Goal: Task Accomplishment & Management: Use online tool/utility

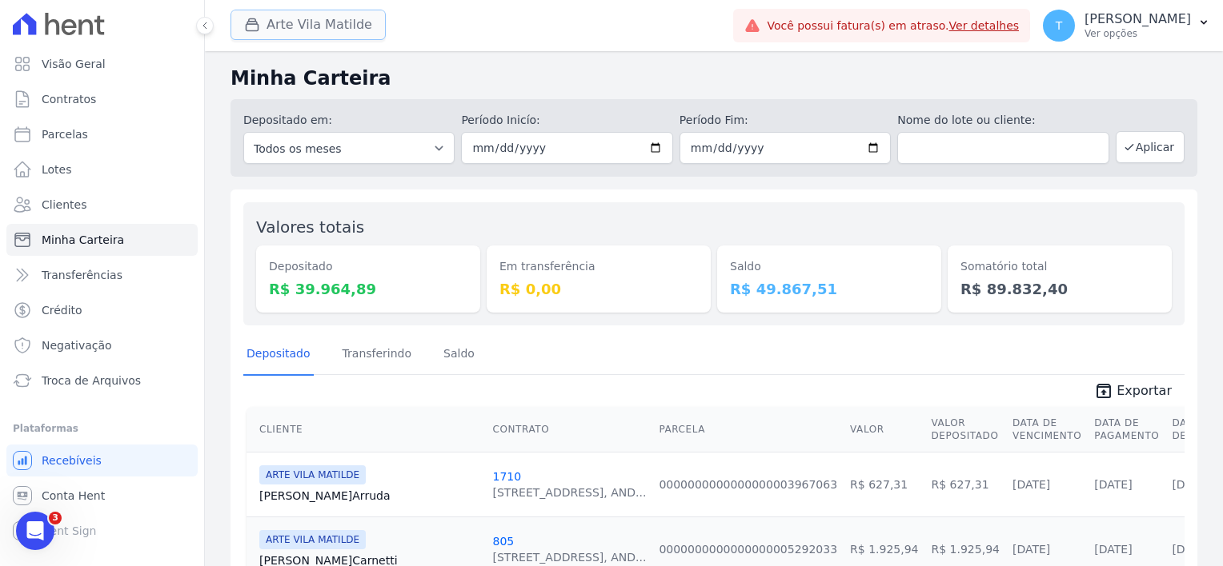
click at [290, 24] on button "Arte Vila Matilde" at bounding box center [307, 25] width 155 height 30
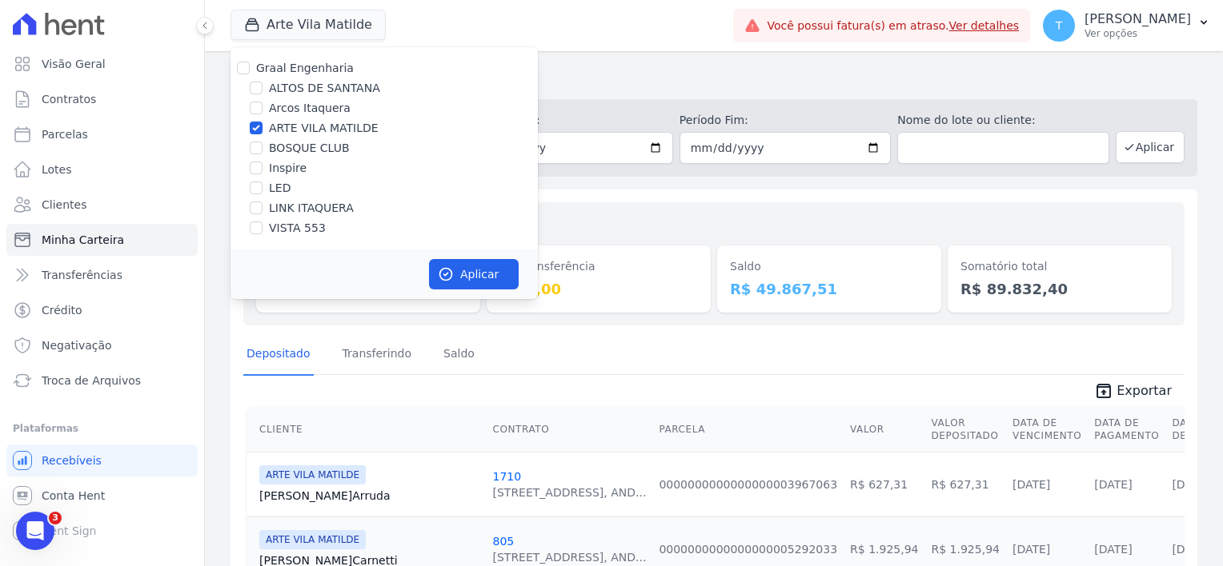
click at [602, 37] on div "Arte Vila Matilde Graal Engenharia ALTOS DE SANTANA Arcos Itaquera ARTE VILA MA…" at bounding box center [478, 25] width 496 height 53
click at [619, 208] on div "Valores totais Depositado R$ 39.964,89 Em transferência R$ 0,00 Saldo R$ 49.867…" at bounding box center [713, 263] width 941 height 123
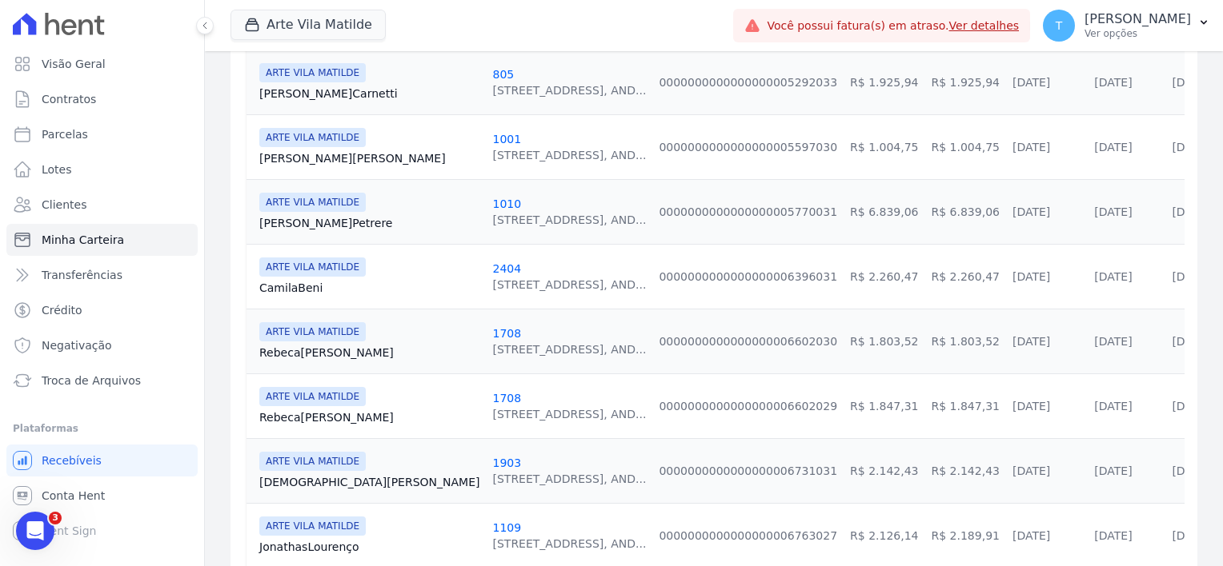
scroll to position [480, 0]
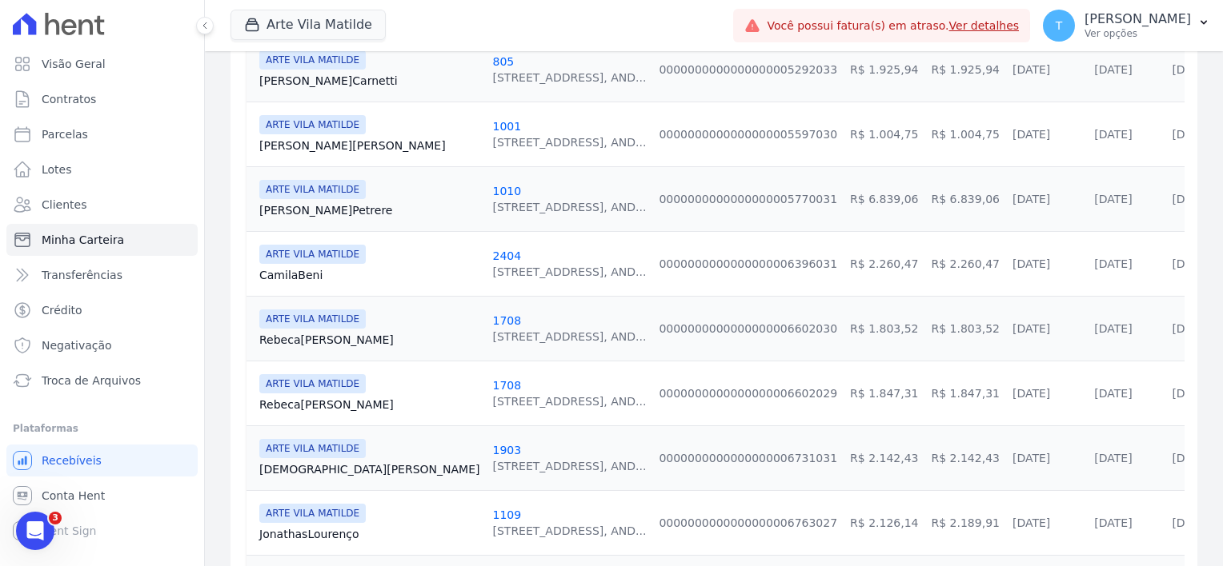
click at [288, 274] on link "Camila Beni" at bounding box center [369, 275] width 220 height 16
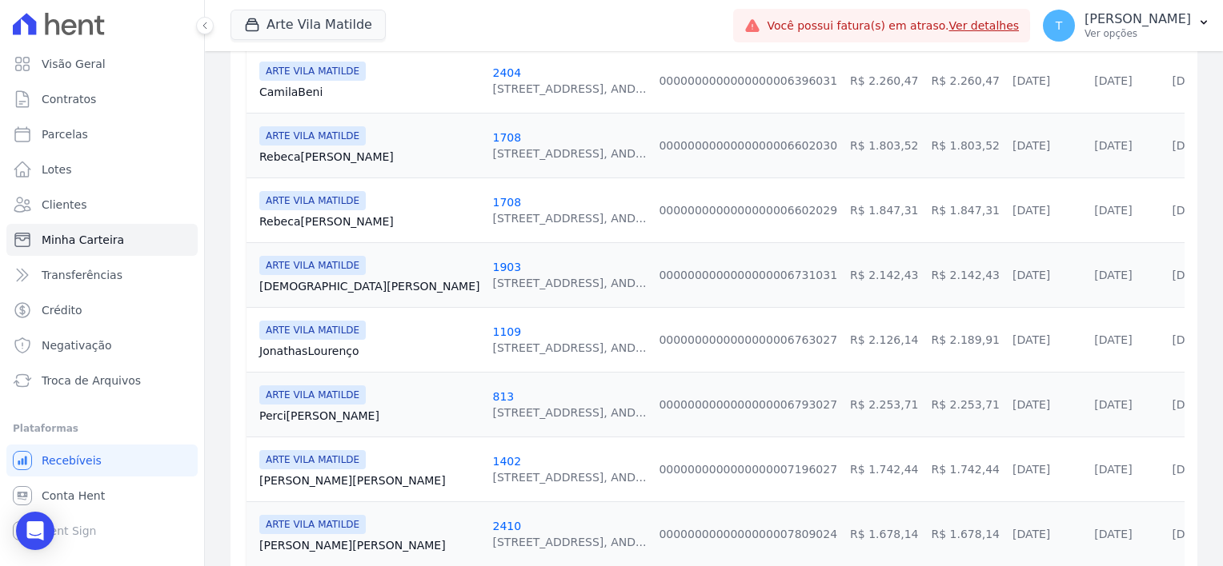
scroll to position [720, 0]
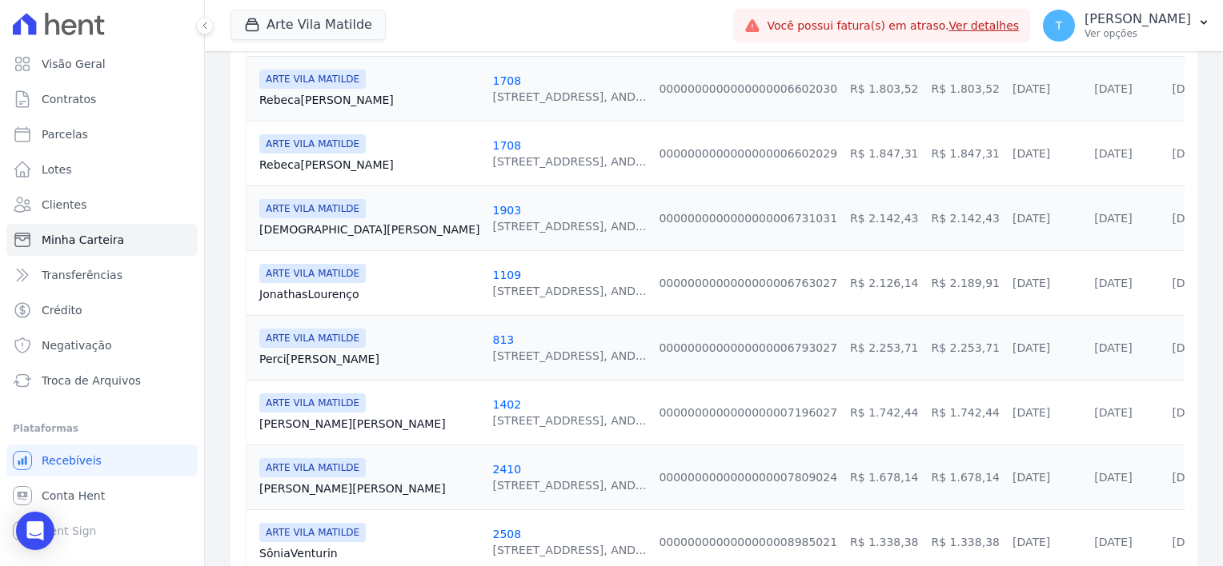
click at [325, 288] on link "Jonathas Lourenço" at bounding box center [369, 294] width 220 height 16
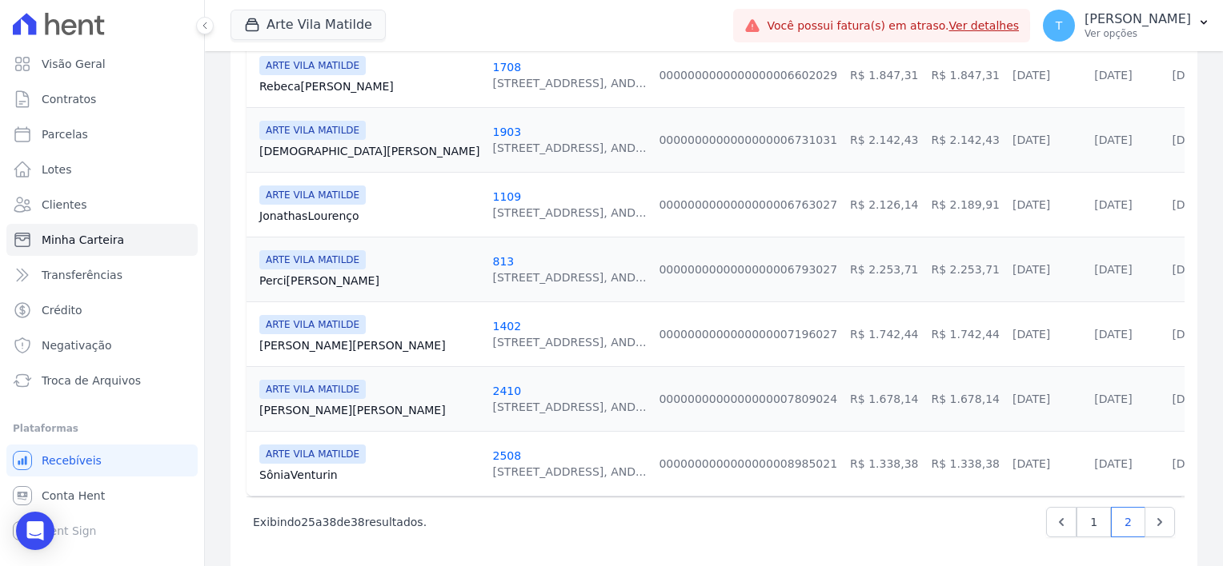
scroll to position [810, 0]
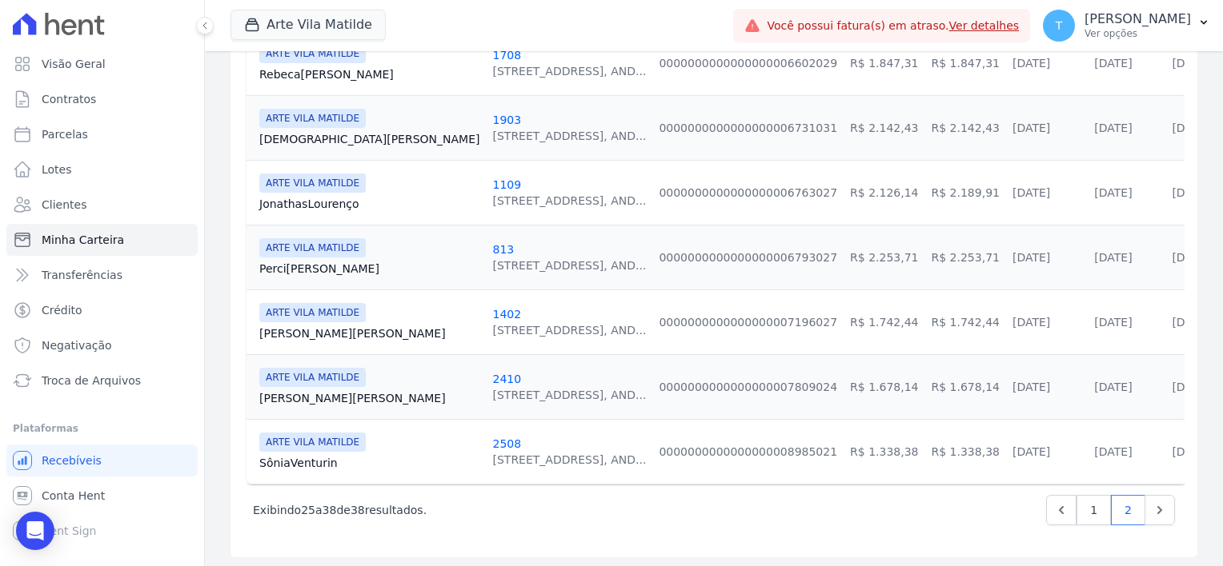
click at [292, 261] on link "Perci Silva" at bounding box center [369, 269] width 220 height 16
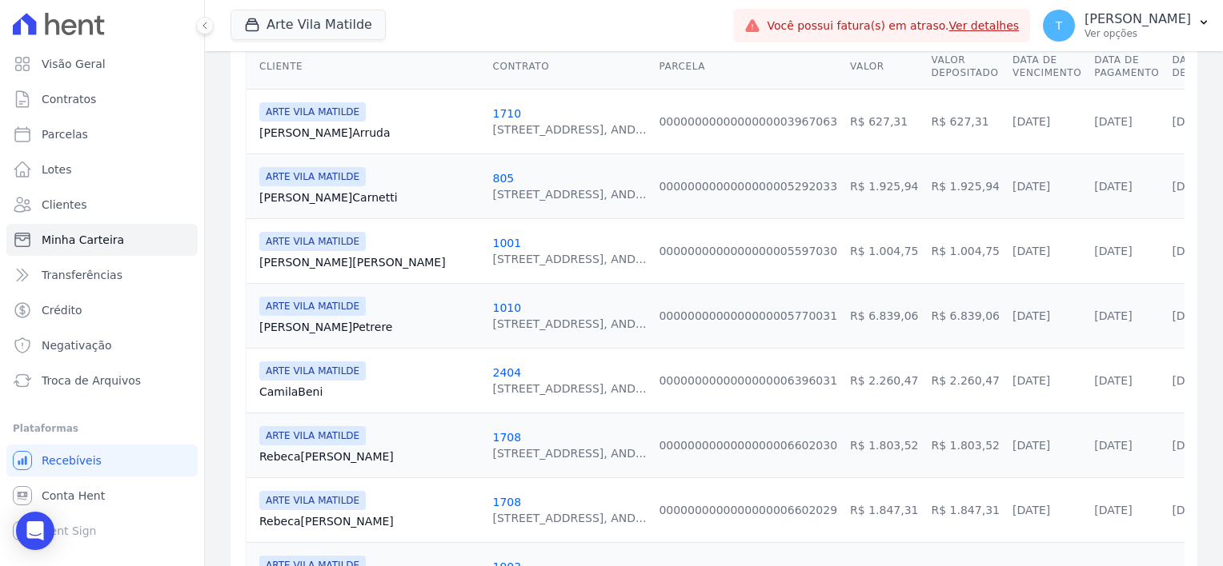
scroll to position [400, 0]
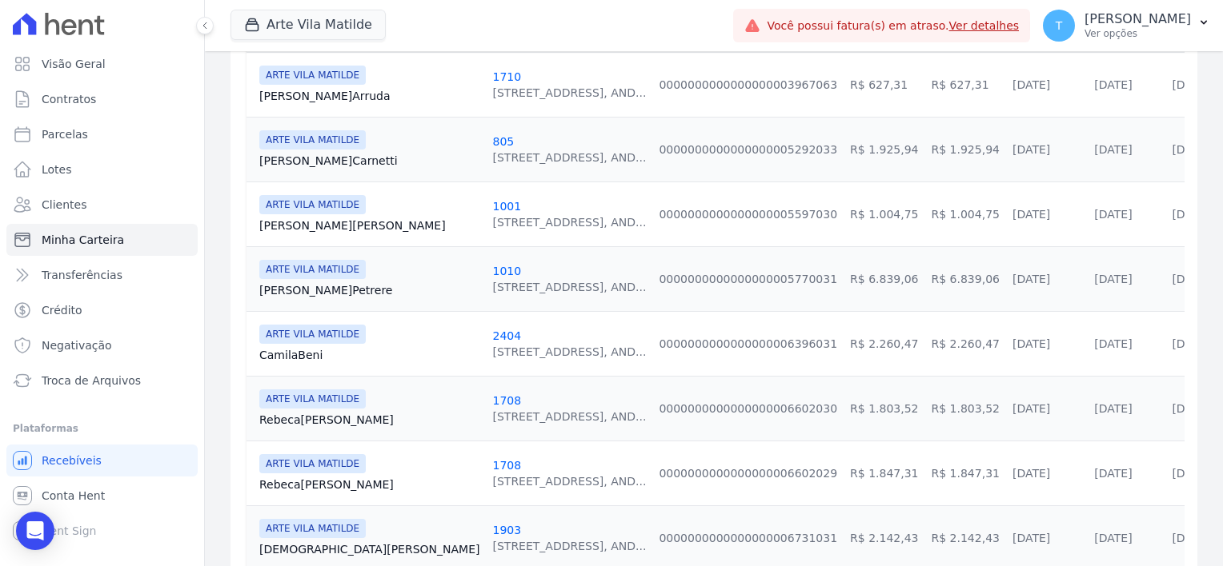
click at [297, 294] on link "Raquel Petrere" at bounding box center [369, 290] width 220 height 16
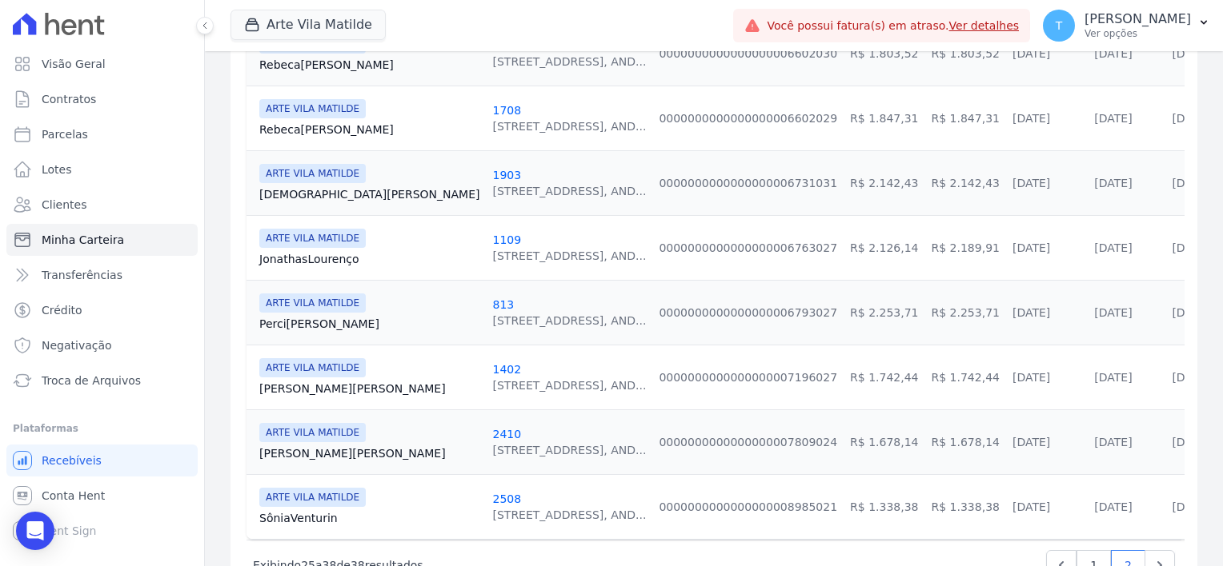
scroll to position [800, 0]
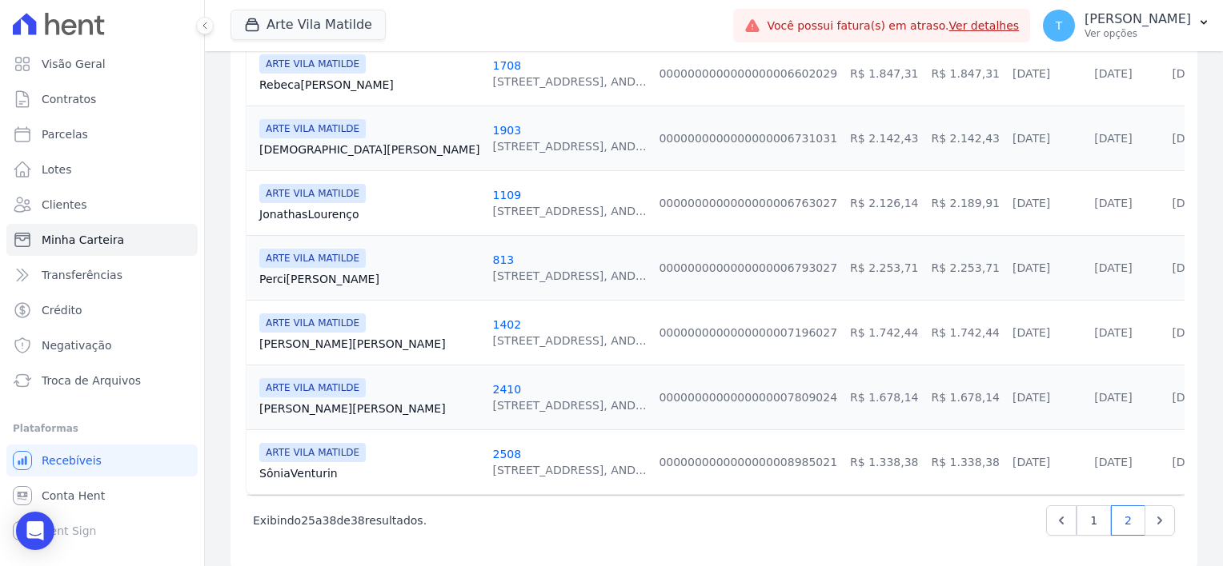
click at [310, 345] on link "Roberta Silva" at bounding box center [369, 344] width 220 height 16
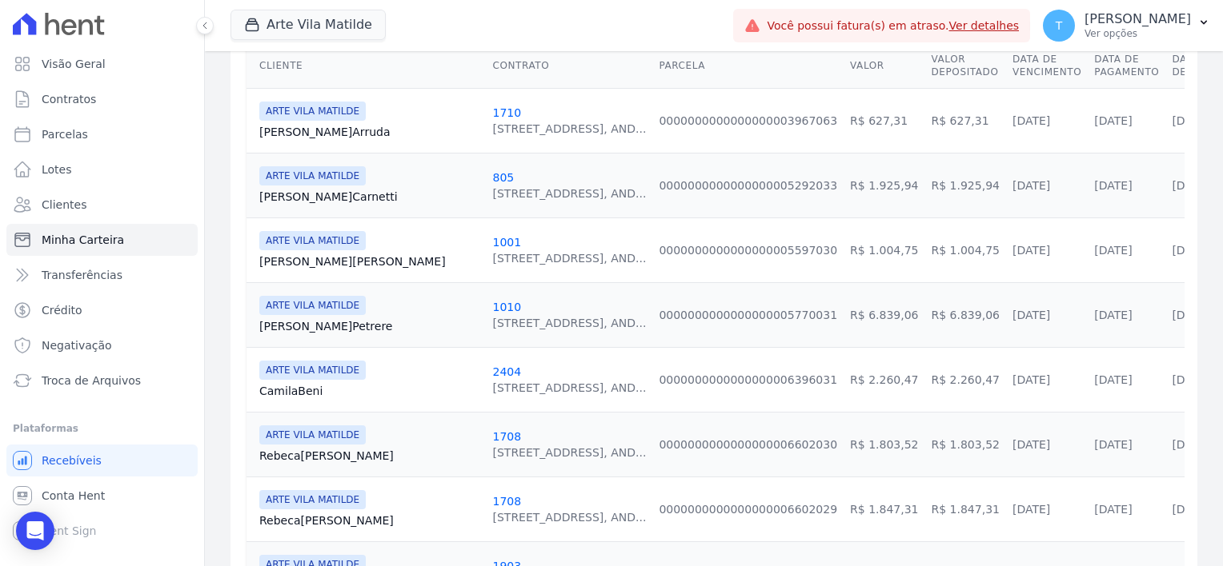
scroll to position [400, 0]
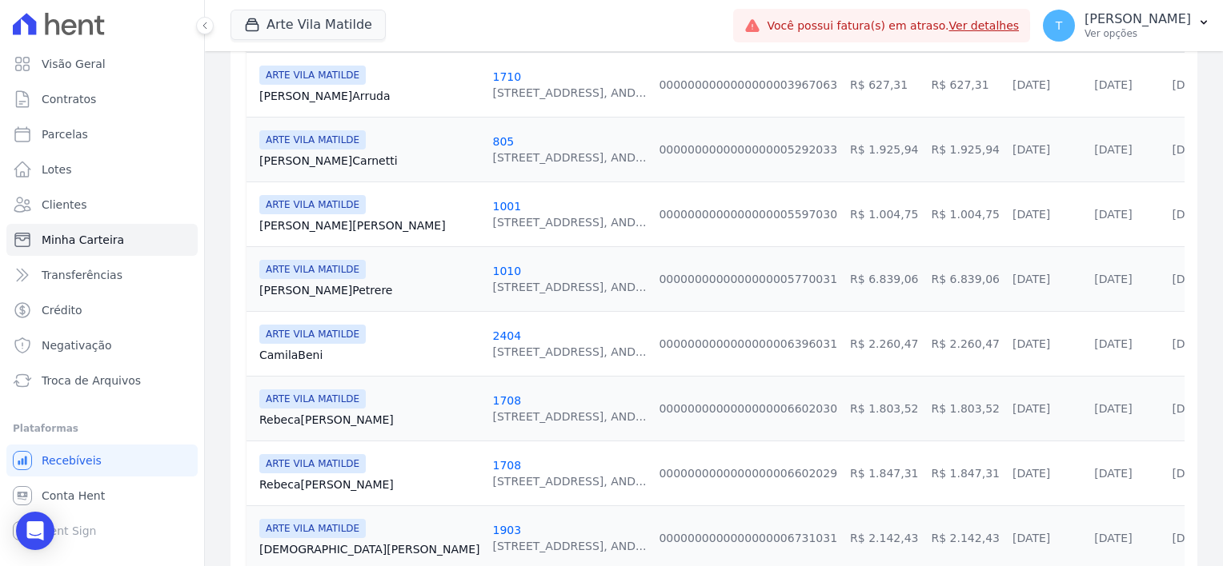
click at [286, 221] on link "Silvia Almeida" at bounding box center [369, 226] width 220 height 16
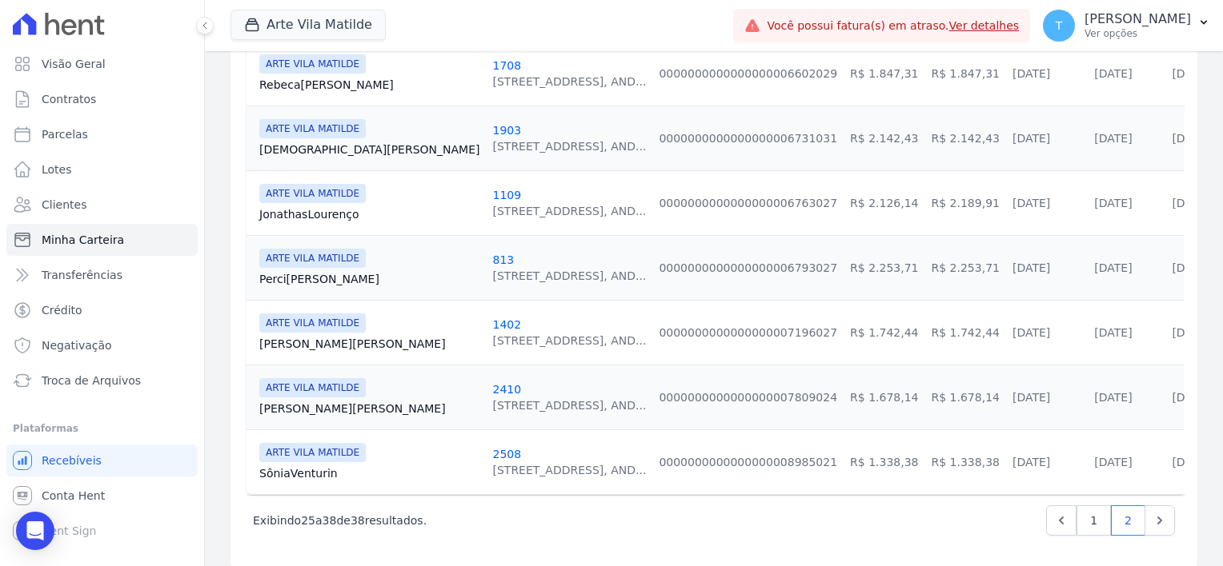
scroll to position [810, 0]
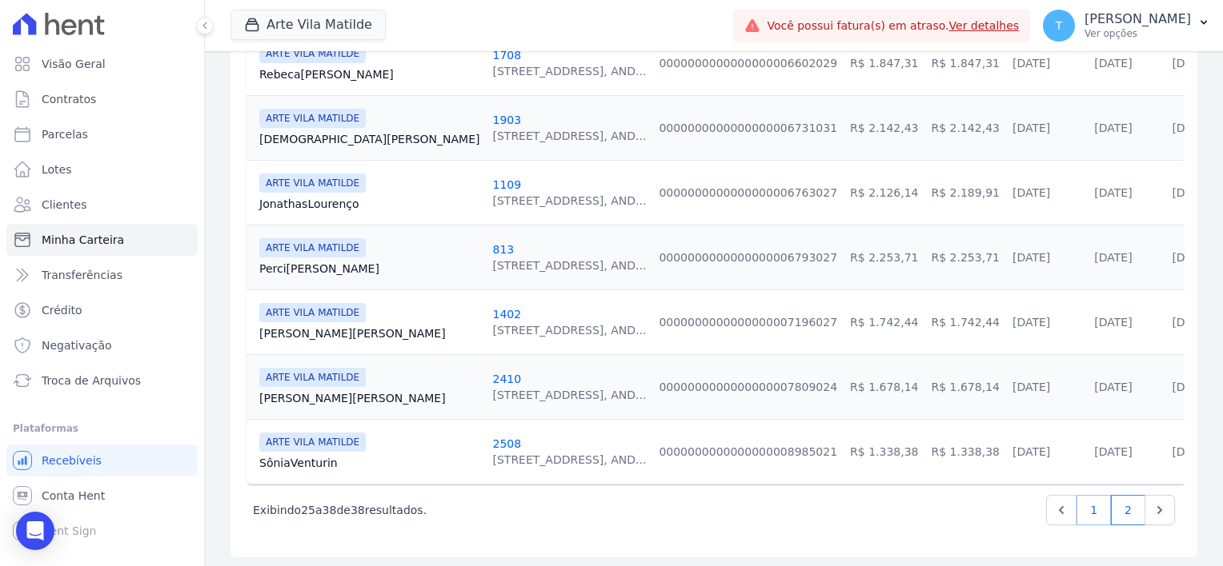
click at [1087, 506] on link "1" at bounding box center [1093, 510] width 34 height 30
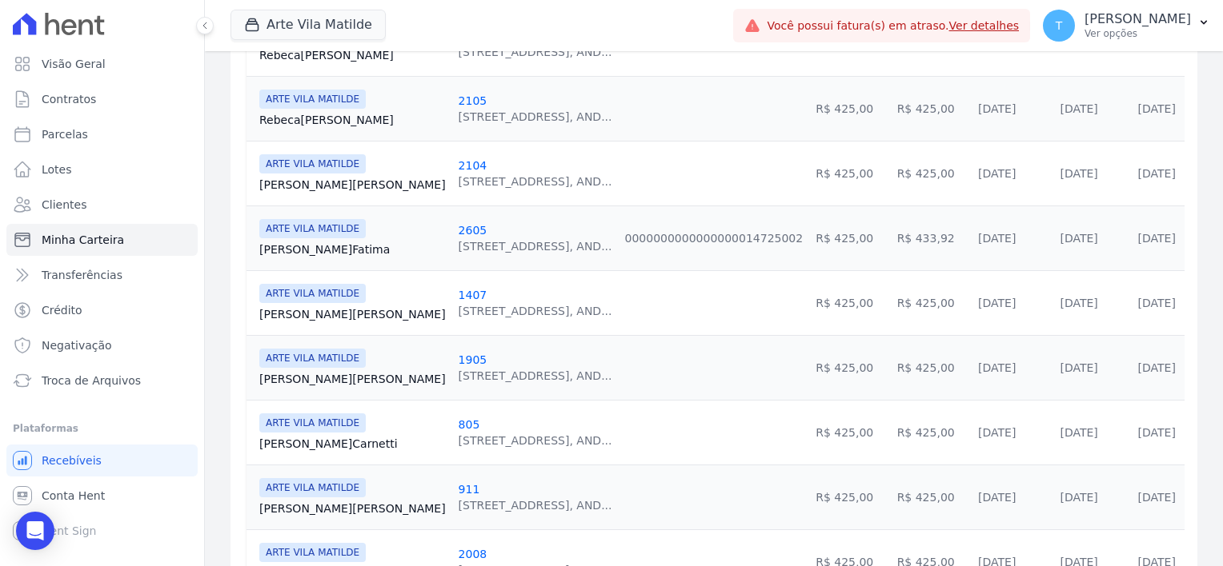
scroll to position [960, 0]
click at [307, 374] on link "Igor Santos" at bounding box center [352, 378] width 186 height 16
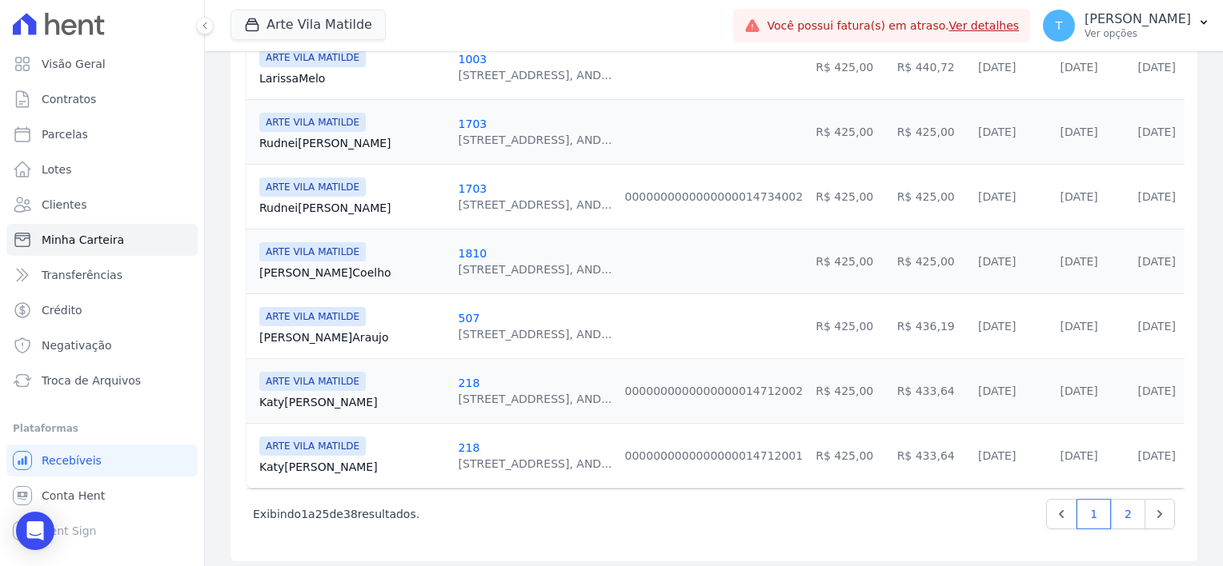
scroll to position [1587, 0]
click at [1111, 503] on link "2" at bounding box center [1128, 512] width 34 height 30
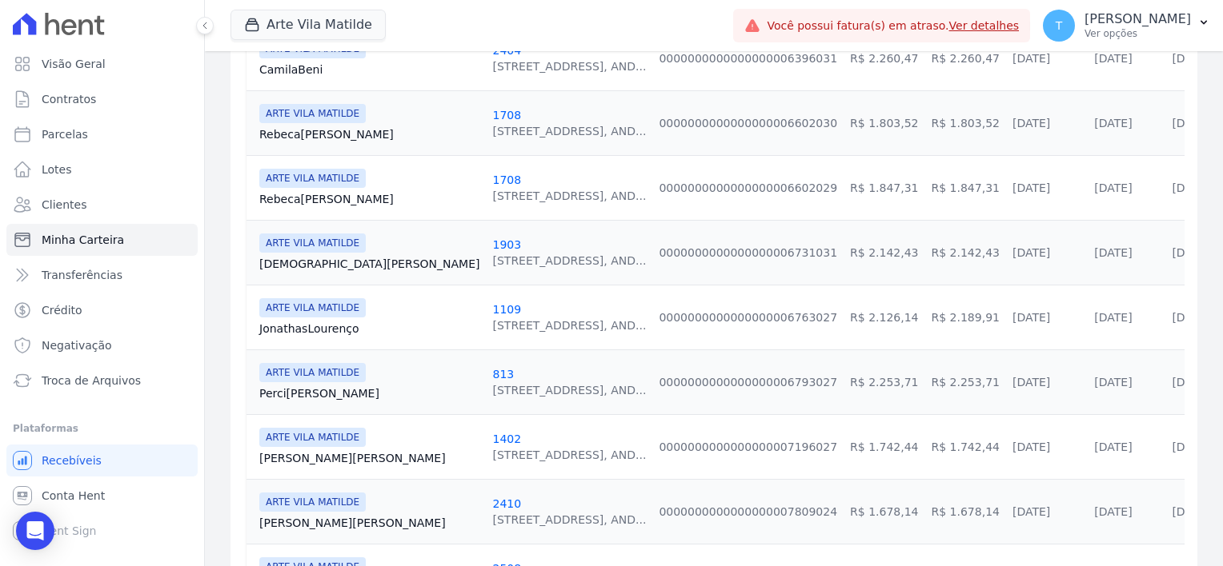
scroll to position [720, 0]
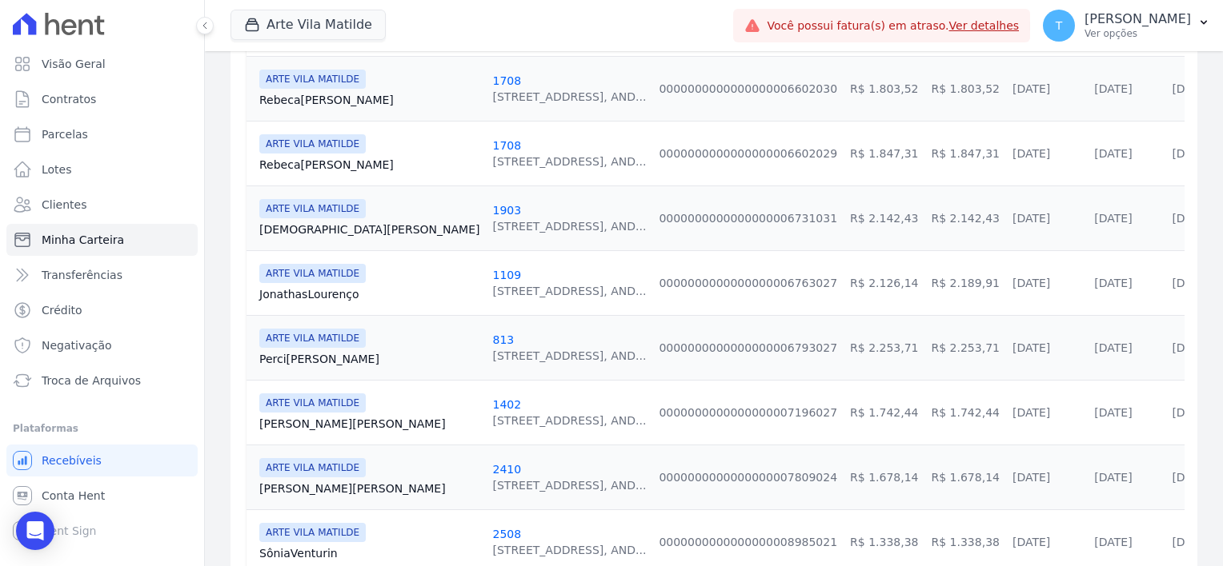
click at [330, 291] on link "Jonathas Lourenço" at bounding box center [369, 294] width 220 height 16
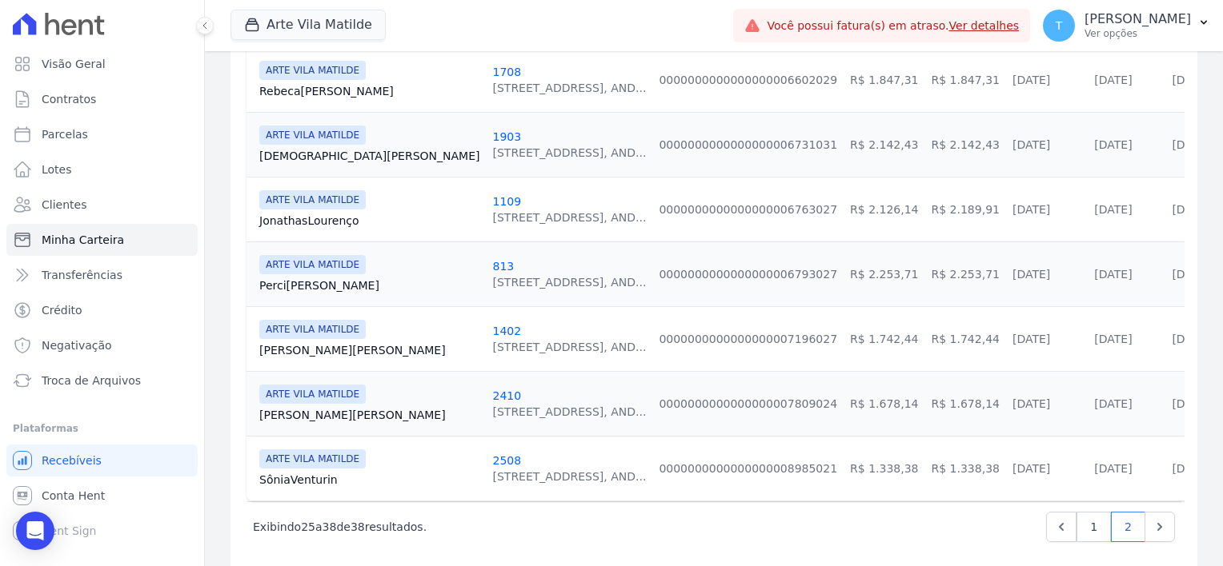
scroll to position [810, 0]
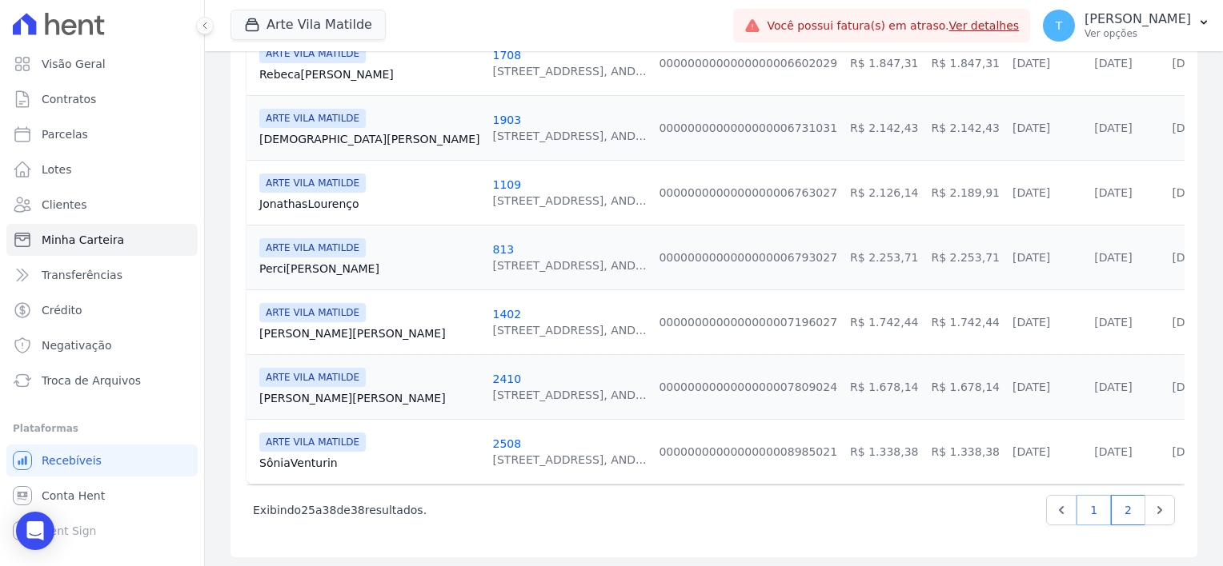
click at [1076, 508] on link "1" at bounding box center [1093, 510] width 34 height 30
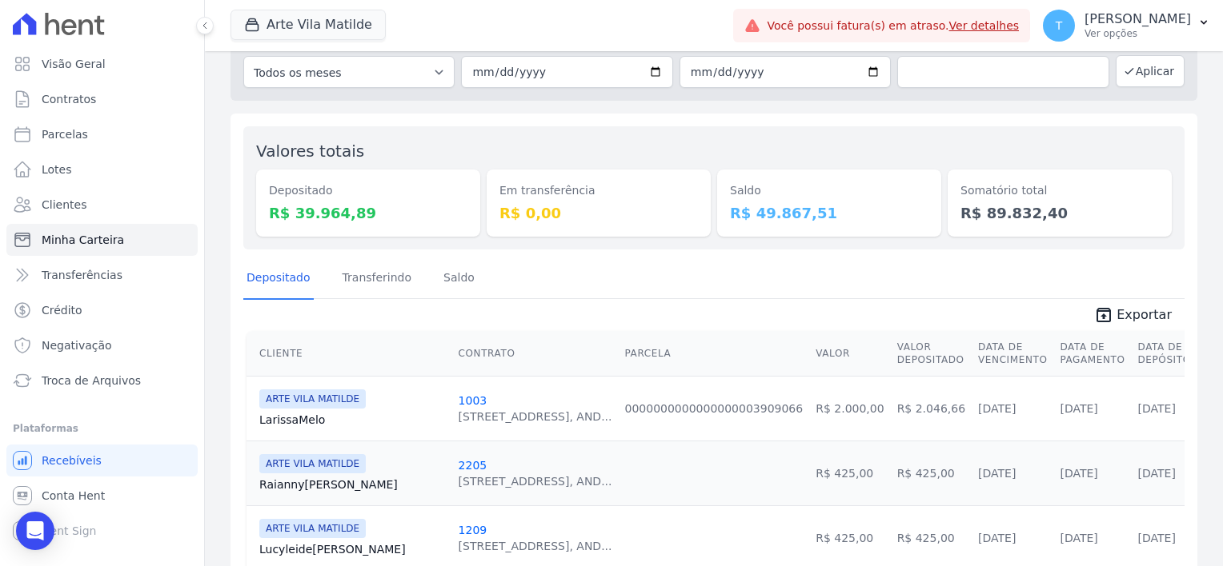
scroll to position [240, 0]
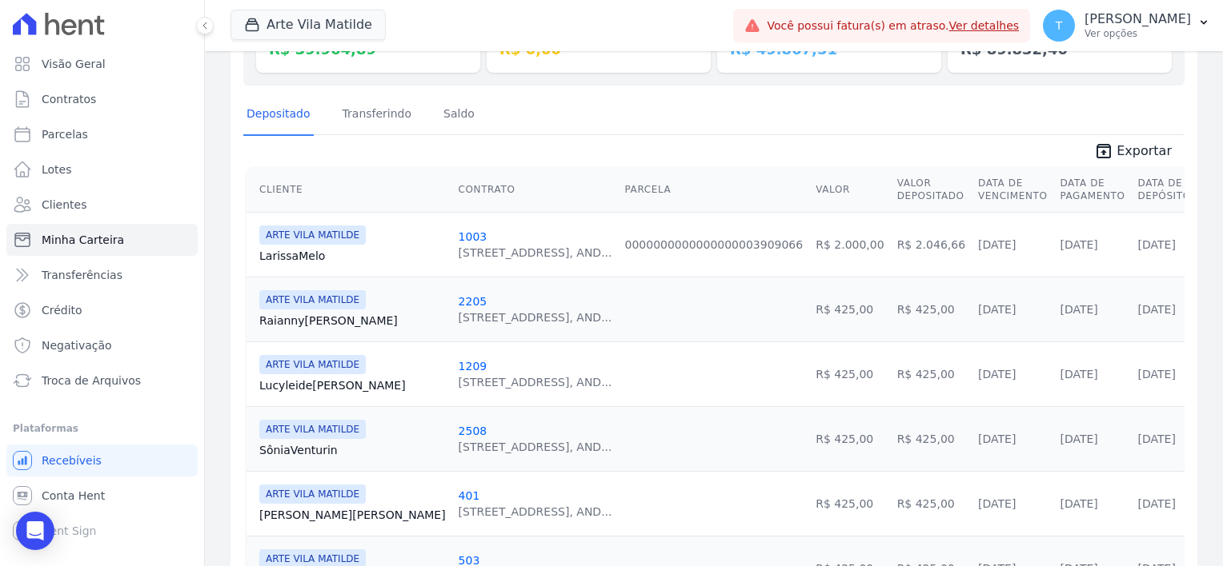
click at [288, 252] on link "Larissa Melo" at bounding box center [352, 256] width 186 height 16
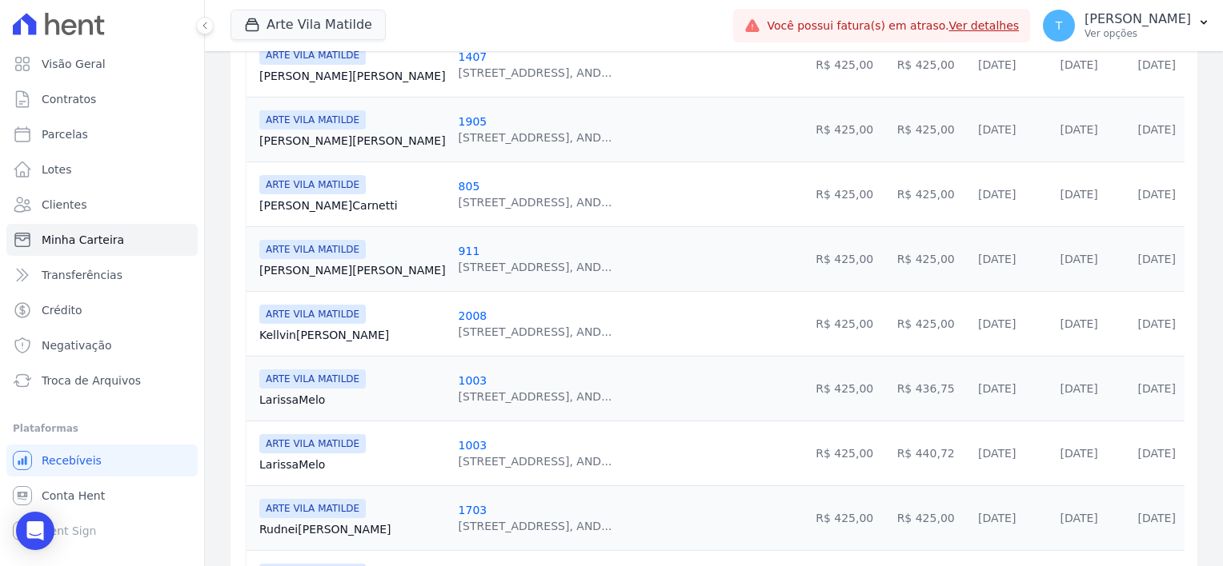
scroll to position [1200, 0]
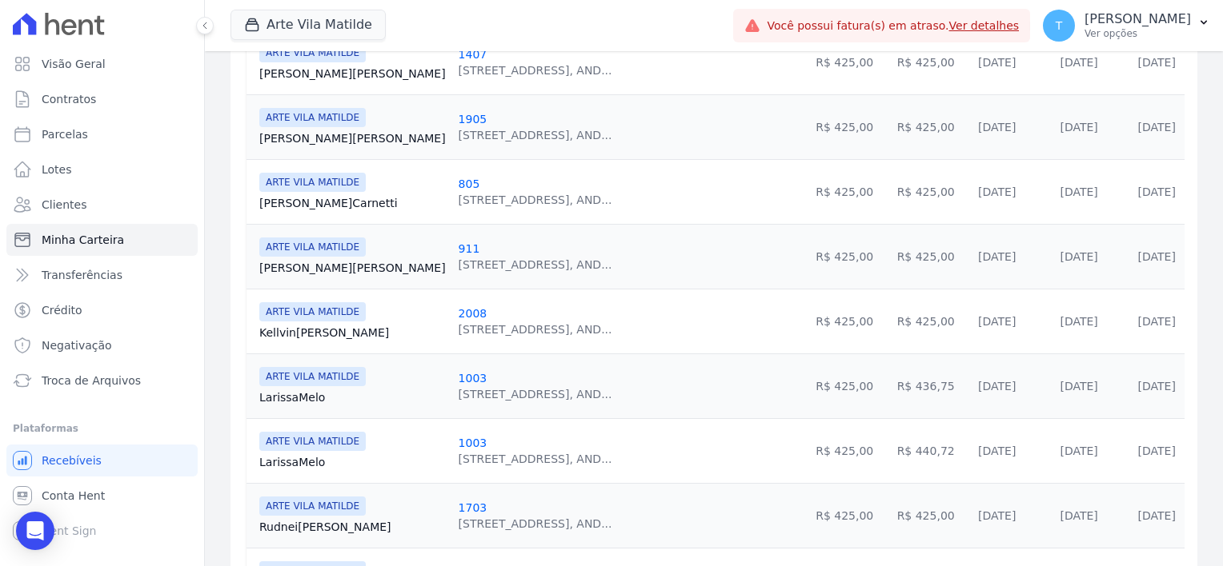
click at [301, 390] on link "Larissa Melo" at bounding box center [352, 398] width 186 height 16
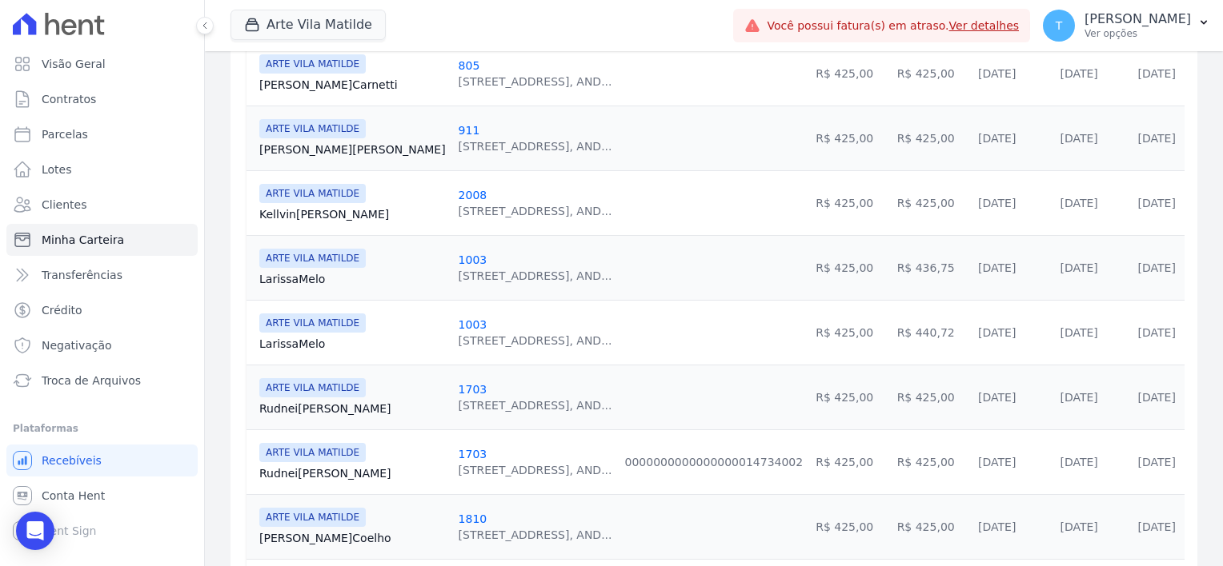
scroll to position [1360, 0]
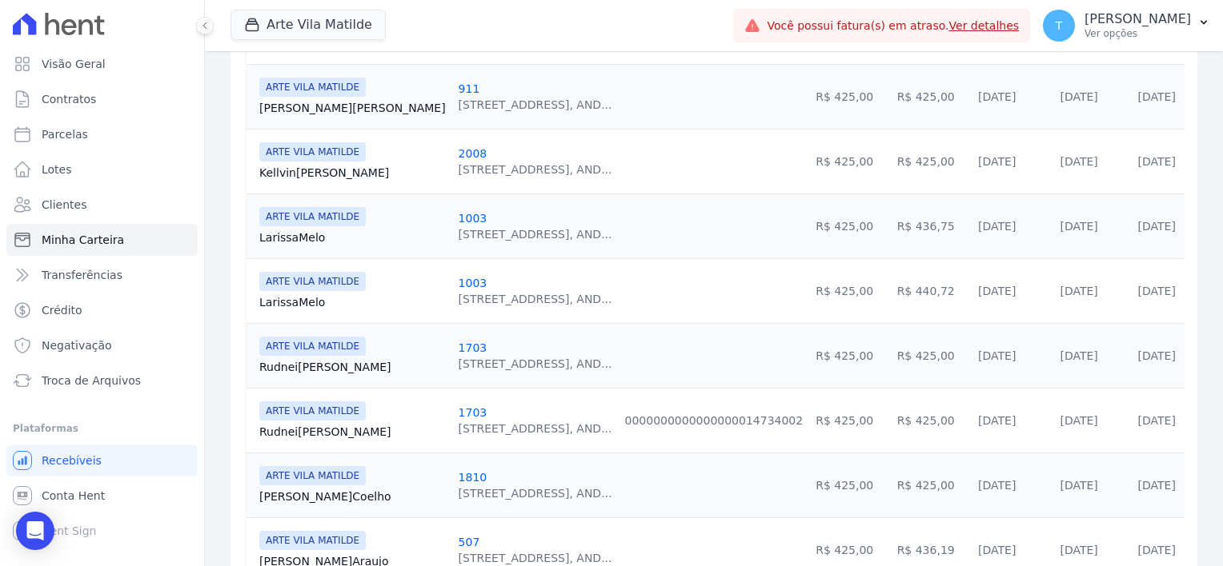
click at [310, 298] on link "Larissa Melo" at bounding box center [352, 302] width 186 height 16
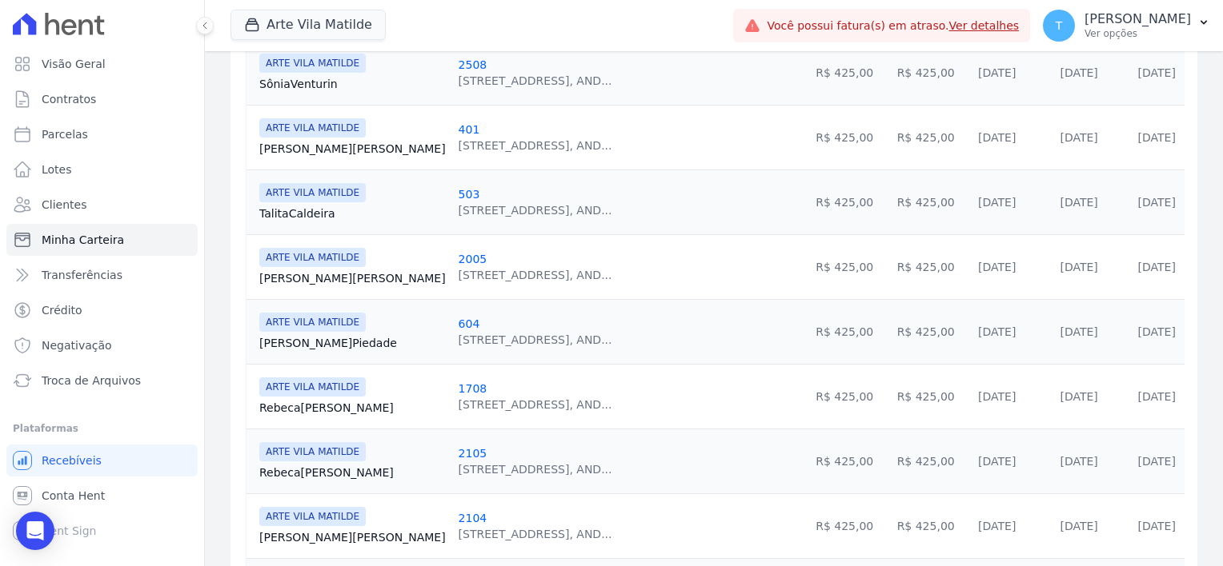
scroll to position [640, 0]
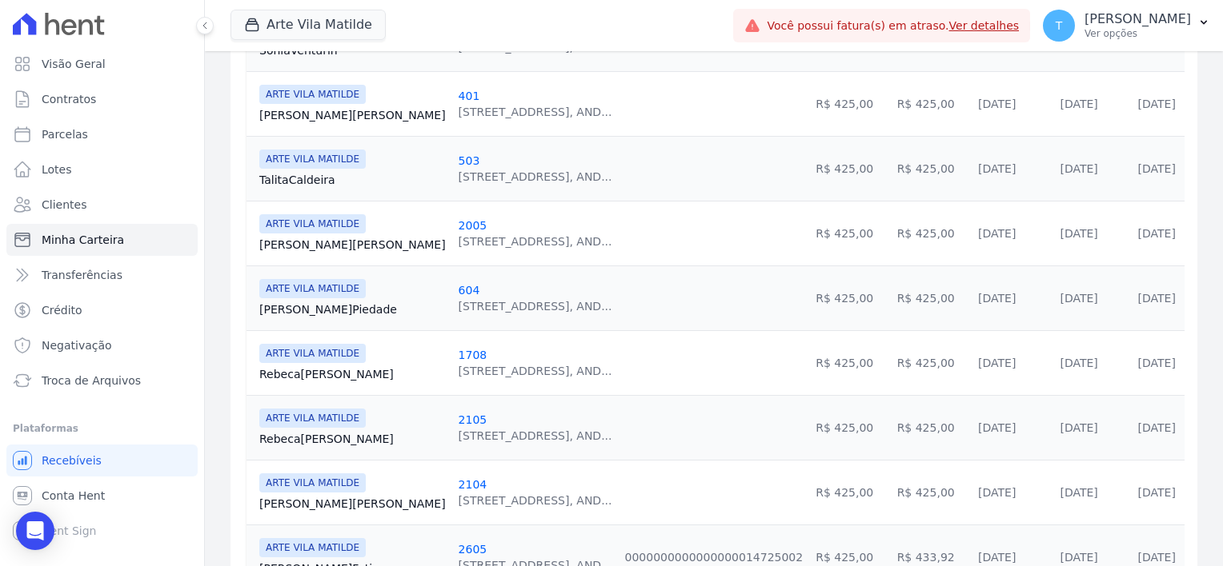
click at [326, 242] on link "Mariana Pereira" at bounding box center [352, 245] width 186 height 16
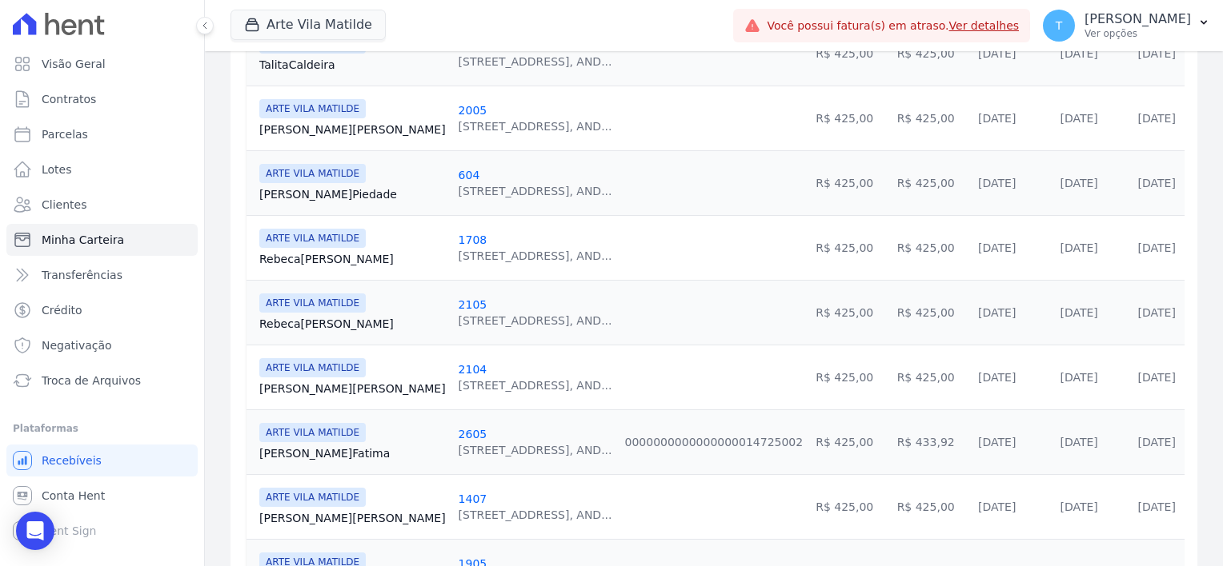
scroll to position [800, 0]
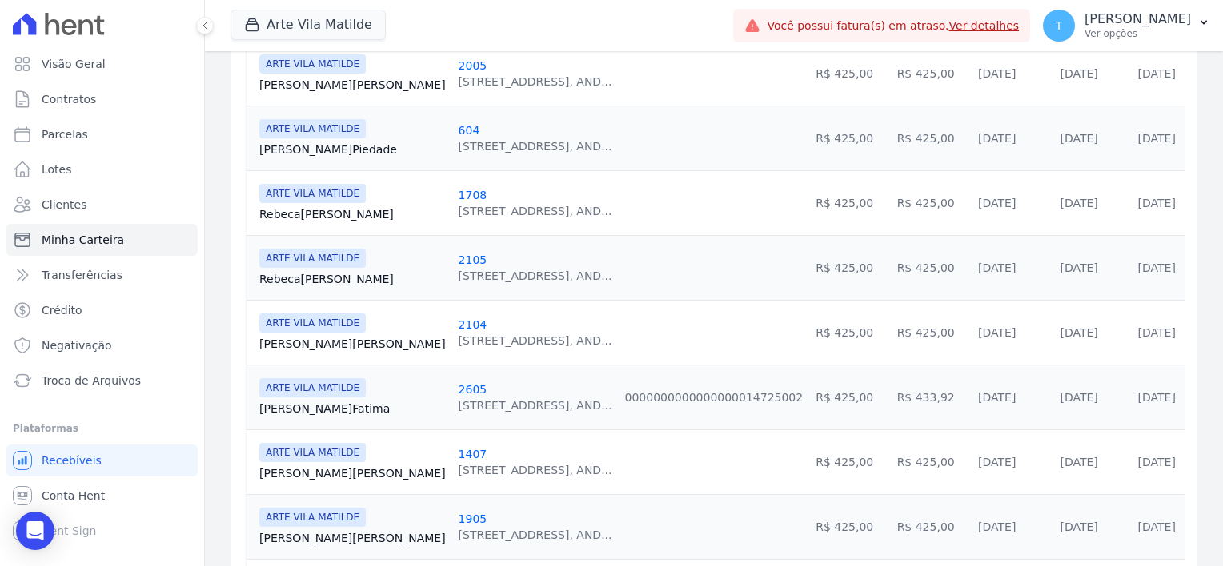
click at [317, 210] on link "Rebeca Santos" at bounding box center [352, 214] width 186 height 16
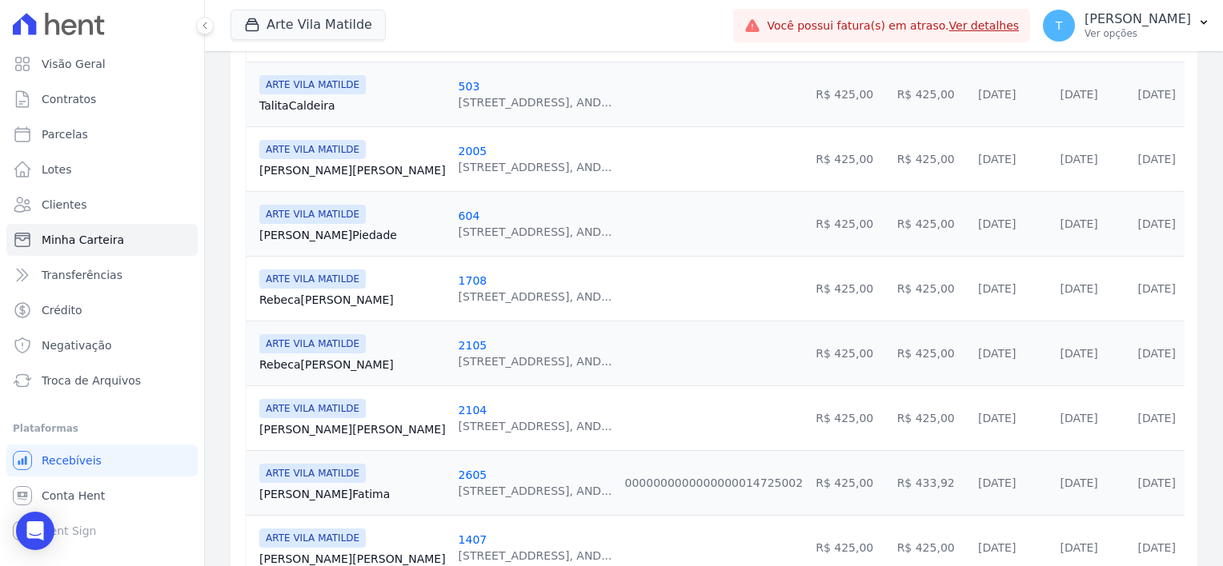
scroll to position [720, 0]
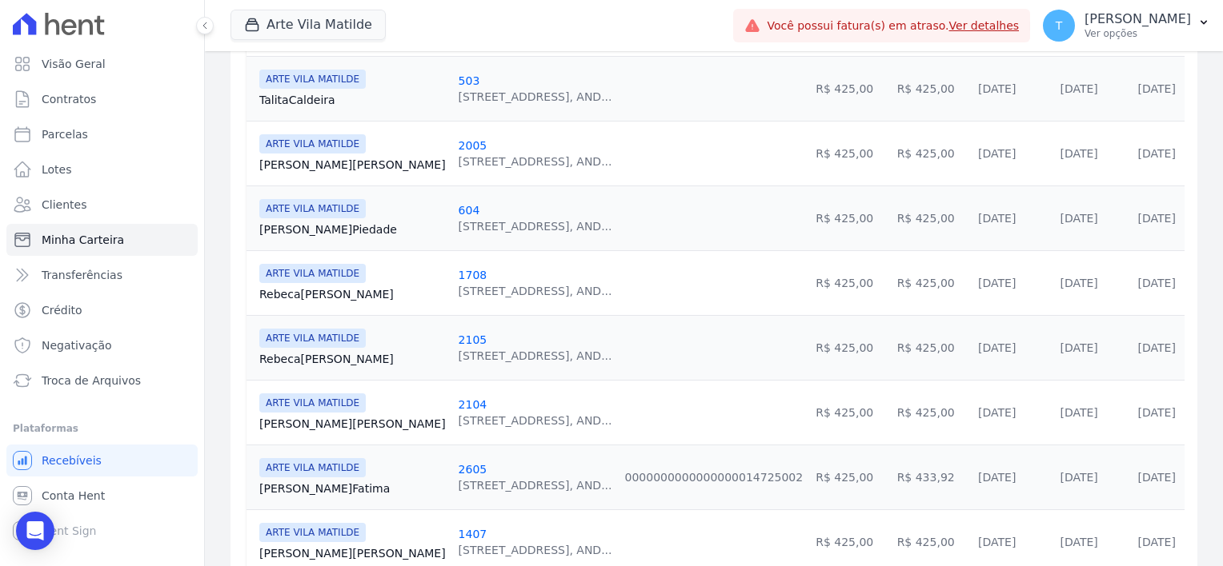
click at [314, 351] on link "Rebeca Pereira" at bounding box center [352, 359] width 186 height 16
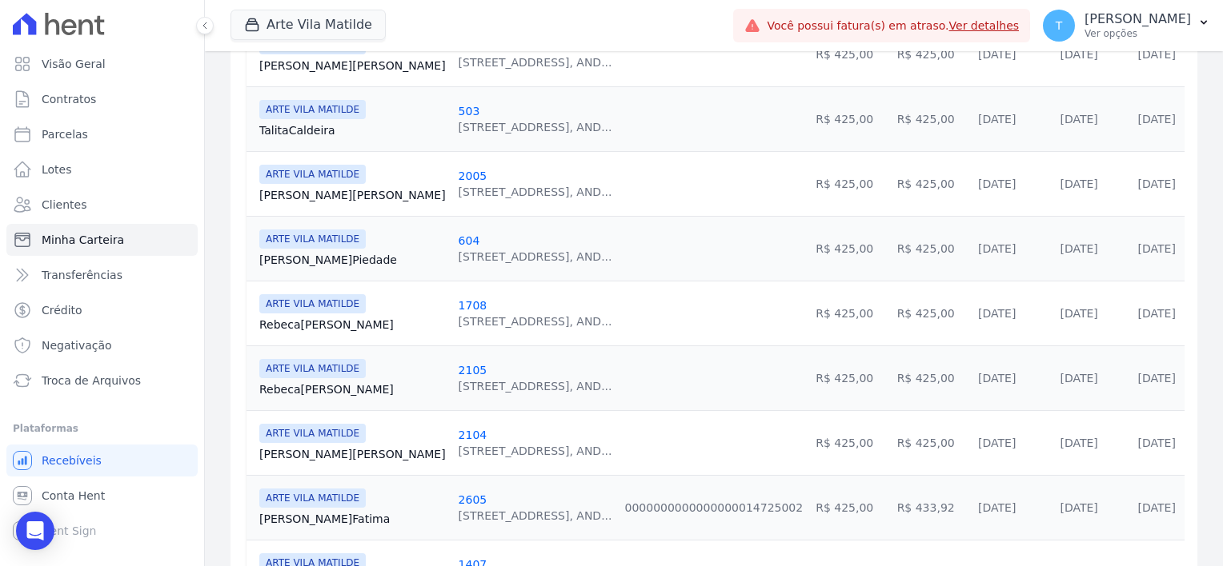
scroll to position [720, 0]
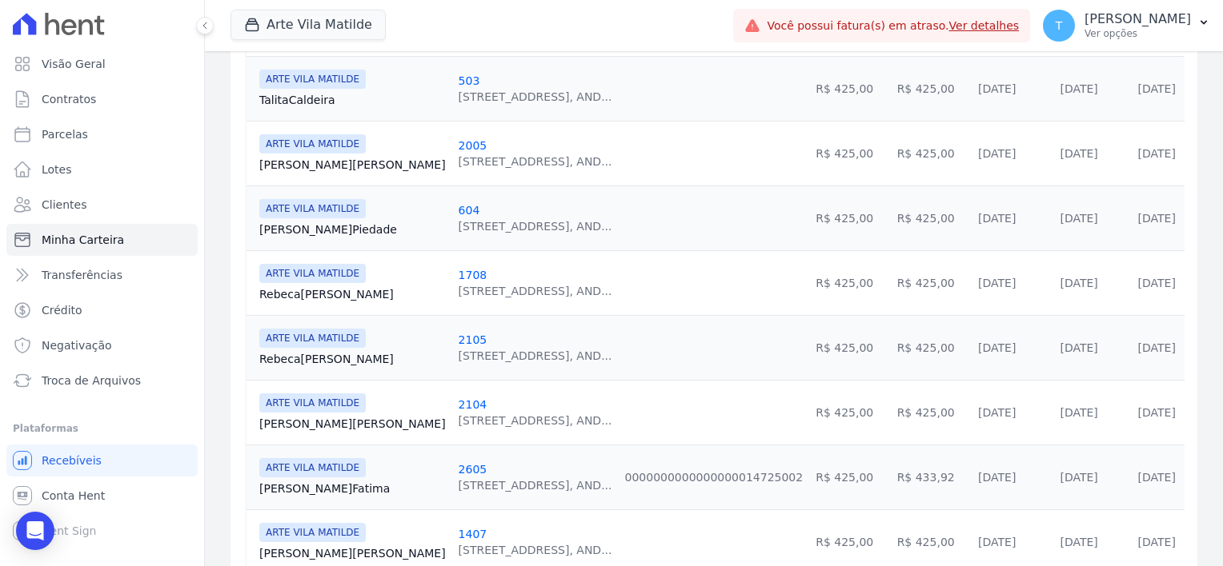
click at [303, 295] on link "Rebeca Santos" at bounding box center [352, 294] width 186 height 16
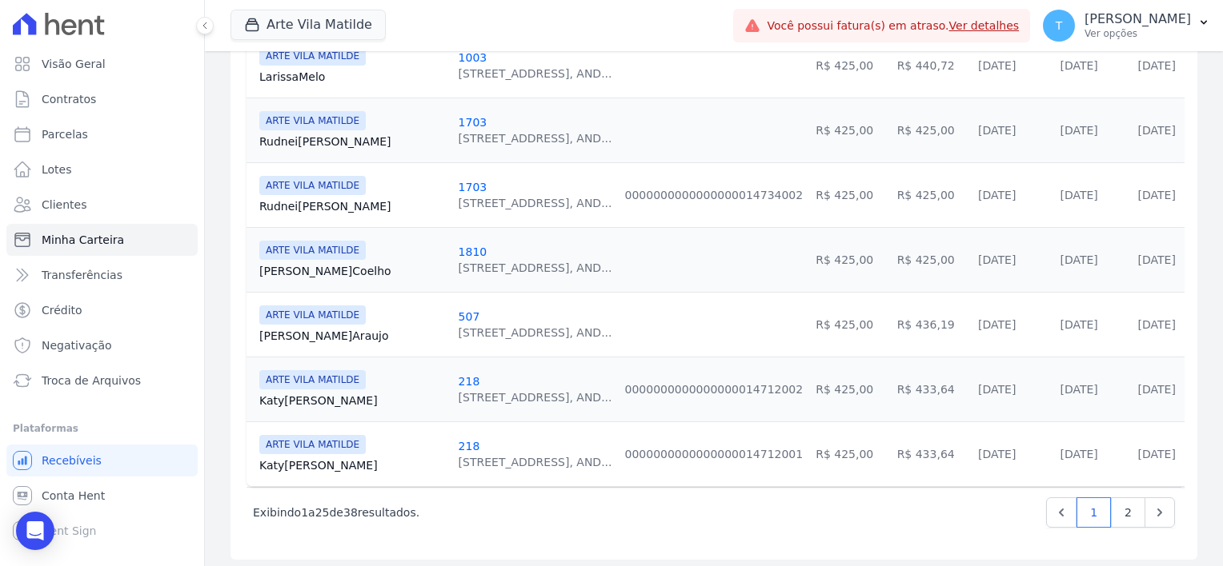
scroll to position [1587, 0]
click at [1115, 510] on link "2" at bounding box center [1128, 512] width 34 height 30
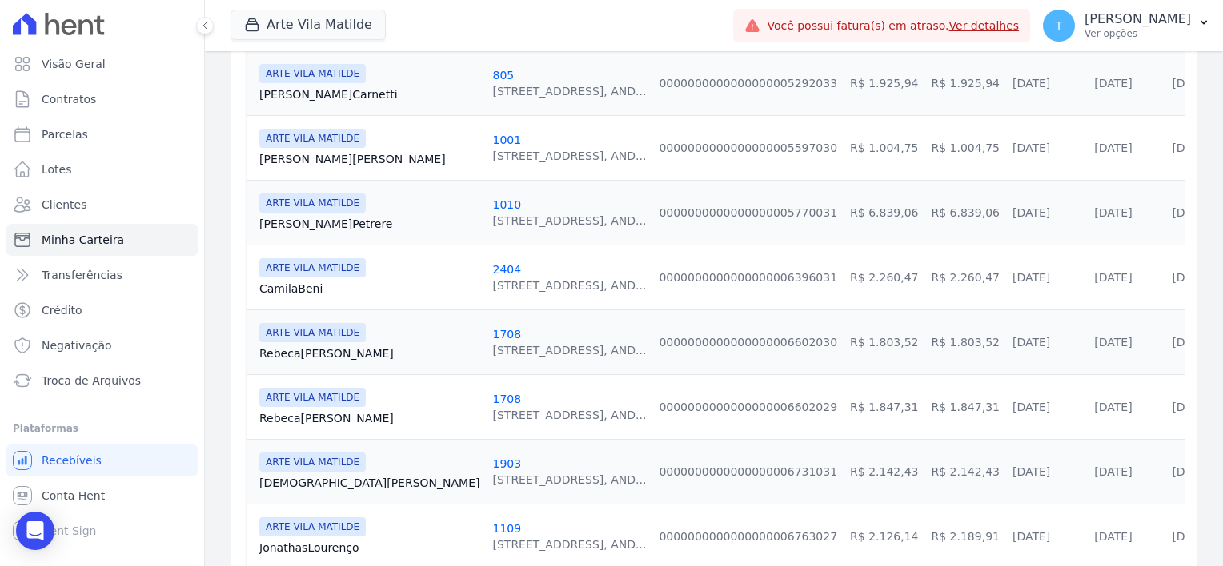
scroll to position [480, 0]
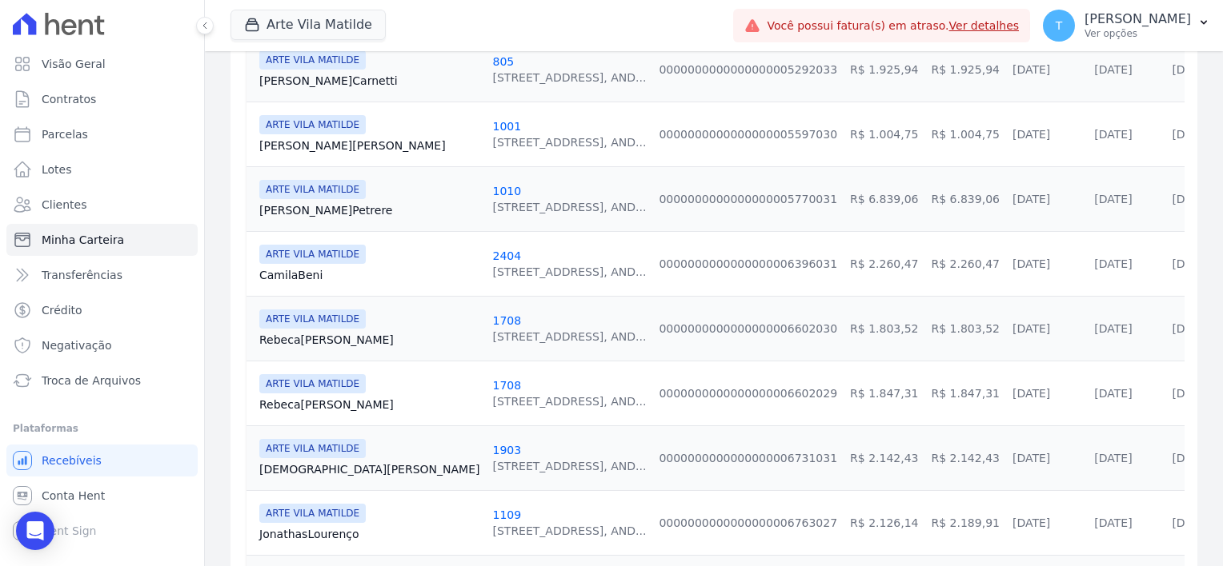
click at [310, 334] on link "Rebeca Santos" at bounding box center [369, 340] width 220 height 16
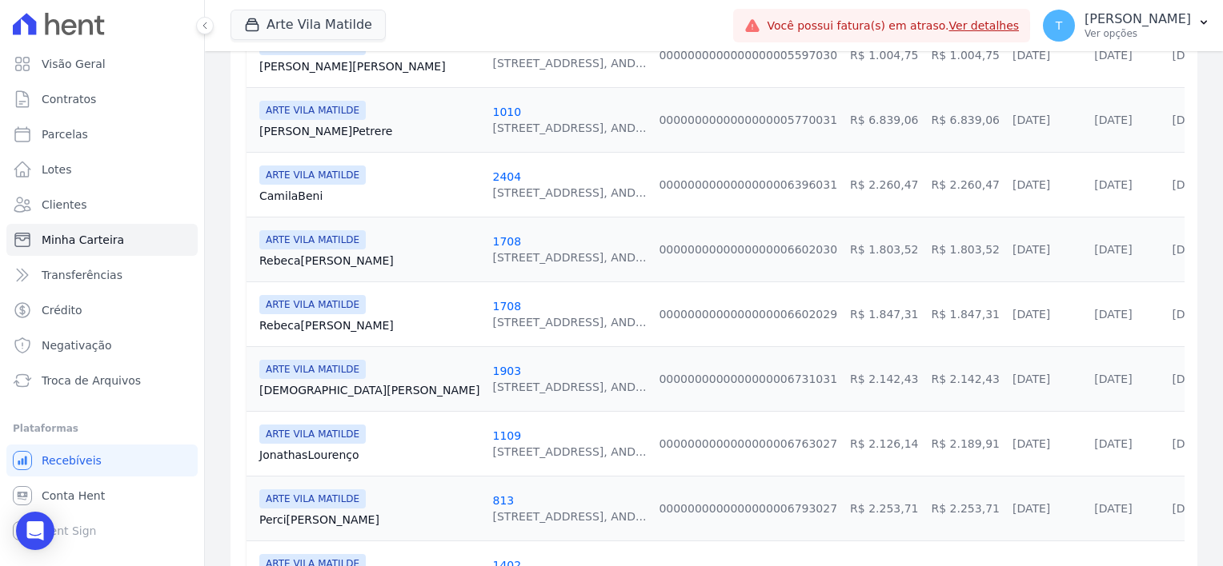
scroll to position [560, 0]
click at [290, 319] on link "Rebeca Santos" at bounding box center [369, 325] width 220 height 16
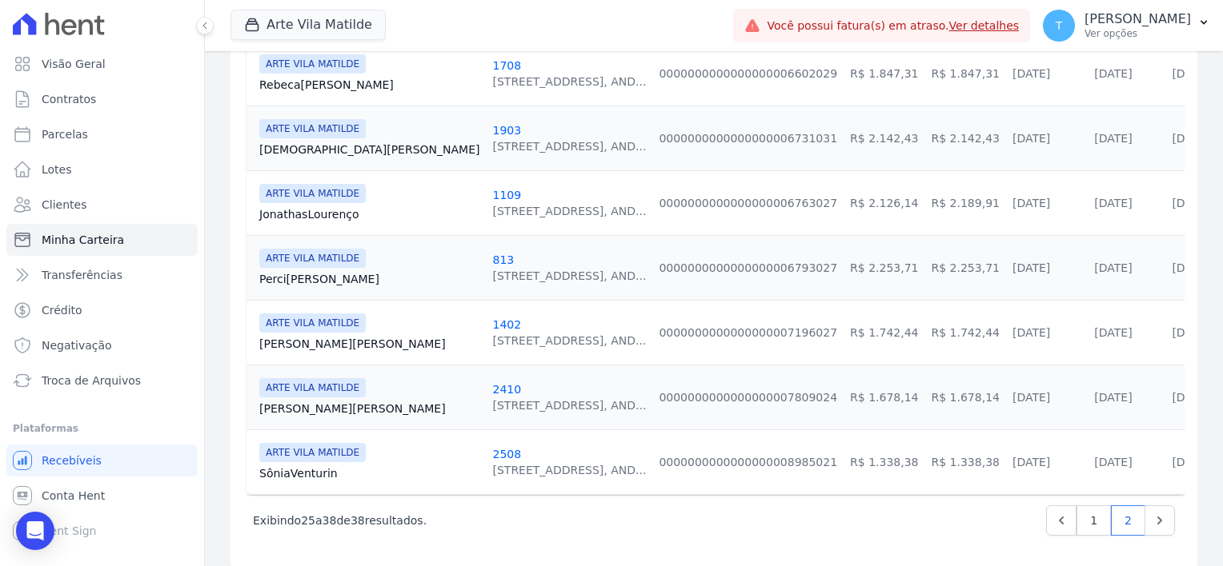
scroll to position [810, 0]
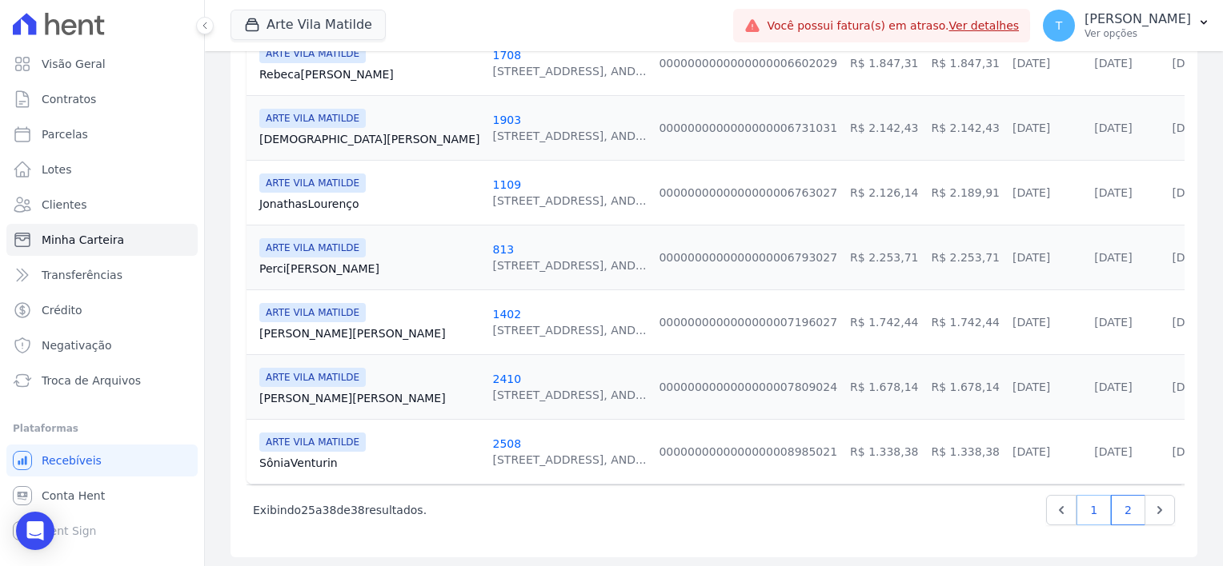
click at [1083, 512] on link "1" at bounding box center [1093, 510] width 34 height 30
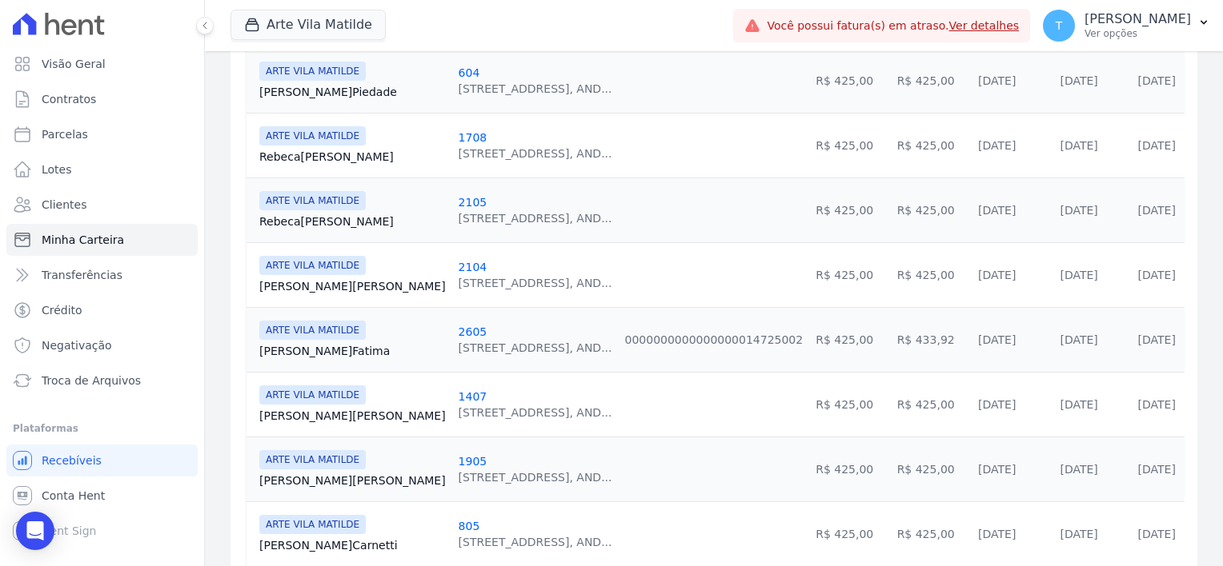
scroll to position [880, 0]
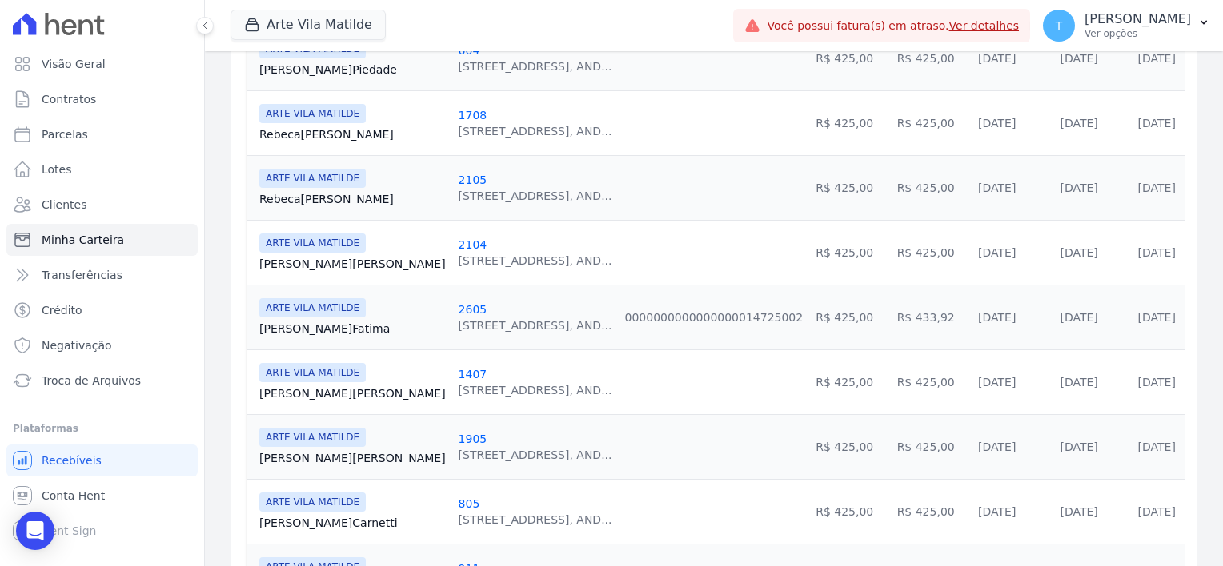
click at [282, 324] on link "Rodrigo Fatima" at bounding box center [352, 329] width 186 height 16
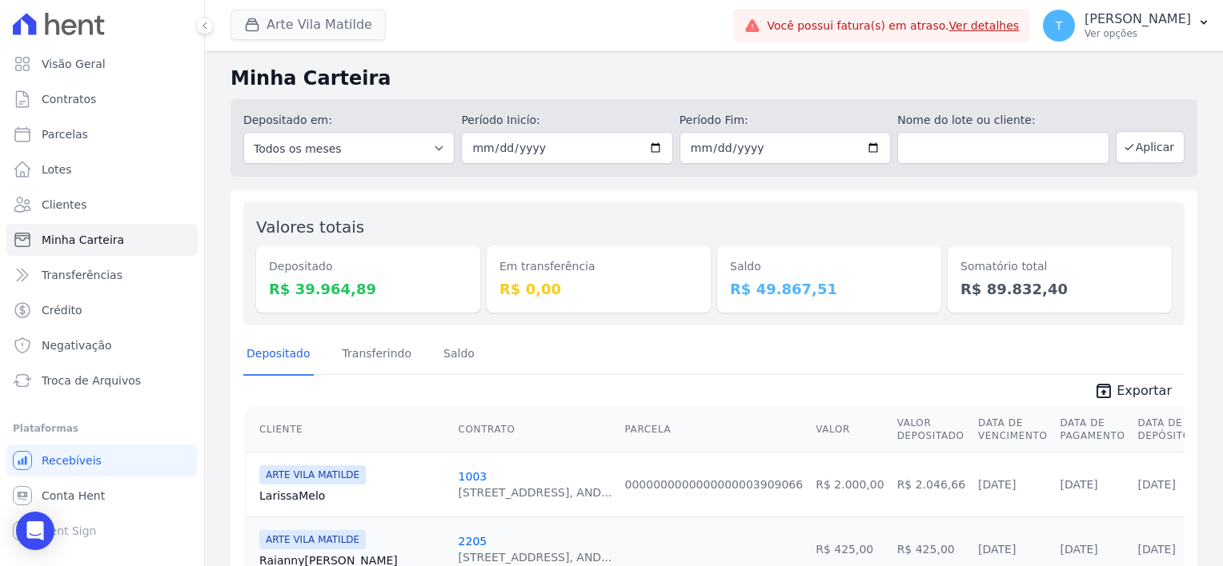
drag, startPoint x: 316, startPoint y: 42, endPoint x: 313, endPoint y: 32, distance: 10.9
click at [316, 39] on div "Arte Vila Matilde Graal Engenharia ALTOS DE SANTANA Arcos Itaquera ARTE VILA MA…" at bounding box center [478, 25] width 496 height 53
click at [311, 26] on button "Arte Vila Matilde" at bounding box center [307, 25] width 155 height 30
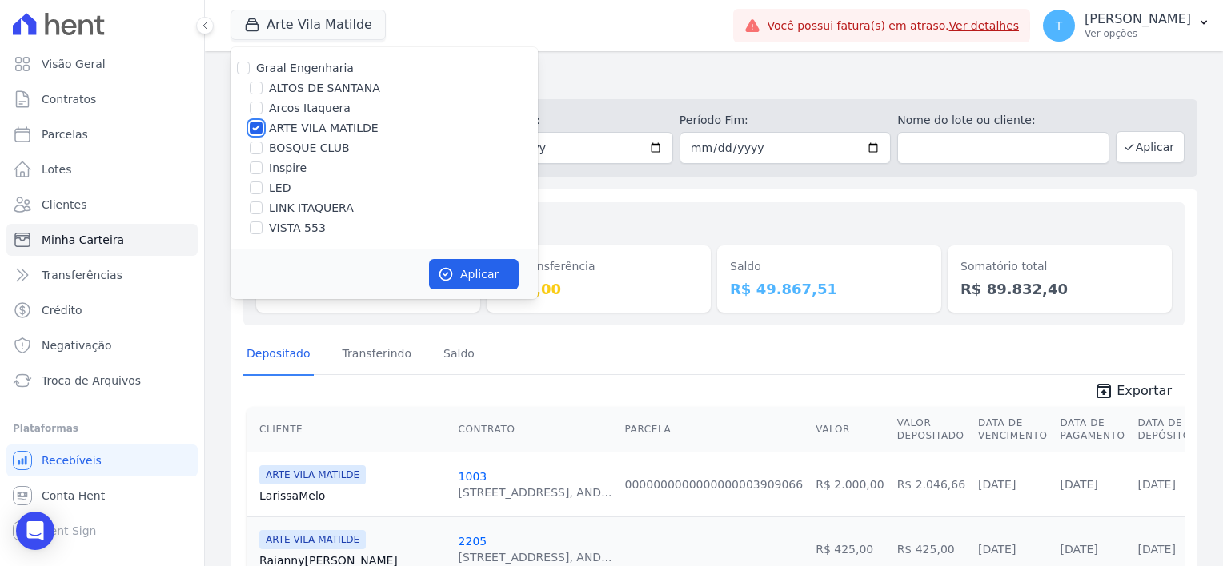
click at [253, 130] on input "ARTE VILA MATILDE" at bounding box center [256, 128] width 13 height 13
checkbox input "false"
click at [253, 153] on input "BOSQUE CLUB" at bounding box center [256, 148] width 13 height 13
checkbox input "true"
click at [494, 277] on button "Aplicar" at bounding box center [474, 274] width 90 height 30
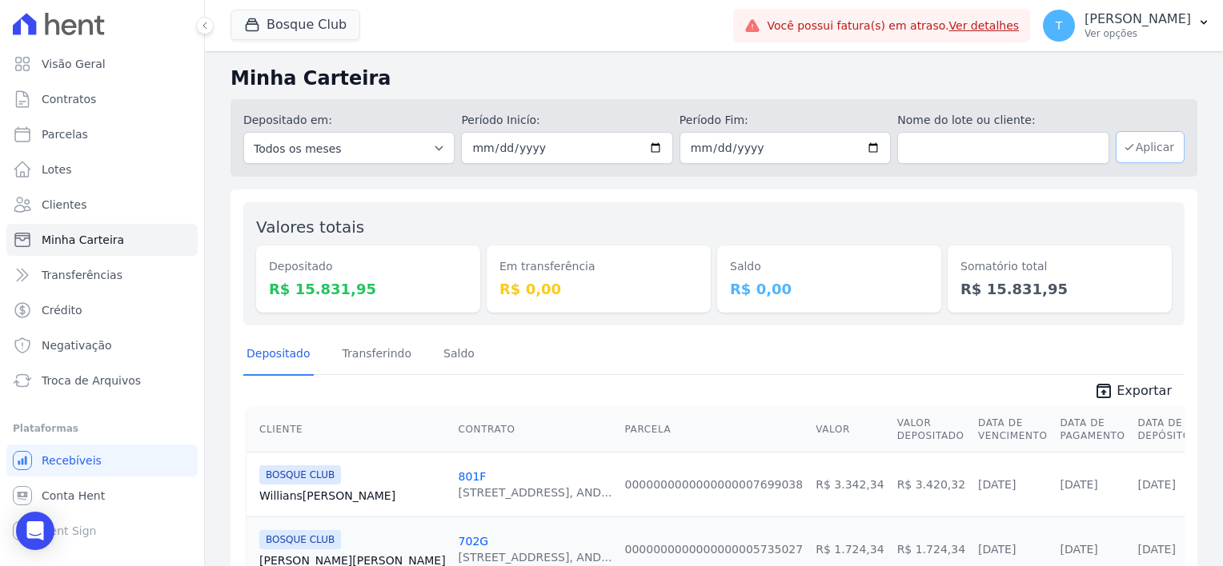
click at [1136, 154] on button "Aplicar" at bounding box center [1149, 147] width 69 height 32
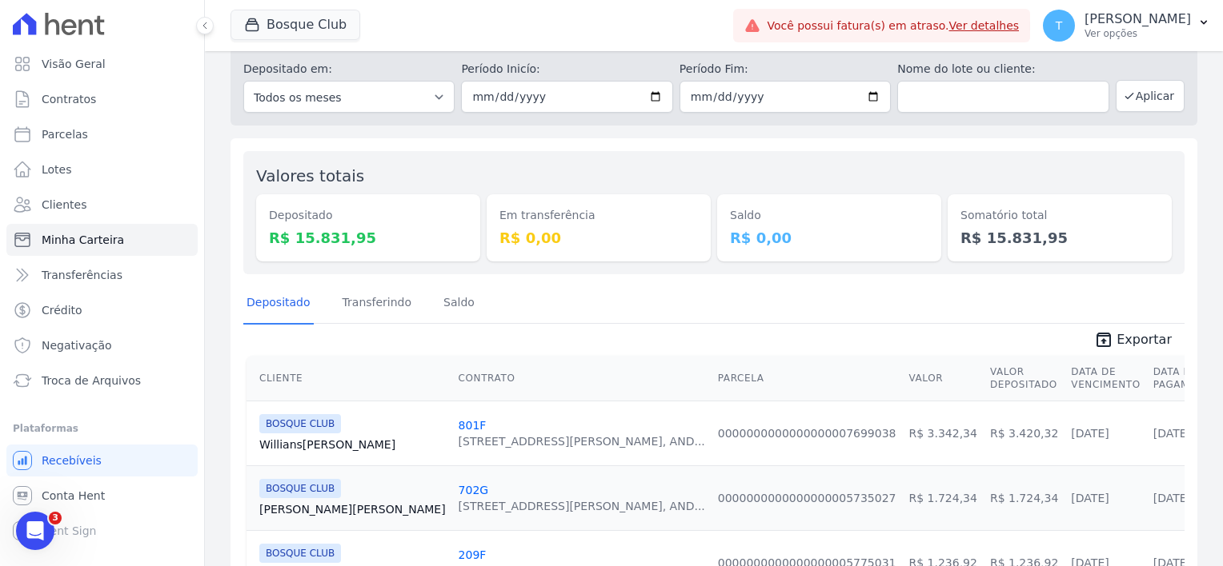
scroll to position [36, 0]
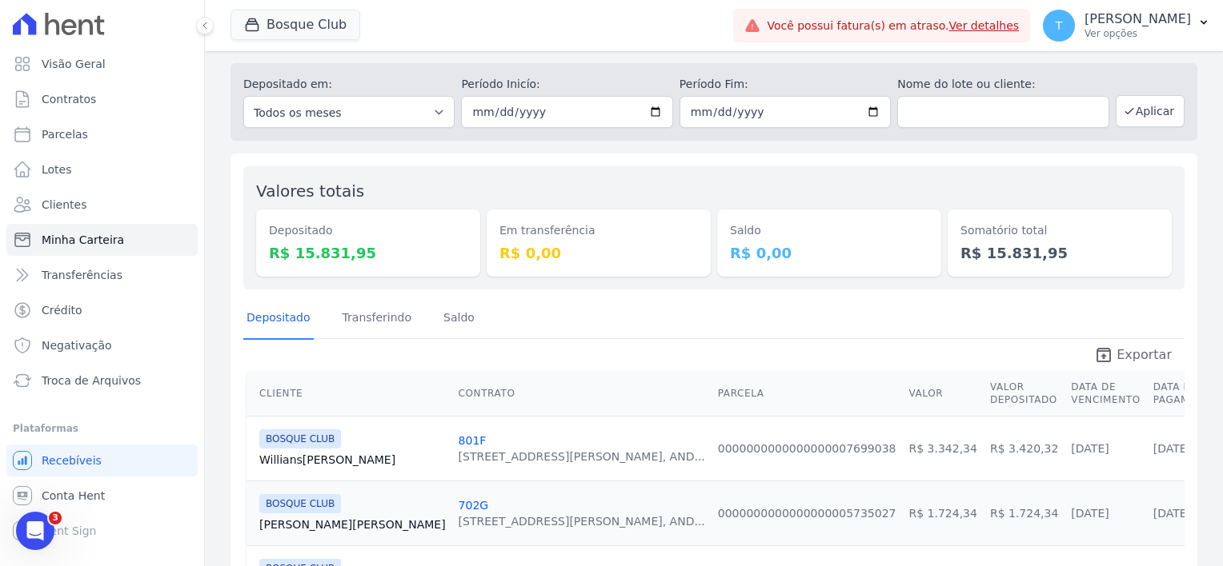
click at [1142, 349] on span "Exportar" at bounding box center [1143, 355] width 55 height 19
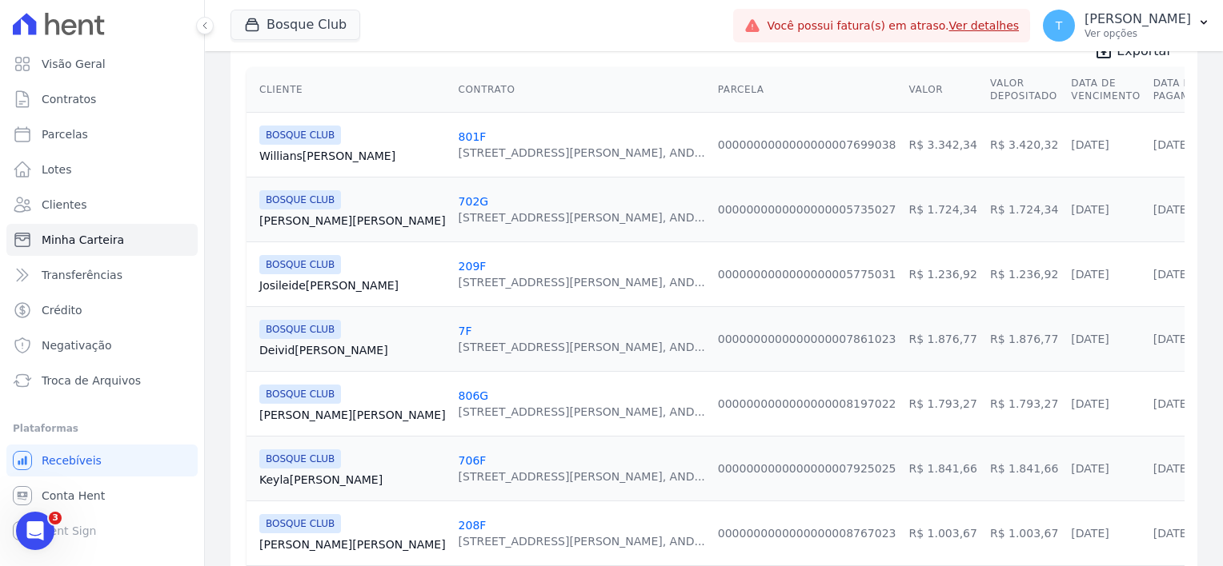
scroll to position [356, 0]
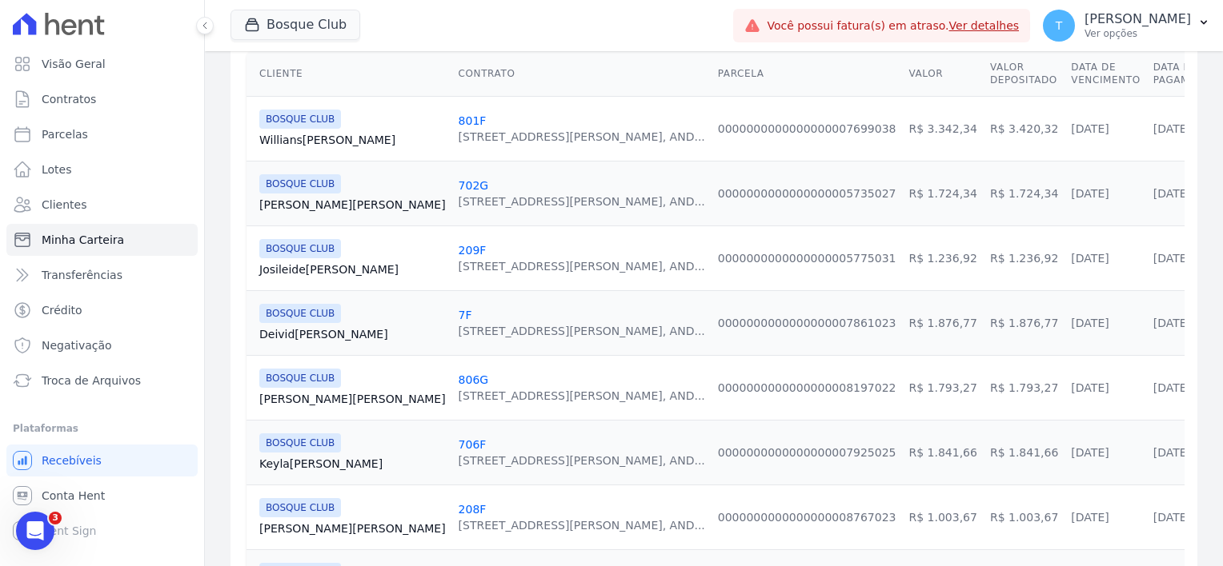
click at [297, 329] on link "Deivid Santos" at bounding box center [352, 334] width 186 height 16
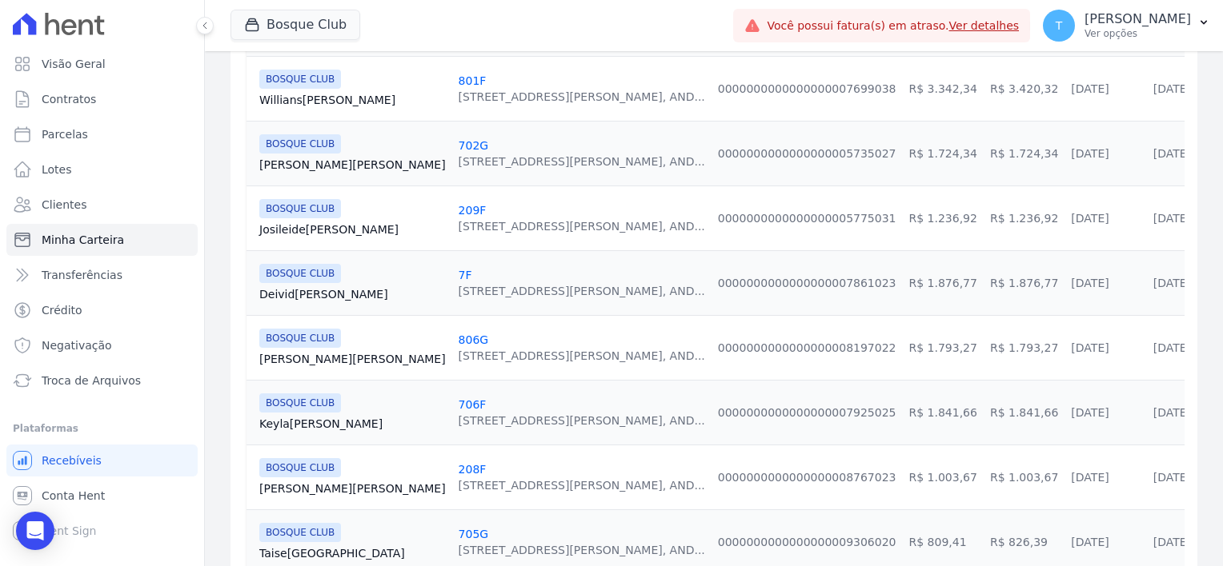
scroll to position [400, 0]
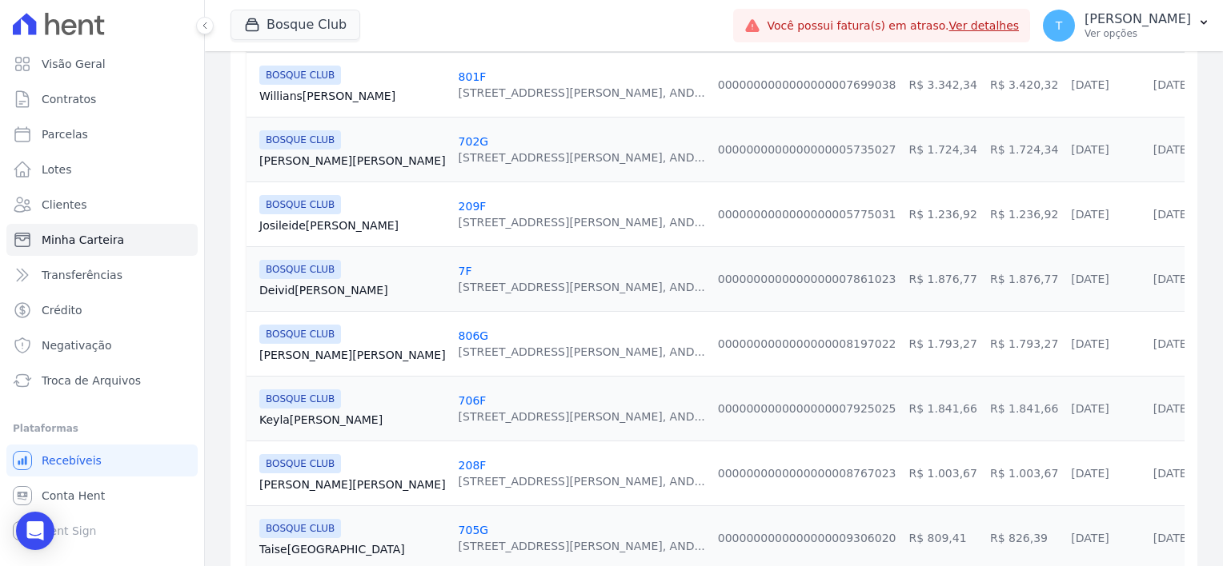
click at [285, 357] on link "Juliana Cabral" at bounding box center [352, 355] width 186 height 16
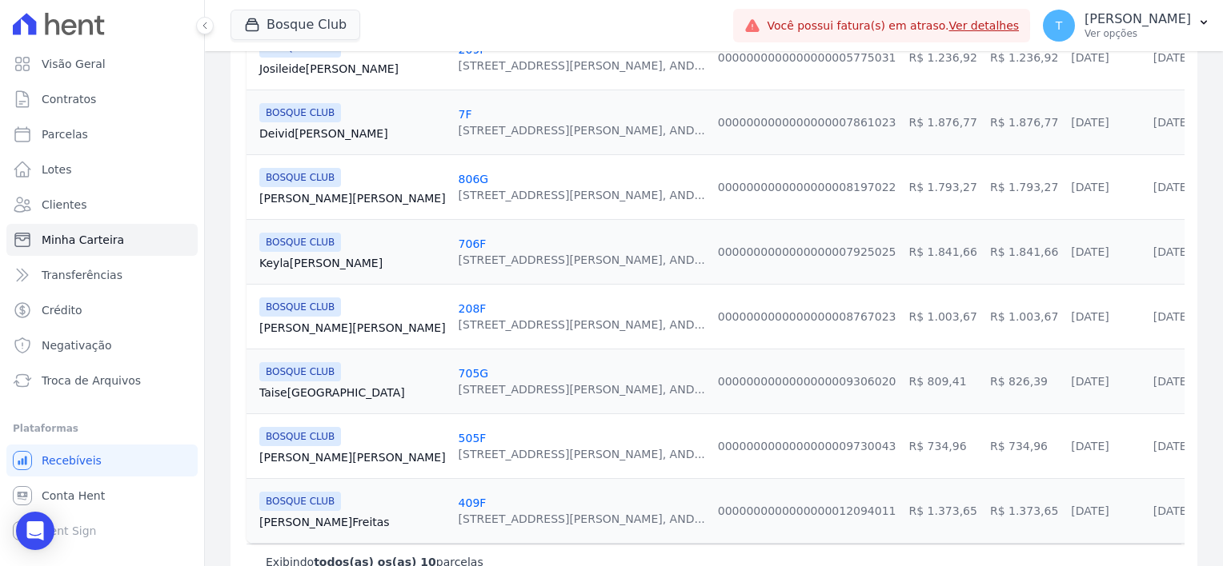
scroll to position [596, 0]
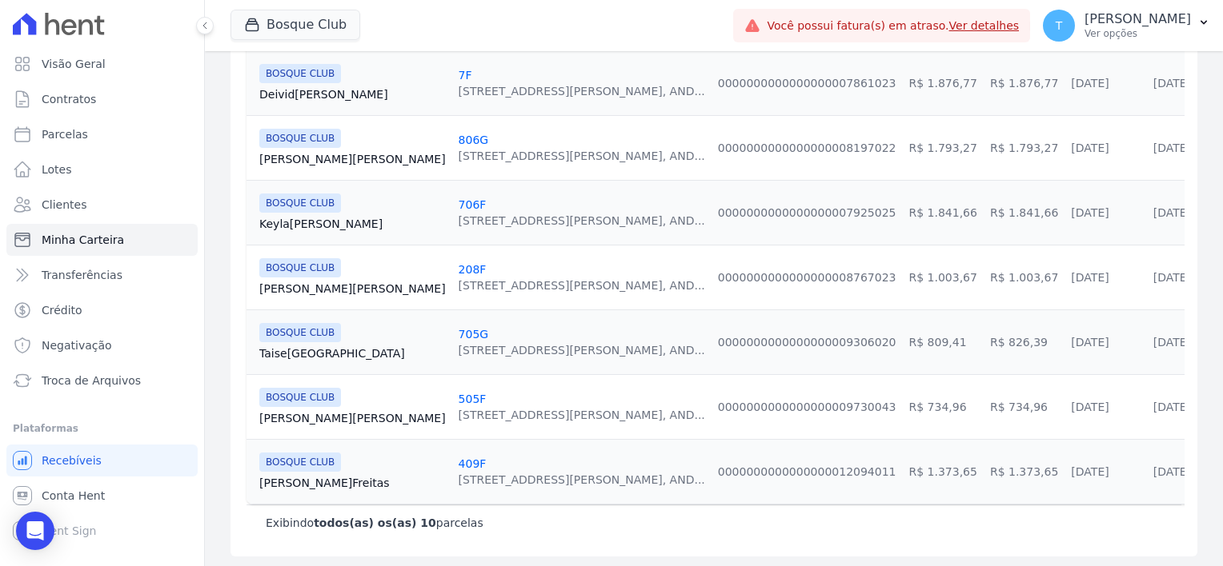
click at [291, 216] on link "Keyla Souza" at bounding box center [352, 224] width 186 height 16
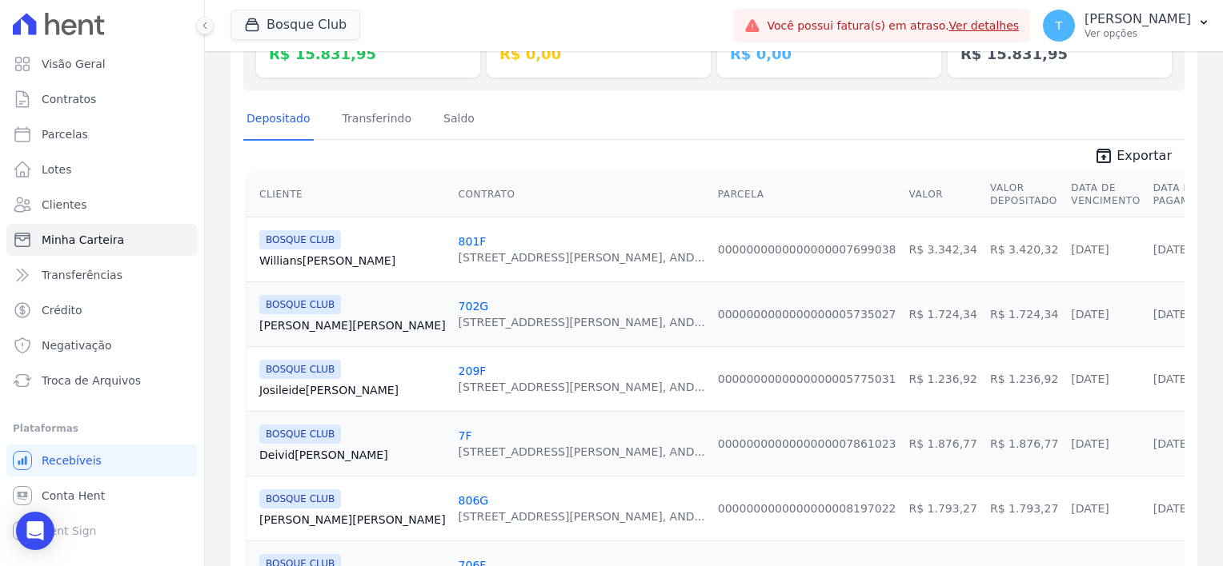
scroll to position [240, 0]
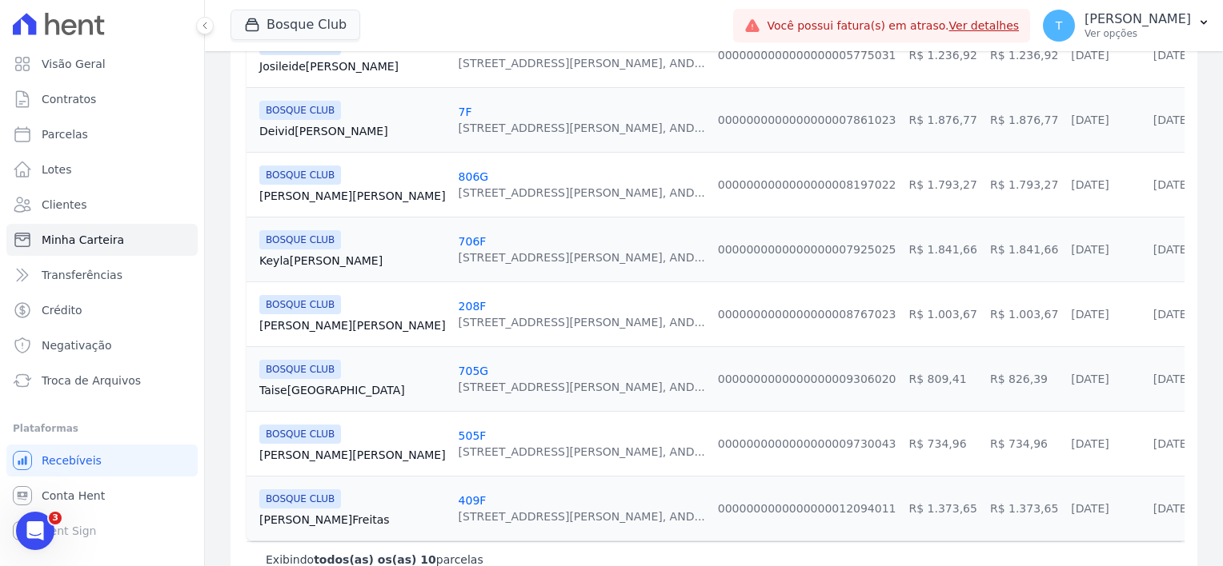
scroll to position [560, 0]
click at [306, 322] on link "Rubens Gomes" at bounding box center [352, 325] width 186 height 16
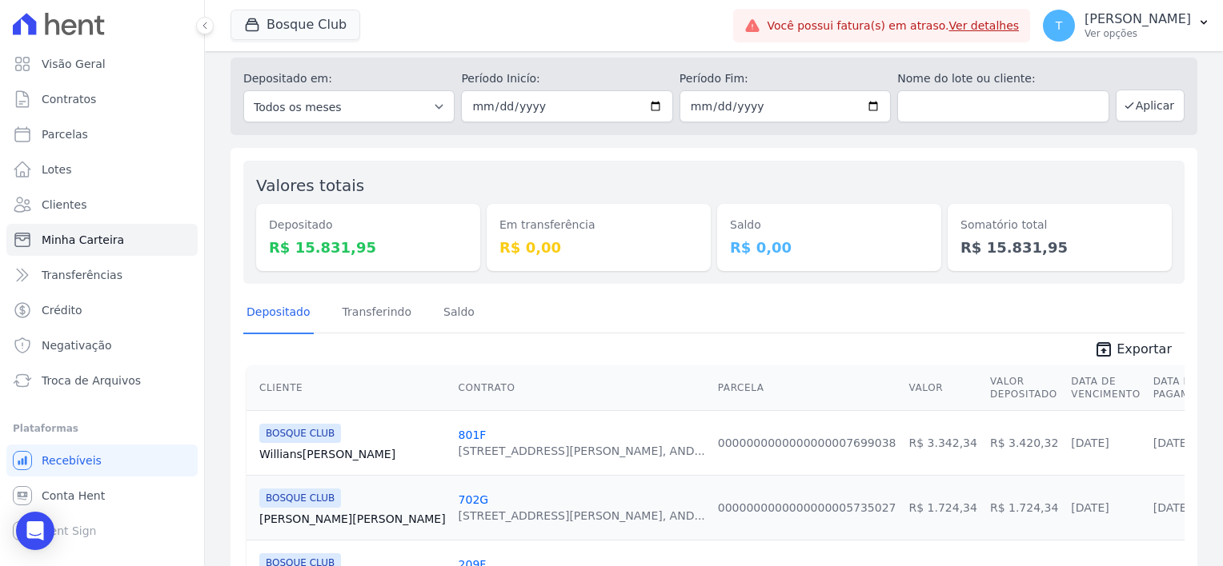
scroll to position [240, 0]
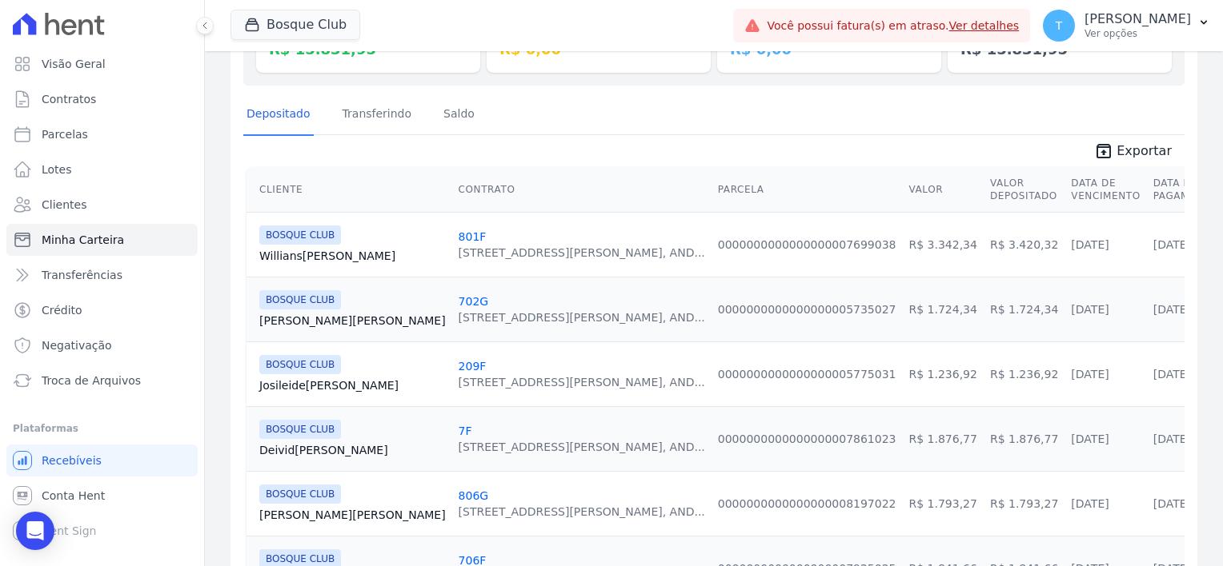
click at [308, 316] on link "Stella Santos" at bounding box center [352, 321] width 186 height 16
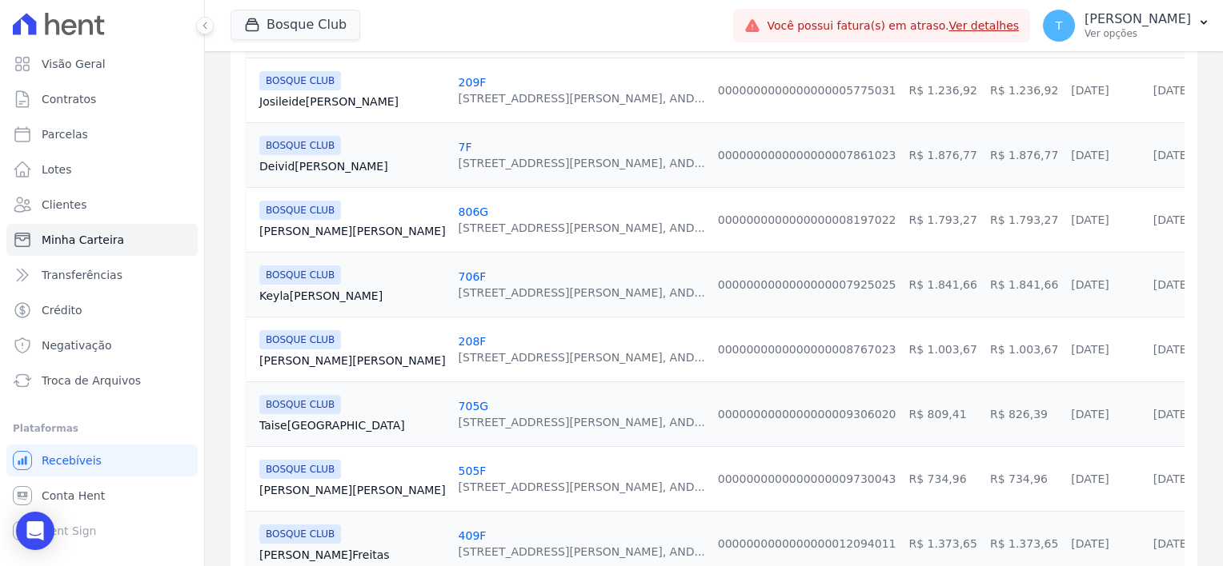
scroll to position [560, 0]
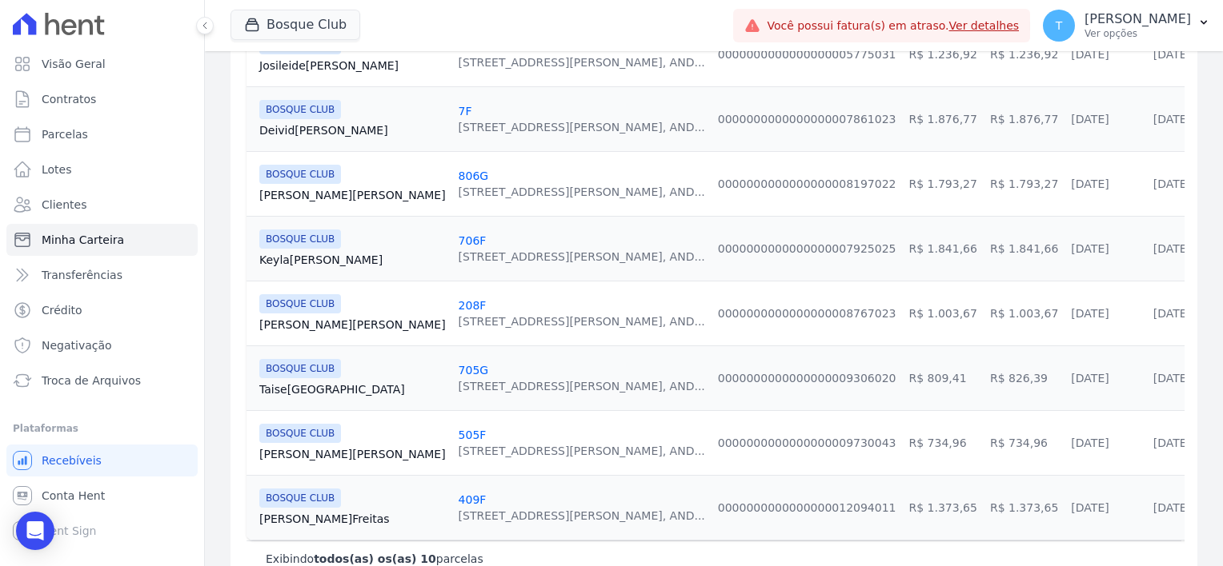
click at [282, 393] on link "Taise Lima" at bounding box center [352, 390] width 186 height 16
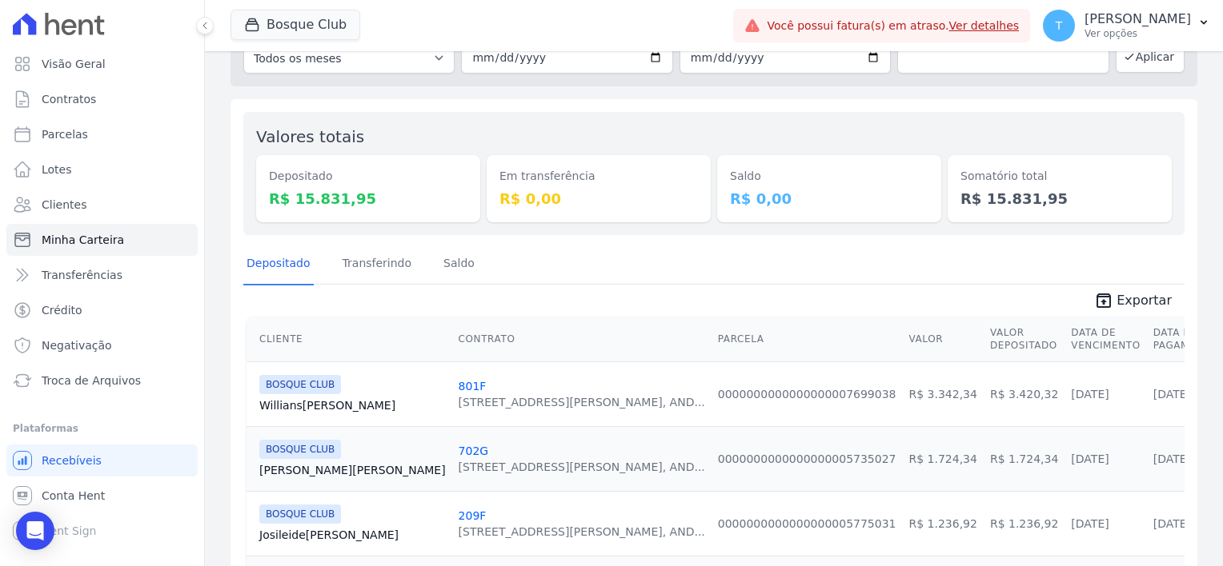
scroll to position [240, 0]
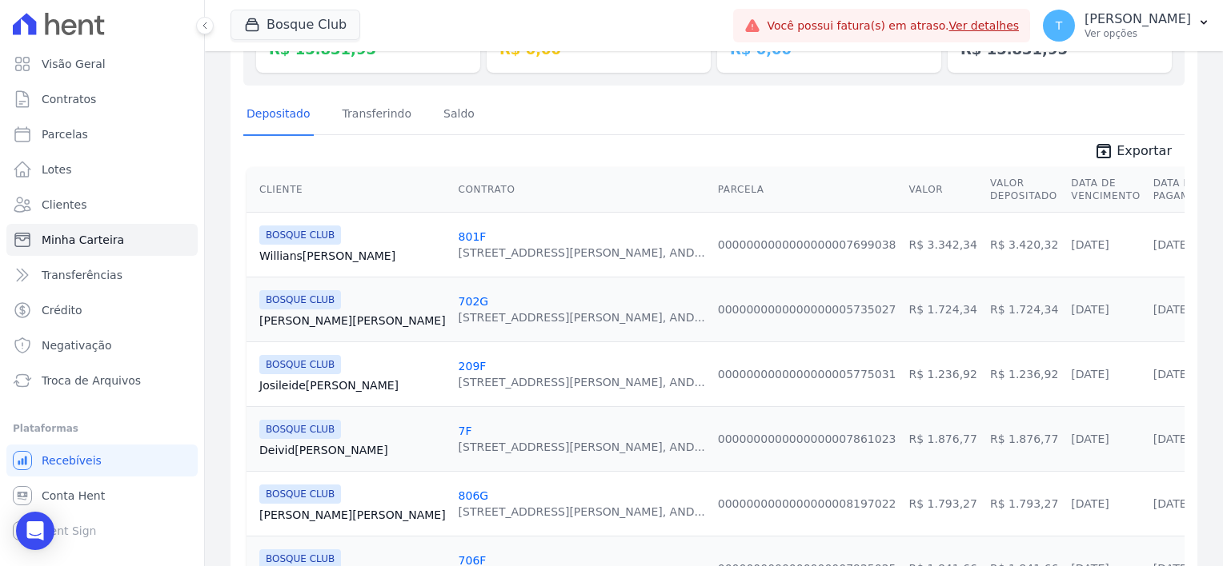
click at [290, 254] on link "Willians Silva" at bounding box center [352, 256] width 186 height 16
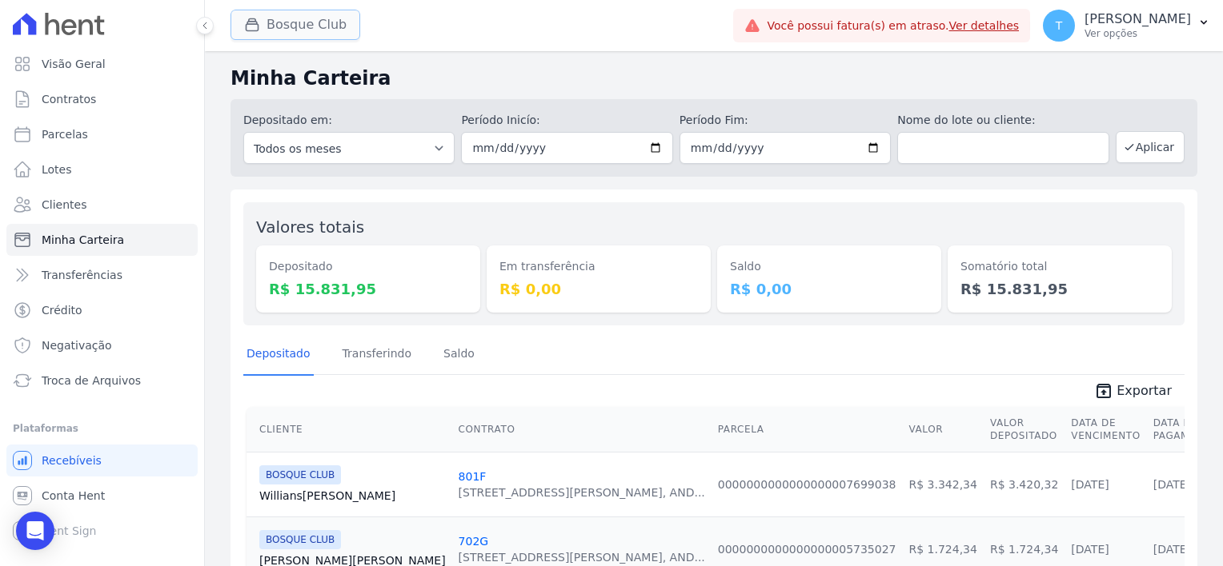
click at [293, 30] on button "Bosque Club" at bounding box center [295, 25] width 130 height 30
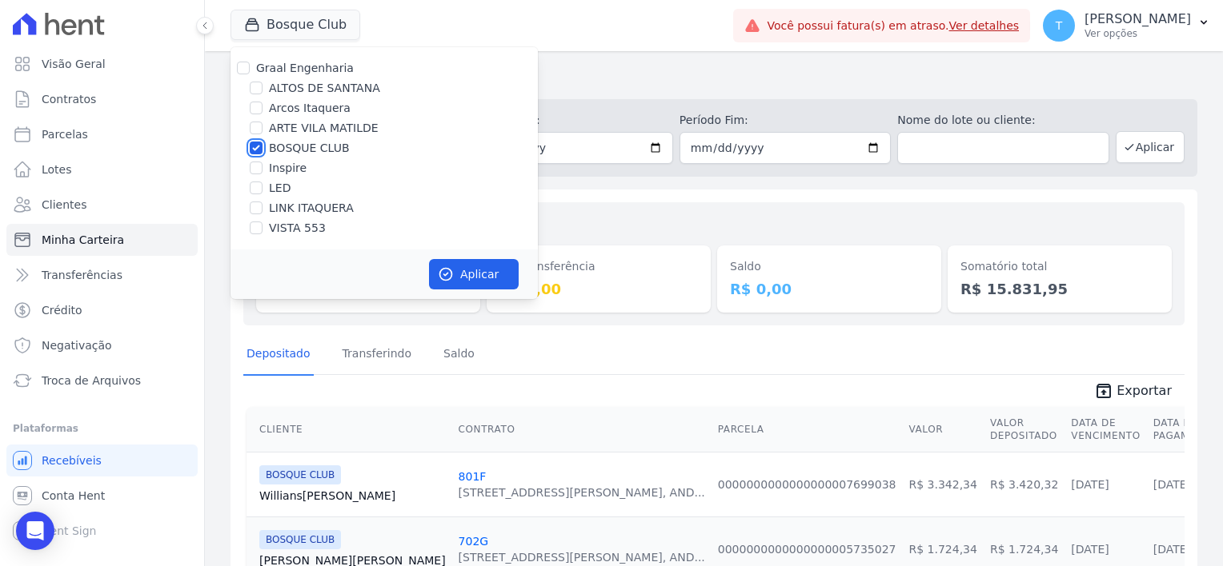
click at [250, 147] on input "BOSQUE CLUB" at bounding box center [256, 148] width 13 height 13
checkbox input "false"
click at [259, 230] on input "VISTA 553" at bounding box center [256, 228] width 13 height 13
checkbox input "true"
click at [461, 266] on button "Aplicar" at bounding box center [474, 274] width 90 height 30
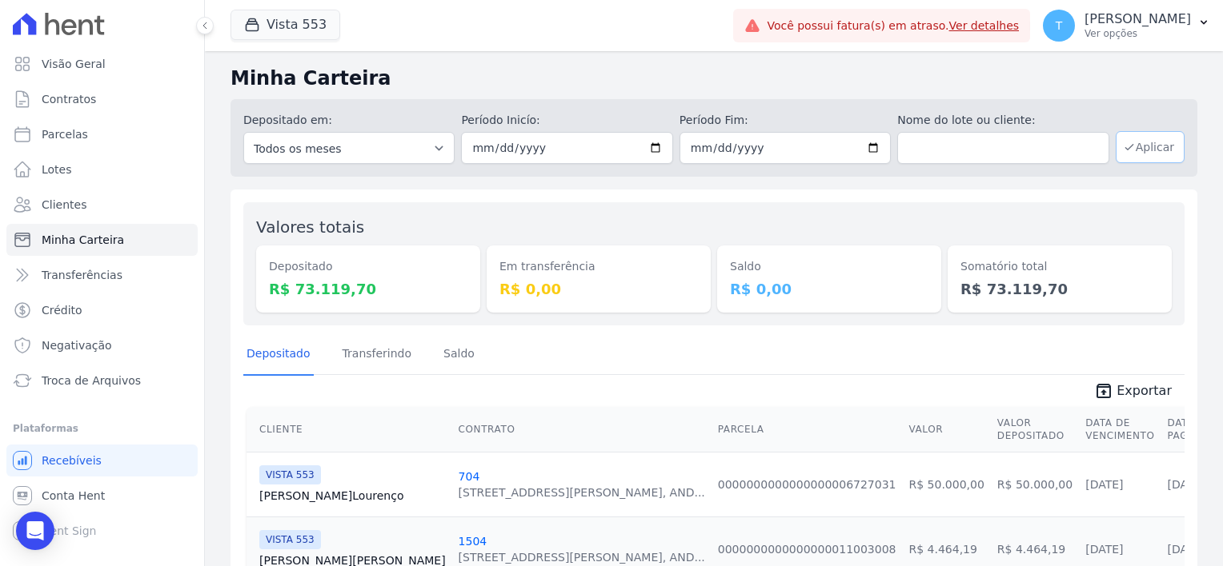
click at [1135, 143] on button "Aplicar" at bounding box center [1149, 147] width 69 height 32
click at [653, 145] on input "2025-10-10" at bounding box center [566, 148] width 211 height 32
type input "[DATE]"
click at [1130, 149] on button "Aplicar" at bounding box center [1149, 147] width 69 height 32
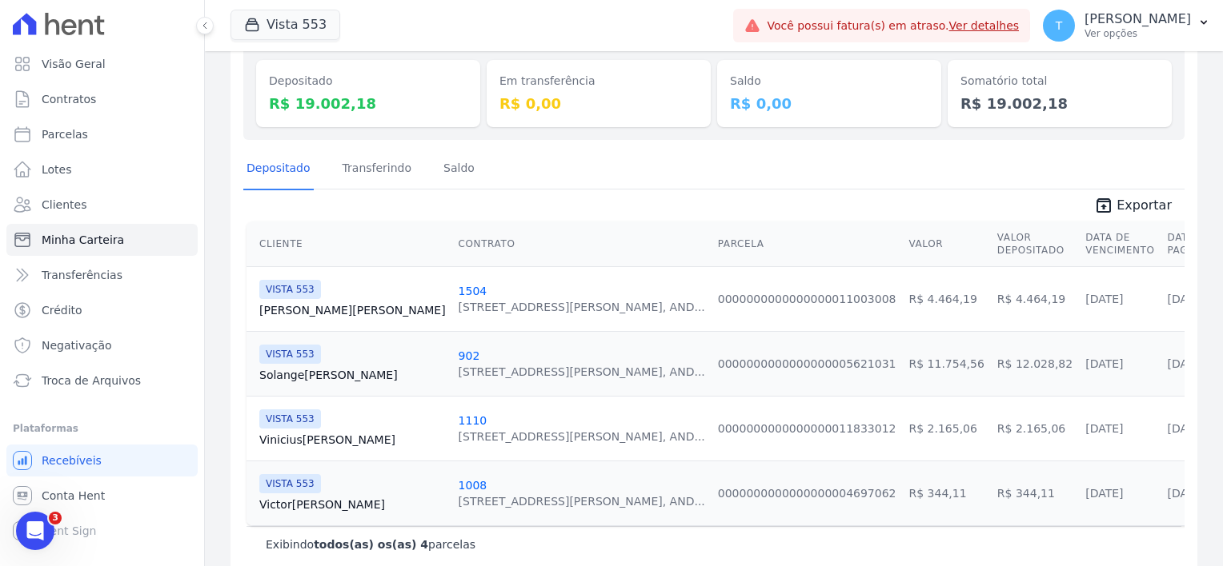
scroll to position [208, 0]
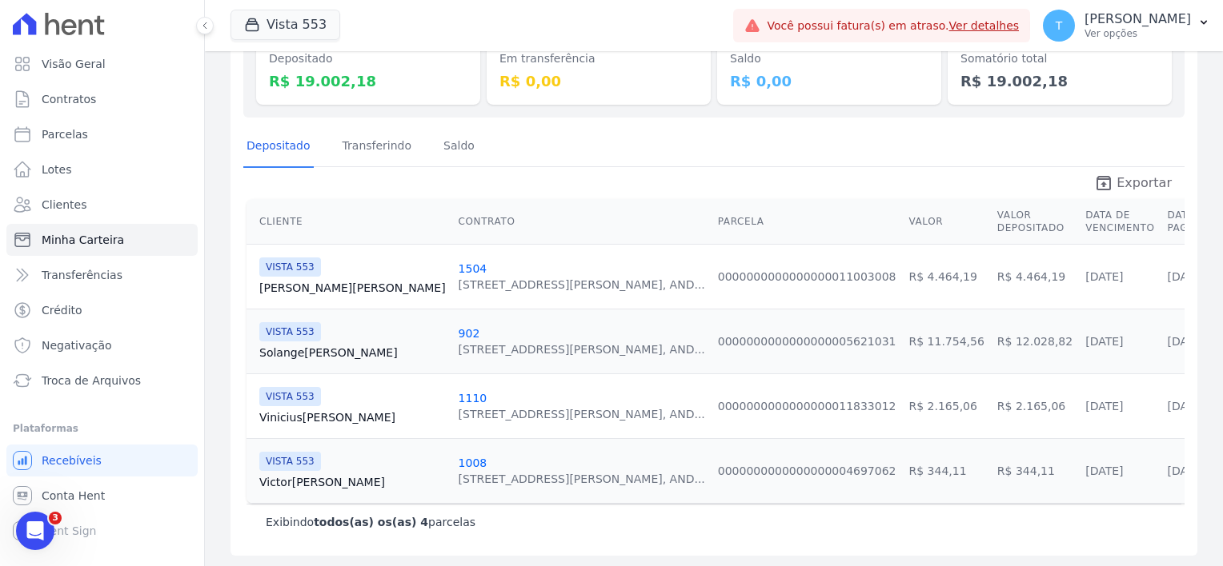
click at [1134, 183] on span "Exportar" at bounding box center [1143, 183] width 55 height 19
click at [1130, 184] on span "Exportar" at bounding box center [1143, 183] width 55 height 19
click at [294, 348] on link "[PERSON_NAME]" at bounding box center [352, 353] width 186 height 16
click at [285, 474] on link "[PERSON_NAME]" at bounding box center [352, 482] width 186 height 16
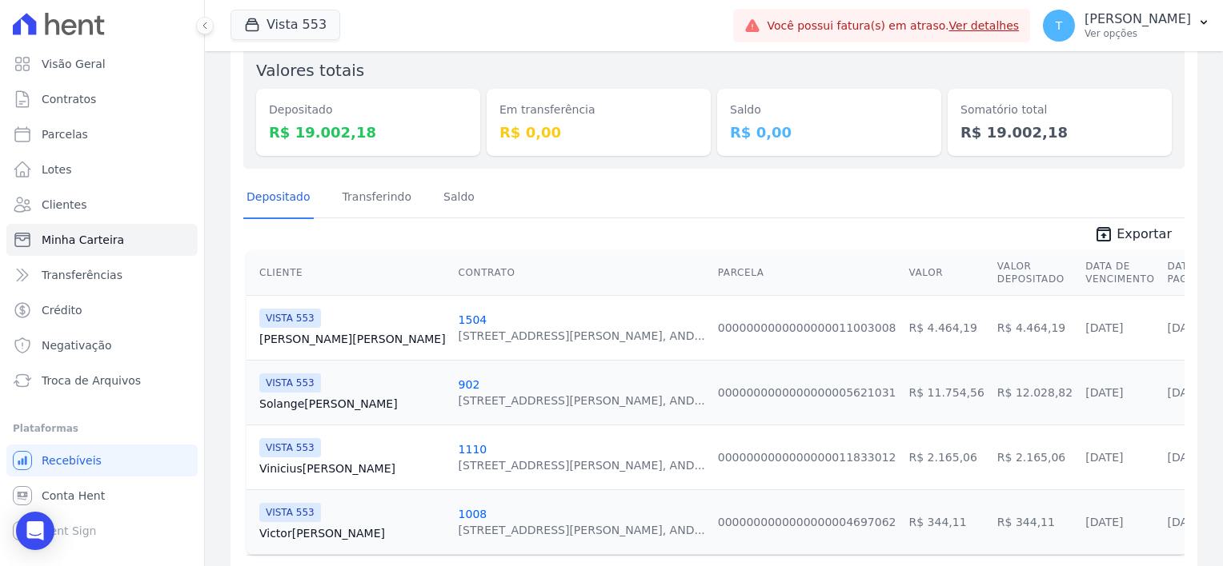
scroll to position [160, 0]
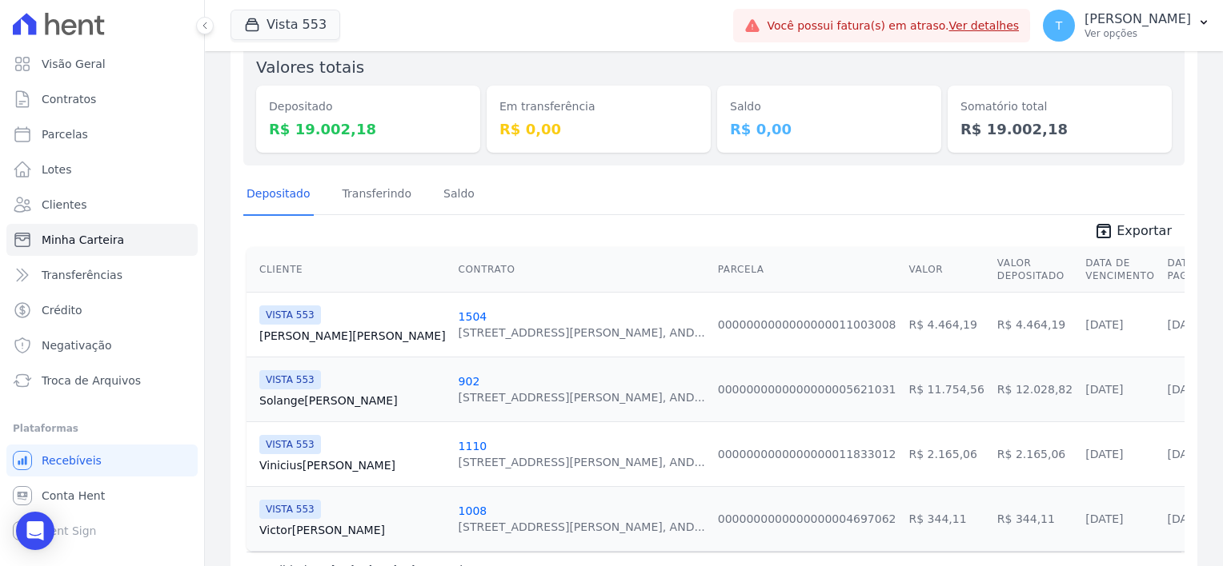
click at [306, 398] on link "[PERSON_NAME]" at bounding box center [352, 401] width 186 height 16
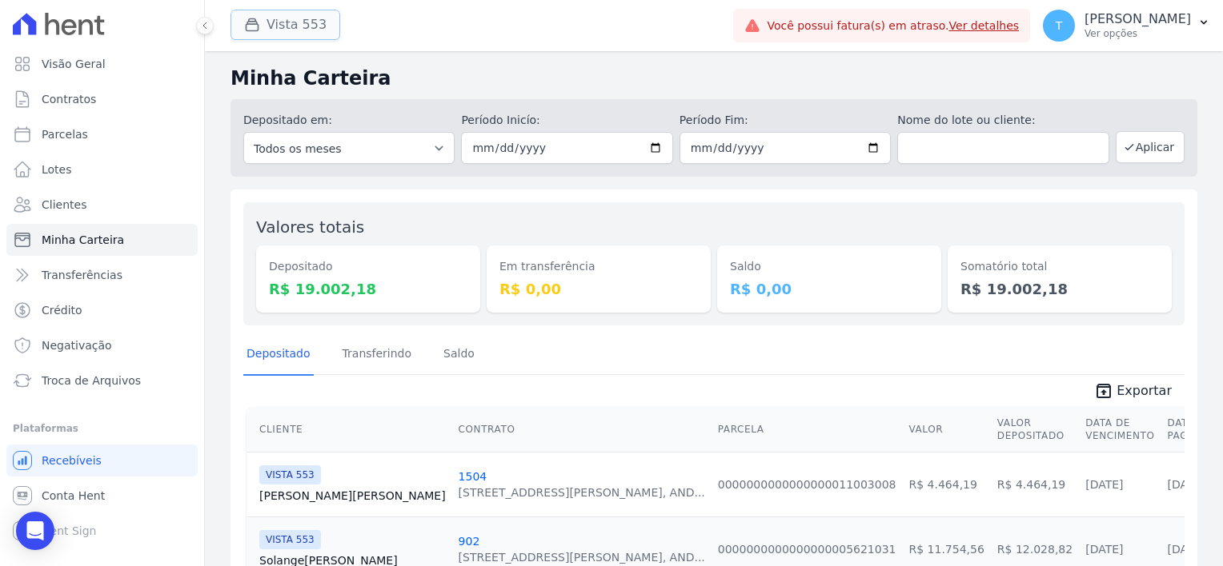
click at [283, 16] on button "Vista 553" at bounding box center [285, 25] width 110 height 30
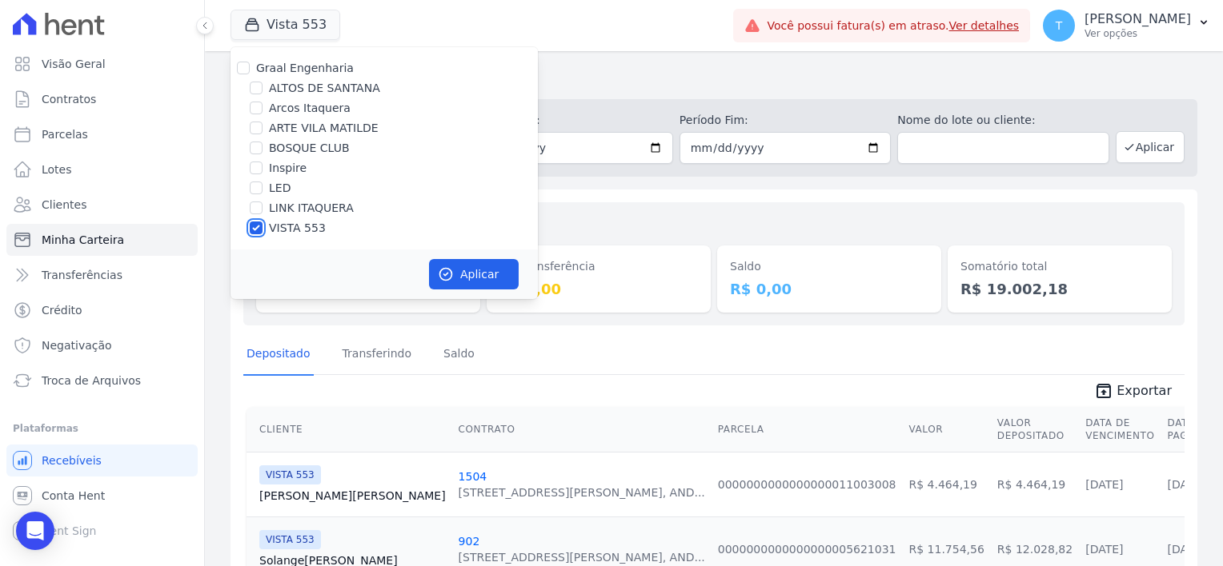
click at [254, 230] on input "VISTA 553" at bounding box center [256, 228] width 13 height 13
checkbox input "false"
click at [254, 191] on input "LED" at bounding box center [256, 188] width 13 height 13
checkbox input "true"
click at [473, 278] on button "Aplicar" at bounding box center [474, 274] width 90 height 30
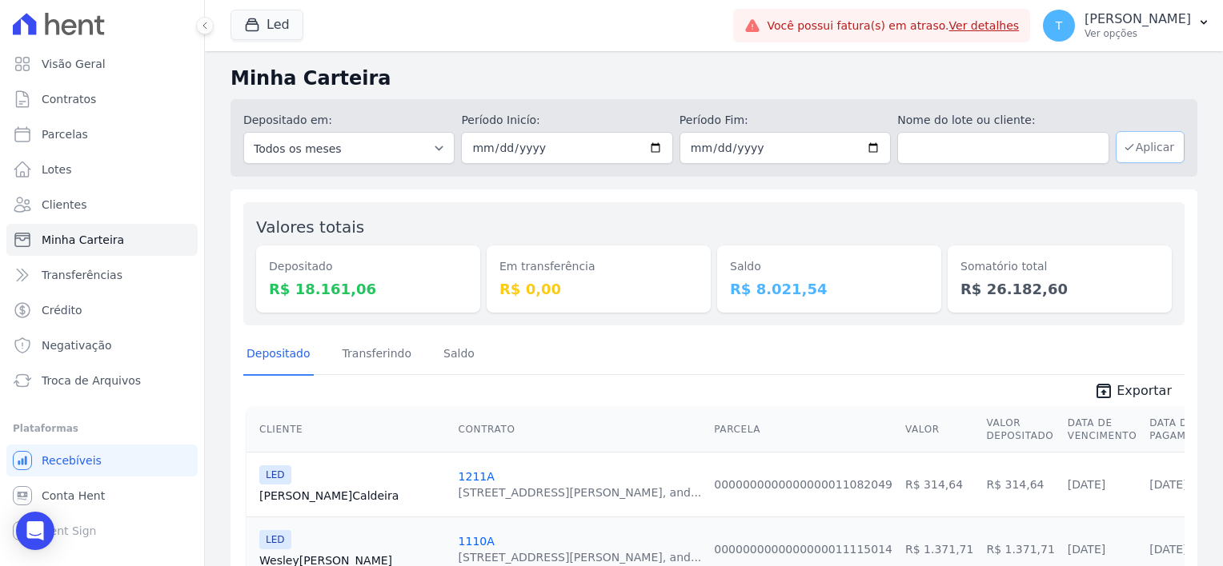
click at [1123, 153] on icon "button" at bounding box center [1129, 147] width 13 height 13
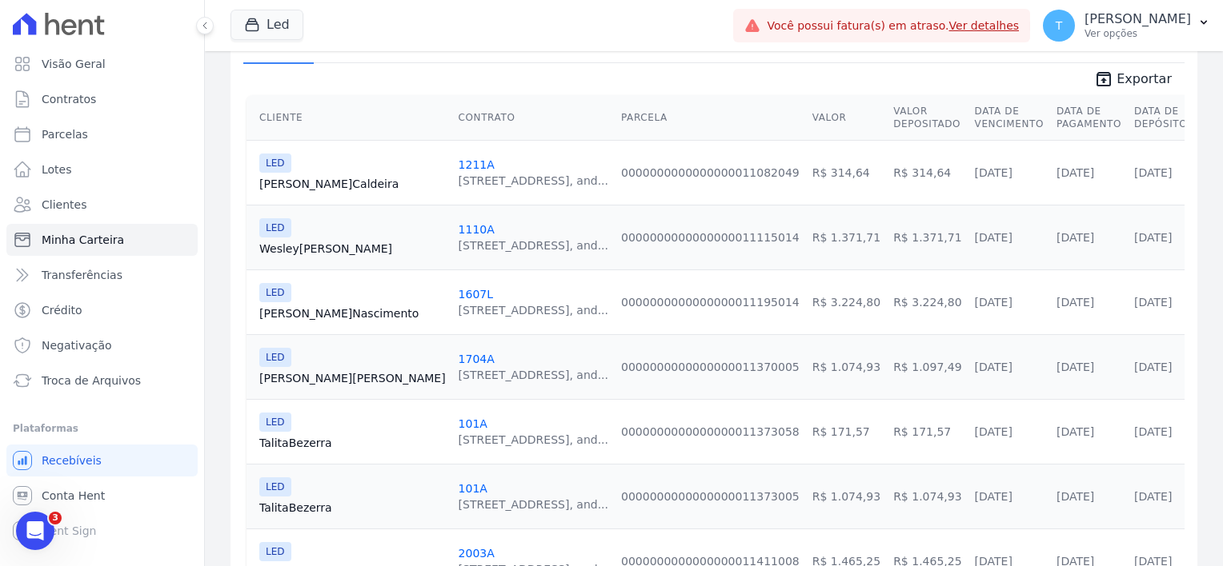
scroll to position [104, 0]
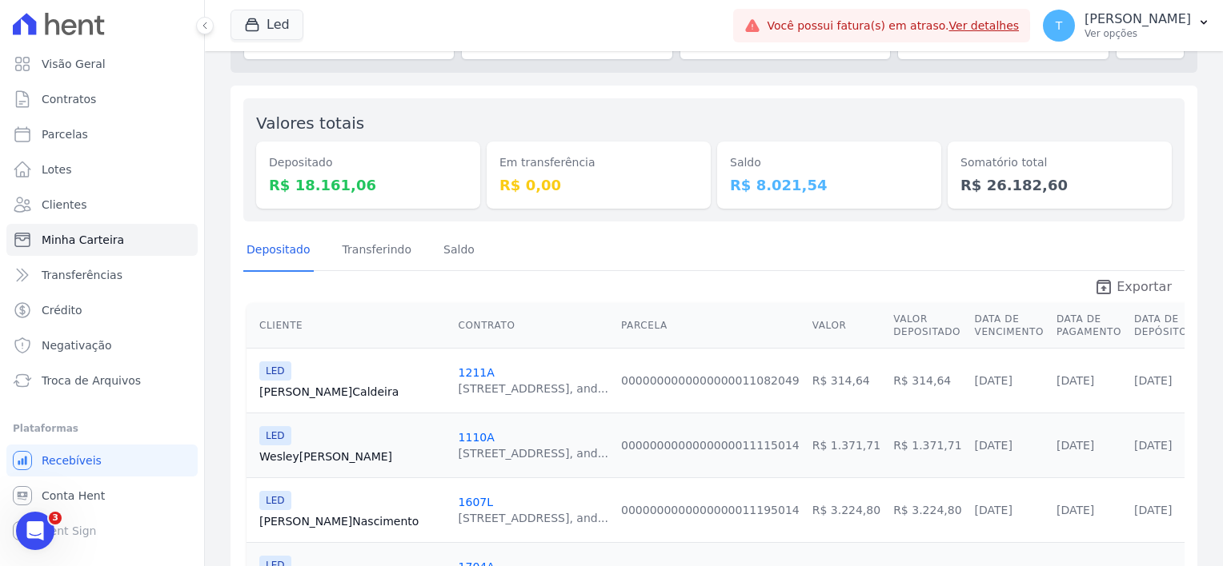
click at [1135, 285] on span "Exportar" at bounding box center [1143, 287] width 55 height 19
click at [735, 111] on div "Saldo R$ 8.021,54" at bounding box center [829, 160] width 224 height 98
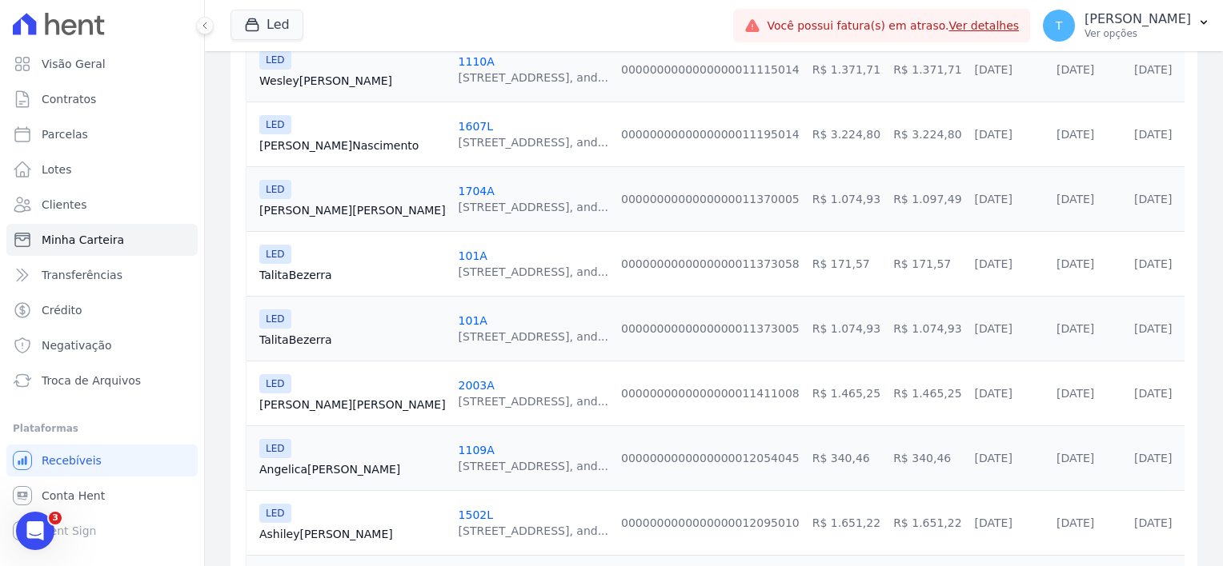
scroll to position [184, 0]
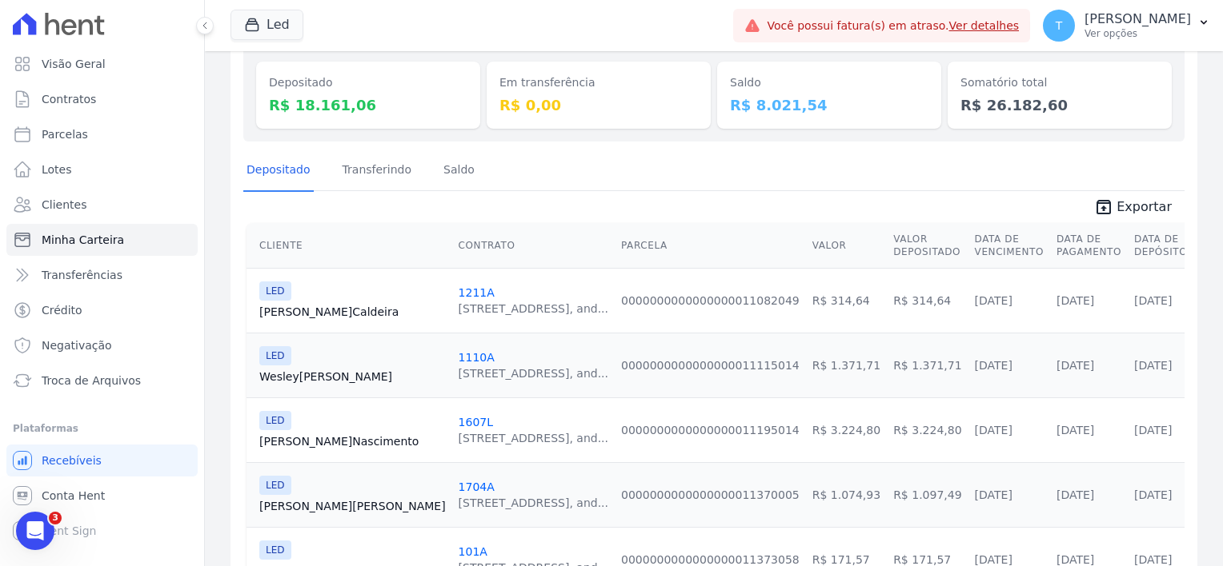
click at [949, 22] on link "Ver detalhes" at bounding box center [984, 25] width 70 height 13
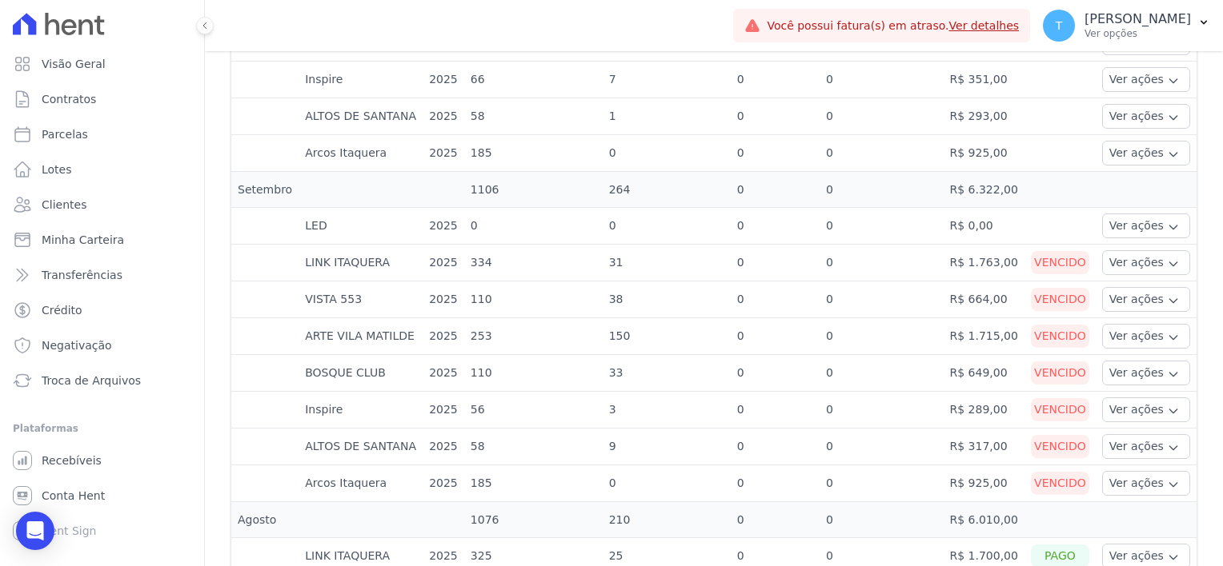
scroll to position [720, 0]
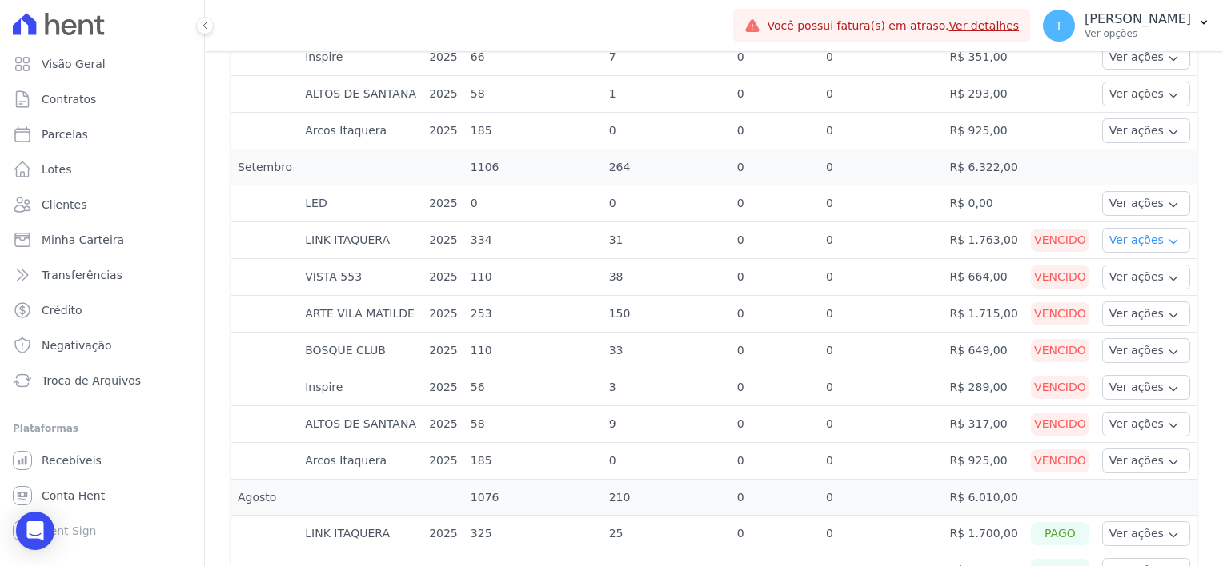
click at [1167, 235] on icon "button" at bounding box center [1173, 241] width 13 height 13
click at [80, 387] on span "Troca de Arquivos" at bounding box center [91, 381] width 99 height 16
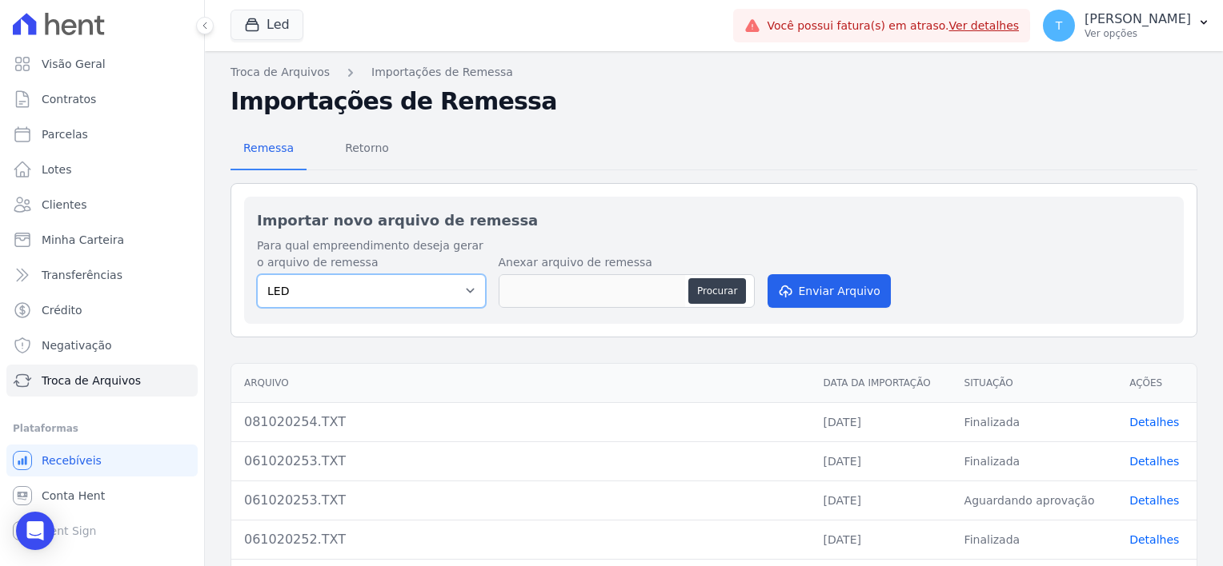
click at [439, 288] on select "LED" at bounding box center [371, 291] width 229 height 34
click at [449, 283] on select "LED" at bounding box center [371, 291] width 229 height 34
click at [286, 26] on button "Led" at bounding box center [266, 25] width 73 height 30
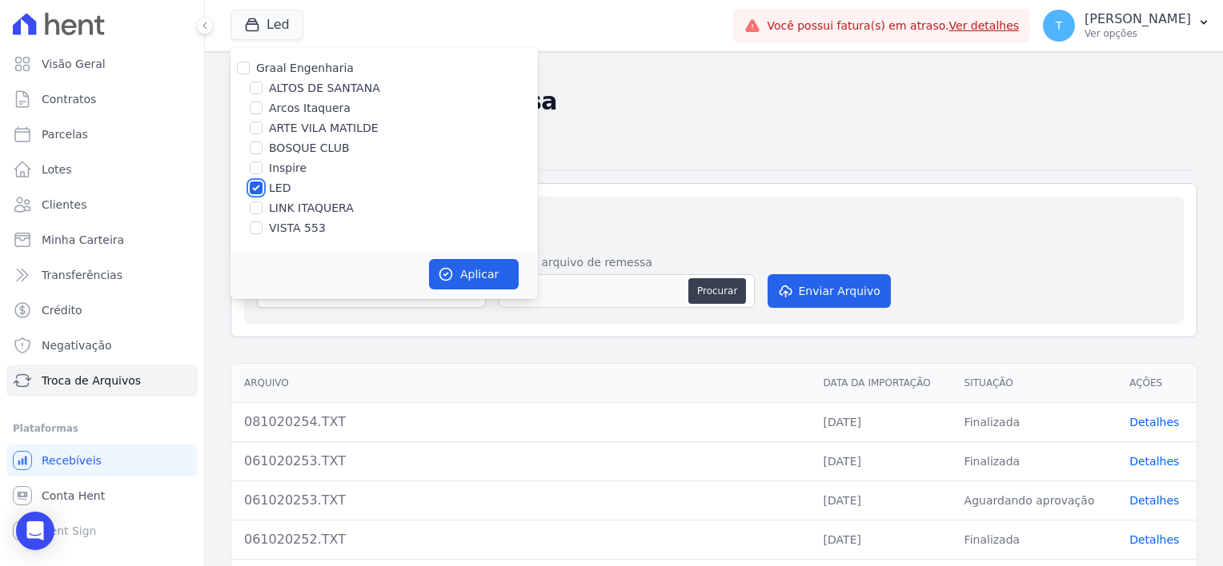
click at [255, 182] on input "LED" at bounding box center [256, 188] width 13 height 13
checkbox input "false"
click at [253, 130] on div "ARTE VILA MATILDE" at bounding box center [383, 128] width 307 height 17
click at [253, 129] on input "ARTE VILA MATILDE" at bounding box center [256, 128] width 13 height 13
checkbox input "true"
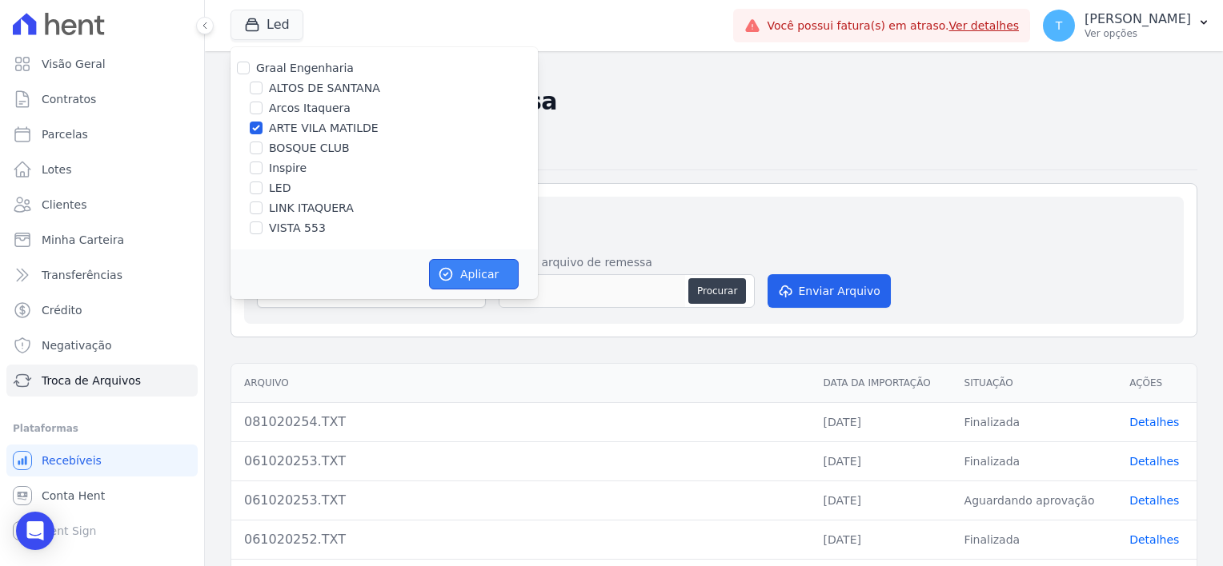
click at [459, 272] on button "Aplicar" at bounding box center [474, 274] width 90 height 30
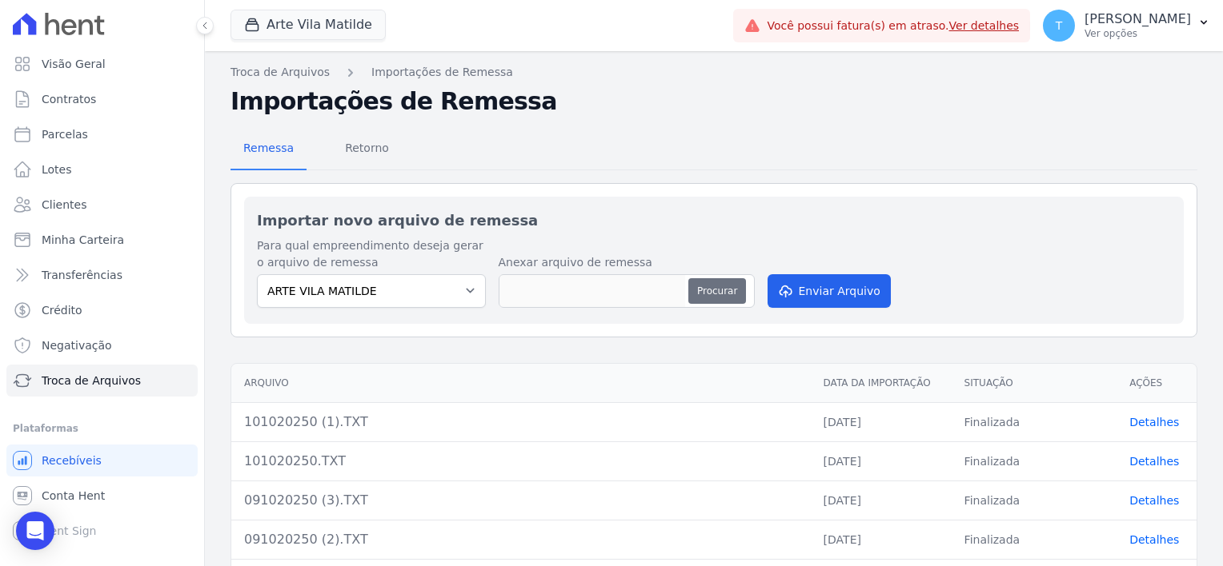
click at [726, 296] on button "Procurar" at bounding box center [717, 291] width 58 height 26
type input "131020250.TXT"
click at [826, 290] on button "Enviar Arquivo" at bounding box center [828, 291] width 123 height 34
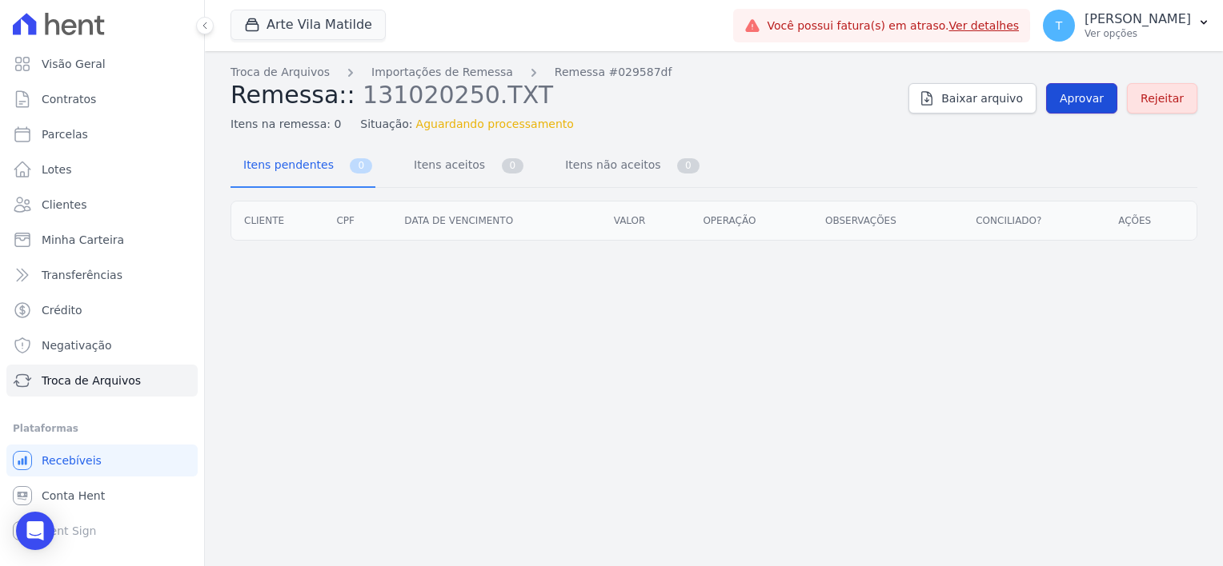
click at [1077, 94] on span "Aprovar" at bounding box center [1081, 98] width 44 height 16
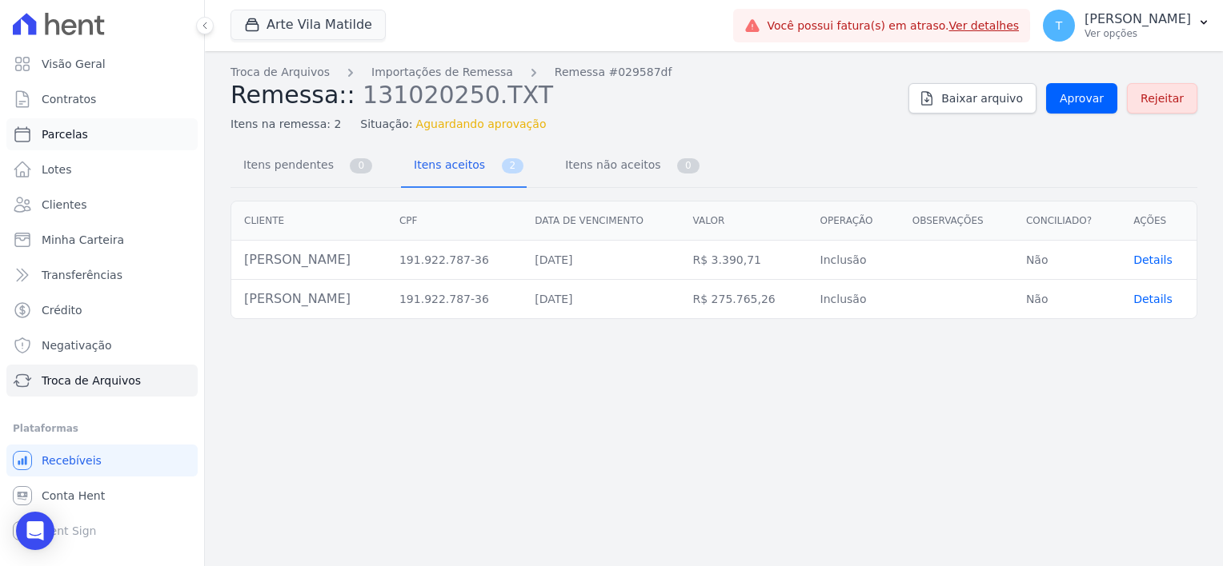
click at [84, 130] on link "Parcelas" at bounding box center [101, 134] width 191 height 32
select select
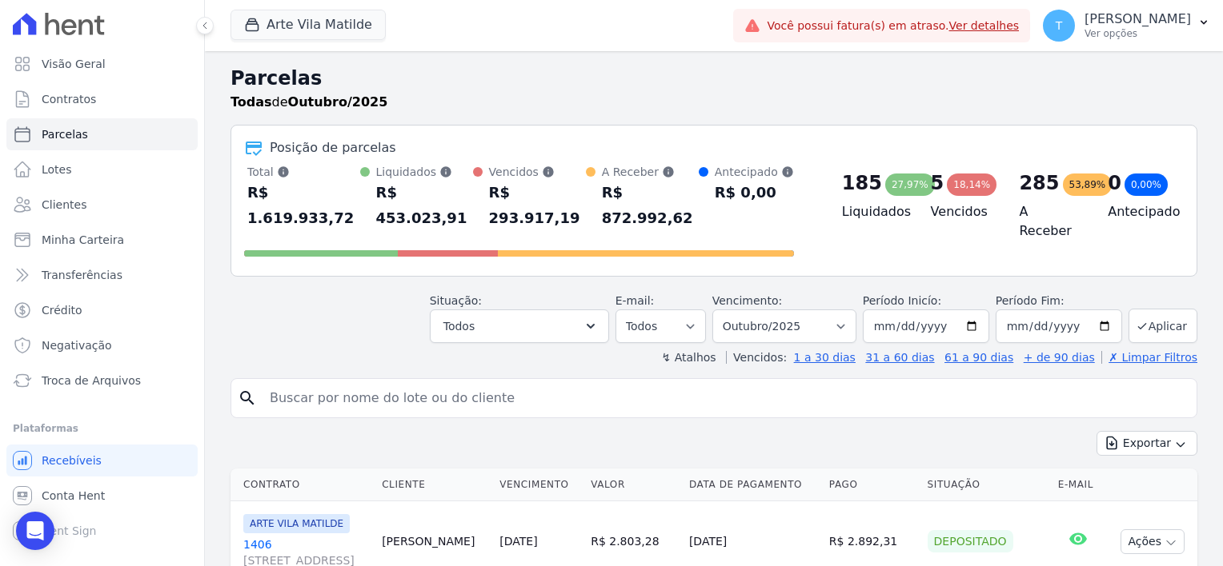
click at [310, 382] on input "search" at bounding box center [725, 398] width 930 height 32
click at [358, 382] on input "search" at bounding box center [725, 398] width 930 height 32
paste input "Cauê Alcantara Oliveira de Souza"
type input "Cauê Alcantara Oliveira de Souza"
click at [724, 382] on input "Cauê Alcantara Oliveira de Souza" at bounding box center [725, 398] width 930 height 32
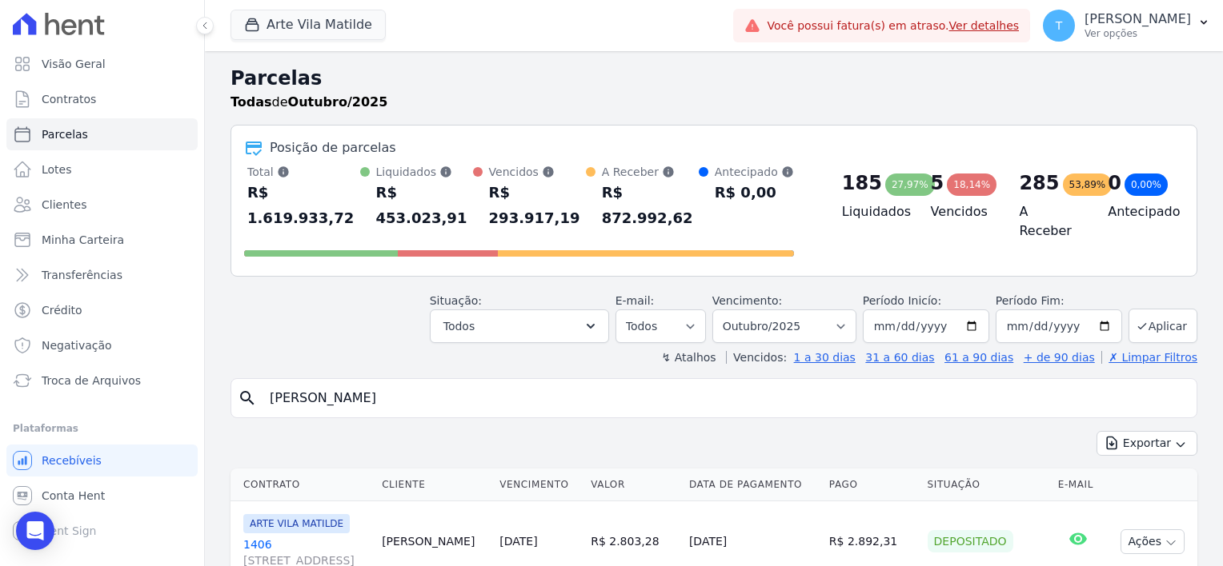
select select
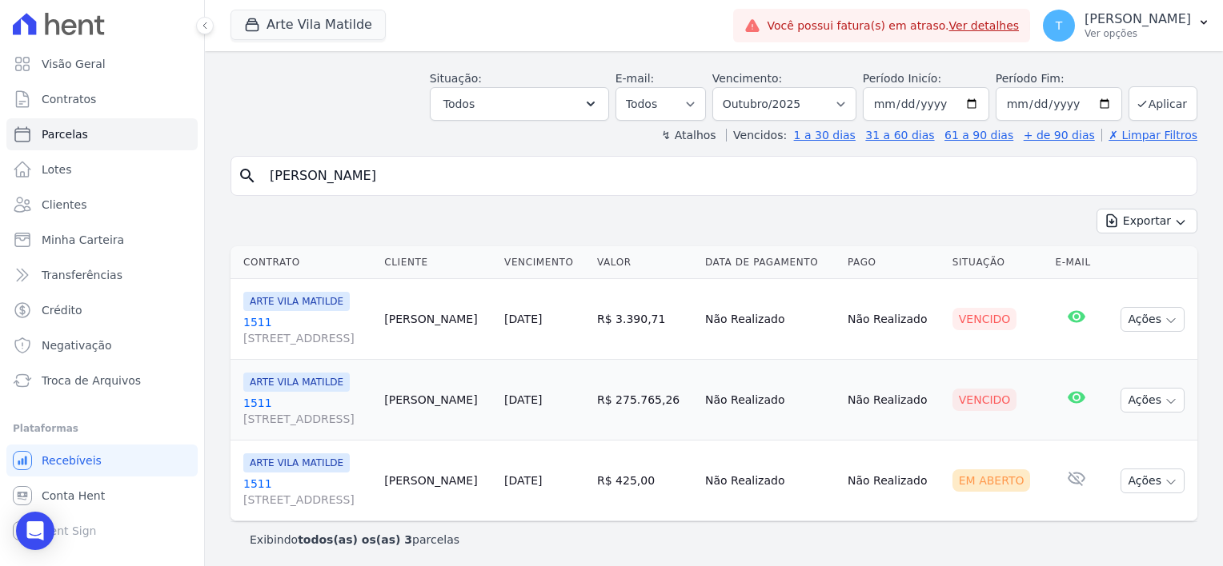
scroll to position [63, 0]
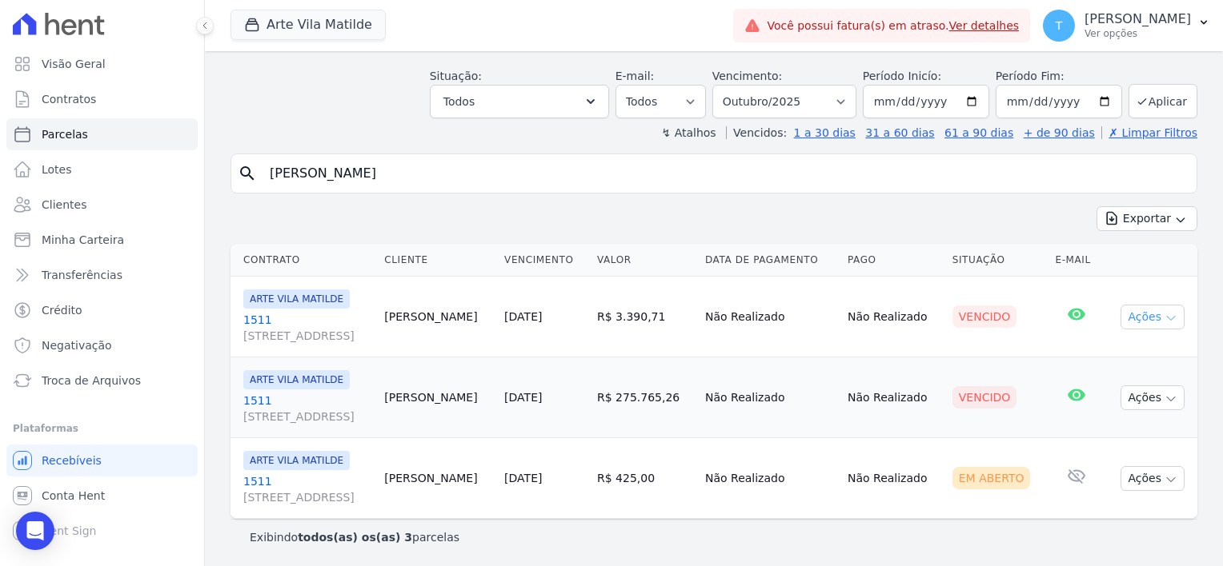
click at [1164, 314] on icon "button" at bounding box center [1170, 318] width 13 height 13
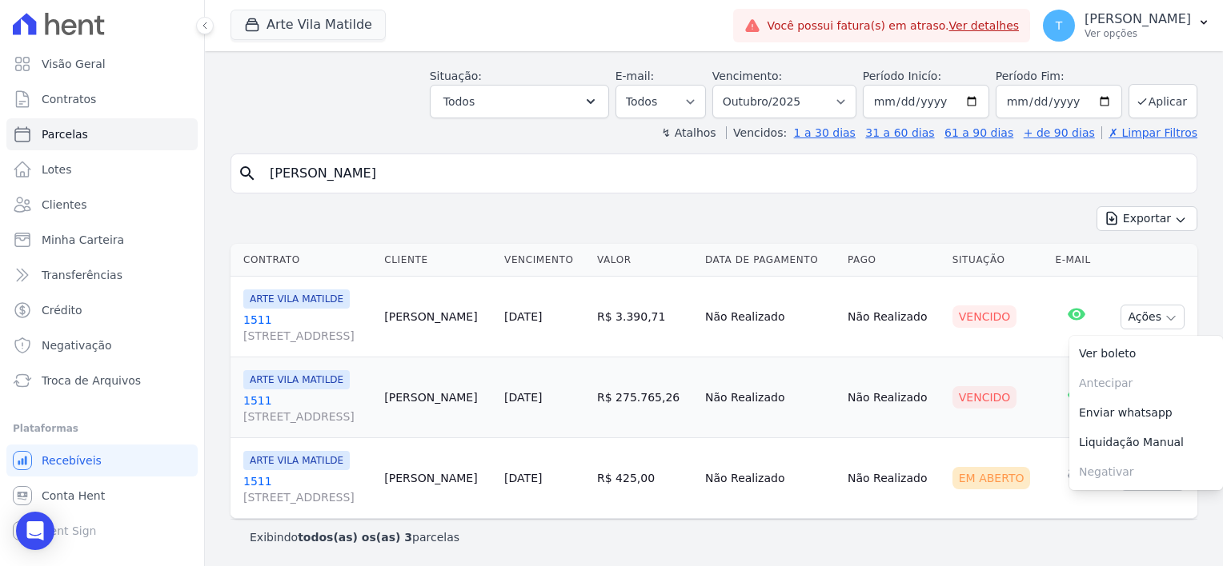
click at [331, 334] on span "[STREET_ADDRESS]" at bounding box center [307, 336] width 128 height 16
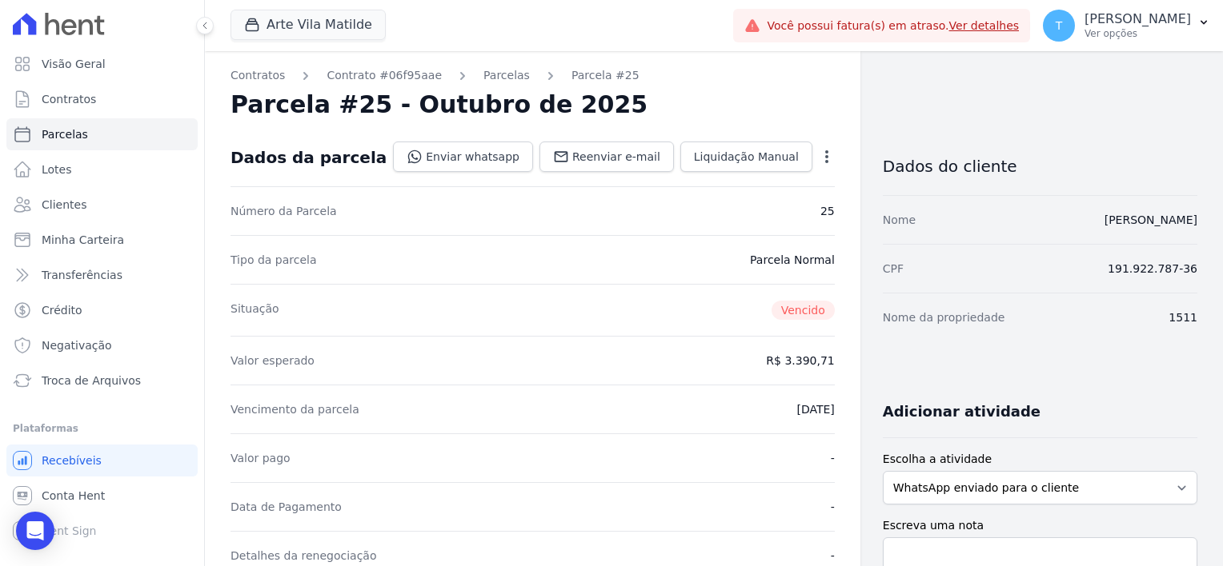
click at [818, 154] on icon "button" at bounding box center [826, 157] width 16 height 16
click at [730, 209] on link "Cancelar Cobrança" at bounding box center [757, 207] width 141 height 29
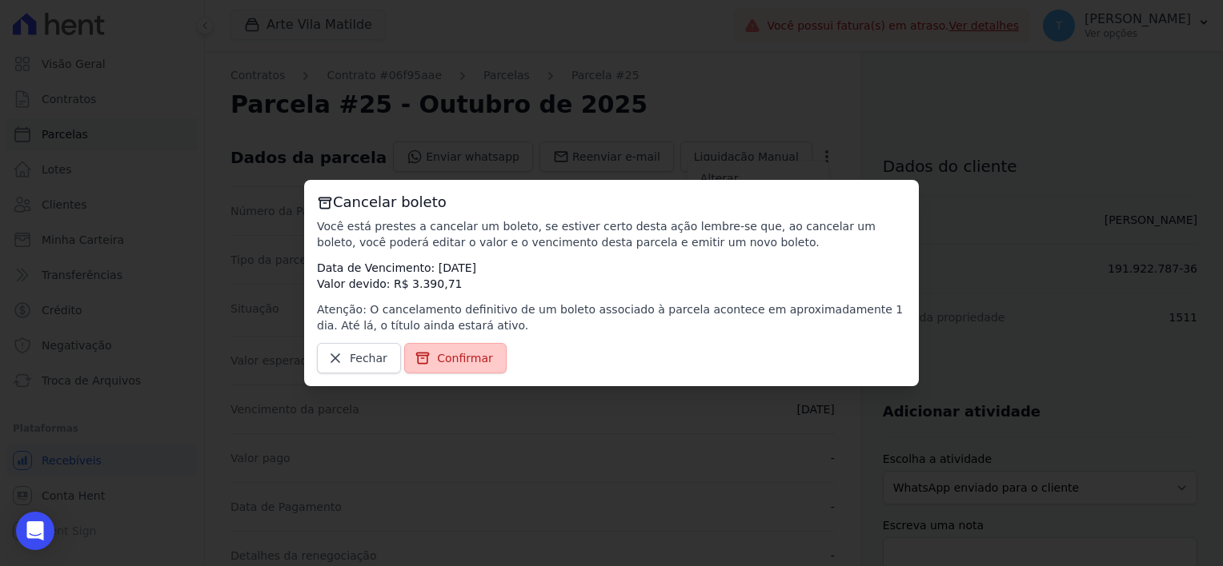
click at [448, 362] on span "Confirmar" at bounding box center [465, 358] width 56 height 16
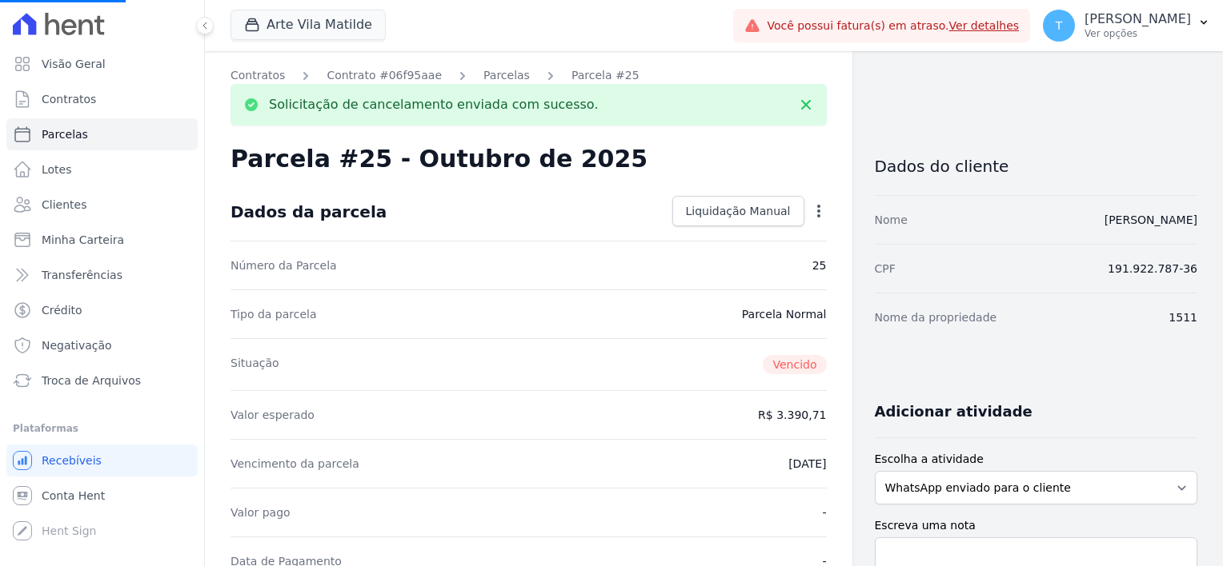
select select
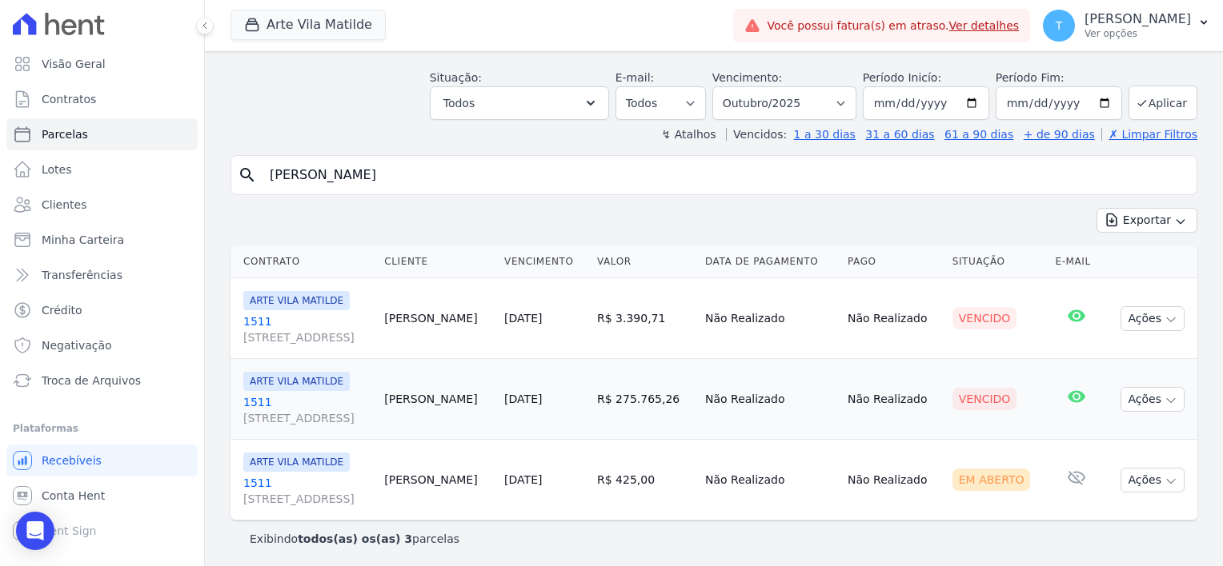
scroll to position [63, 0]
click at [1164, 396] on icon "button" at bounding box center [1170, 399] width 13 height 13
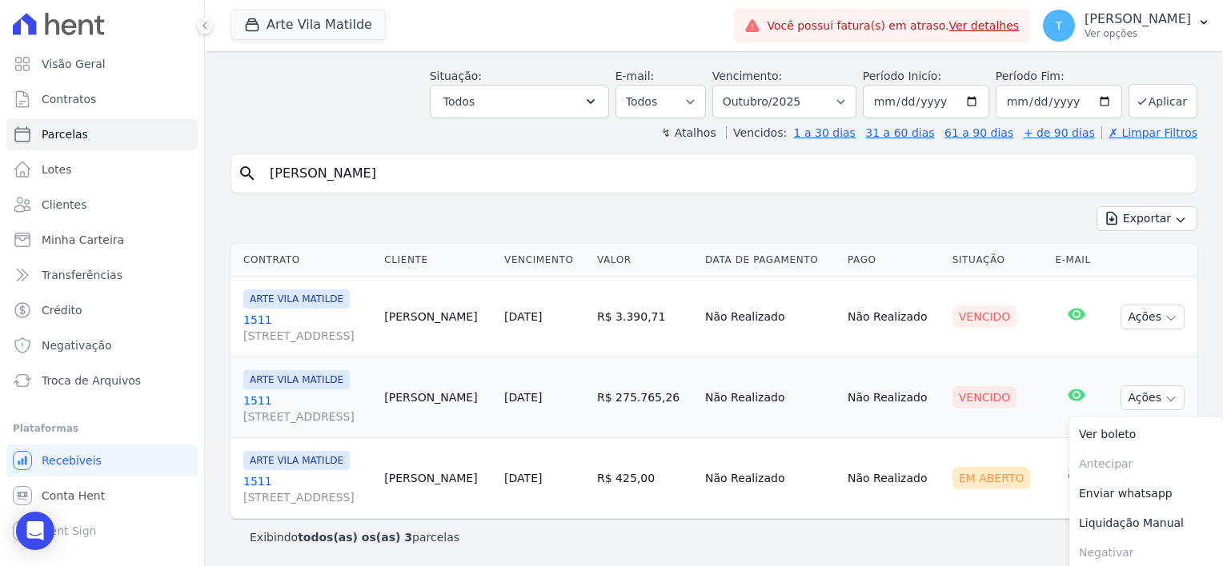
click at [322, 415] on span "[STREET_ADDRESS]" at bounding box center [307, 417] width 128 height 16
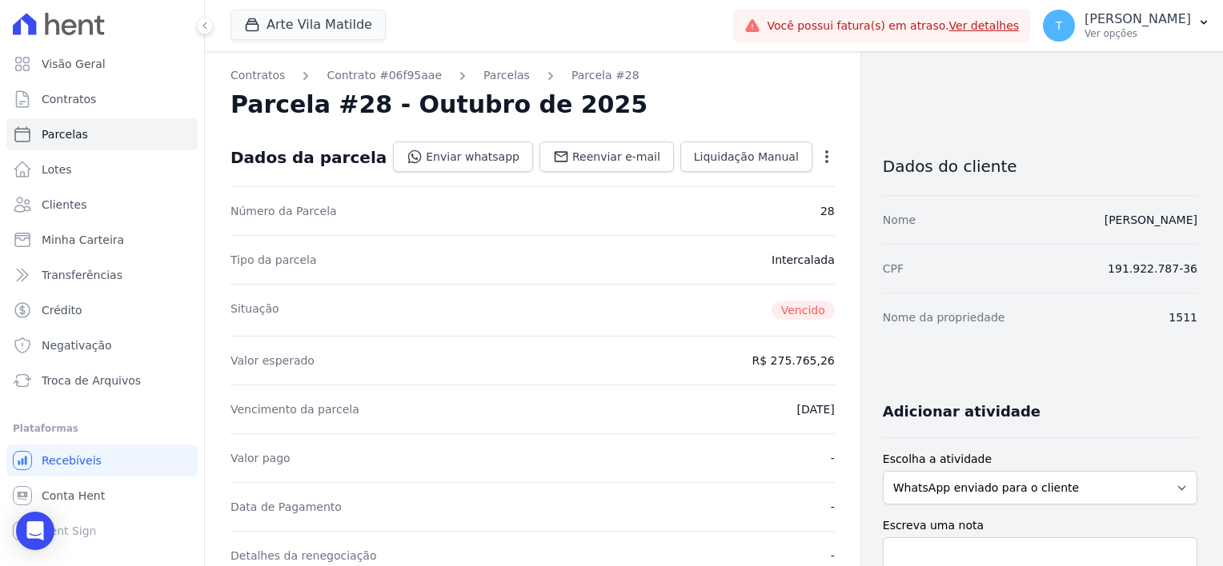
click at [818, 159] on icon "button" at bounding box center [826, 157] width 16 height 16
click at [762, 203] on link "Cancelar Cobrança" at bounding box center [757, 207] width 141 height 29
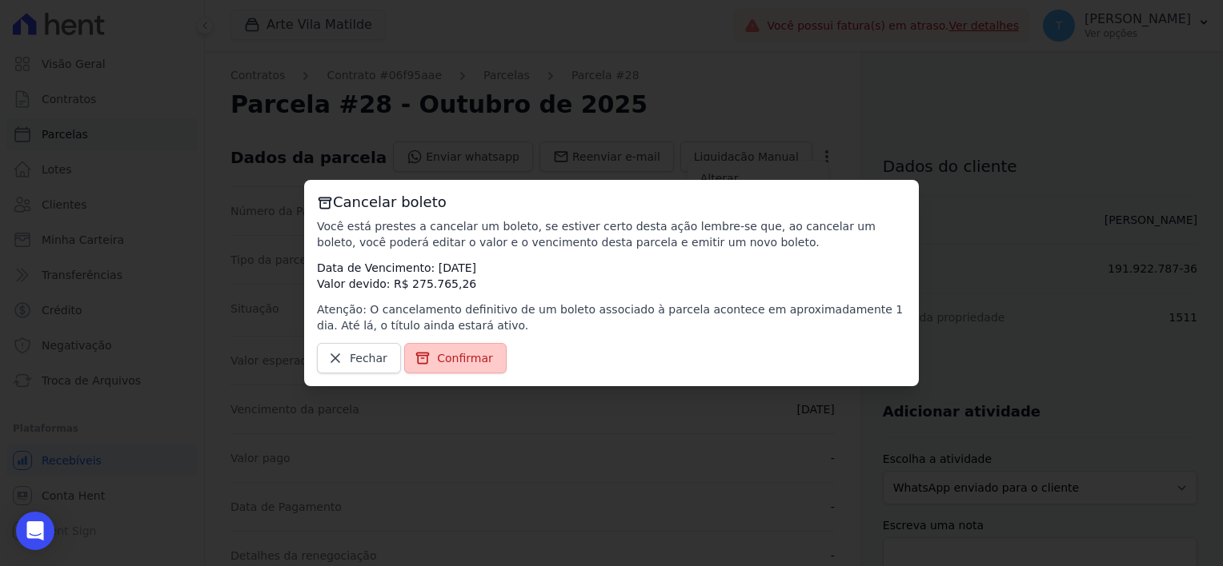
click at [464, 368] on link "Confirmar" at bounding box center [455, 358] width 102 height 30
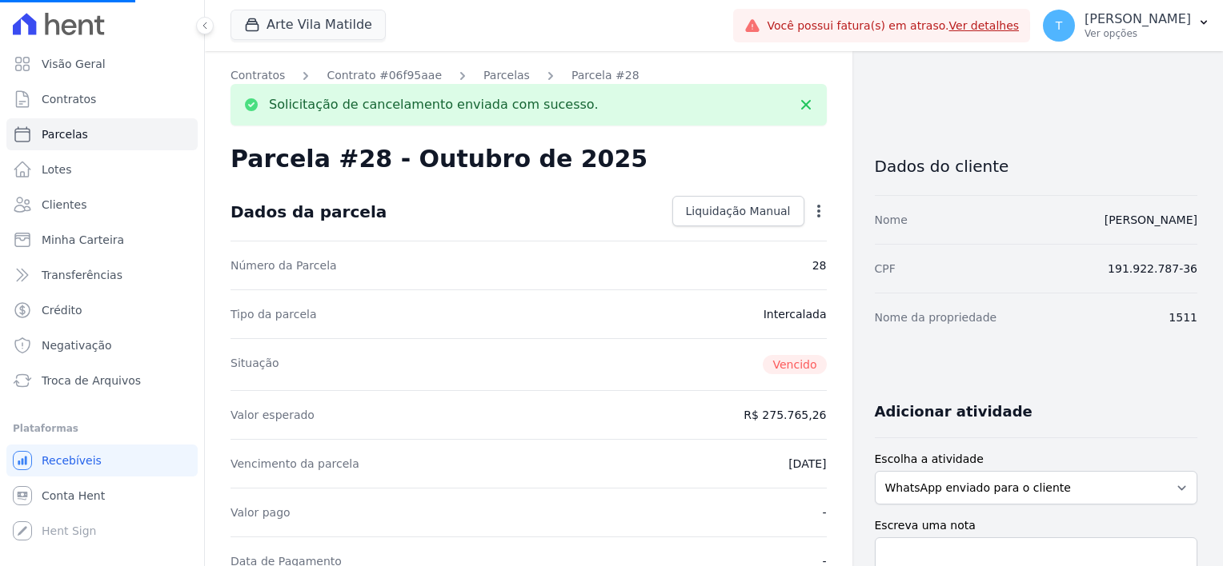
select select
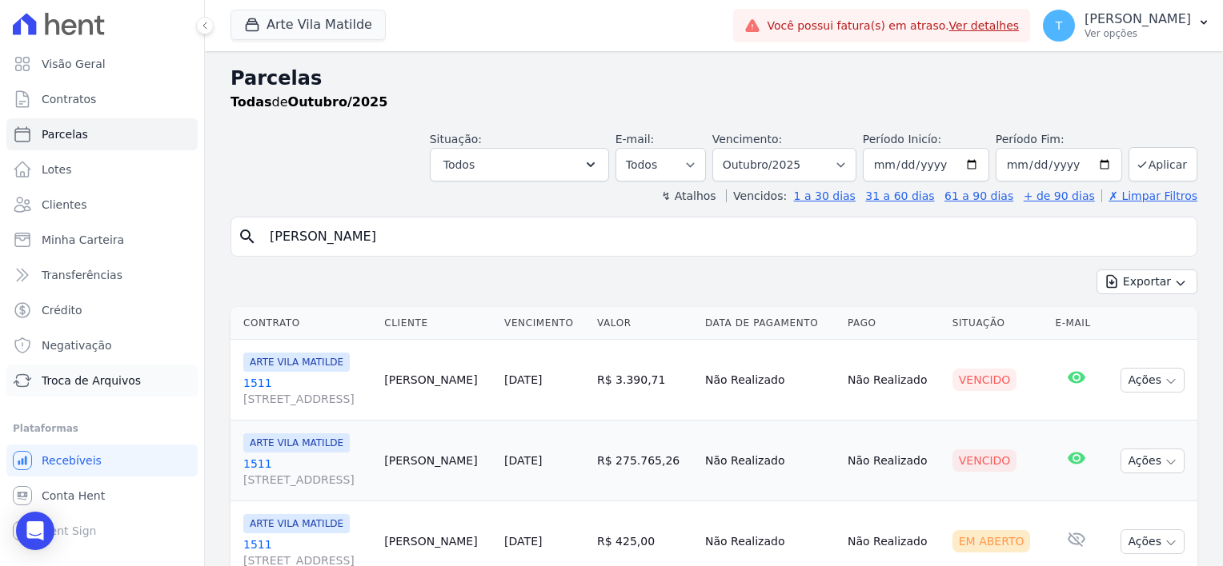
click at [93, 381] on span "Troca de Arquivos" at bounding box center [91, 381] width 99 height 16
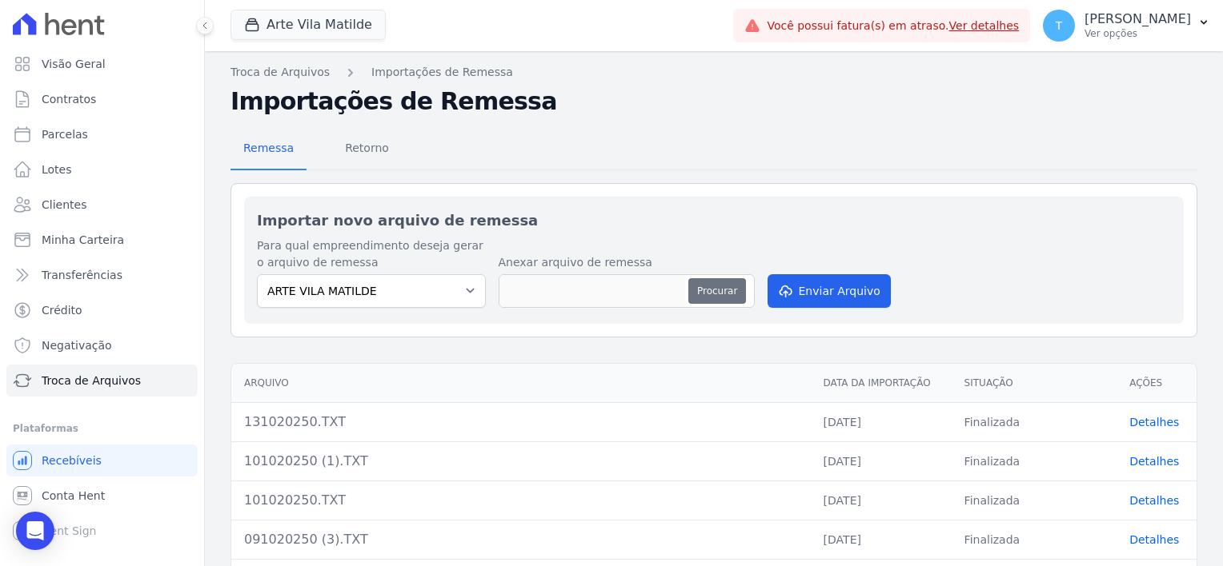
click at [706, 294] on button "Procurar" at bounding box center [717, 291] width 58 height 26
type input "131020250 (1).TXT"
click at [818, 287] on button "Enviar Arquivo" at bounding box center [828, 291] width 123 height 34
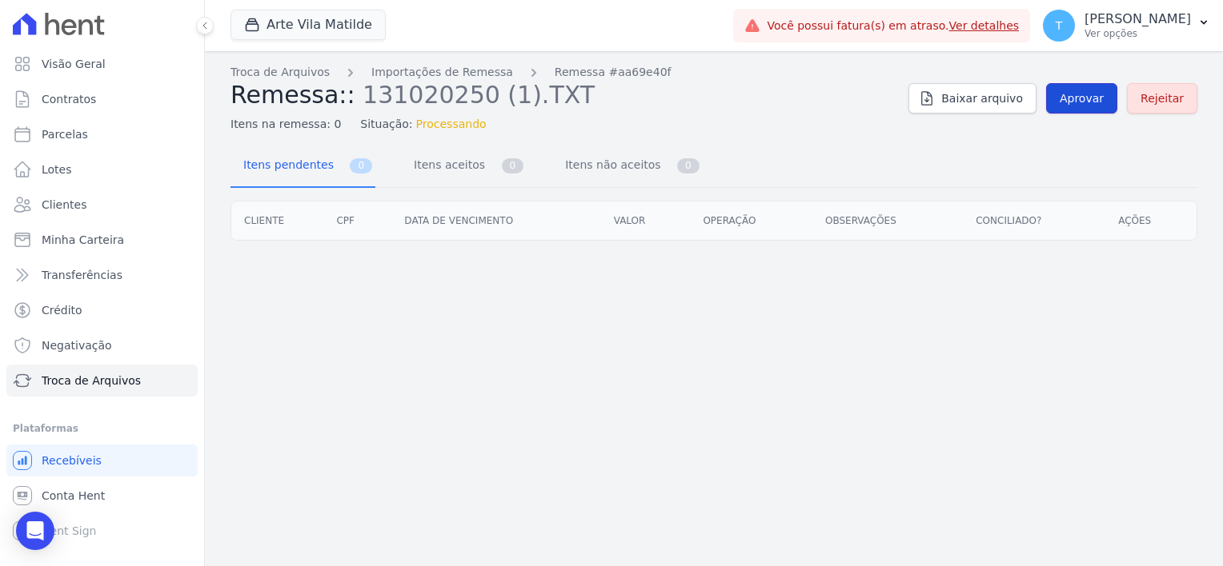
click at [1087, 93] on span "Aprovar" at bounding box center [1081, 98] width 44 height 16
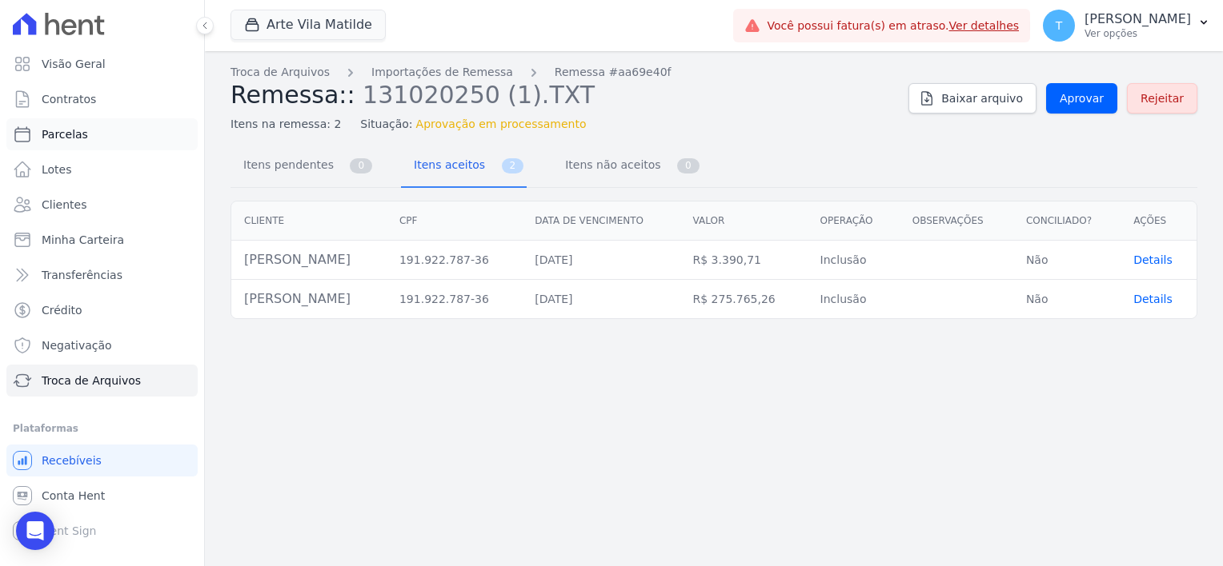
click at [70, 137] on span "Parcelas" at bounding box center [65, 134] width 46 height 16
select select
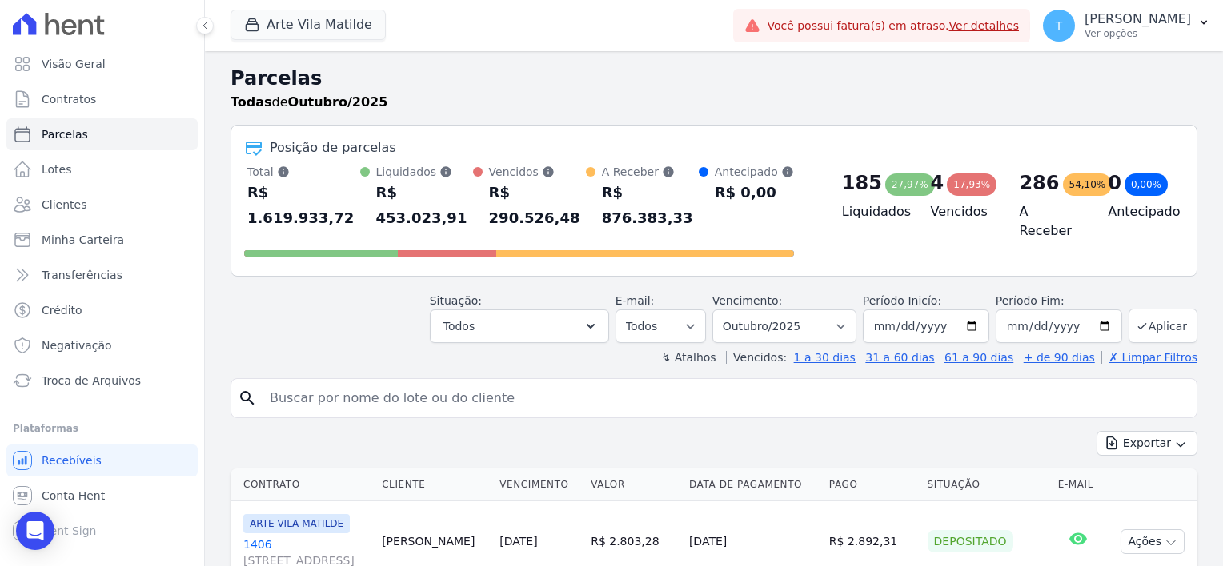
click at [290, 382] on input "search" at bounding box center [725, 398] width 930 height 32
paste input "Cauê Alcantara Oliveira de Souza"
type input "Cauê Alcantara Oliveira de Souza"
select select
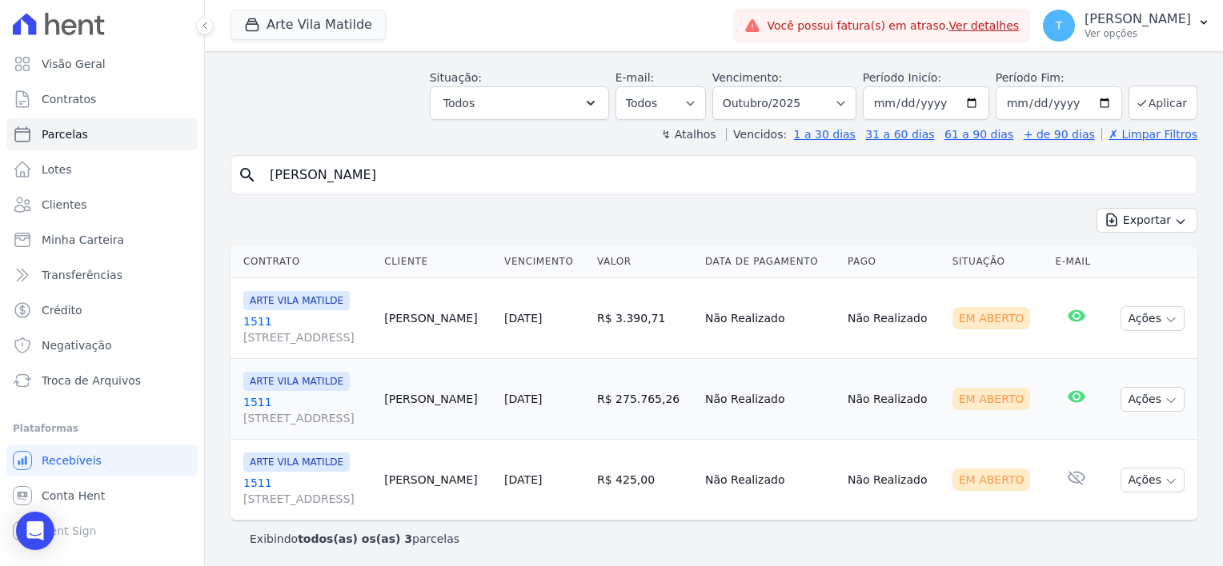
scroll to position [63, 0]
click at [1164, 317] on icon "button" at bounding box center [1170, 318] width 13 height 13
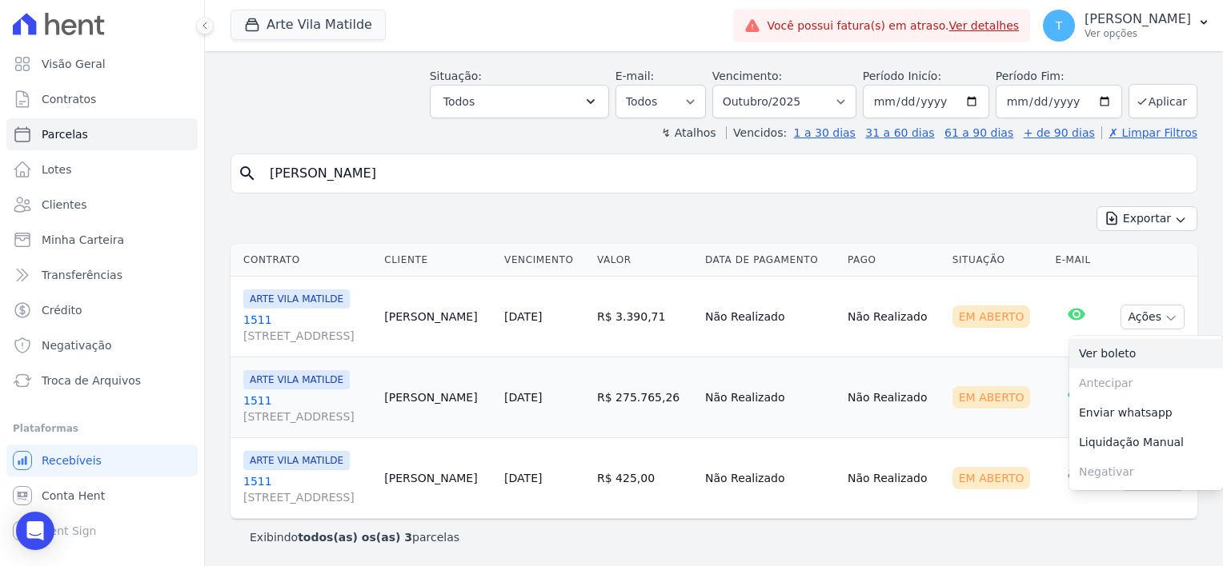
click at [1114, 352] on link "Ver boleto" at bounding box center [1146, 354] width 154 height 30
click at [905, 374] on td "Não Realizado" at bounding box center [893, 398] width 105 height 81
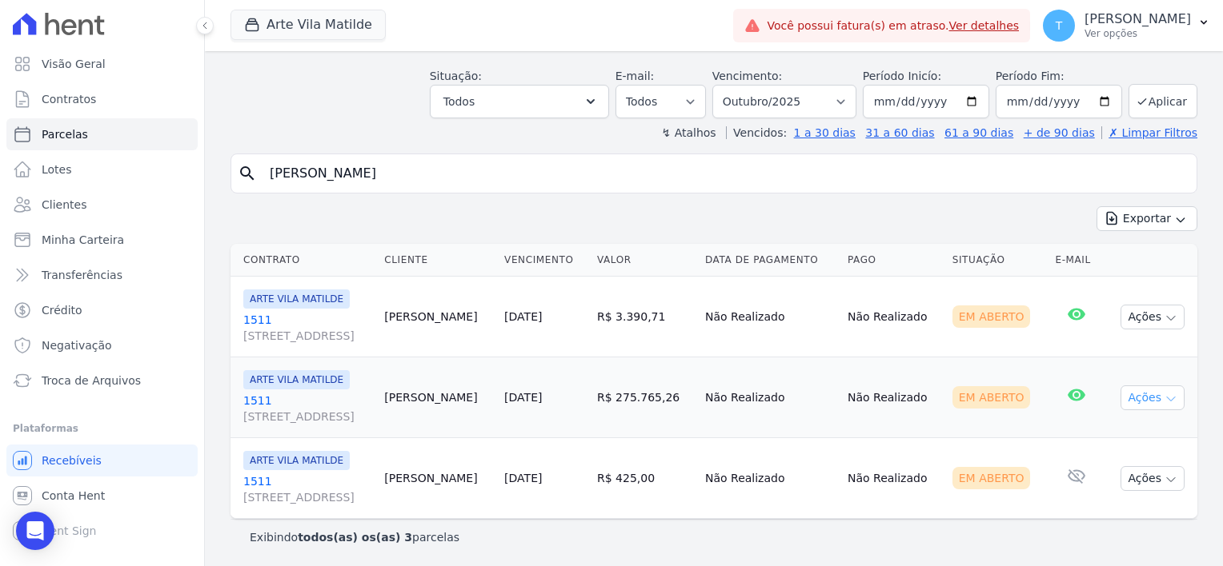
click at [1164, 394] on icon "button" at bounding box center [1170, 399] width 13 height 13
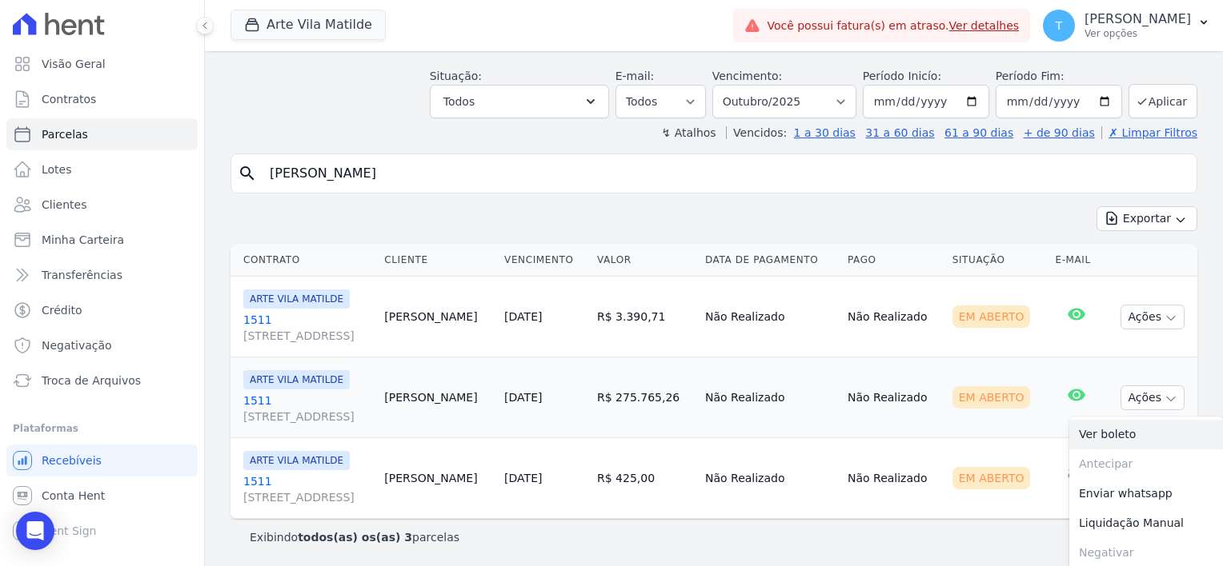
click at [1113, 435] on link "Ver boleto" at bounding box center [1146, 435] width 154 height 30
click at [932, 34] on div "Você possui fatura(s) em atraso. Ver detalhes" at bounding box center [881, 26] width 297 height 34
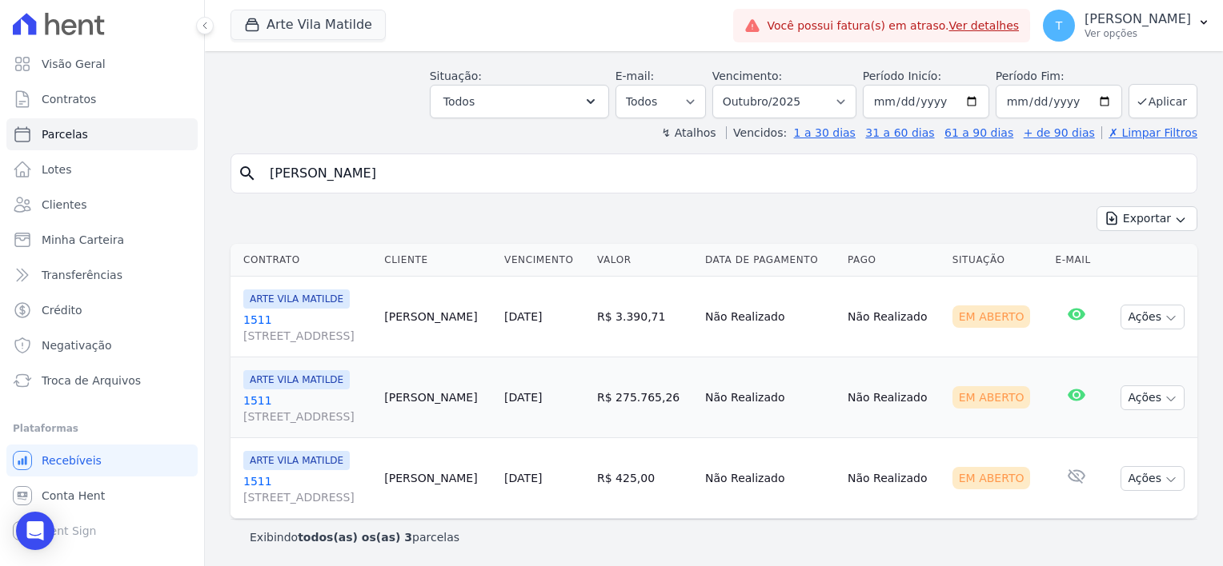
click at [949, 22] on link "Ver detalhes" at bounding box center [984, 25] width 70 height 13
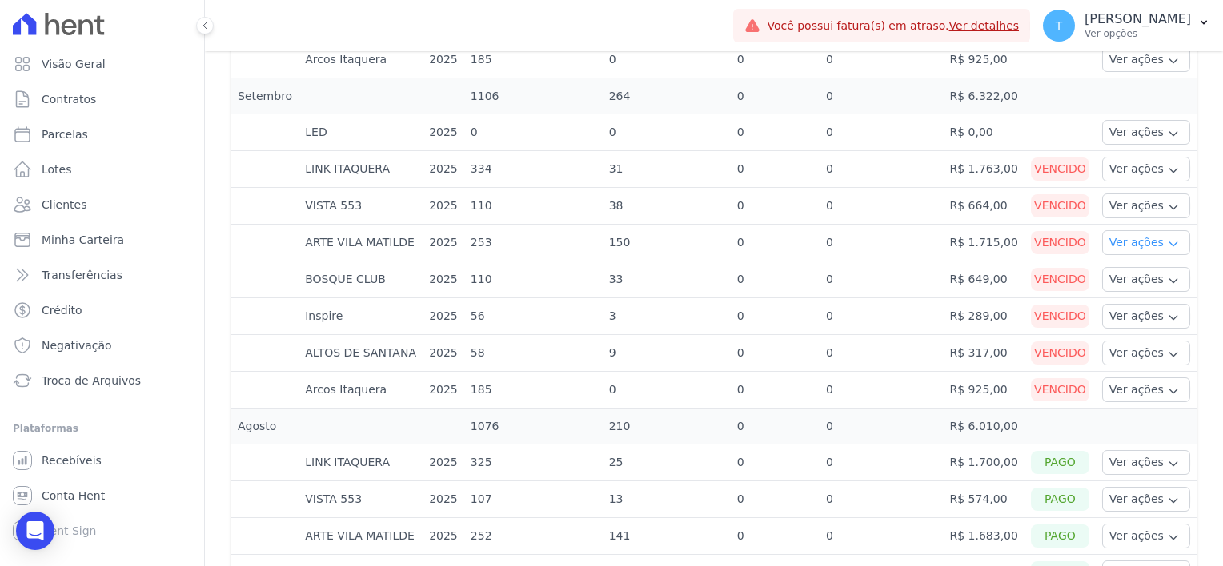
scroll to position [800, 0]
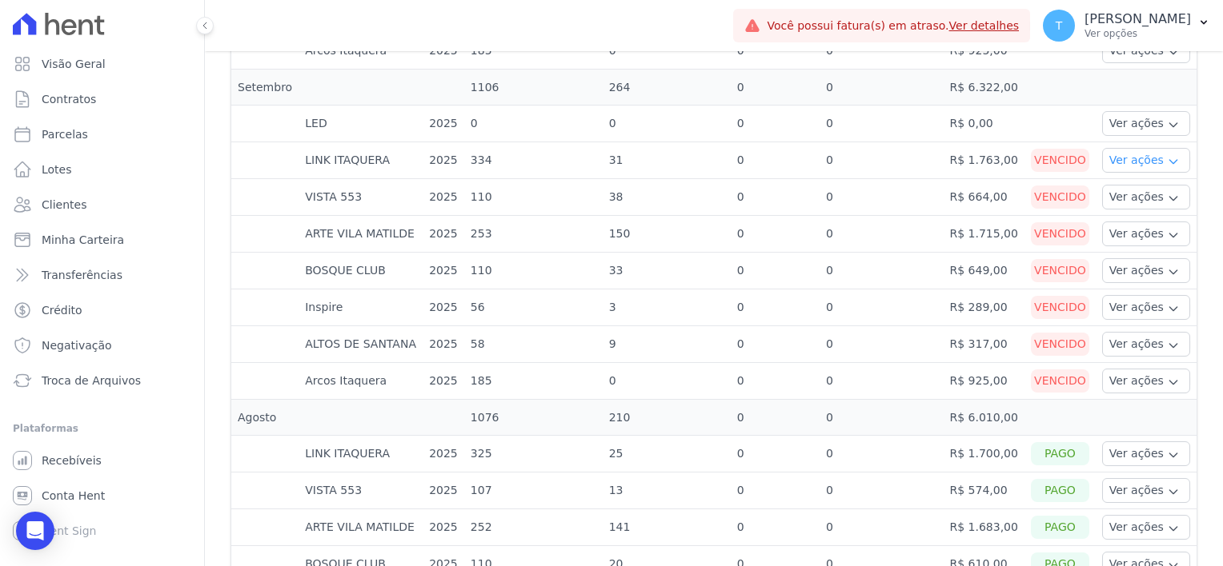
click at [1167, 155] on icon "button" at bounding box center [1173, 161] width 13 height 13
click at [1147, 216] on link "Nota fiscal eletrônica" at bounding box center [1167, 224] width 118 height 17
click at [1125, 196] on link "Ver boleto" at bounding box center [1167, 204] width 118 height 17
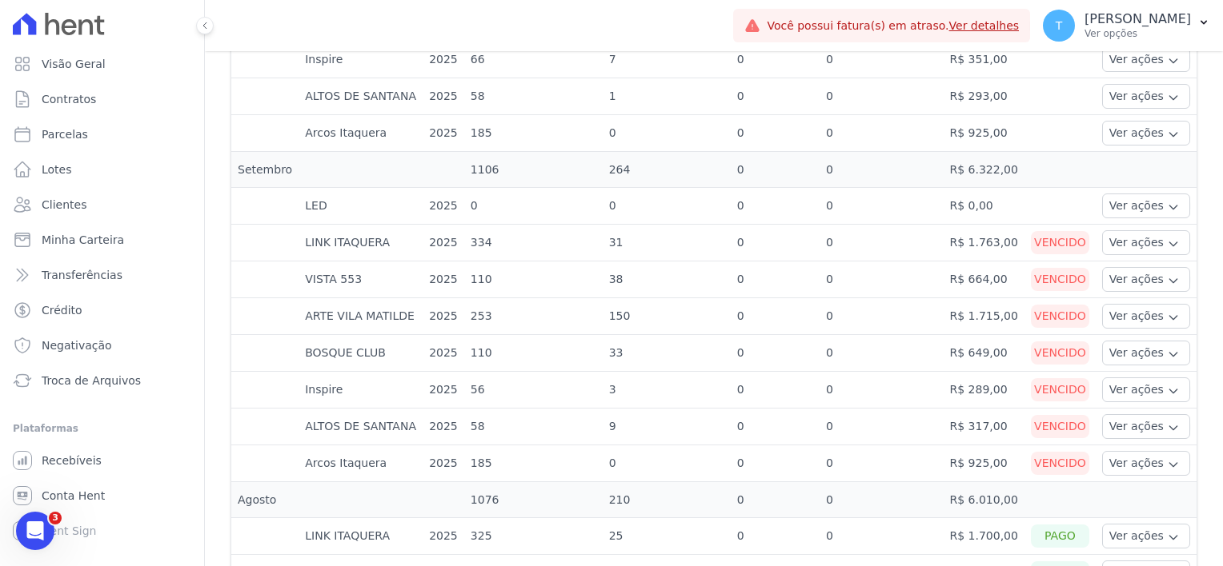
scroll to position [720, 0]
click at [1169, 240] on icon "button" at bounding box center [1172, 242] width 7 height 4
click at [1131, 276] on link "Ver boleto" at bounding box center [1167, 284] width 118 height 17
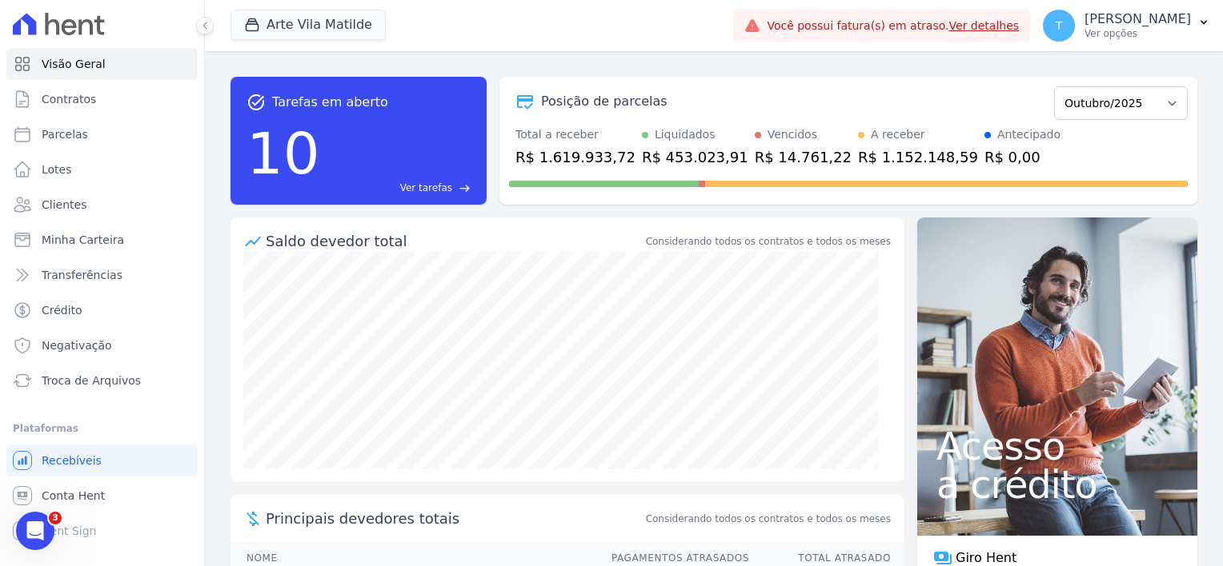
click at [798, 32] on span "Você possui fatura(s) em atraso. Ver detalhes" at bounding box center [892, 26] width 252 height 17
click at [949, 19] on link "Ver detalhes" at bounding box center [984, 25] width 70 height 13
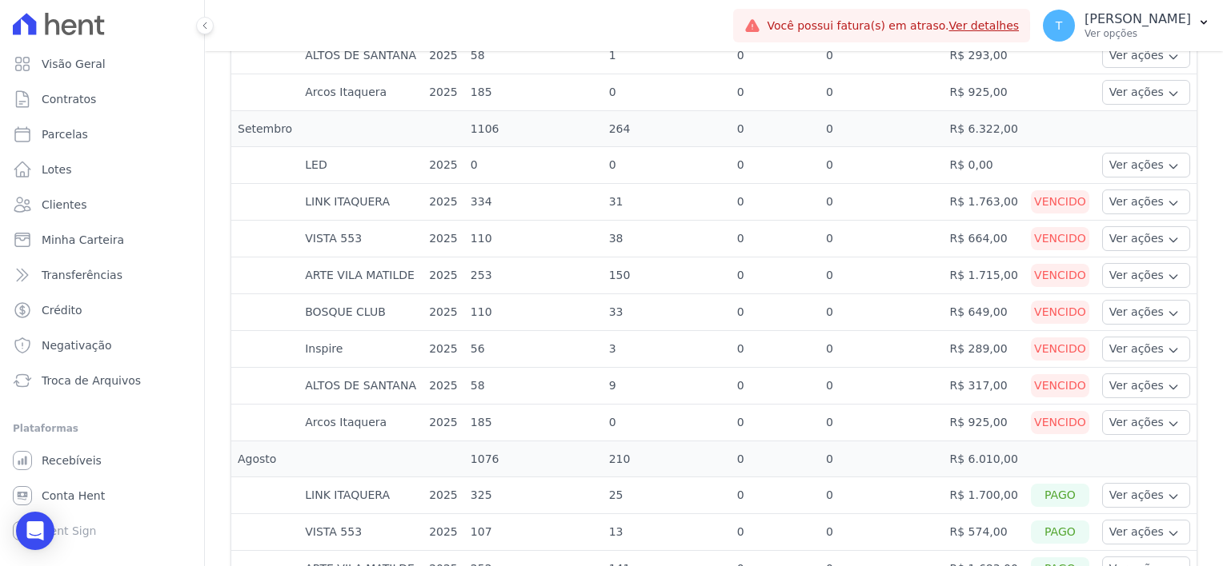
scroll to position [720, 0]
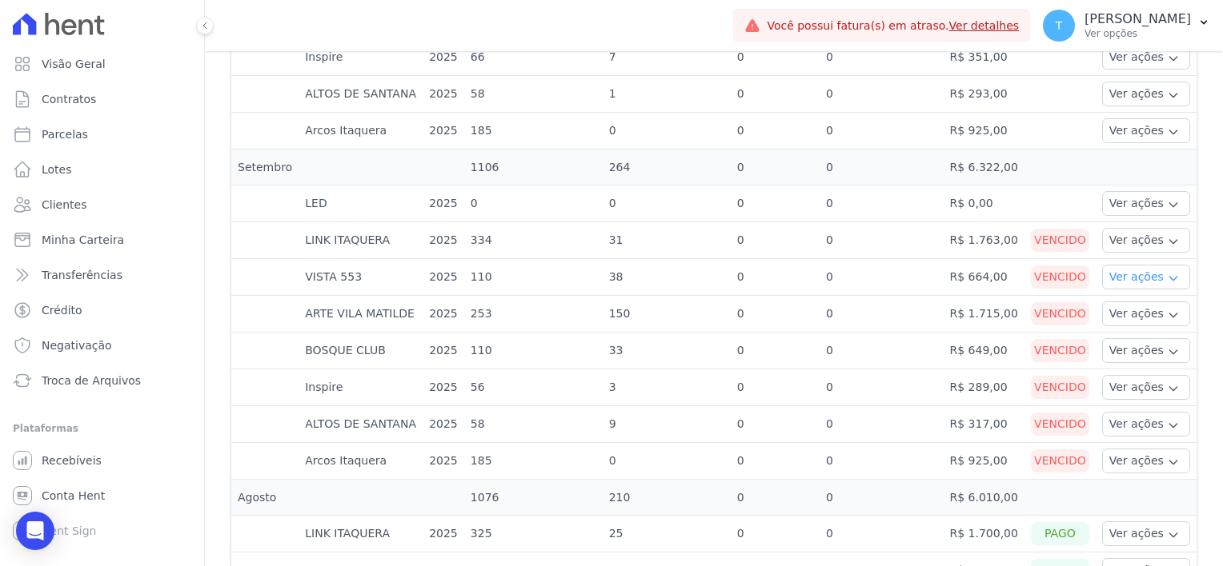
click at [1167, 272] on icon "button" at bounding box center [1173, 278] width 13 height 13
click at [1127, 333] on link "Nota fiscal eletrônica" at bounding box center [1167, 341] width 118 height 17
click at [1130, 313] on link "Ver boleto" at bounding box center [1167, 321] width 118 height 17
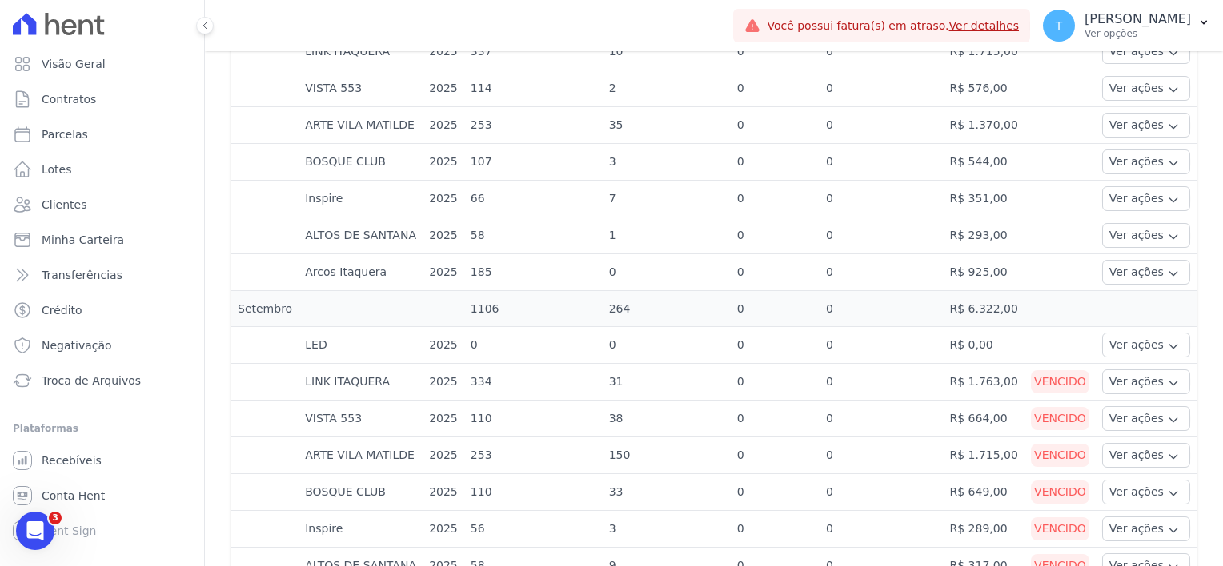
scroll to position [720, 0]
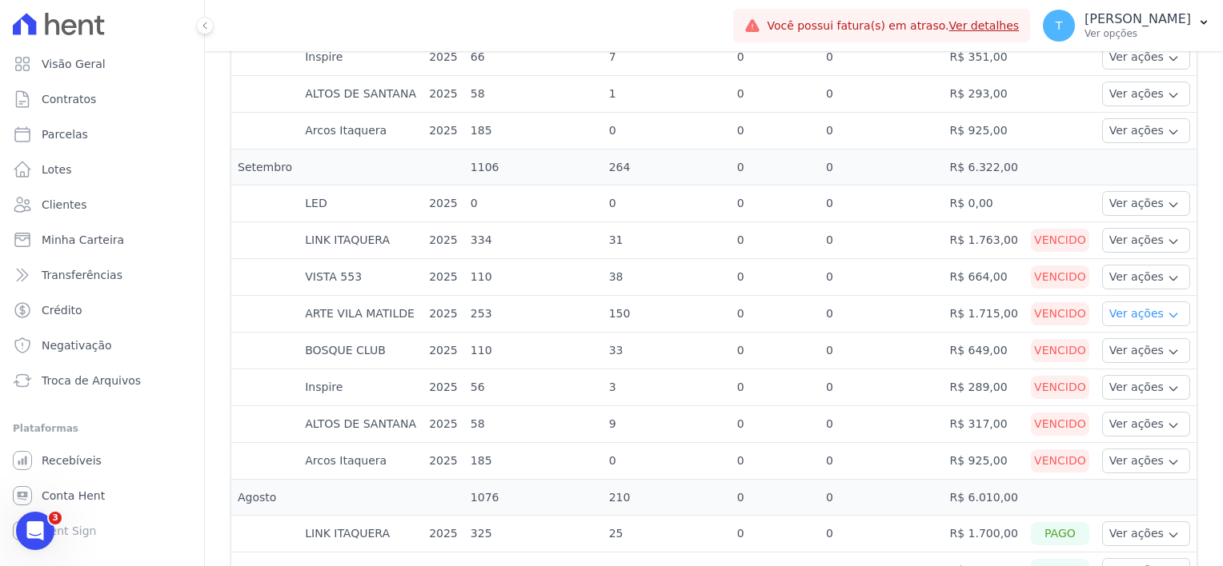
click at [1169, 314] on icon "button" at bounding box center [1172, 316] width 7 height 4
click at [1132, 350] on link "Ver boleto" at bounding box center [1167, 358] width 118 height 17
click at [1167, 309] on icon "button" at bounding box center [1173, 315] width 13 height 13
click at [1149, 370] on link "Nota fiscal eletrônica" at bounding box center [1167, 378] width 118 height 17
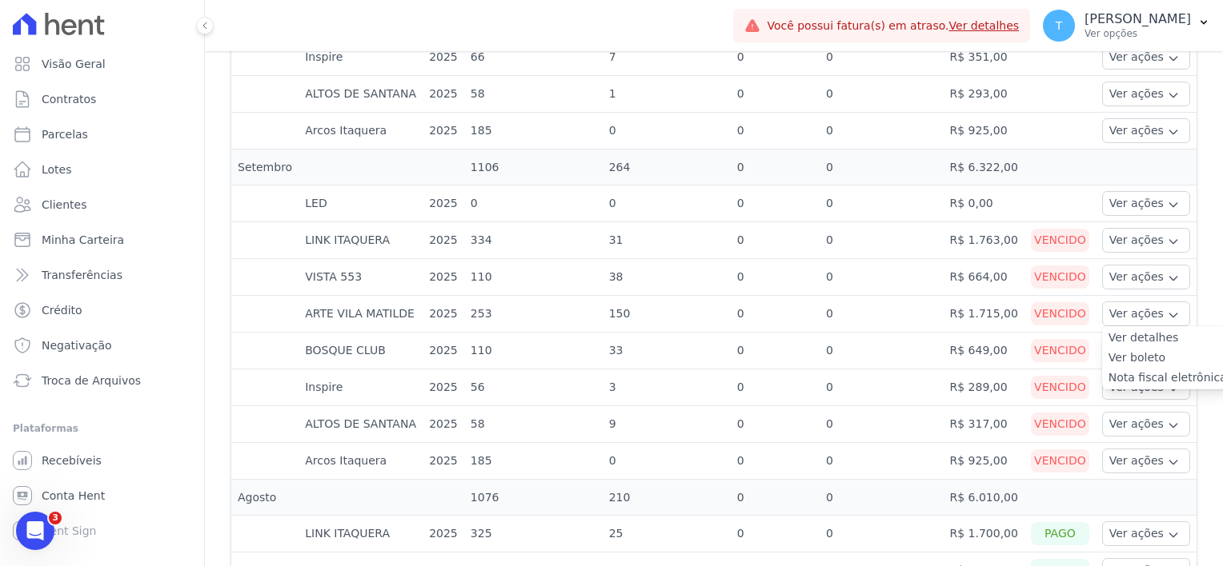
click at [1095, 334] on td "Ver ações Ver detalhes Ver boleto Nota fiscal eletrônica" at bounding box center [1145, 351] width 101 height 37
click at [1167, 346] on icon "button" at bounding box center [1173, 352] width 13 height 13
click at [1138, 406] on link "Nota fiscal eletrônica" at bounding box center [1167, 414] width 118 height 17
click at [1116, 386] on link "Ver boleto" at bounding box center [1167, 394] width 118 height 17
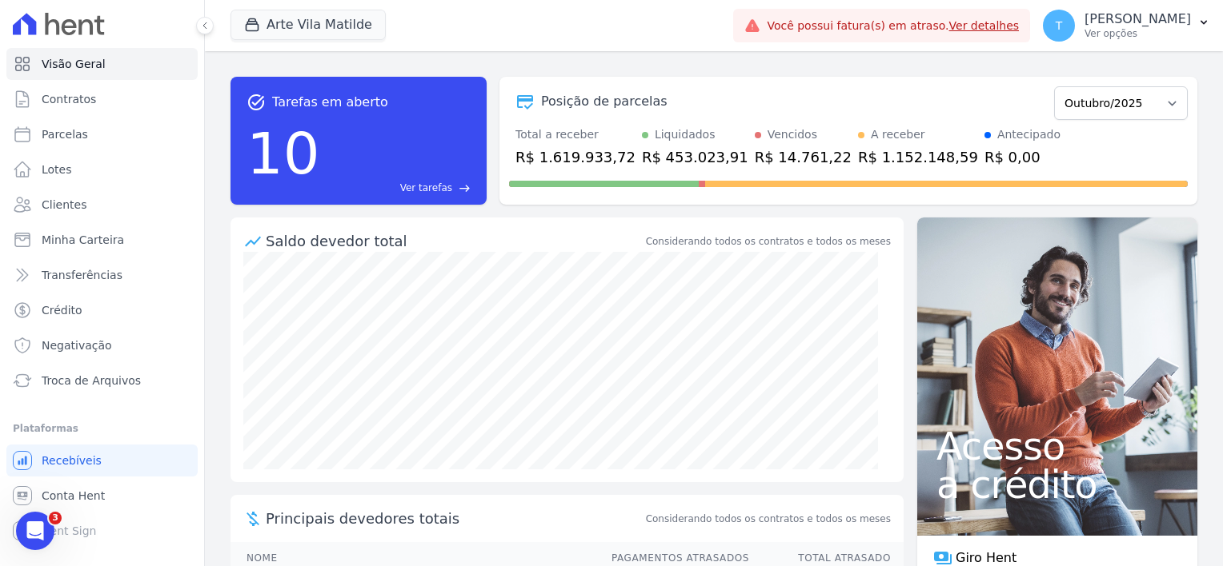
click at [949, 22] on link "Ver detalhes" at bounding box center [984, 25] width 70 height 13
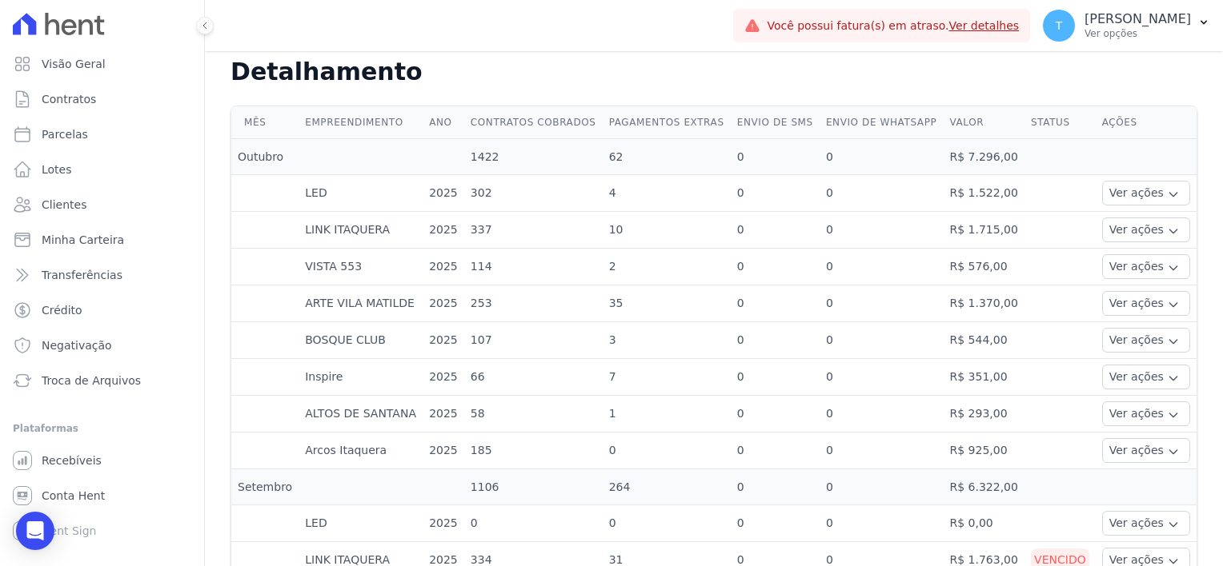
scroll to position [720, 0]
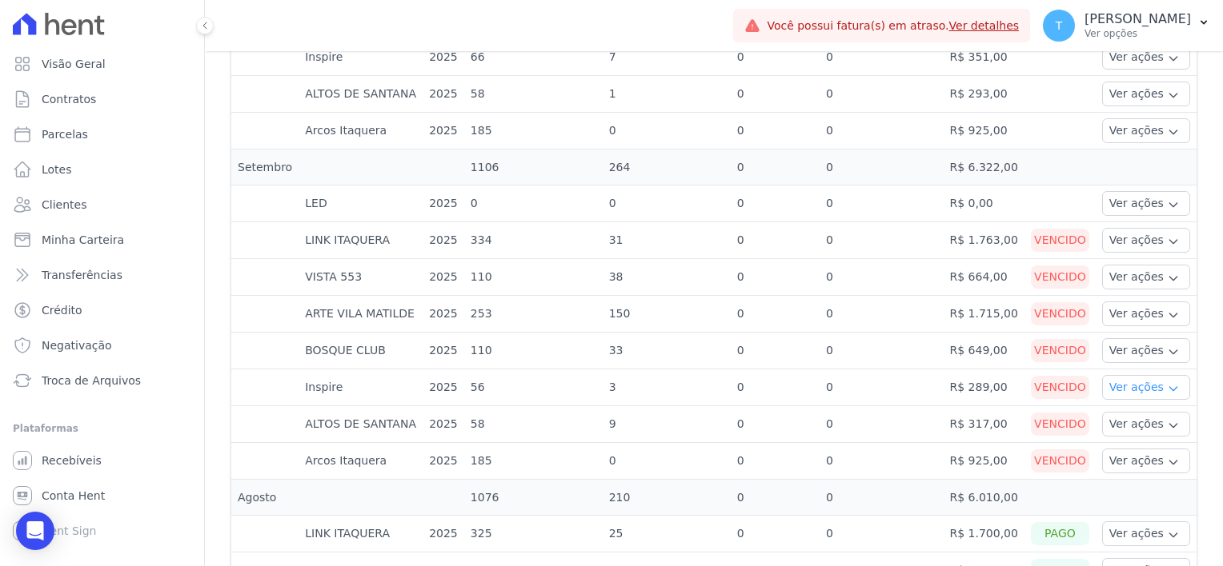
click at [1167, 382] on icon "button" at bounding box center [1173, 388] width 13 height 13
click at [1154, 443] on link "Nota fiscal eletrônica" at bounding box center [1167, 451] width 118 height 17
click at [1131, 423] on link "Ver boleto" at bounding box center [1167, 431] width 118 height 17
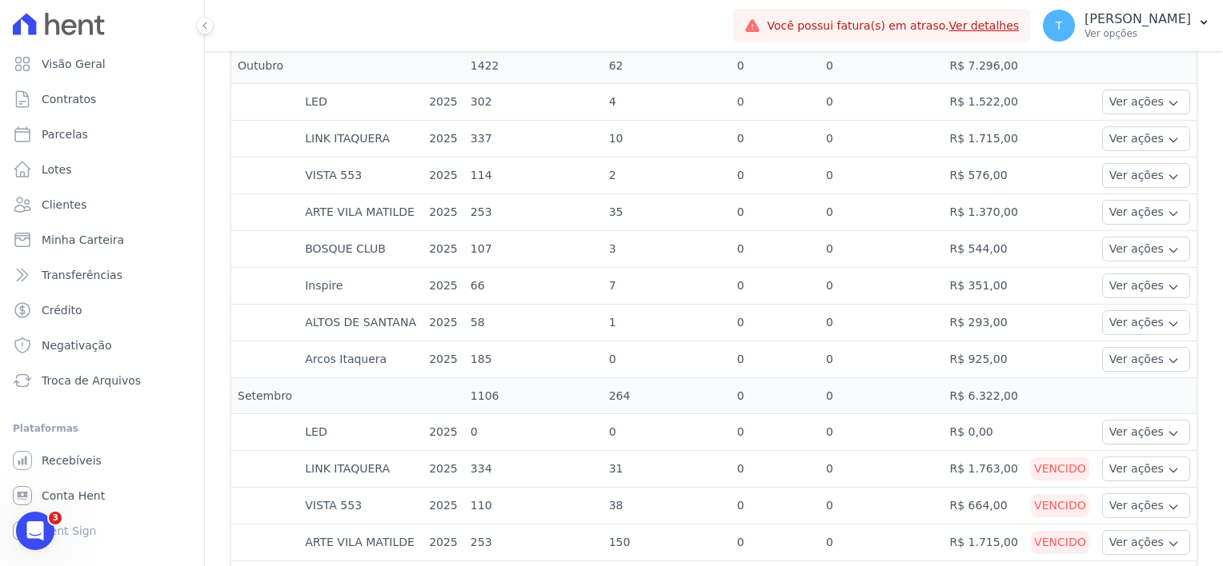
scroll to position [480, 0]
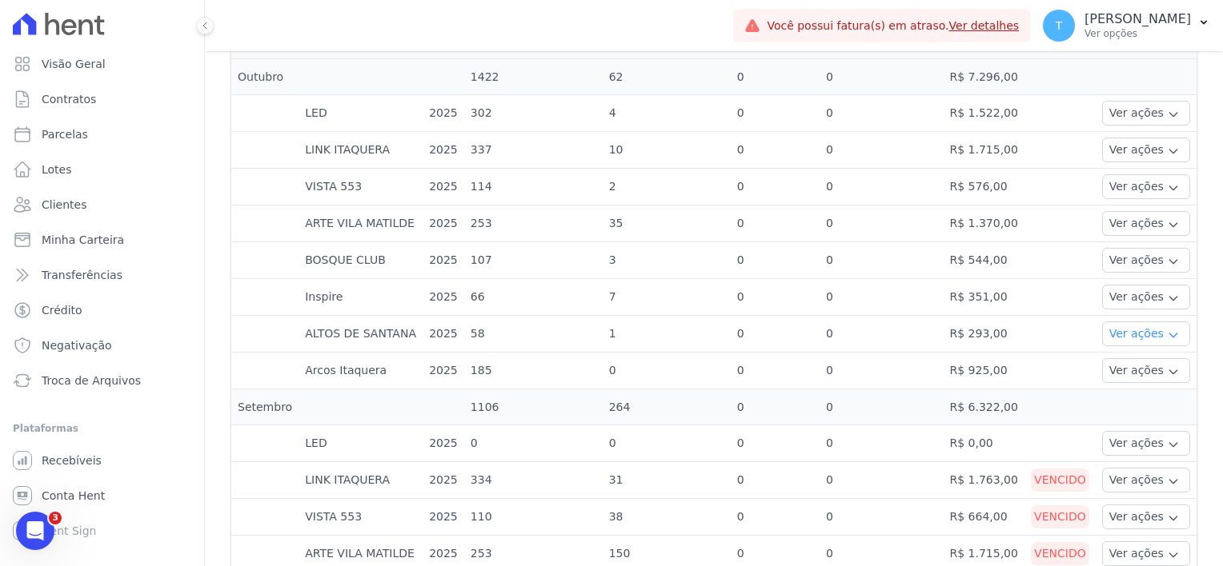
click at [1162, 322] on button "Ver ações" at bounding box center [1146, 334] width 88 height 25
click at [1167, 329] on icon "button" at bounding box center [1173, 335] width 13 height 13
click at [1066, 354] on td at bounding box center [1059, 371] width 71 height 37
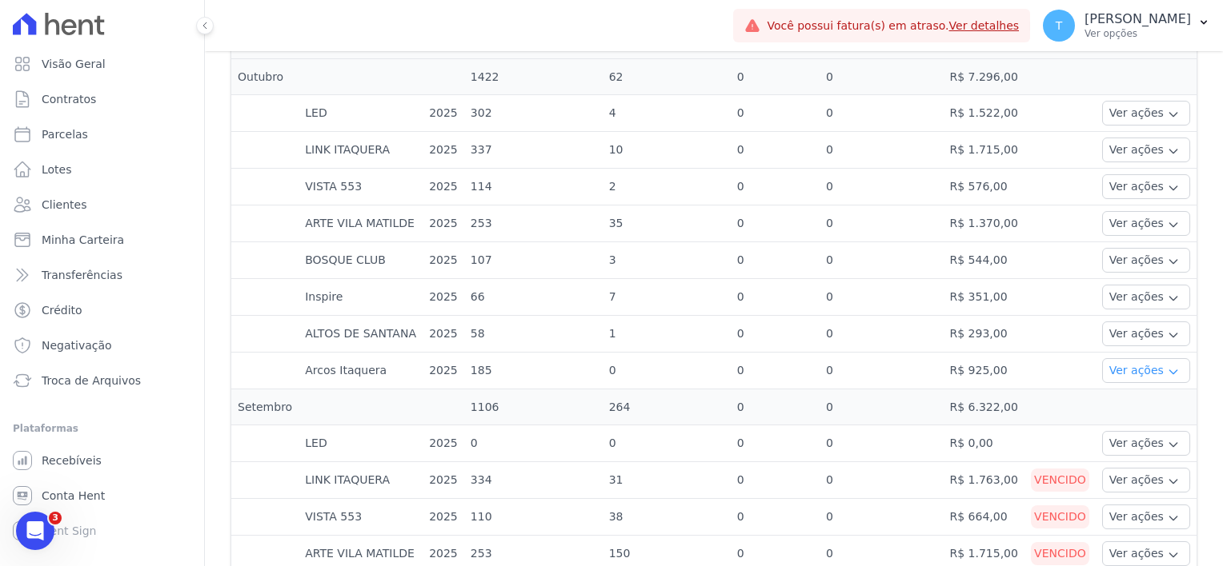
click at [1167, 366] on icon "button" at bounding box center [1173, 372] width 13 height 13
click at [1167, 292] on icon "button" at bounding box center [1173, 298] width 13 height 13
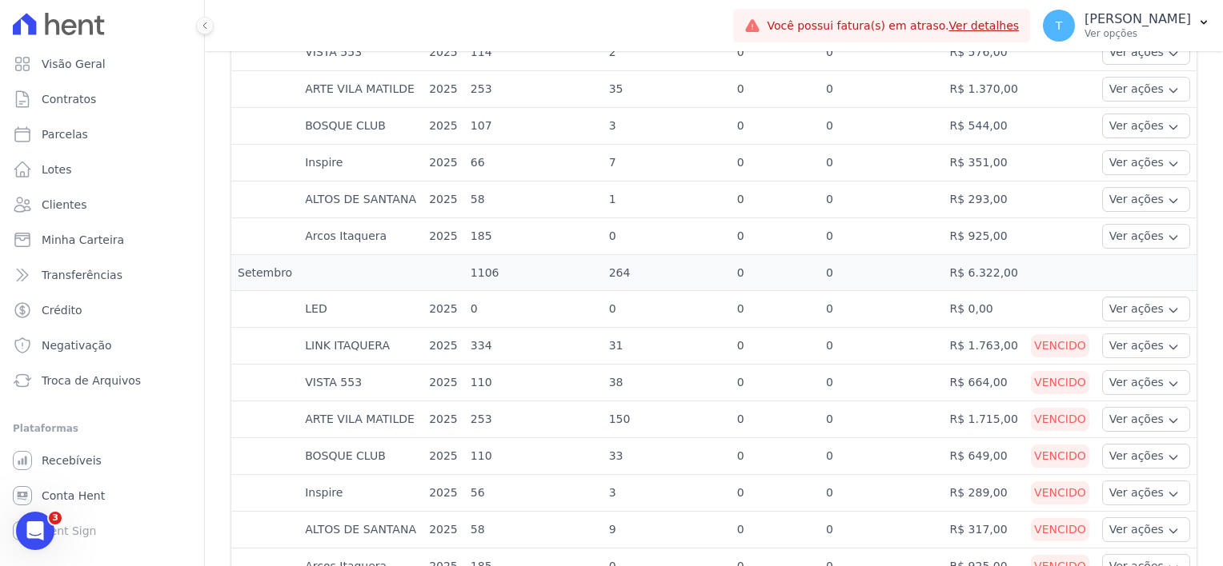
scroll to position [800, 0]
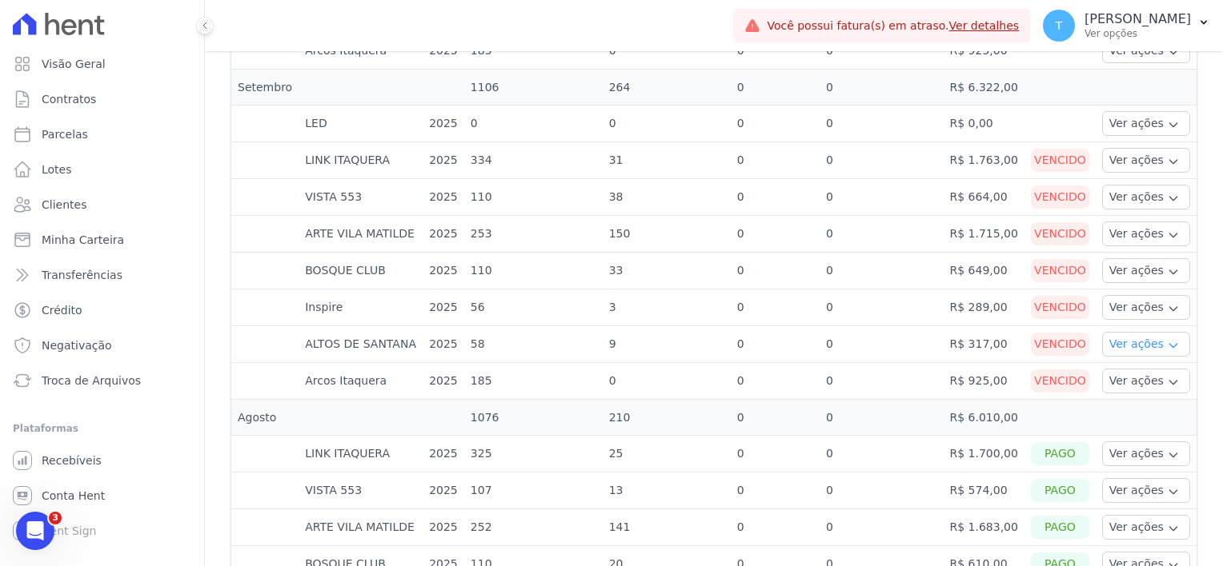
click at [1167, 339] on icon "button" at bounding box center [1173, 345] width 13 height 13
click at [1144, 400] on link "Nota fiscal eletrônica" at bounding box center [1167, 408] width 118 height 17
click at [1131, 380] on link "Ver boleto" at bounding box center [1167, 388] width 118 height 17
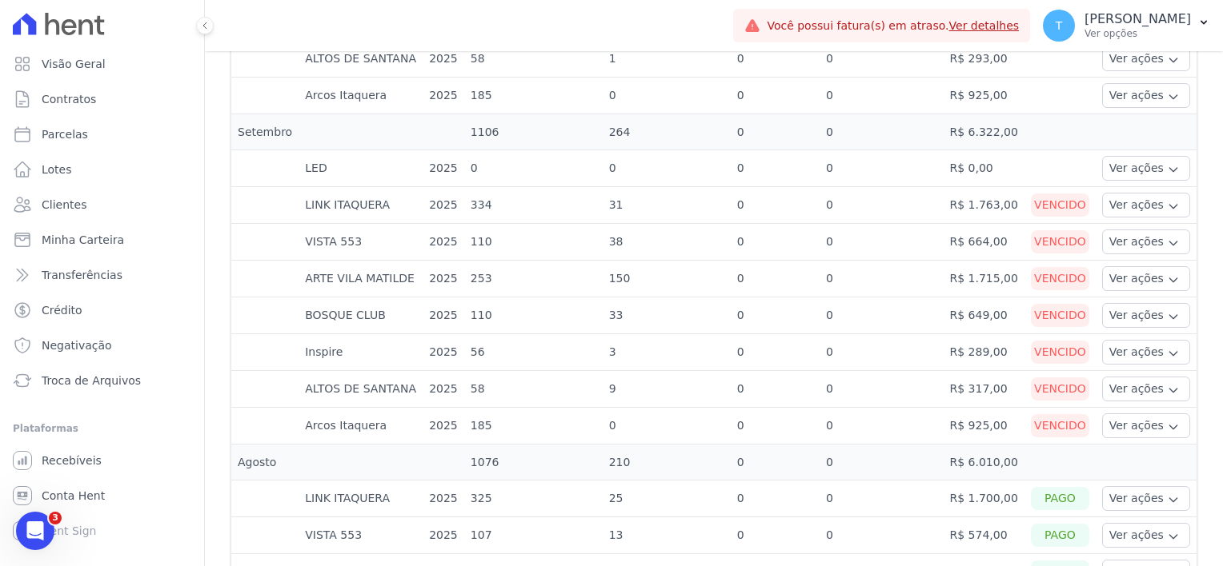
scroll to position [800, 0]
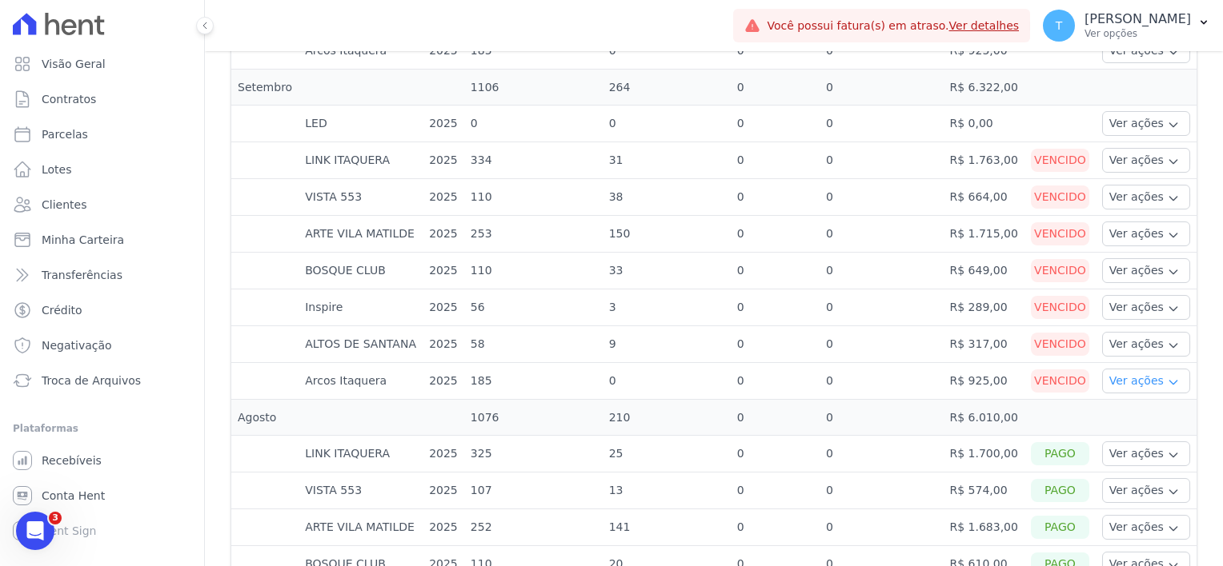
click at [1169, 381] on icon "button" at bounding box center [1172, 383] width 7 height 4
click at [1153, 437] on link "Nota fiscal eletrônica" at bounding box center [1167, 445] width 118 height 17
click at [1117, 417] on link "Ver boleto" at bounding box center [1167, 425] width 118 height 17
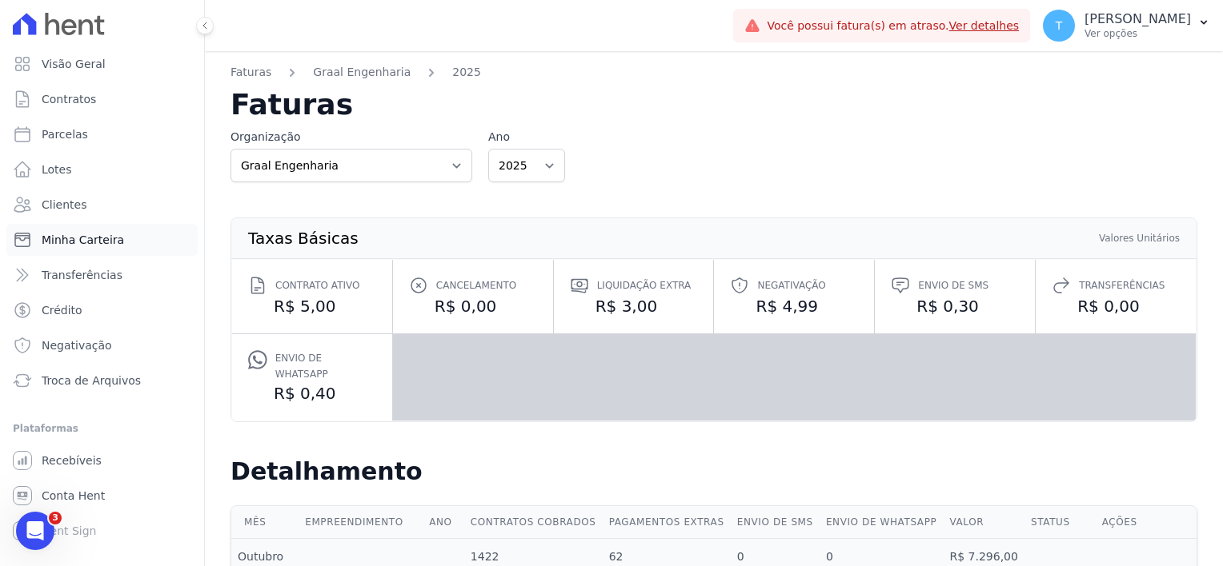
click at [87, 238] on span "Minha Carteira" at bounding box center [83, 240] width 82 height 16
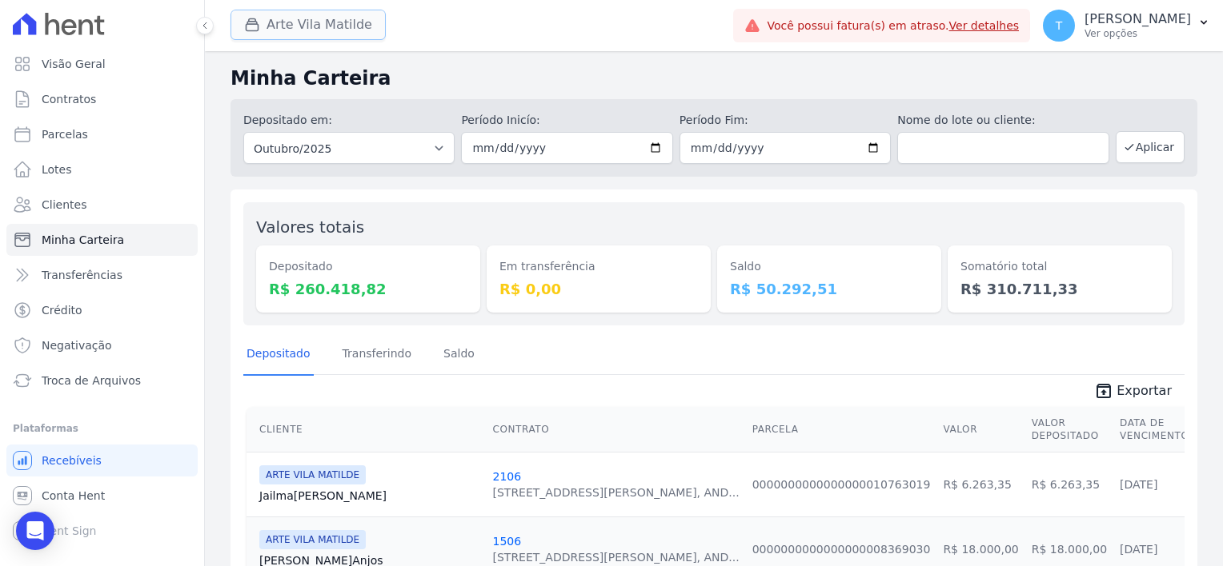
click at [323, 25] on button "Arte Vila Matilde" at bounding box center [307, 25] width 155 height 30
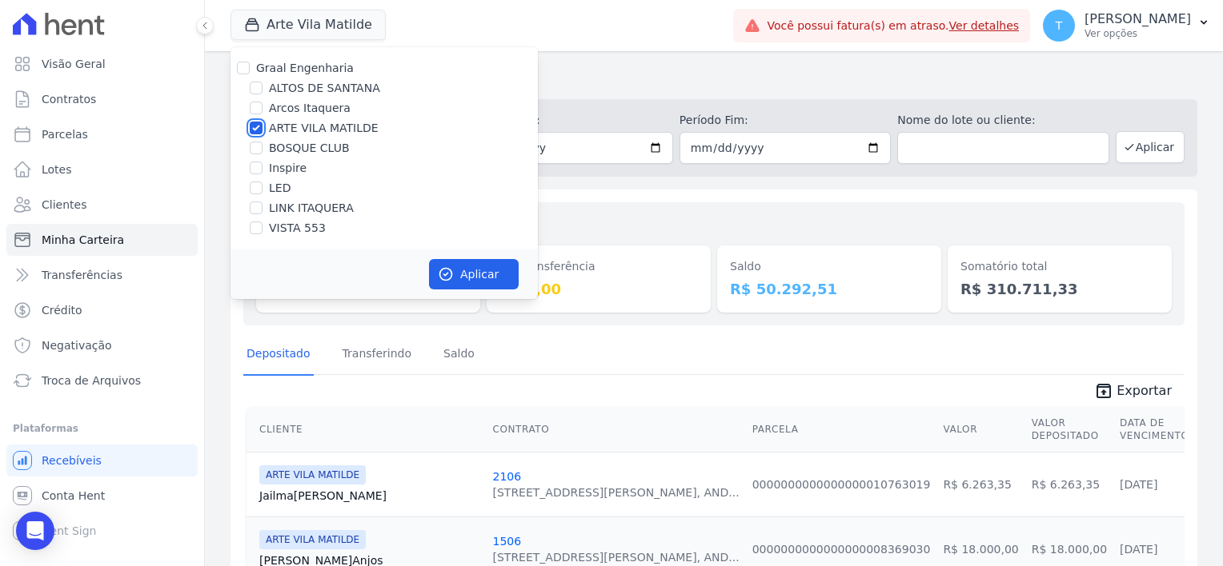
click at [256, 132] on input "ARTE VILA MATILDE" at bounding box center [256, 128] width 13 height 13
checkbox input "false"
click at [254, 186] on input "LED" at bounding box center [256, 188] width 13 height 13
checkbox input "true"
click at [463, 277] on button "Aplicar" at bounding box center [474, 274] width 90 height 30
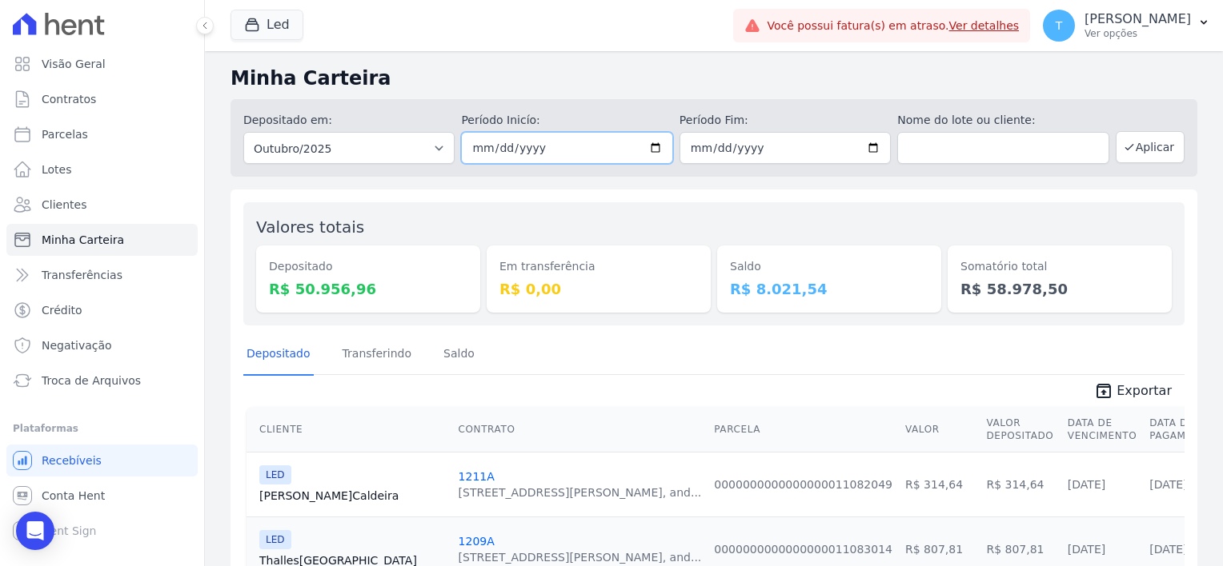
click at [656, 143] on input "[DATE]" at bounding box center [566, 148] width 211 height 32
type input "[DATE]"
click at [864, 140] on input "[DATE]" at bounding box center [784, 148] width 211 height 32
click at [866, 144] on input "[DATE]" at bounding box center [784, 148] width 211 height 32
type input "[DATE]"
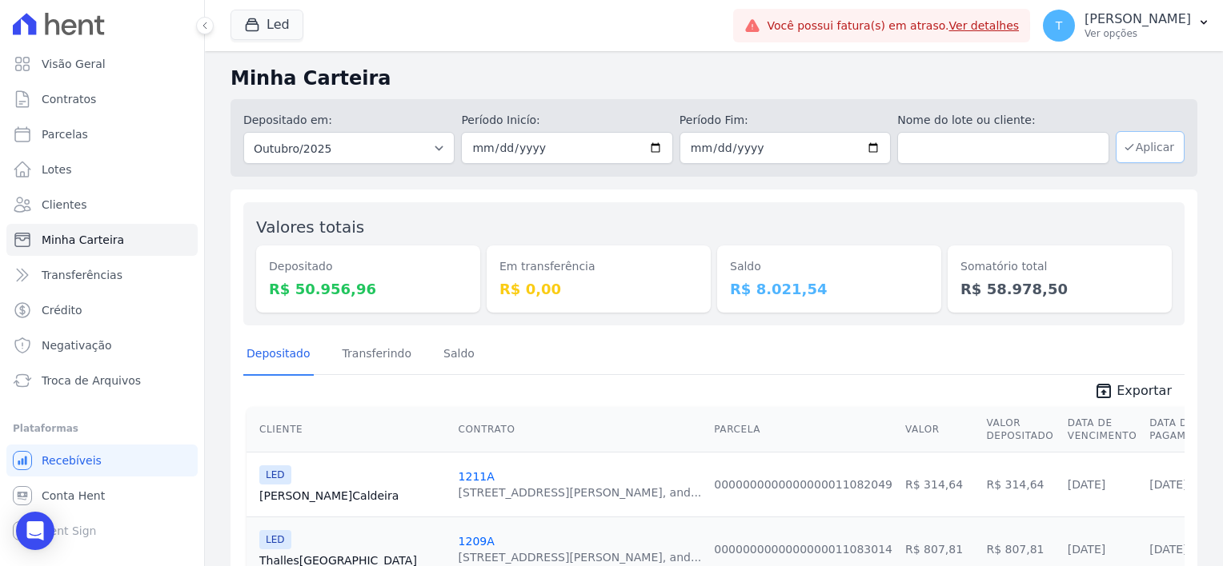
click at [1134, 138] on button "Aplicar" at bounding box center [1149, 147] width 69 height 32
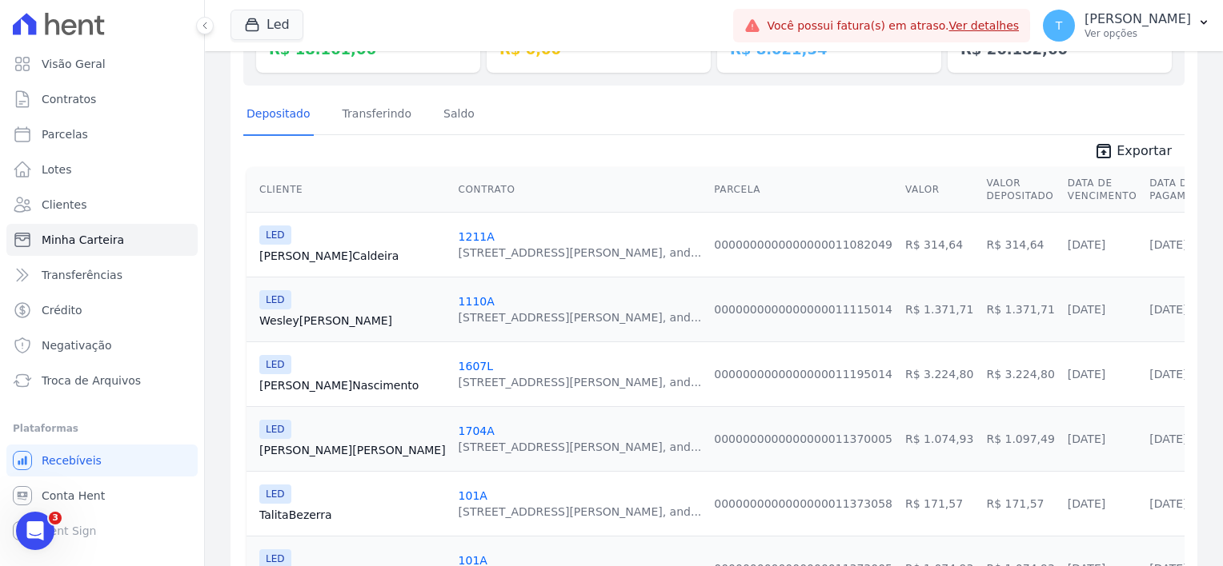
click at [278, 255] on link "[PERSON_NAME]" at bounding box center [352, 256] width 186 height 16
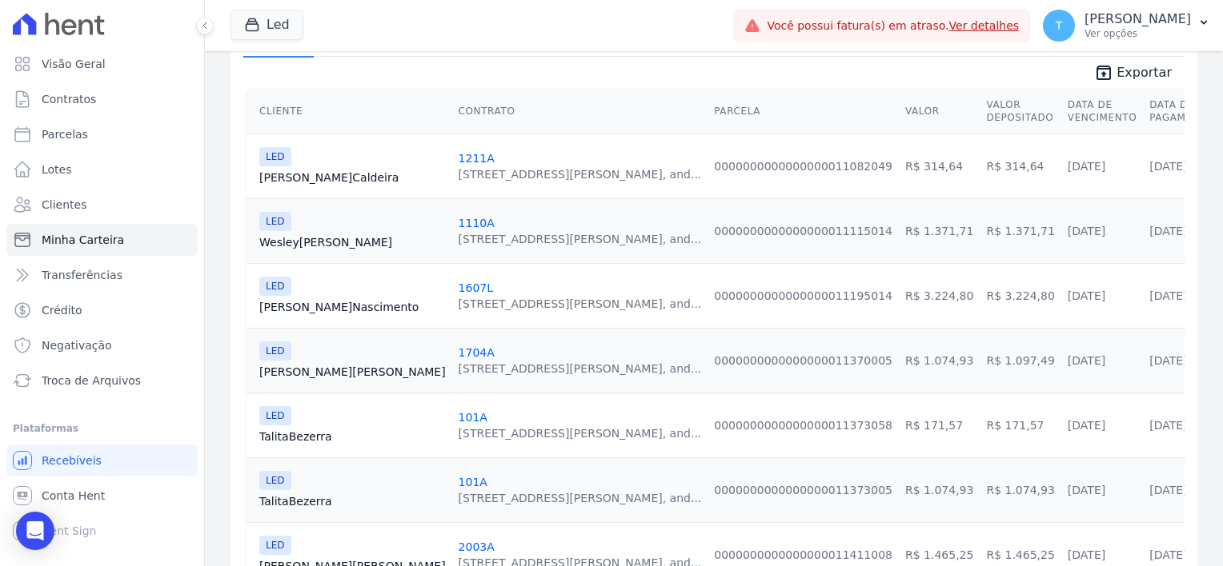
scroll to position [320, 0]
click at [292, 301] on link "[PERSON_NAME]" at bounding box center [352, 306] width 186 height 16
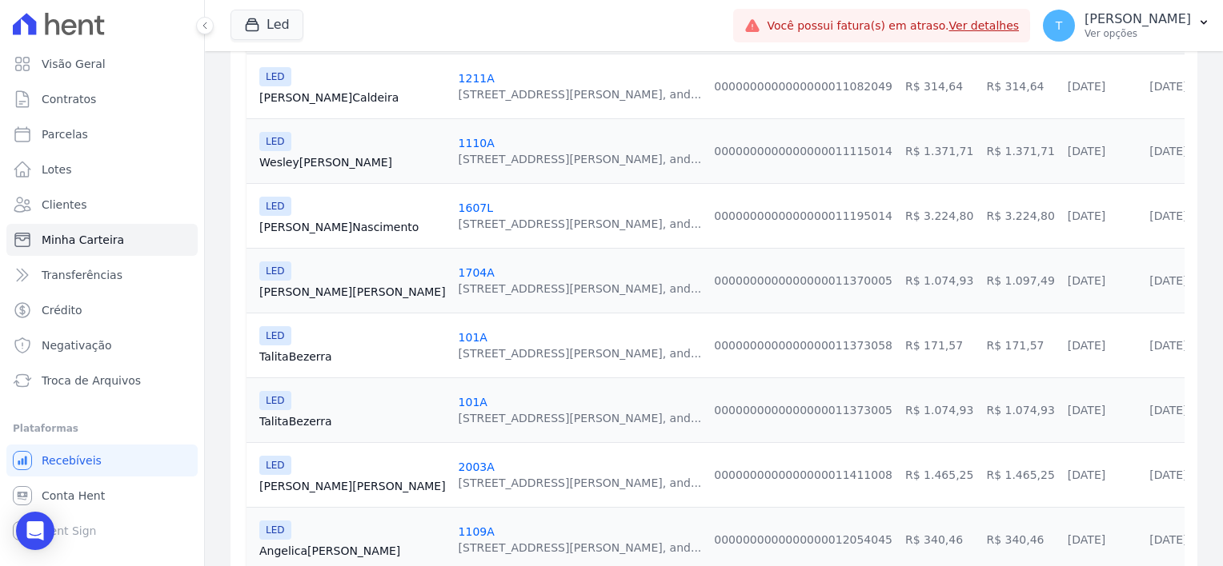
scroll to position [400, 0]
click at [282, 286] on link "[PERSON_NAME]" at bounding box center [352, 290] width 186 height 16
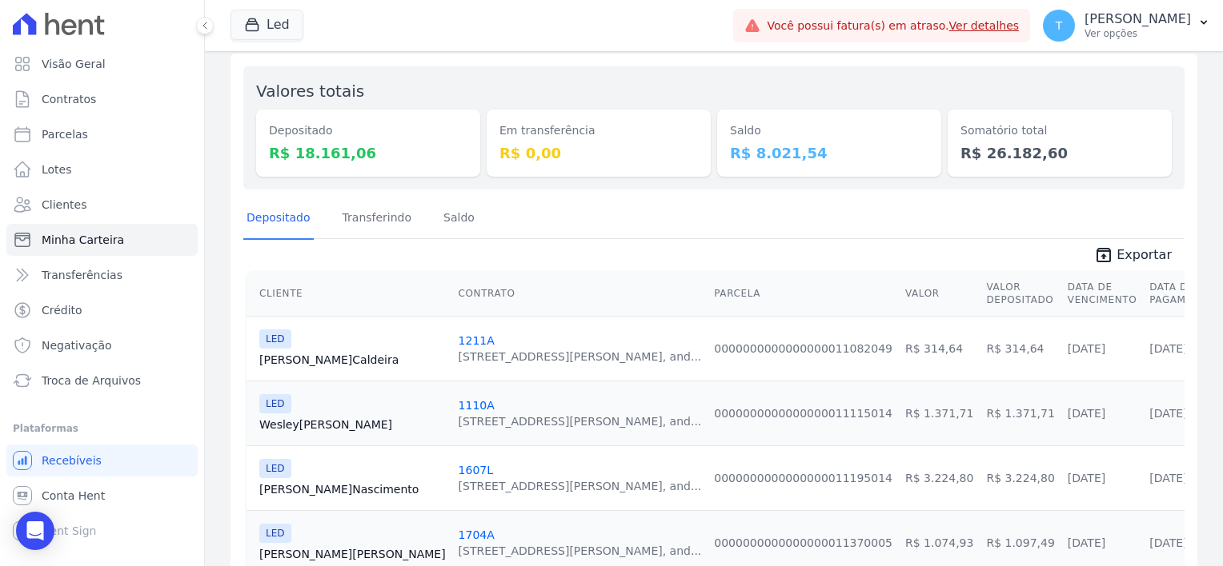
scroll to position [320, 0]
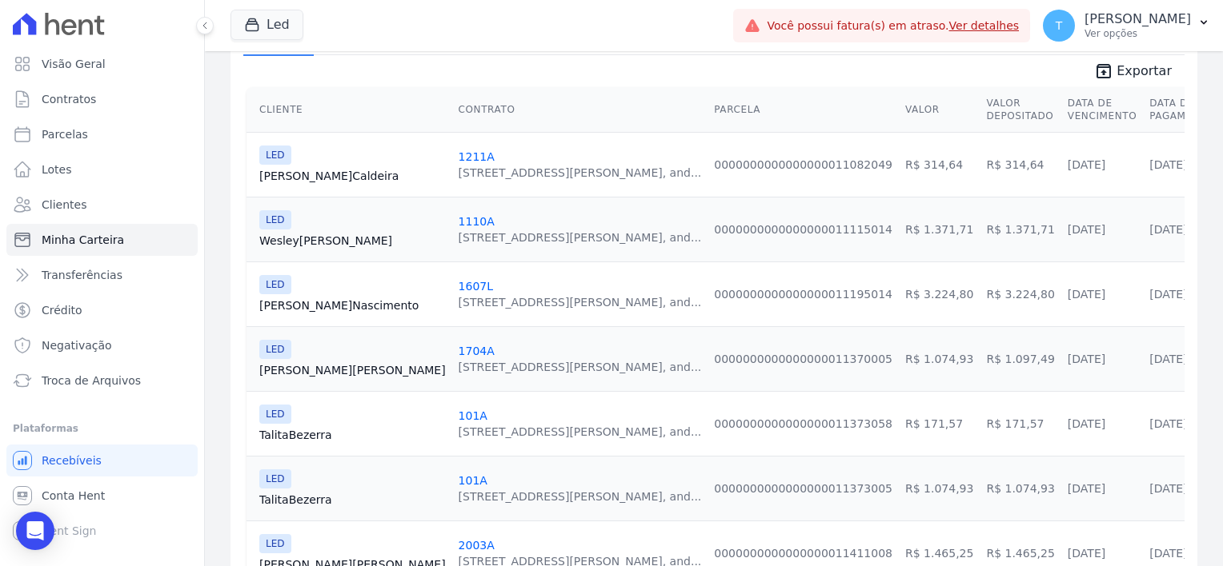
click at [297, 237] on link "[PERSON_NAME]" at bounding box center [352, 241] width 186 height 16
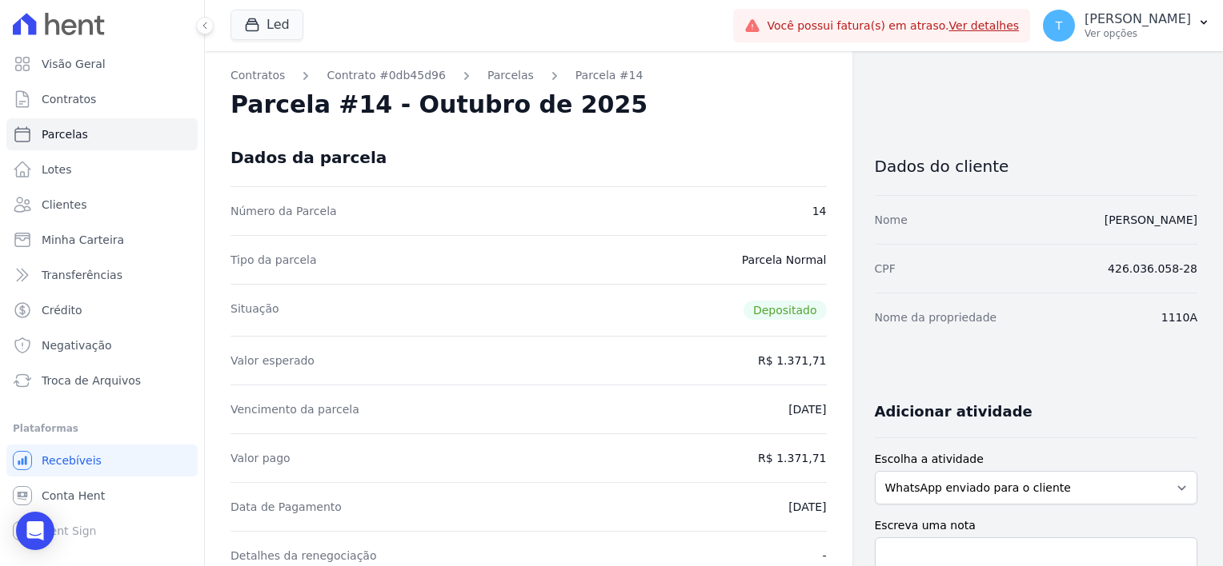
click at [950, 28] on link "Ver detalhes" at bounding box center [984, 25] width 70 height 13
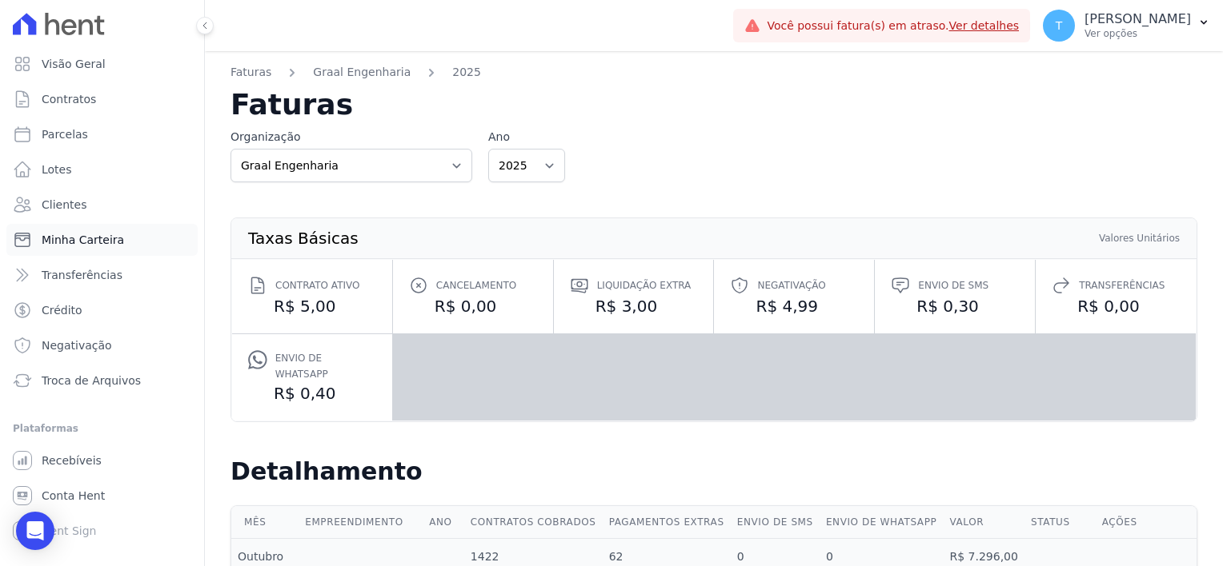
click at [84, 243] on span "Minha Carteira" at bounding box center [83, 240] width 82 height 16
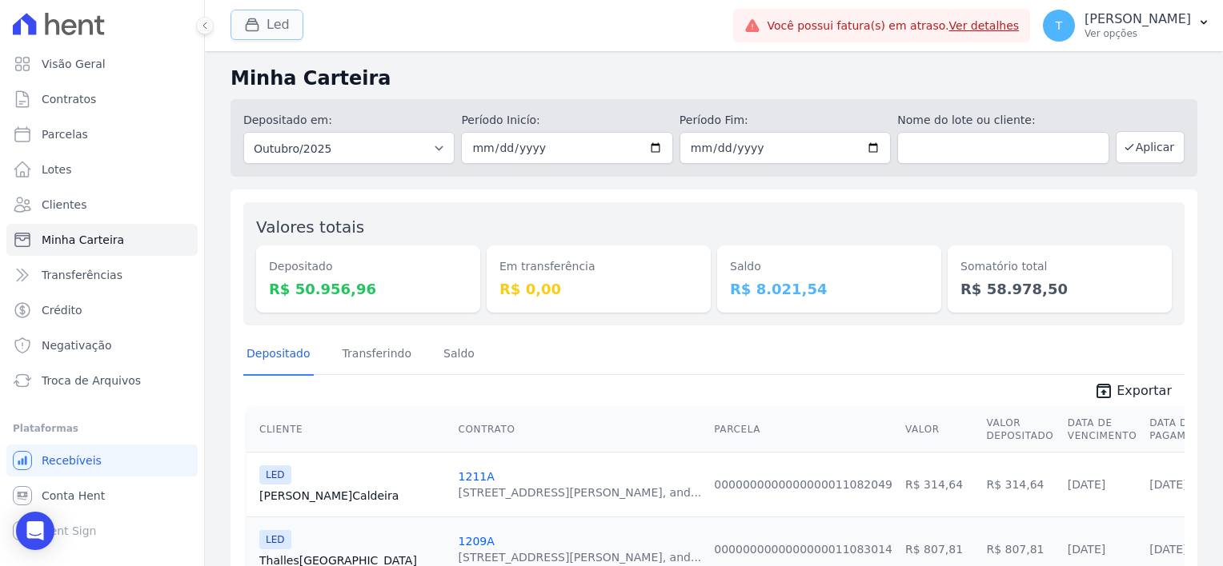
click at [272, 26] on button "Led" at bounding box center [266, 25] width 73 height 30
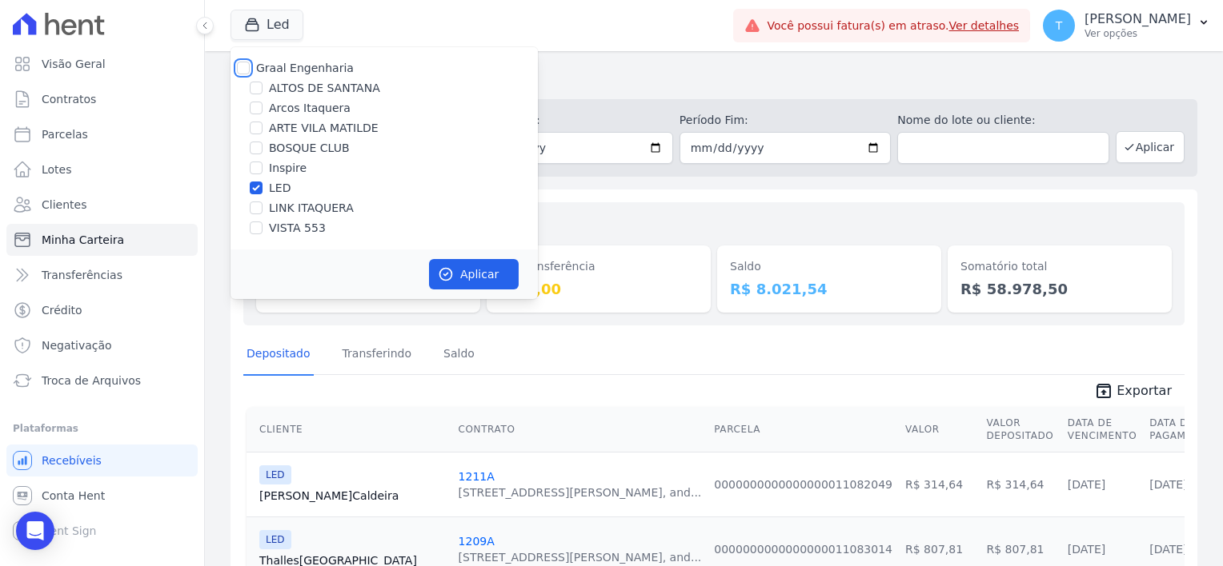
drag, startPoint x: 238, startPoint y: 64, endPoint x: 250, endPoint y: 77, distance: 18.1
click at [242, 65] on input "Graal Engenharia" at bounding box center [243, 68] width 13 height 13
checkbox input "true"
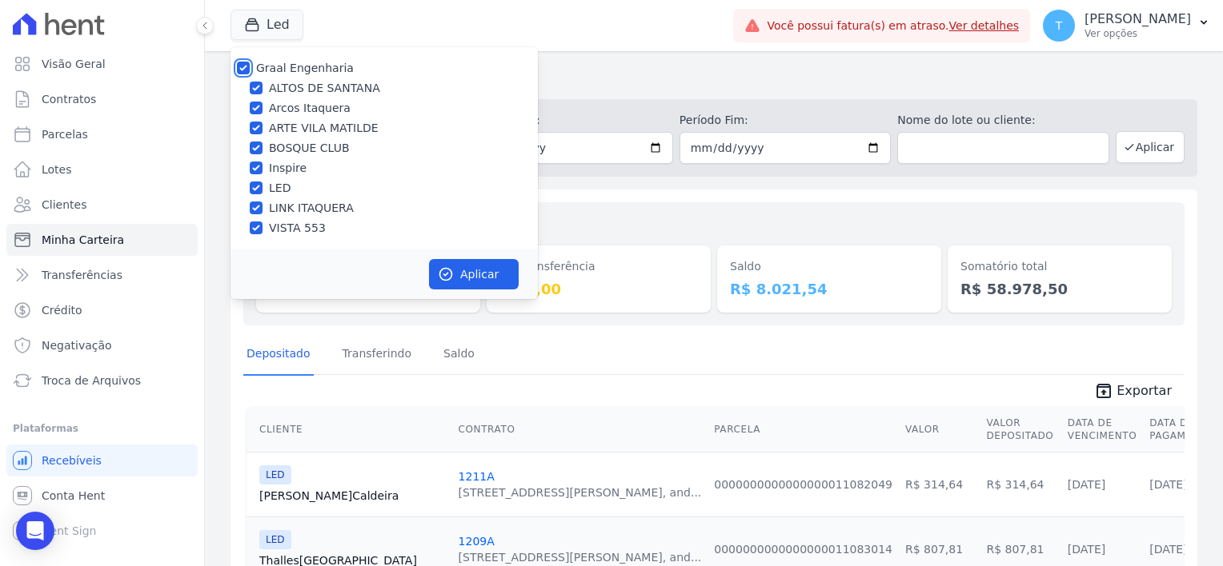
checkbox input "true"
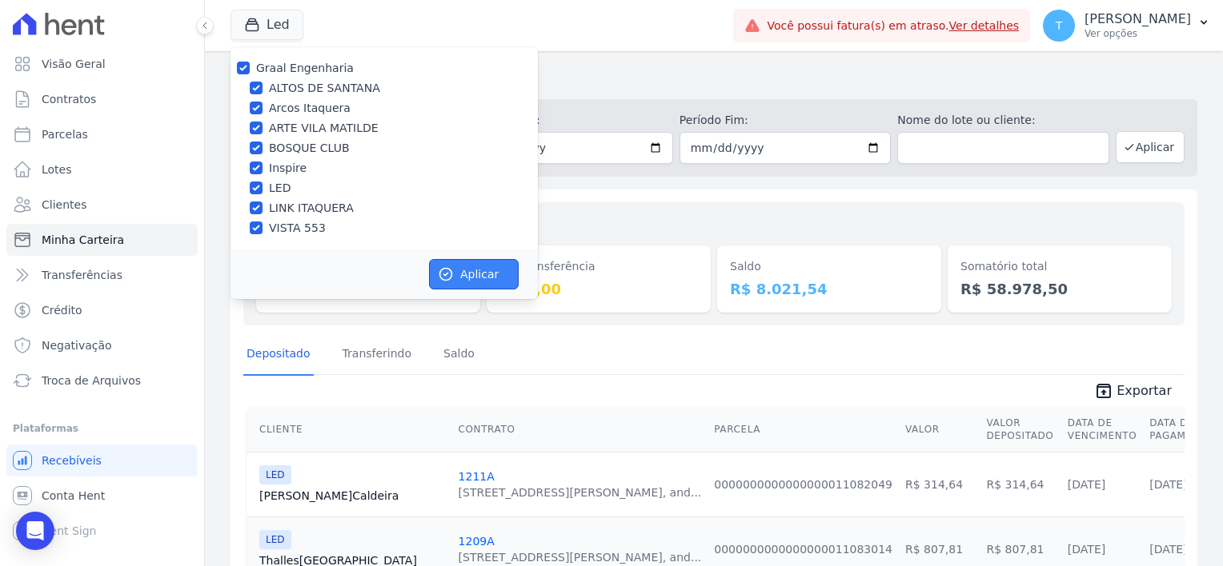
click at [472, 277] on button "Aplicar" at bounding box center [474, 274] width 90 height 30
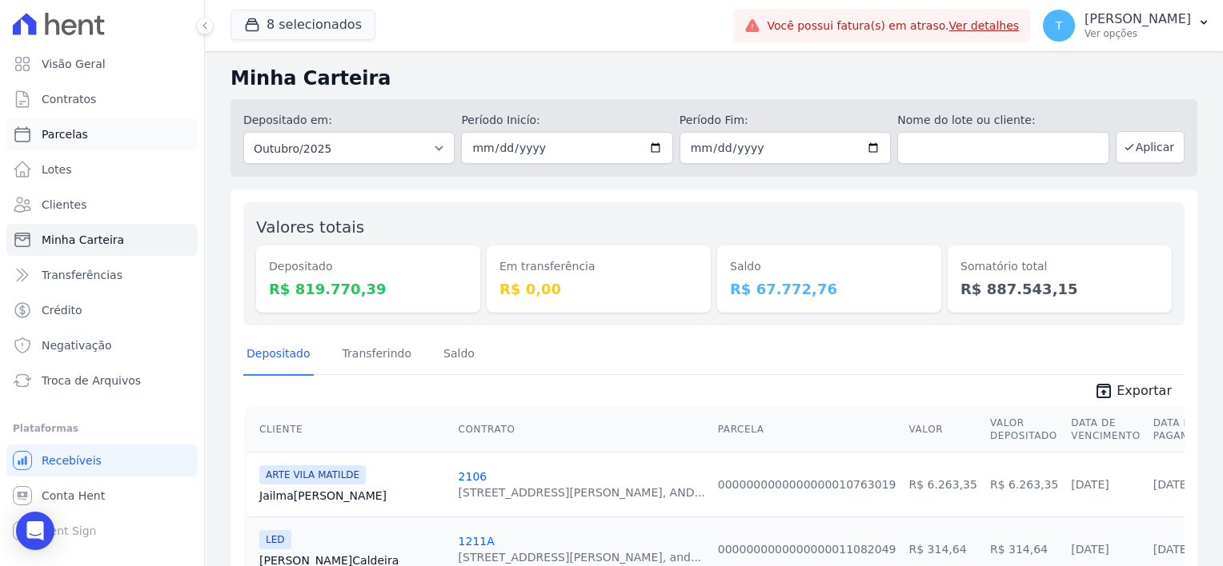
click at [68, 134] on span "Parcelas" at bounding box center [65, 134] width 46 height 16
select select
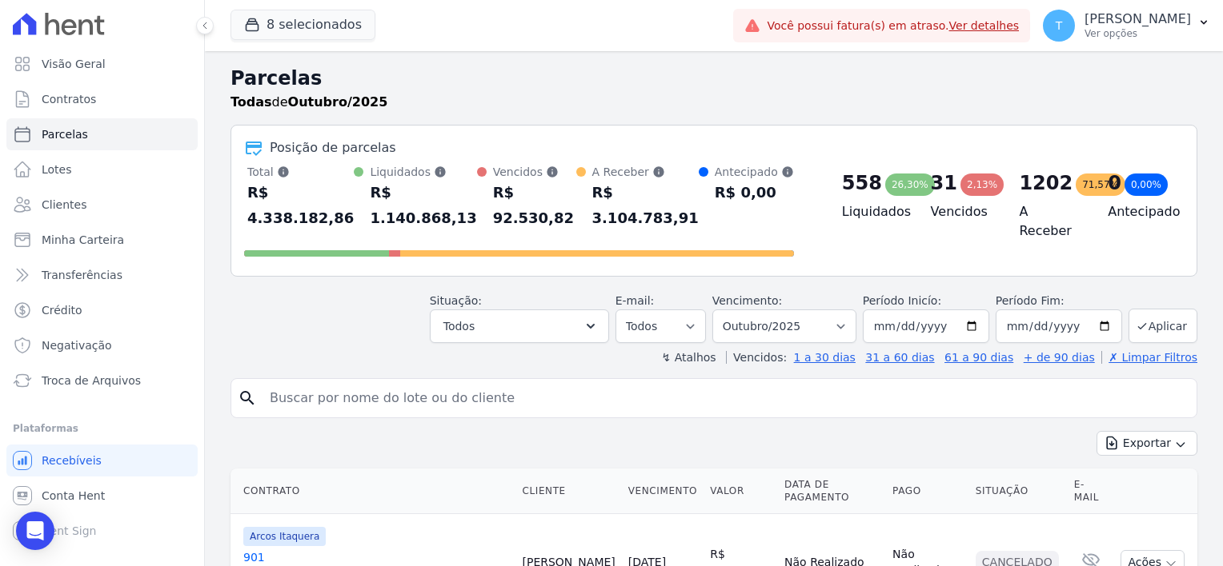
click at [392, 382] on input "search" at bounding box center [725, 398] width 930 height 32
paste input "[PERSON_NAME]"
type input "[PERSON_NAME]"
select select
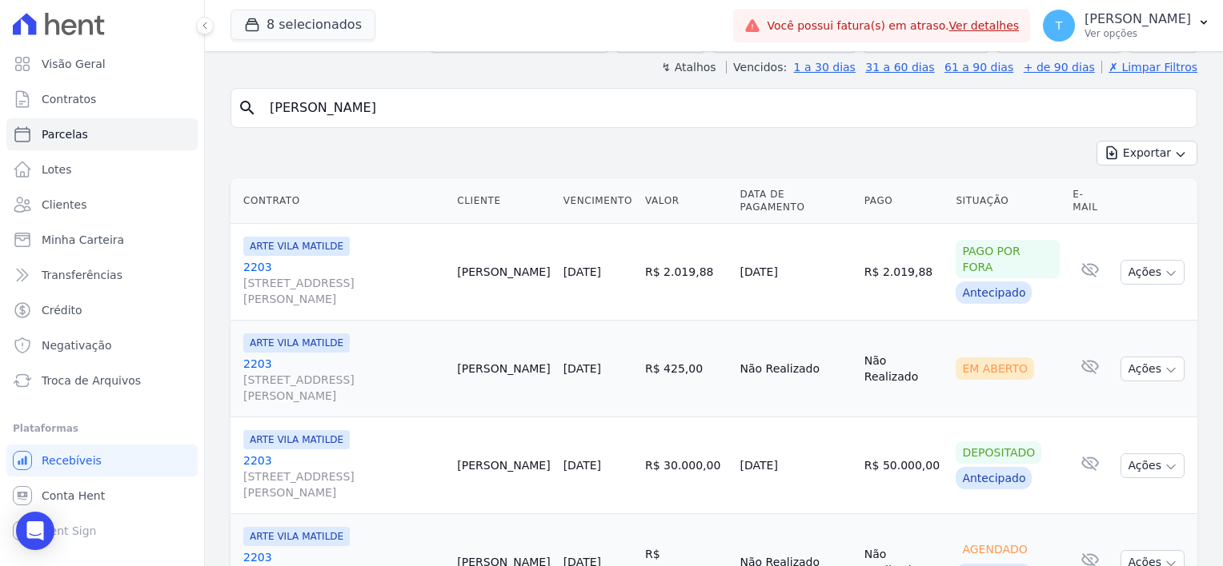
scroll to position [144, 0]
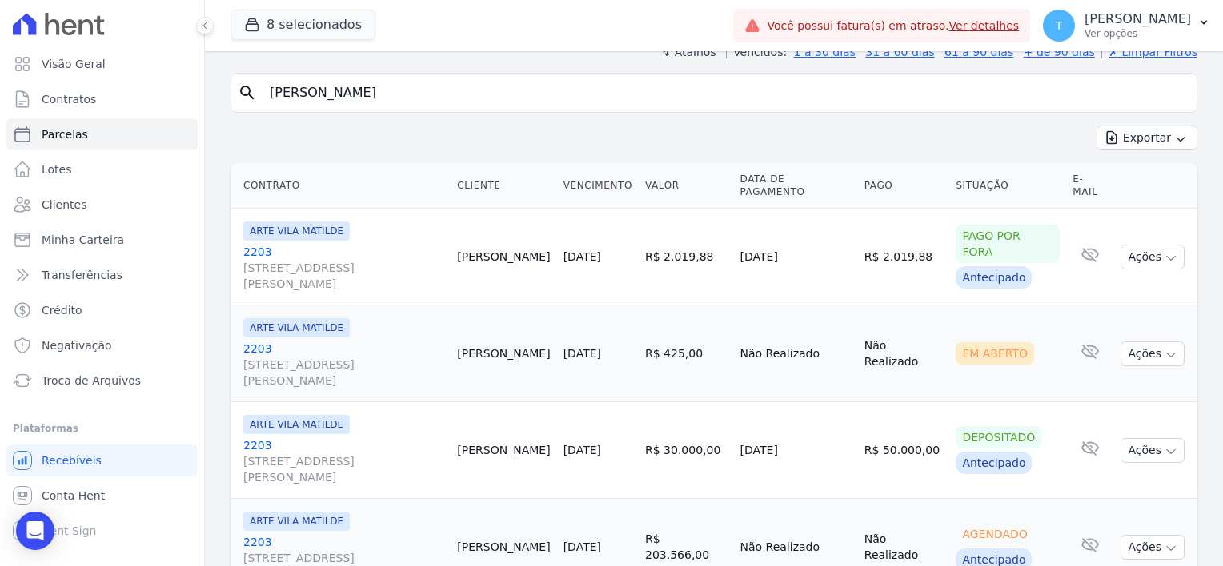
click at [602, 422] on td "[DATE]" at bounding box center [598, 450] width 82 height 97
click at [96, 382] on span "Troca de Arquivos" at bounding box center [91, 381] width 99 height 16
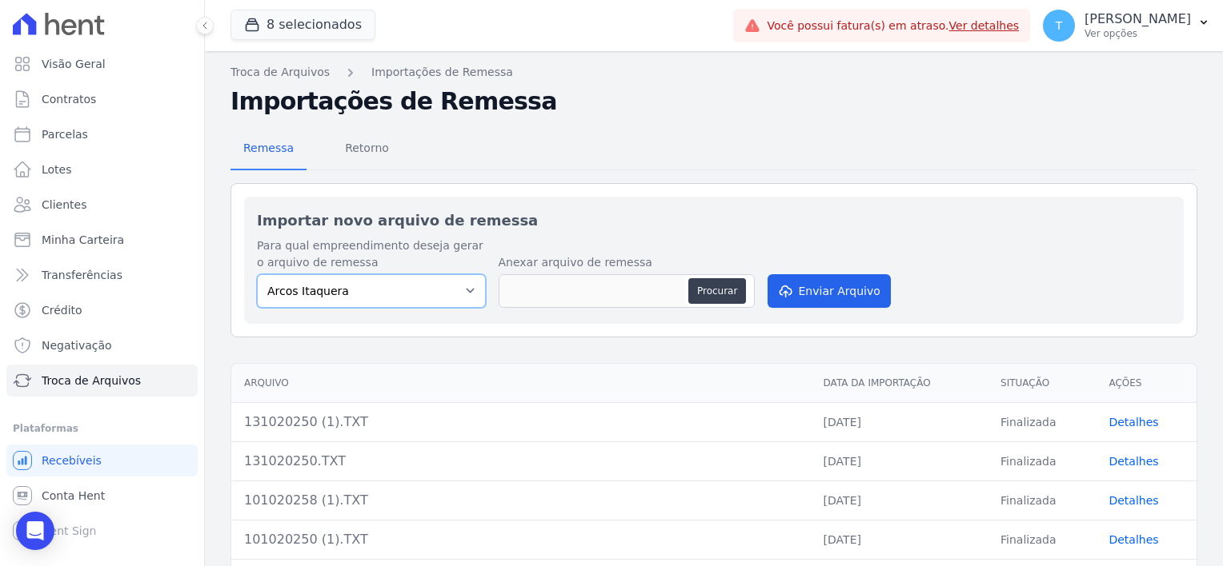
click at [405, 292] on select "Arcos Itaquera [GEOGRAPHIC_DATA] Inspire BOSQUE CLUB ARTE [GEOGRAPHIC_DATA] 553…" at bounding box center [371, 291] width 229 height 34
select select "907a04bd-9982-46ed-adee-37b3d201f3c4"
click at [257, 274] on select "Arcos Itaquera [GEOGRAPHIC_DATA] Inspire BOSQUE CLUB ARTE [GEOGRAPHIC_DATA] 553…" at bounding box center [371, 291] width 229 height 34
click at [710, 290] on button "Procurar" at bounding box center [717, 291] width 58 height 26
type input "131020258.TXT"
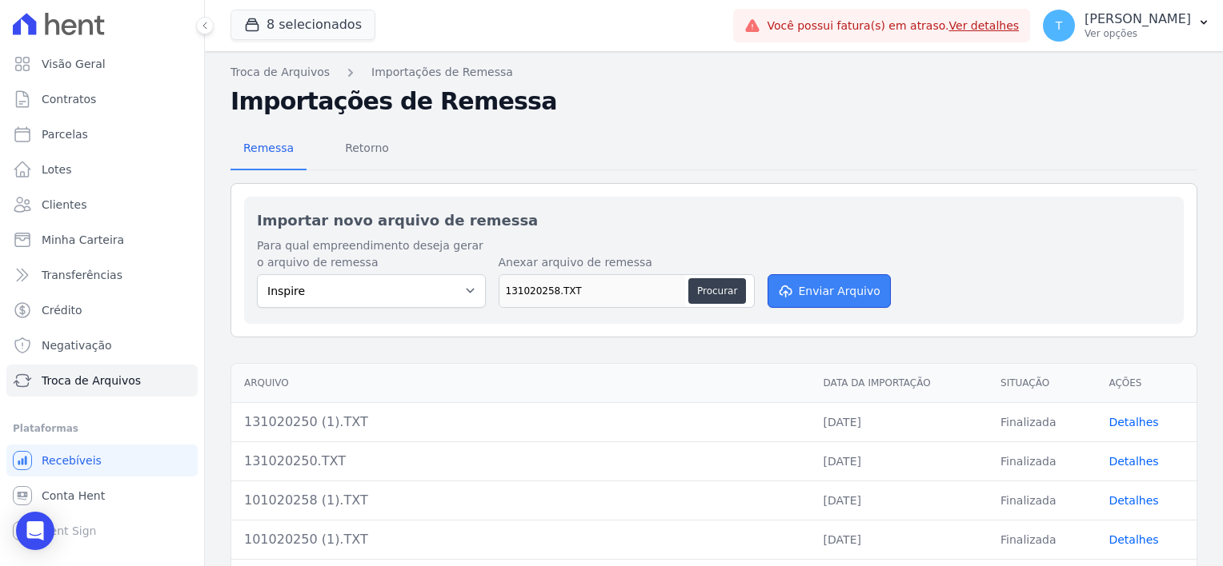
click at [803, 288] on button "Enviar Arquivo" at bounding box center [828, 291] width 123 height 34
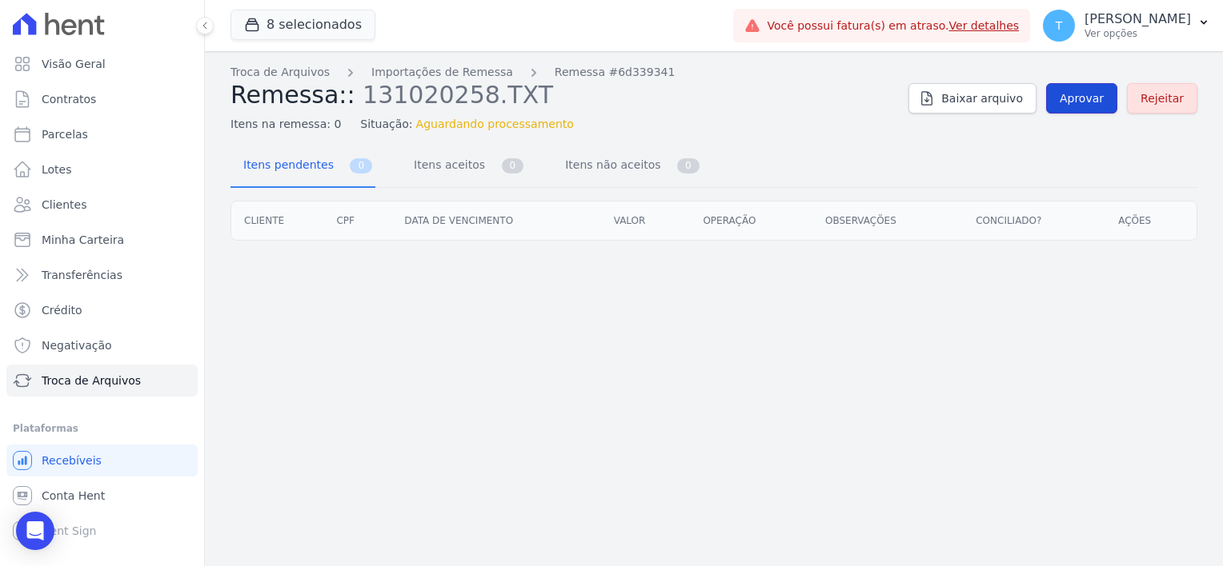
click at [1084, 96] on span "Aprovar" at bounding box center [1081, 98] width 44 height 16
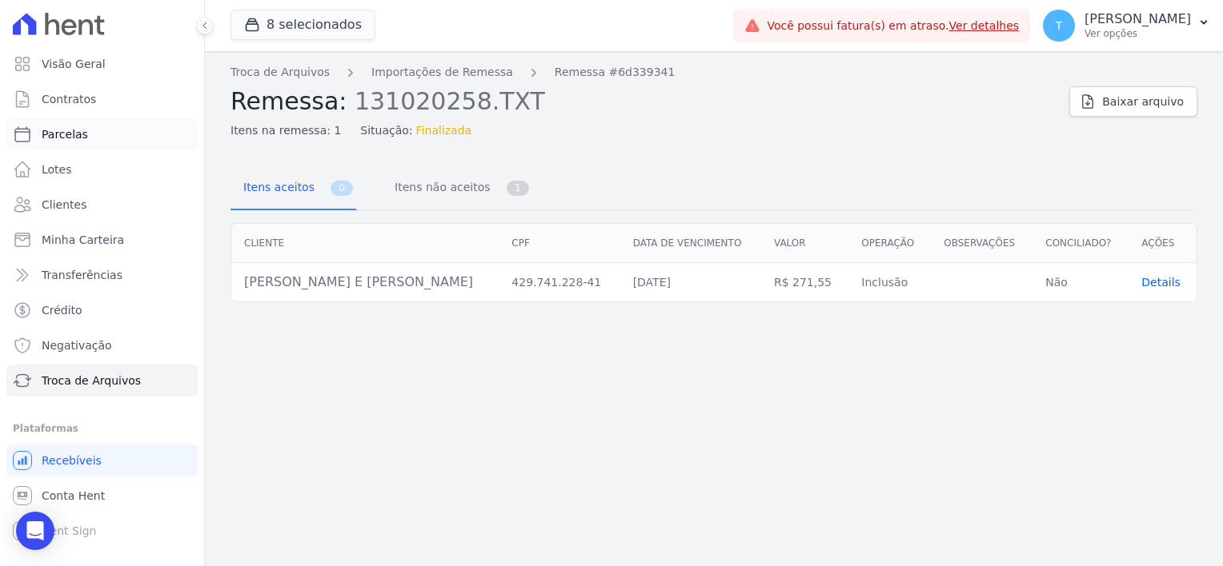
click at [63, 141] on span "Parcelas" at bounding box center [65, 134] width 46 height 16
select select
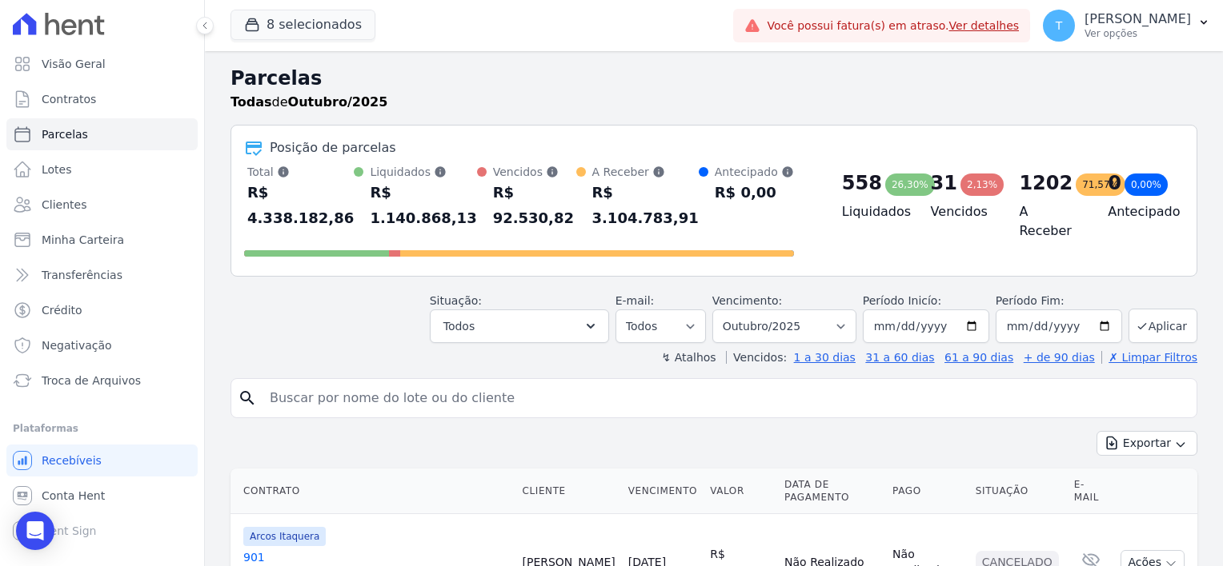
click at [314, 382] on input "search" at bounding box center [725, 398] width 930 height 32
paste input "[PERSON_NAME] e [PERSON_NAME]"
type input "[PERSON_NAME] e [PERSON_NAME]"
select select
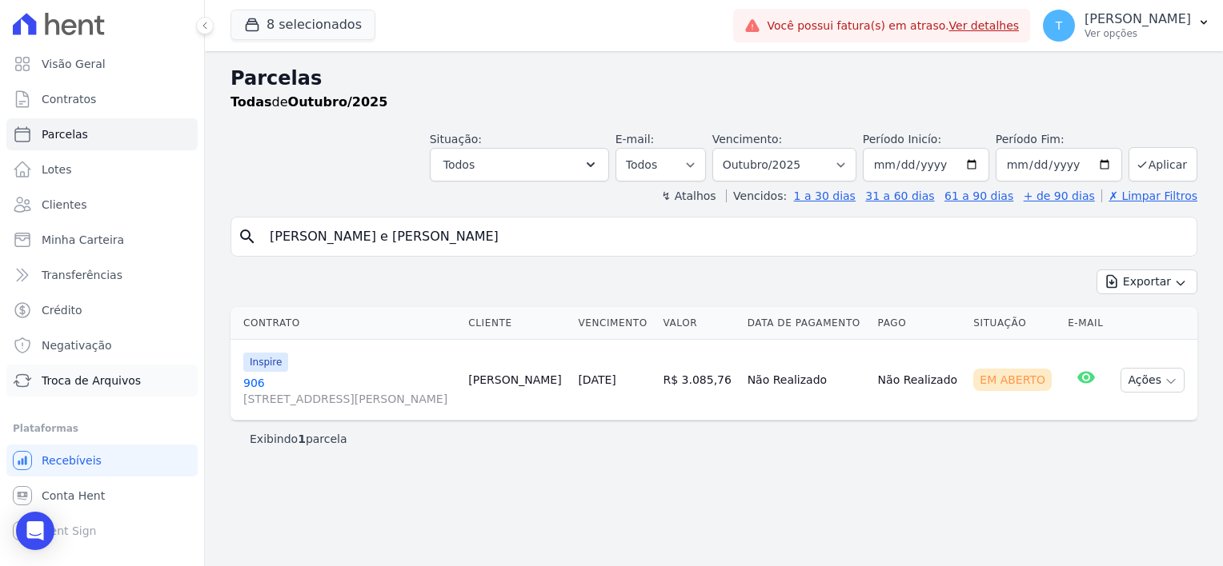
click at [74, 386] on span "Troca de Arquivos" at bounding box center [91, 381] width 99 height 16
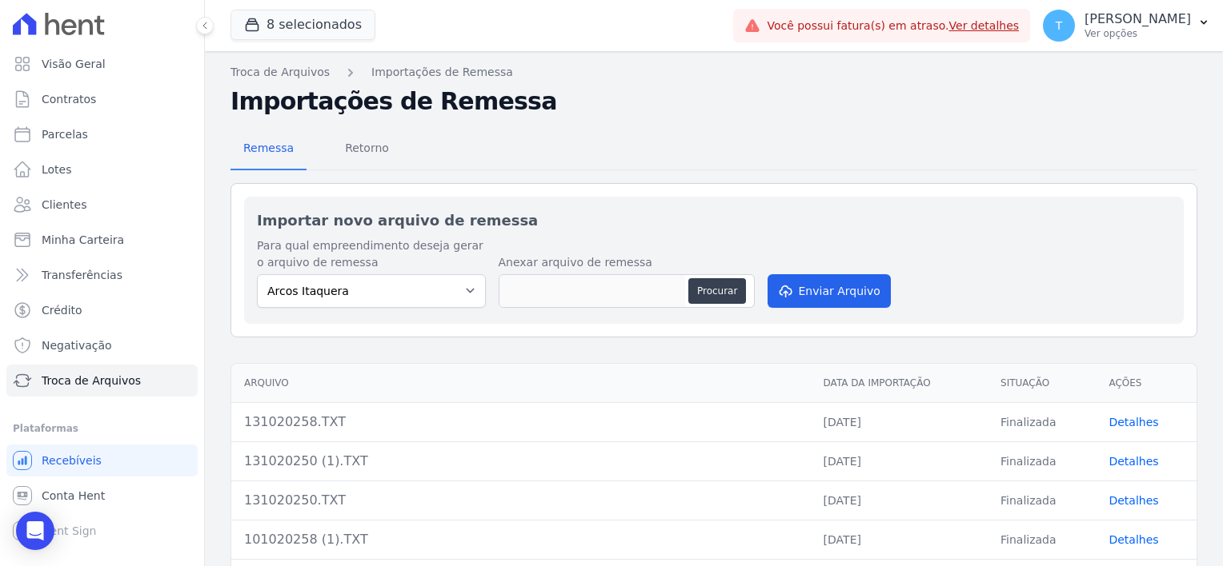
click at [1118, 425] on link "Detalhes" at bounding box center [1133, 422] width 50 height 13
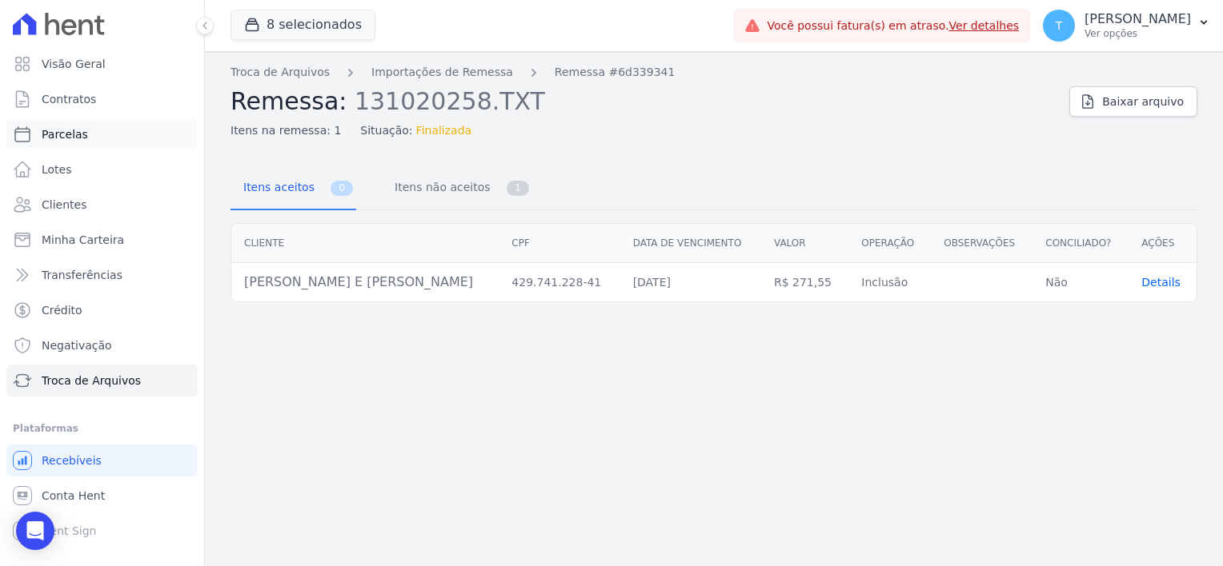
click at [86, 128] on link "Parcelas" at bounding box center [101, 134] width 191 height 32
select select
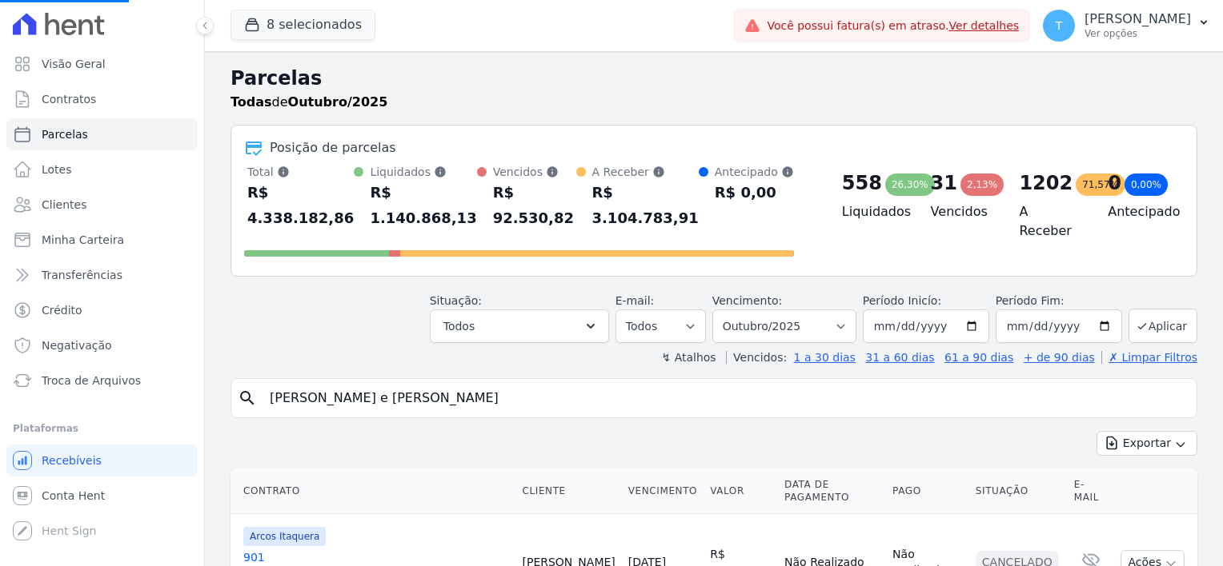
click at [462, 382] on input "[PERSON_NAME] e [PERSON_NAME]" at bounding box center [725, 398] width 930 height 32
select select
click at [477, 382] on input "search" at bounding box center [725, 398] width 930 height 32
paste input "[PERSON_NAME] e [PERSON_NAME]"
type input "[PERSON_NAME] e [PERSON_NAME]"
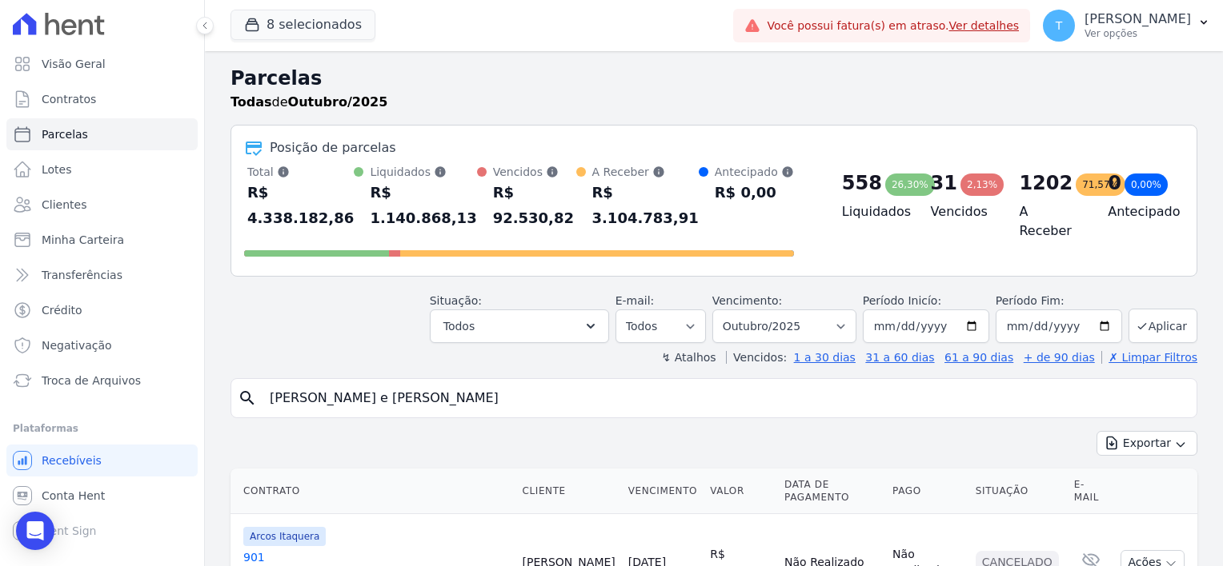
select select
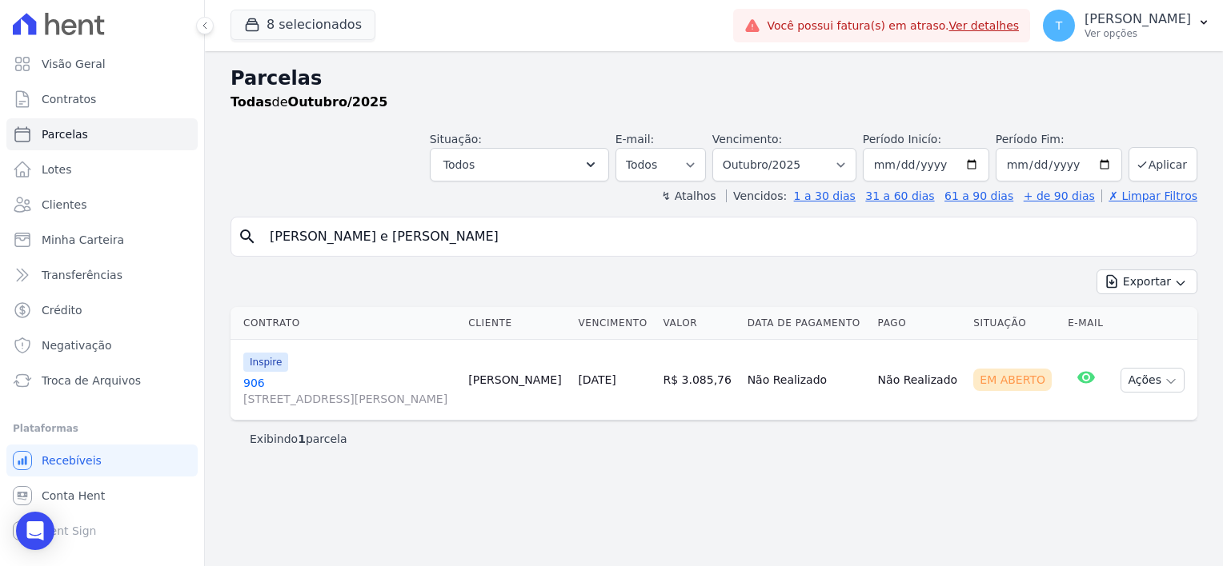
click at [251, 378] on link "906 [STREET_ADDRESS]" at bounding box center [349, 391] width 212 height 32
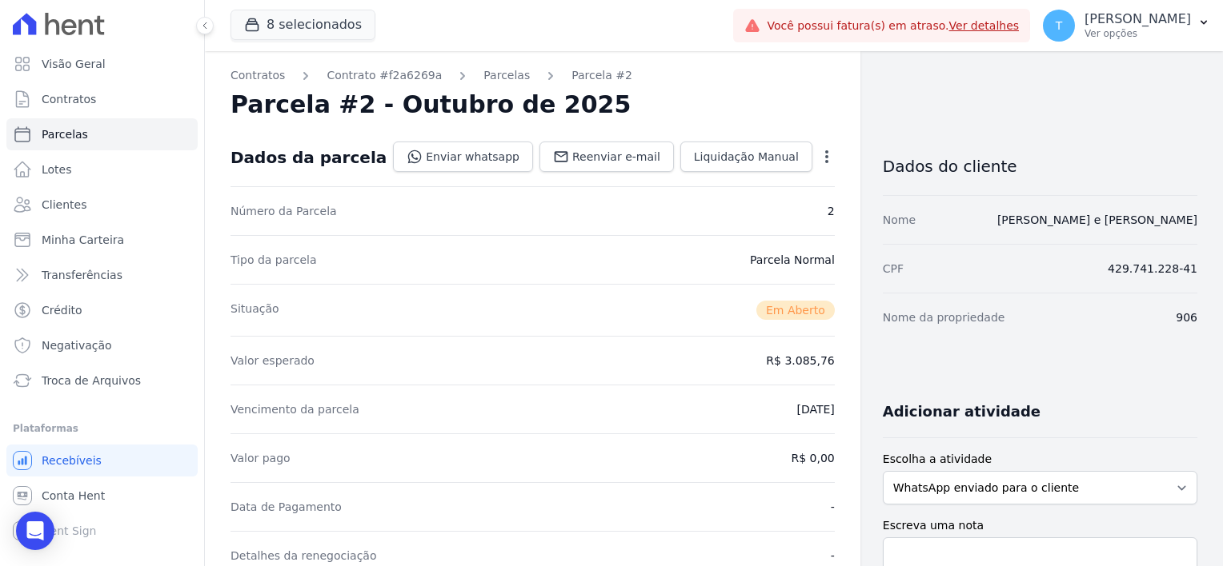
select select
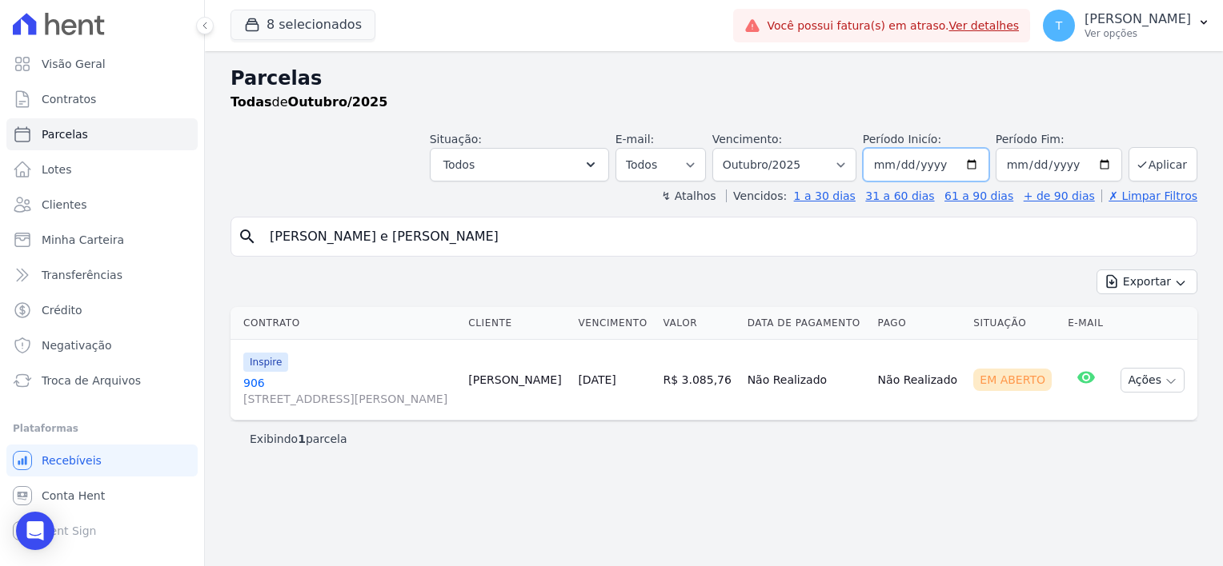
click at [982, 170] on input "[DATE]" at bounding box center [925, 165] width 126 height 34
type input "[DATE]"
click at [1149, 170] on button "Aplicar" at bounding box center [1162, 164] width 69 height 34
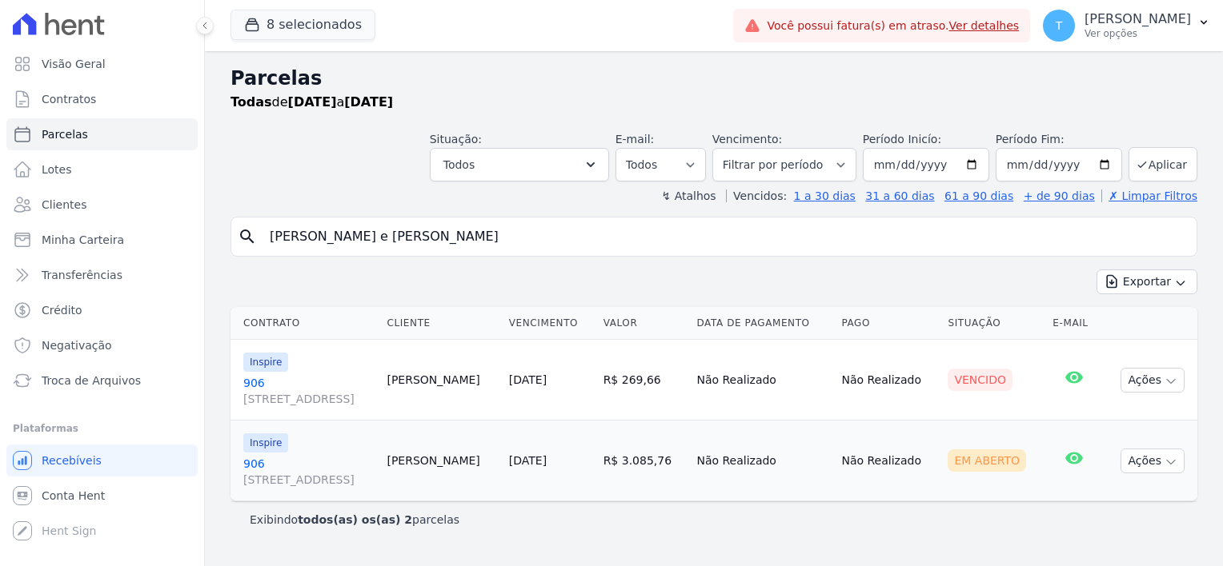
select select
click at [1170, 379] on icon "button" at bounding box center [1170, 381] width 13 height 13
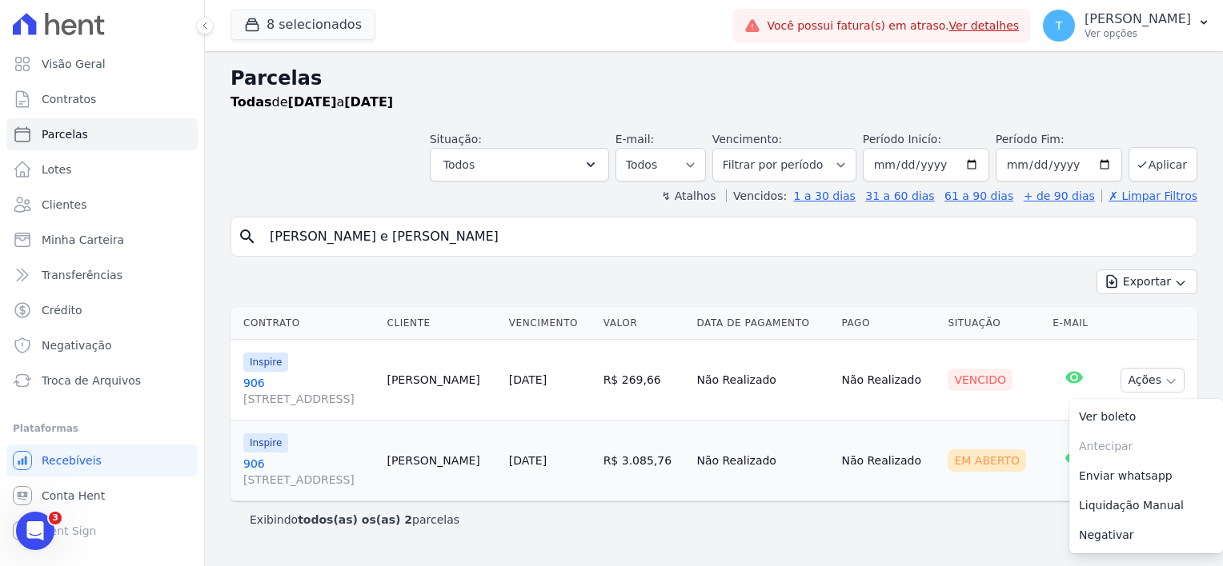
click at [958, 548] on div "Parcelas Todas de [DATE] a [DATE] Situação: Agendado Em Aberto Pago Processando…" at bounding box center [714, 308] width 1018 height 515
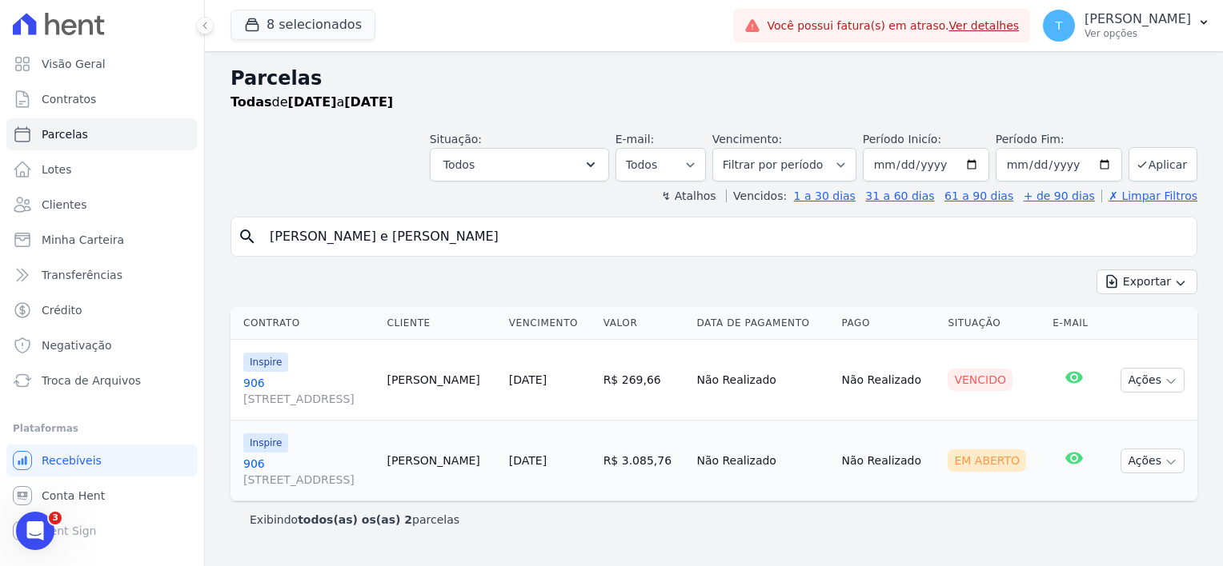
click at [274, 398] on span "[STREET_ADDRESS]" at bounding box center [308, 399] width 130 height 16
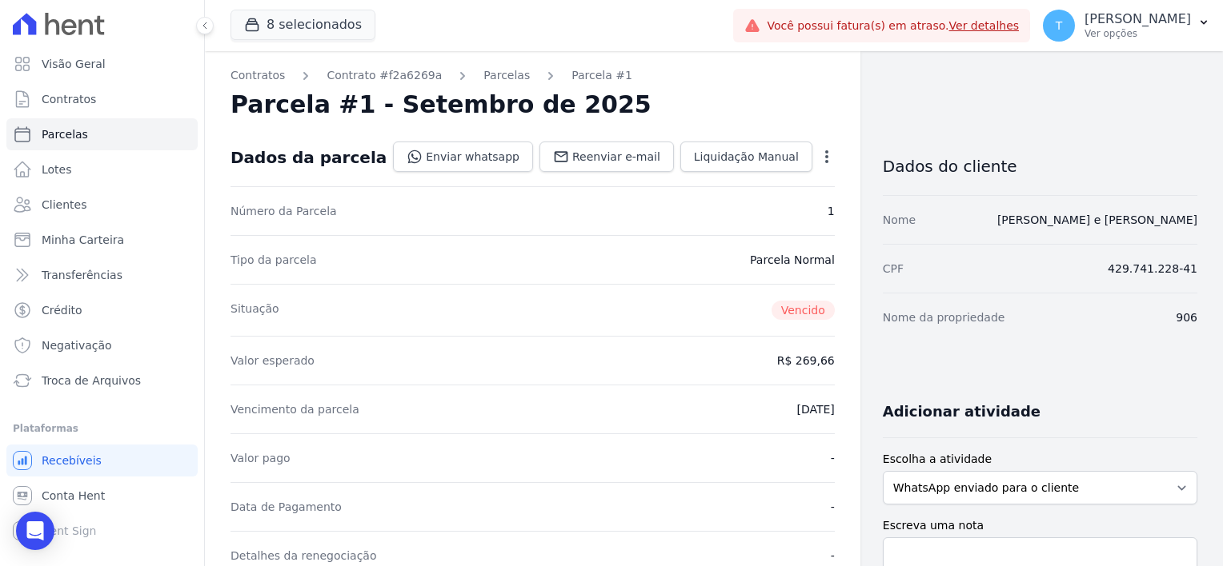
click at [818, 150] on icon "button" at bounding box center [826, 157] width 16 height 16
click at [714, 202] on link "Cancelar Cobrança" at bounding box center [757, 207] width 141 height 29
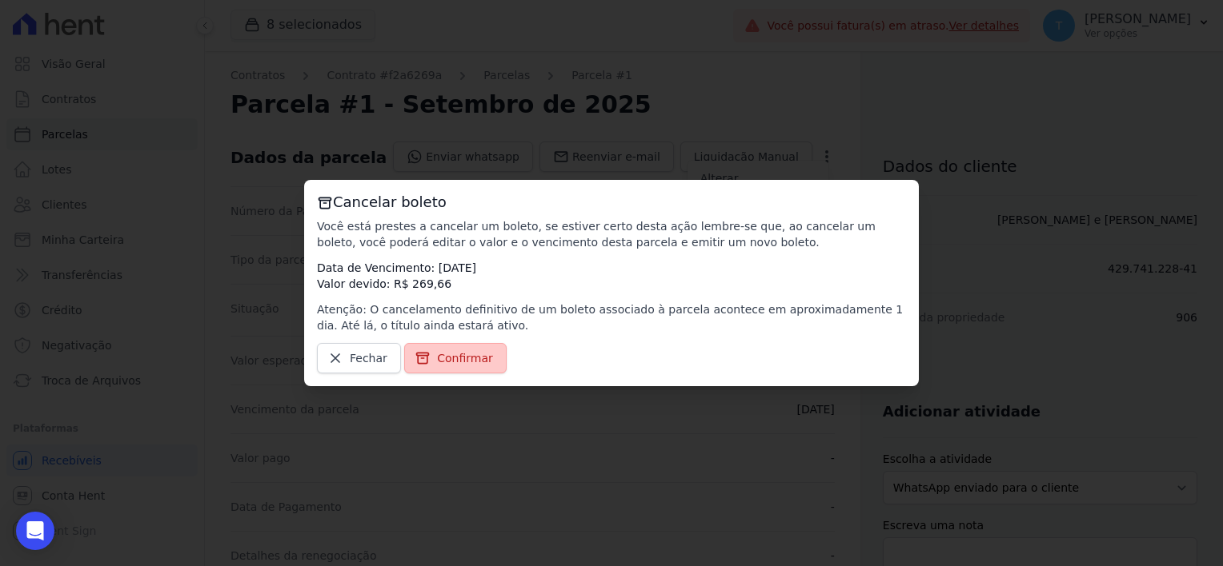
click at [447, 358] on span "Confirmar" at bounding box center [465, 358] width 56 height 16
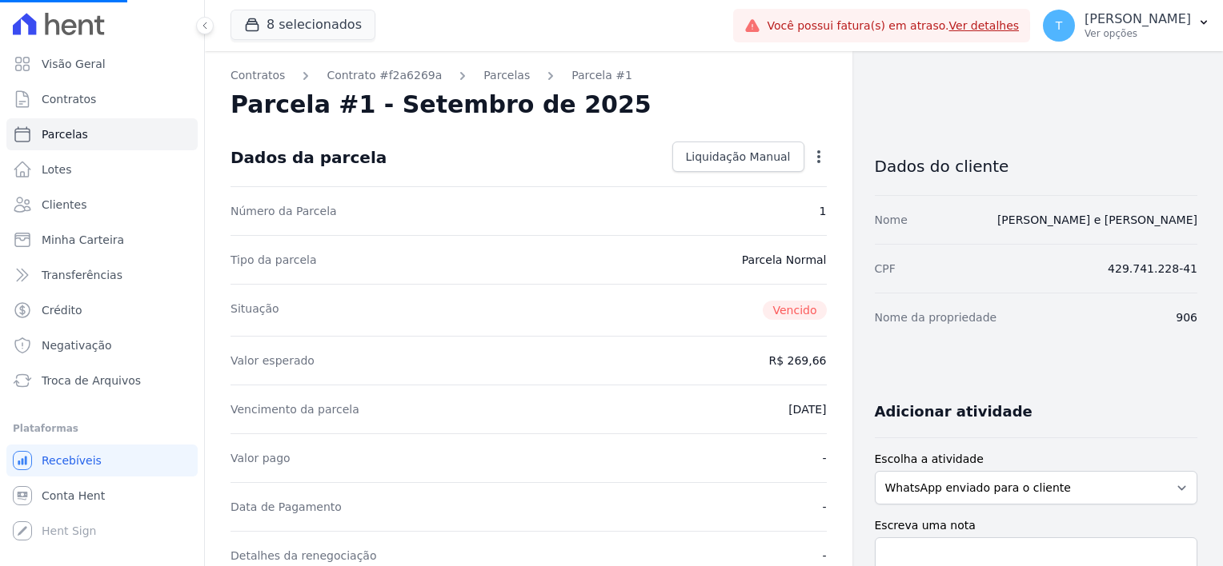
select select
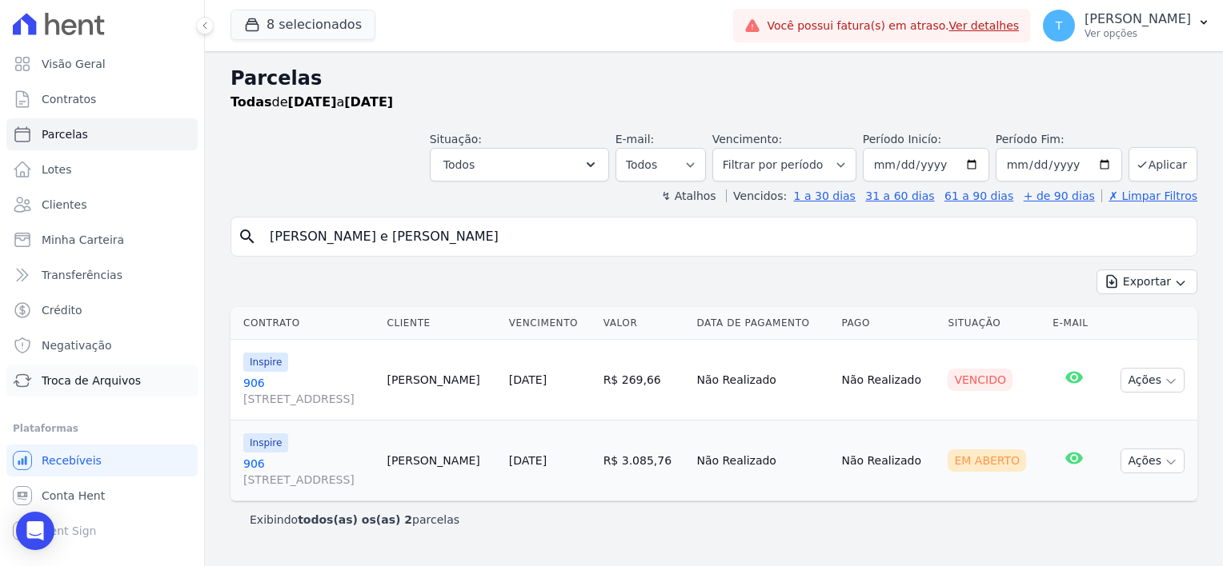
click at [79, 385] on span "Troca de Arquivos" at bounding box center [91, 381] width 99 height 16
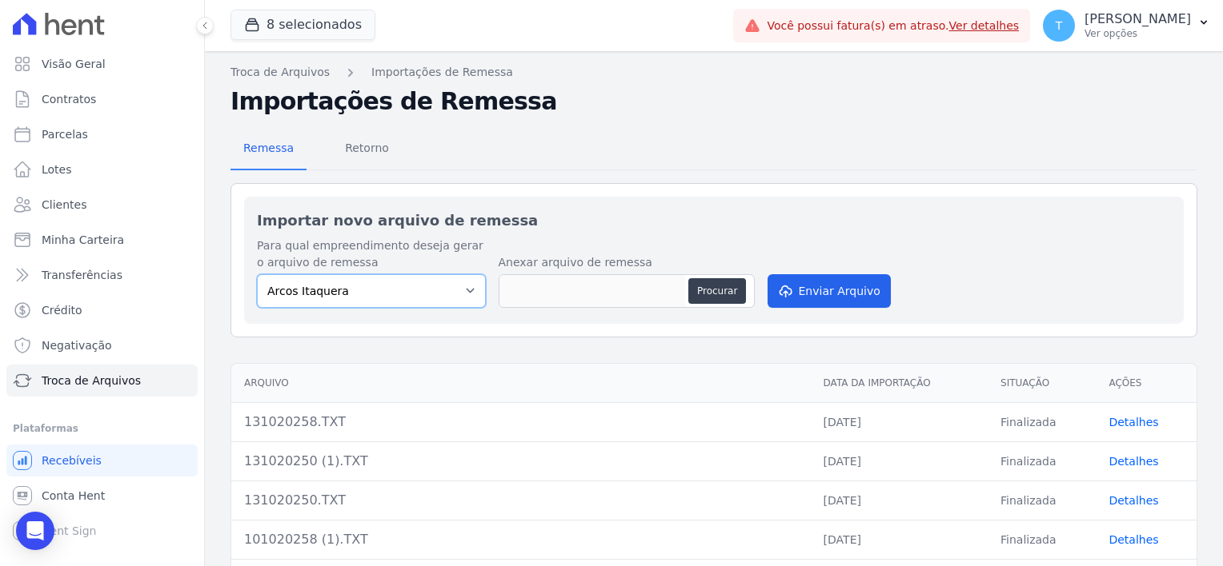
click at [448, 294] on select "Arcos Itaquera [GEOGRAPHIC_DATA] Inspire BOSQUE CLUB ARTE [GEOGRAPHIC_DATA] 553…" at bounding box center [371, 291] width 229 height 34
select select "907a04bd-9982-46ed-adee-37b3d201f3c4"
click at [257, 274] on select "Arcos Itaquera [GEOGRAPHIC_DATA] Inspire BOSQUE CLUB ARTE [GEOGRAPHIC_DATA] 553…" at bounding box center [371, 291] width 229 height 34
click at [716, 282] on button "Procurar" at bounding box center [717, 291] width 58 height 26
type input "131020258 (1).TXT"
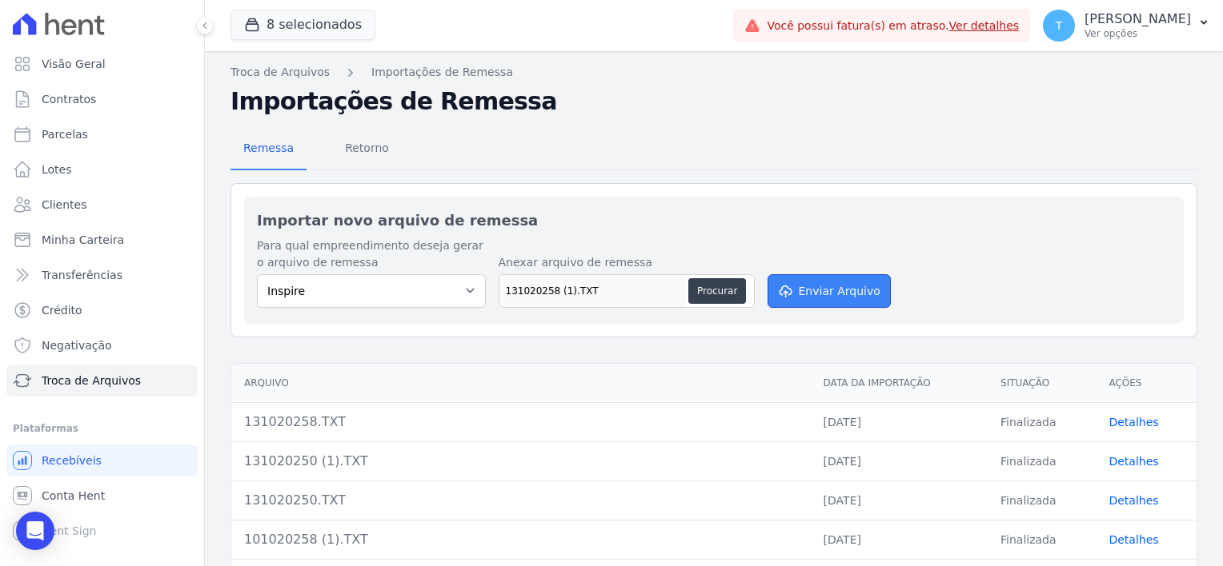
click at [826, 281] on button "Enviar Arquivo" at bounding box center [828, 291] width 123 height 34
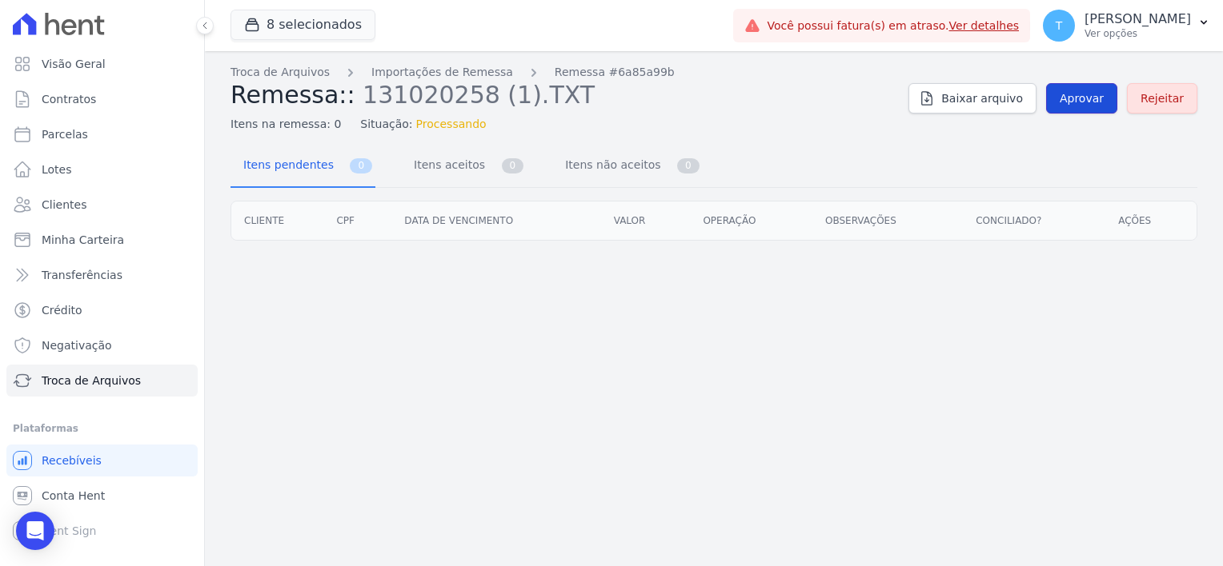
click at [1083, 88] on link "Aprovar" at bounding box center [1081, 98] width 71 height 30
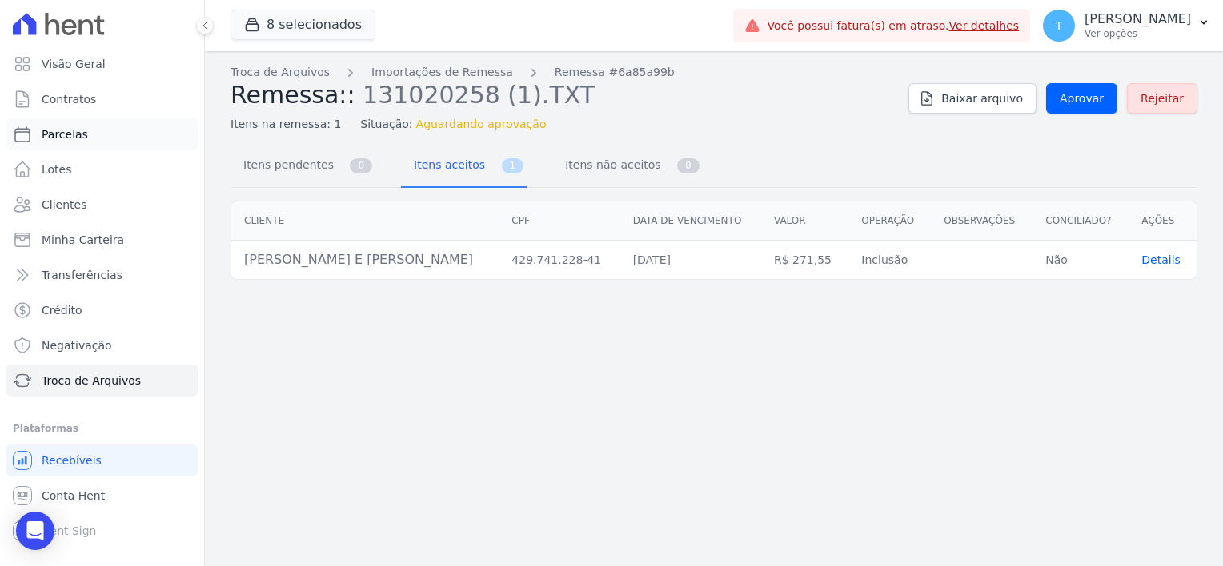
click at [72, 138] on span "Parcelas" at bounding box center [65, 134] width 46 height 16
select select
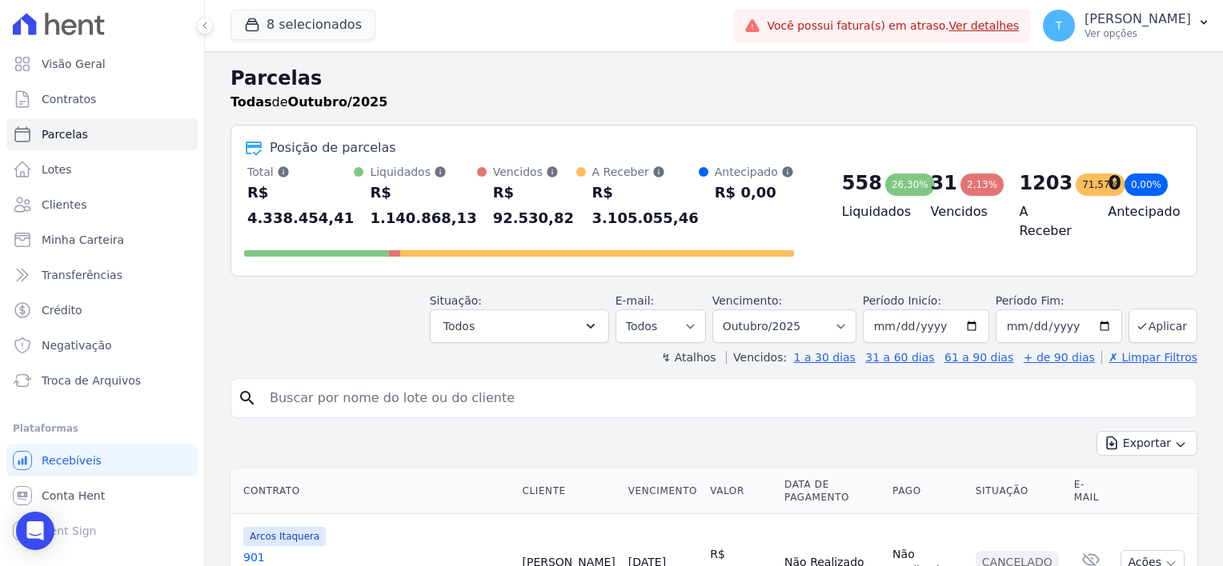
click at [386, 382] on input "search" at bounding box center [725, 398] width 930 height 32
paste input "[PERSON_NAME] e [PERSON_NAME]"
type input "[PERSON_NAME] e [PERSON_NAME]"
select select
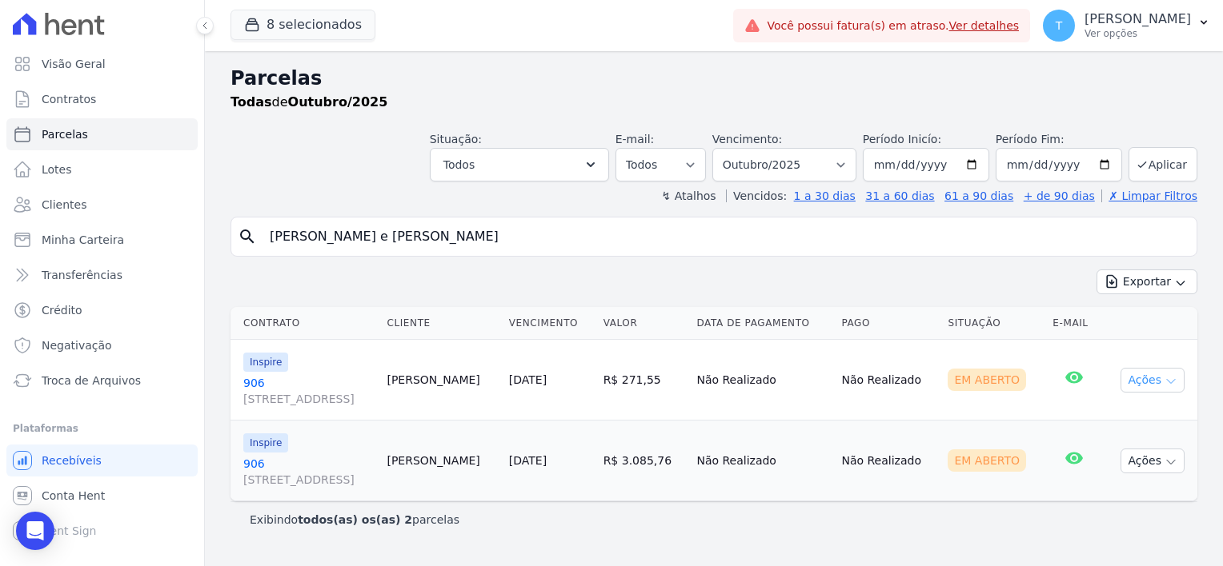
click at [1167, 382] on icon "button" at bounding box center [1170, 381] width 13 height 13
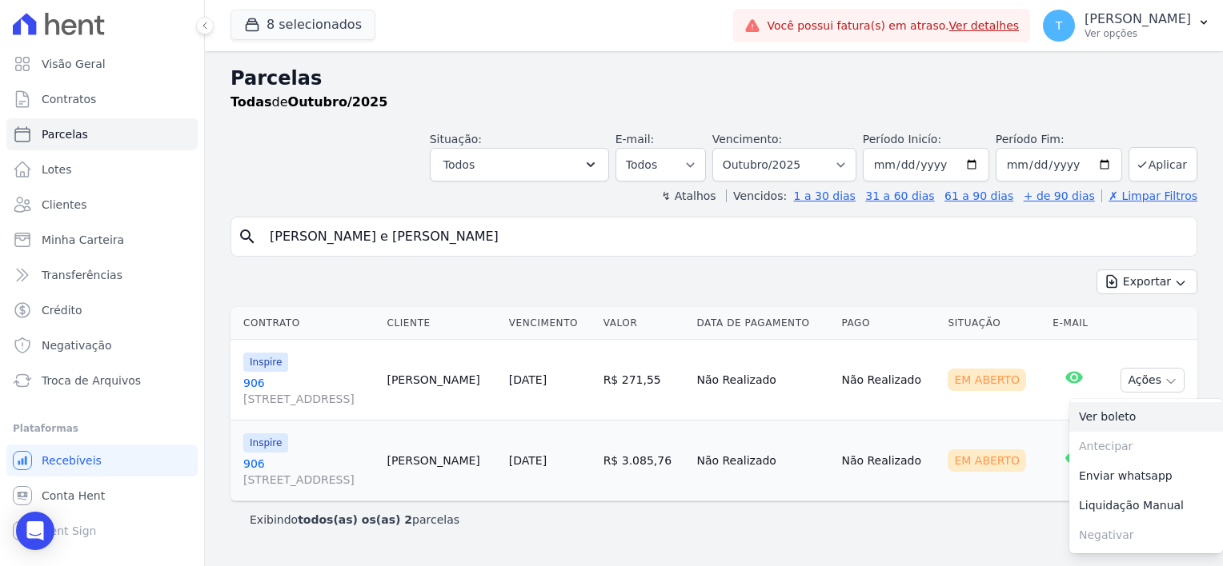
click at [1127, 418] on link "Ver boleto" at bounding box center [1146, 417] width 154 height 30
click at [458, 232] on input "[PERSON_NAME] e [PERSON_NAME]" at bounding box center [725, 237] width 930 height 32
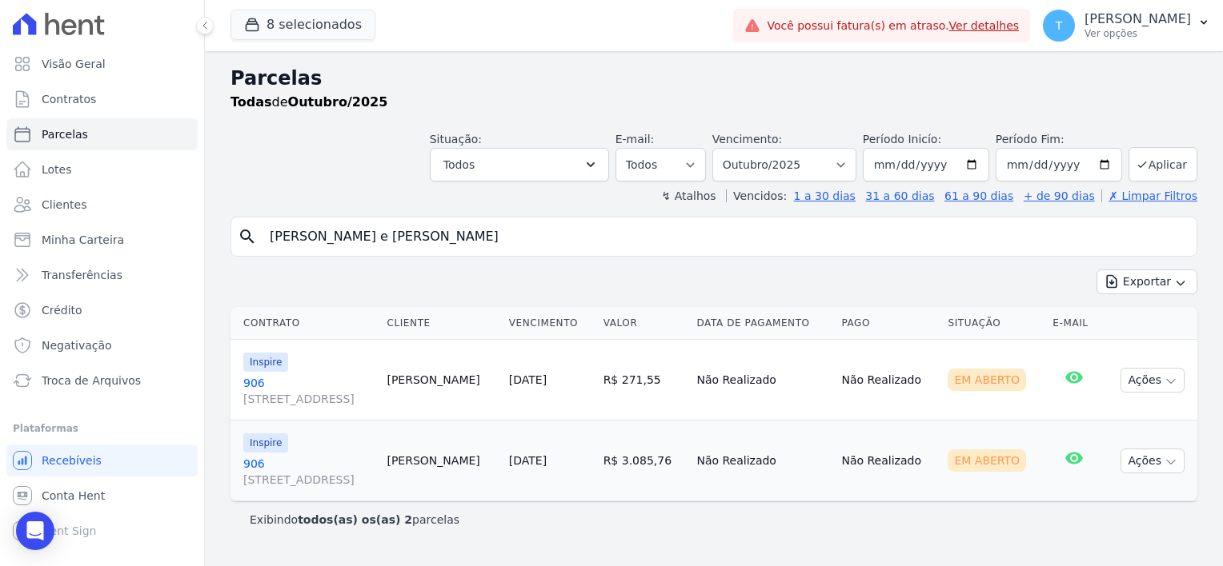
drag, startPoint x: 425, startPoint y: 234, endPoint x: 250, endPoint y: 241, distance: 175.4
click at [250, 241] on div "search [PERSON_NAME]" at bounding box center [713, 237] width 966 height 40
paste input "[PERSON_NAME]"
type input "[PERSON_NAME]"
select select
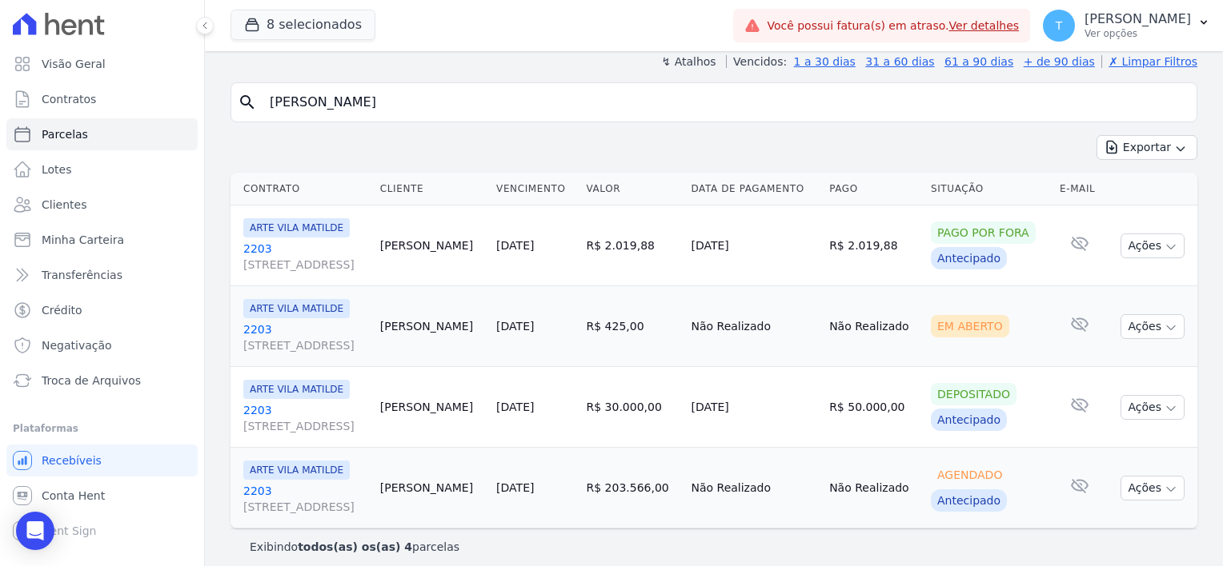
scroll to position [144, 0]
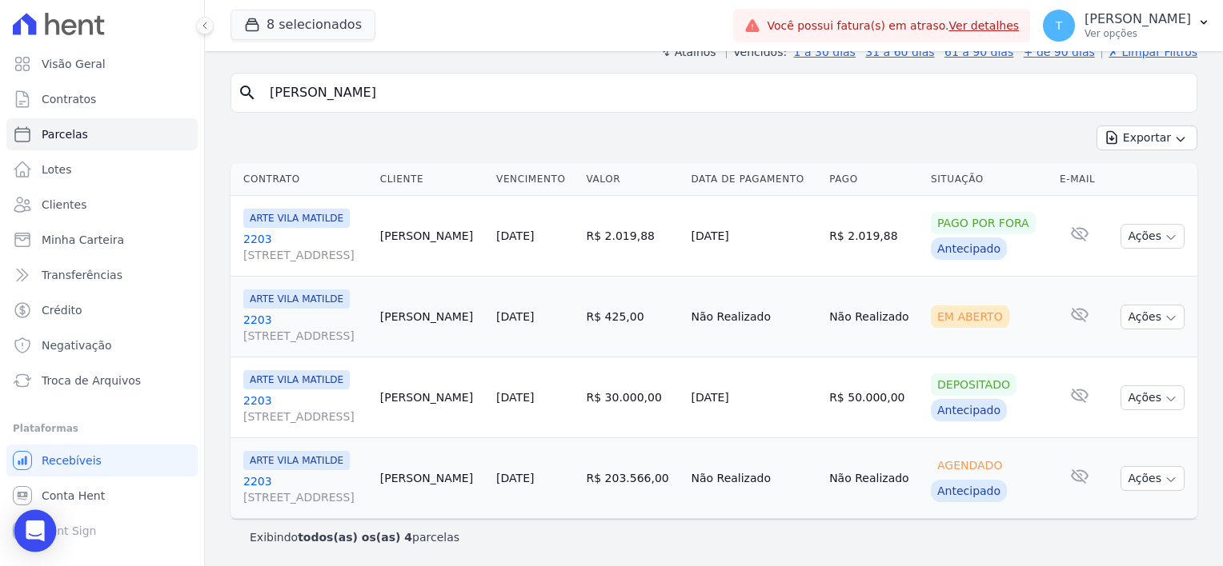
click at [35, 538] on icon "Open Intercom Messenger" at bounding box center [35, 531] width 21 height 21
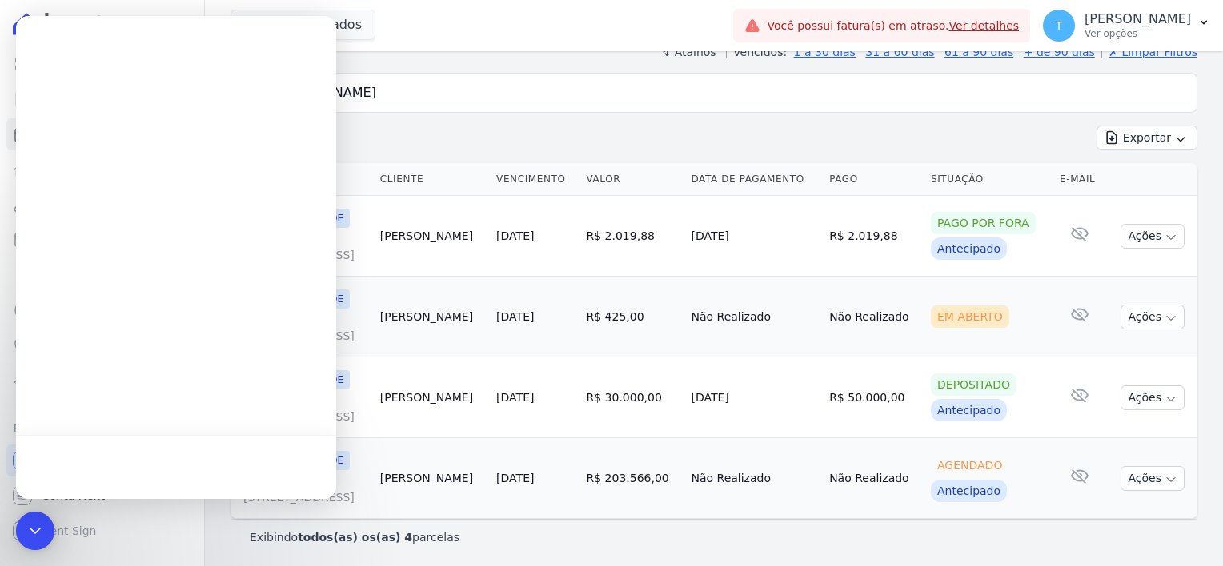
scroll to position [0, 0]
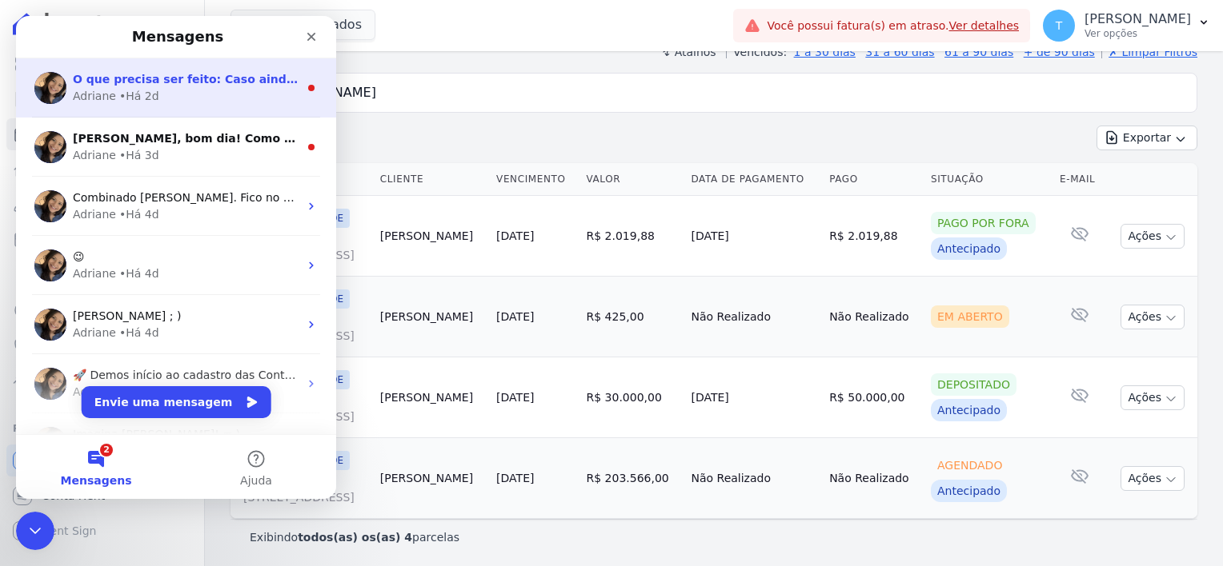
click at [127, 94] on div "• Há 2d" at bounding box center [139, 96] width 40 height 17
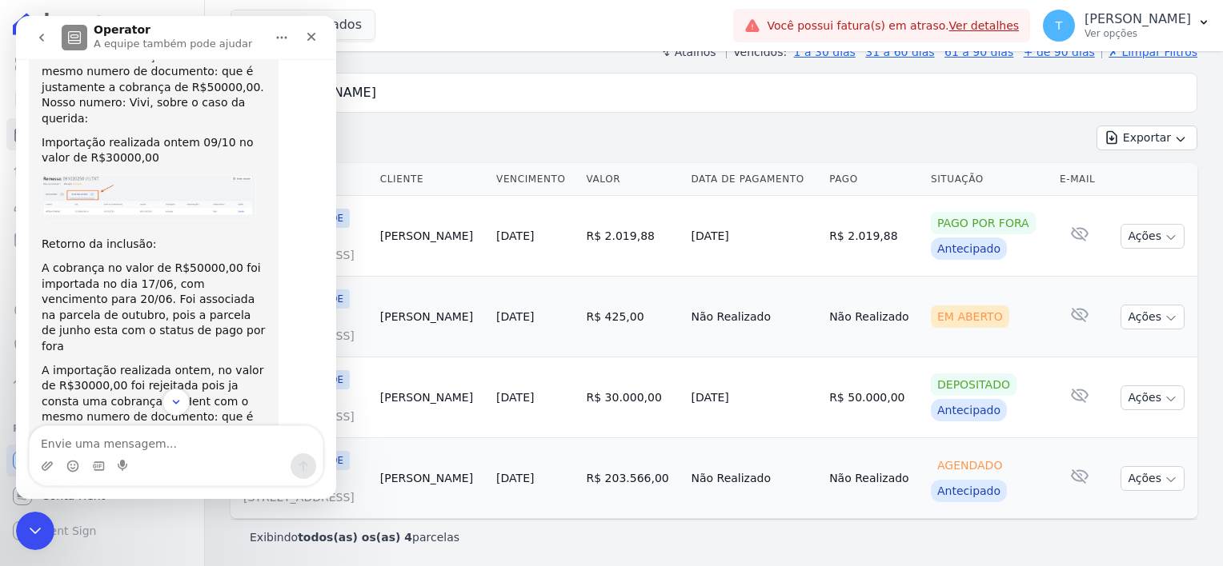
scroll to position [1703, 0]
click at [132, 445] on textarea "Envie uma mensagem..." at bounding box center [176, 439] width 293 height 27
type textarea "Ok, obrigada"
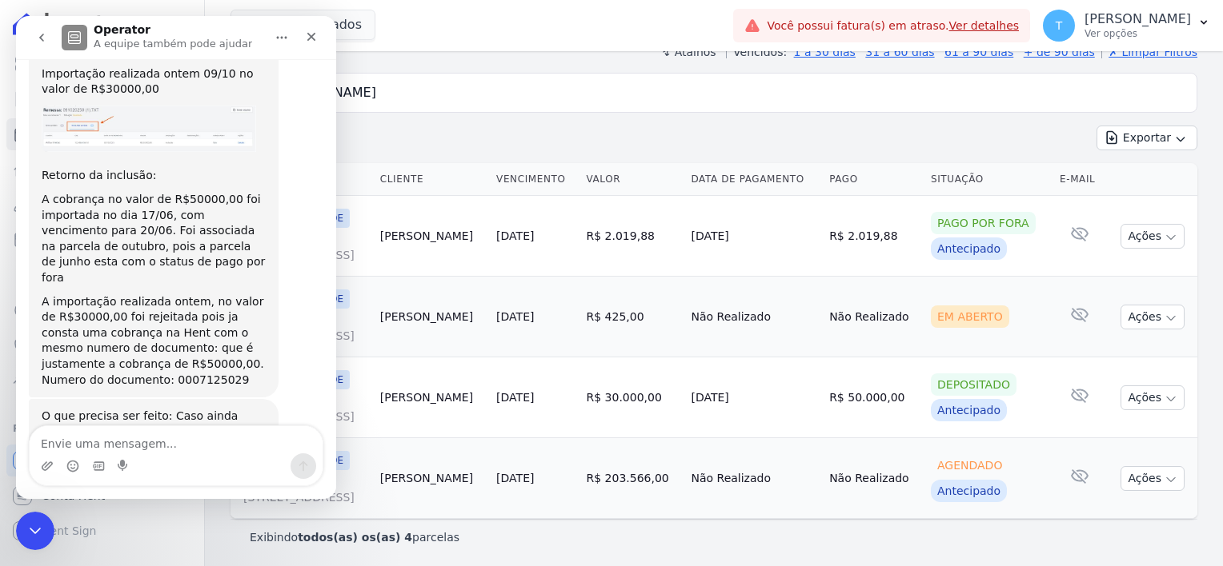
scroll to position [1794, 0]
click at [38, 533] on icon "Encerramento do Messenger da Intercom" at bounding box center [32, 528] width 19 height 19
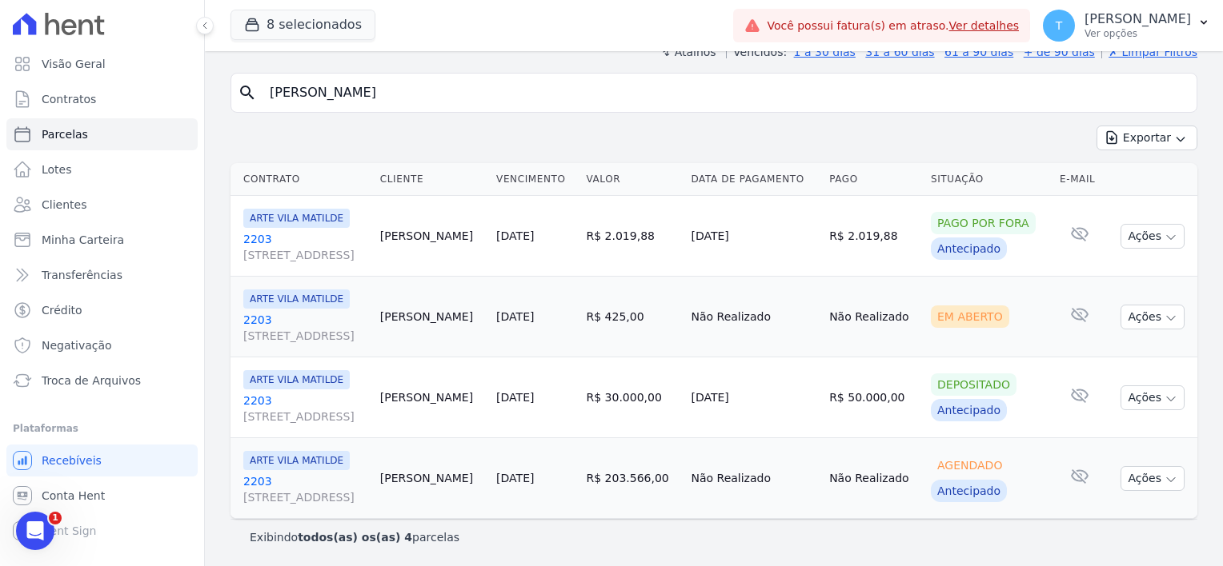
scroll to position [1793, 0]
click at [99, 378] on span "Troca de Arquivos" at bounding box center [91, 381] width 99 height 16
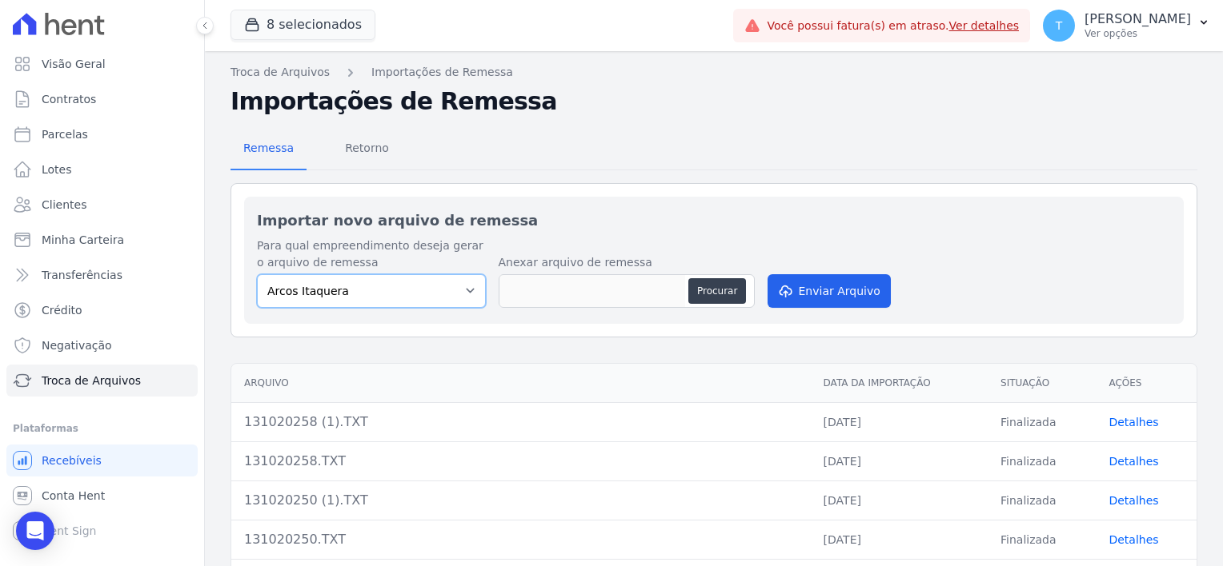
click at [382, 298] on select "Arcos Itaquera [GEOGRAPHIC_DATA] Inspire BOSQUE CLUB ARTE [GEOGRAPHIC_DATA] 553…" at bounding box center [371, 291] width 229 height 34
select select "f2036c47-f869-4cf7-aa49-d68e524f2024"
click at [257, 274] on select "Arcos Itaquera [GEOGRAPHIC_DATA] Inspire BOSQUE CLUB ARTE [GEOGRAPHIC_DATA] 553…" at bounding box center [371, 291] width 229 height 34
click at [709, 286] on button "Procurar" at bounding box center [717, 291] width 58 height 26
type input "131020250 (2).TXT"
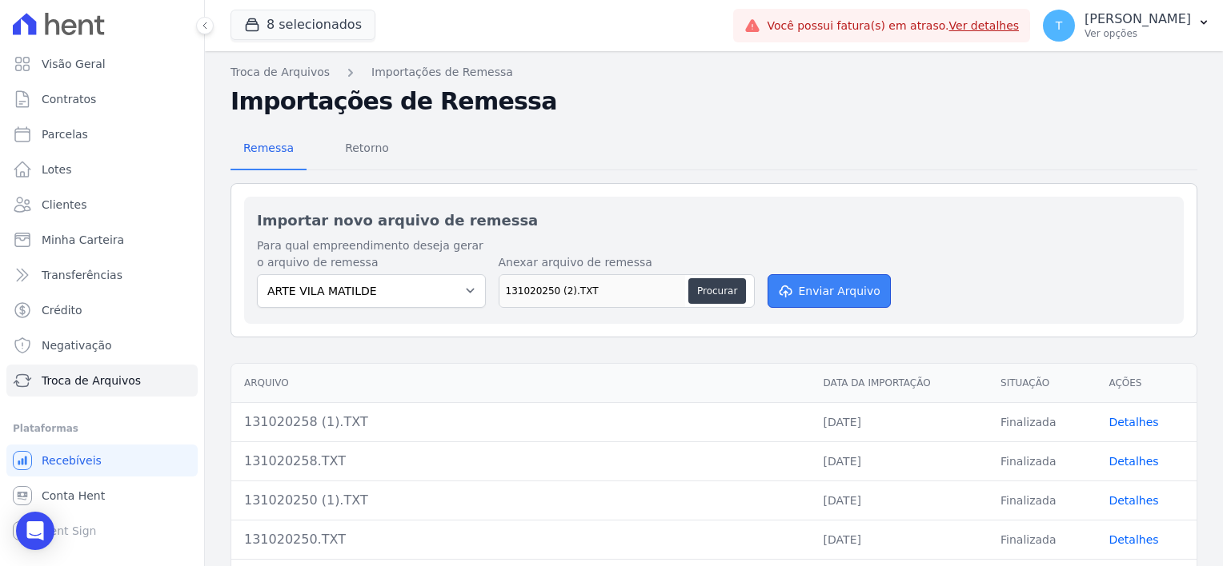
click at [830, 289] on button "Enviar Arquivo" at bounding box center [828, 291] width 123 height 34
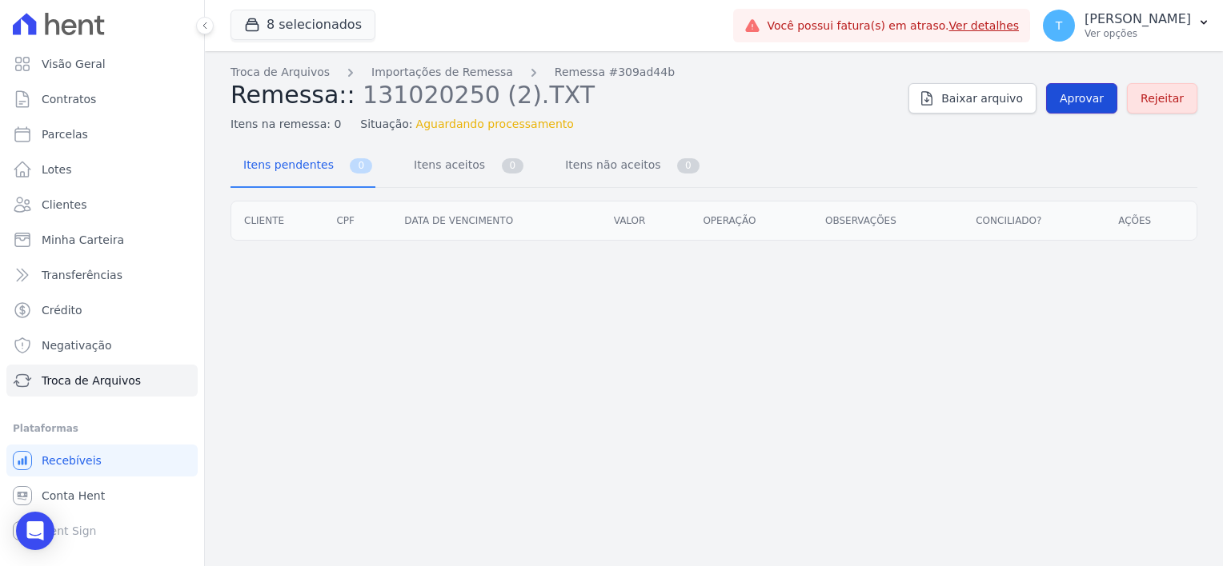
click at [1088, 97] on span "Aprovar" at bounding box center [1081, 98] width 44 height 16
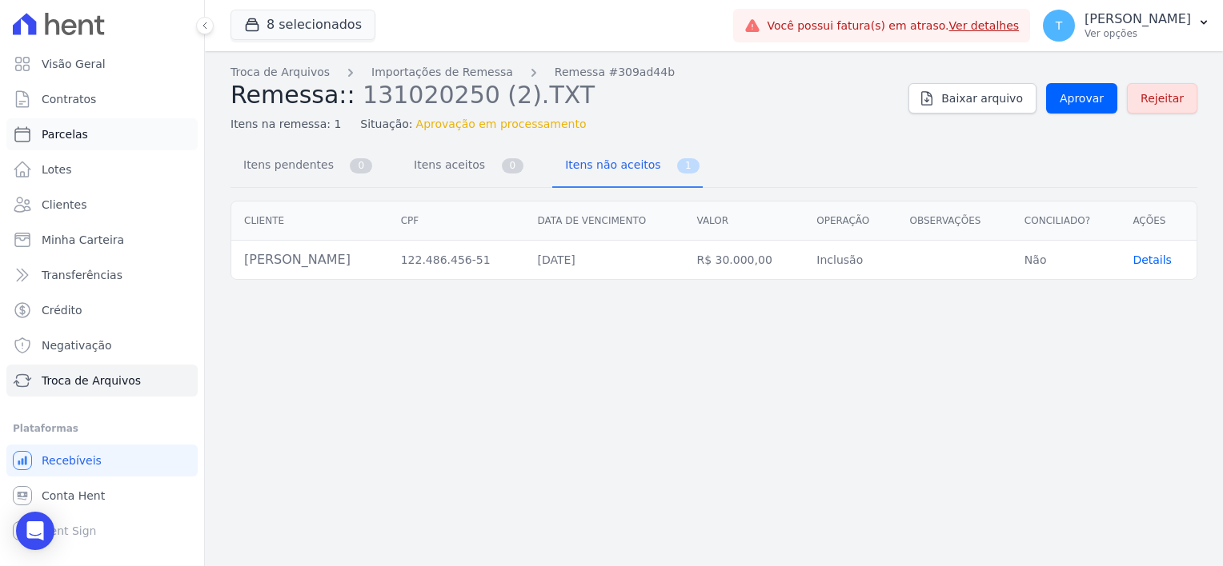
click at [78, 133] on span "Parcelas" at bounding box center [65, 134] width 46 height 16
select select
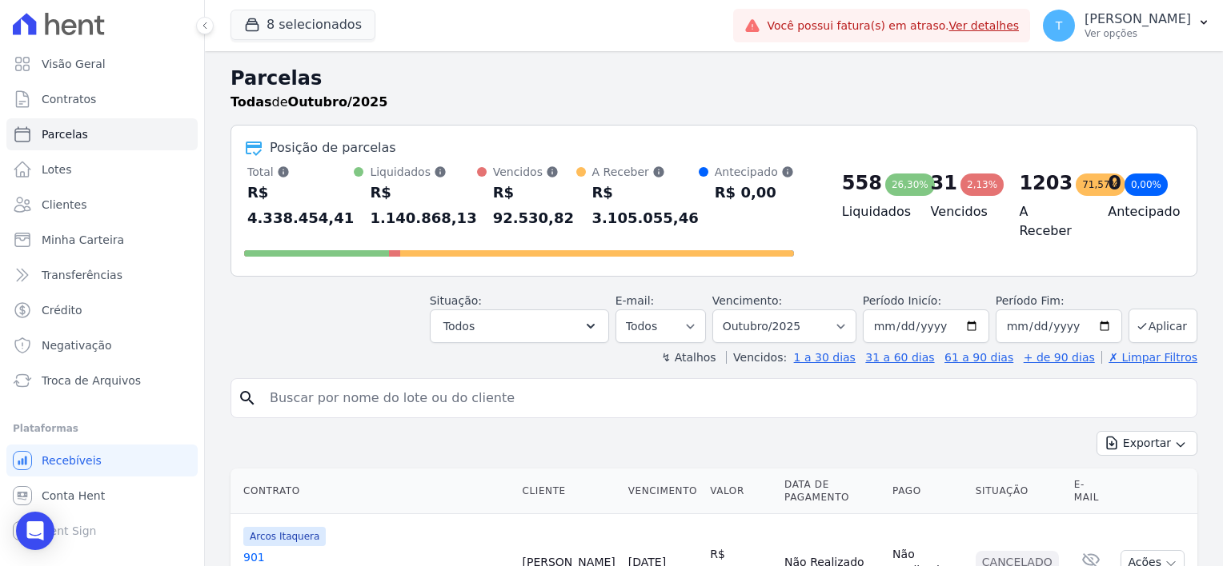
click at [354, 382] on input "search" at bounding box center [725, 398] width 930 height 32
paste input "[PERSON_NAME]"
type input "[PERSON_NAME]"
select select
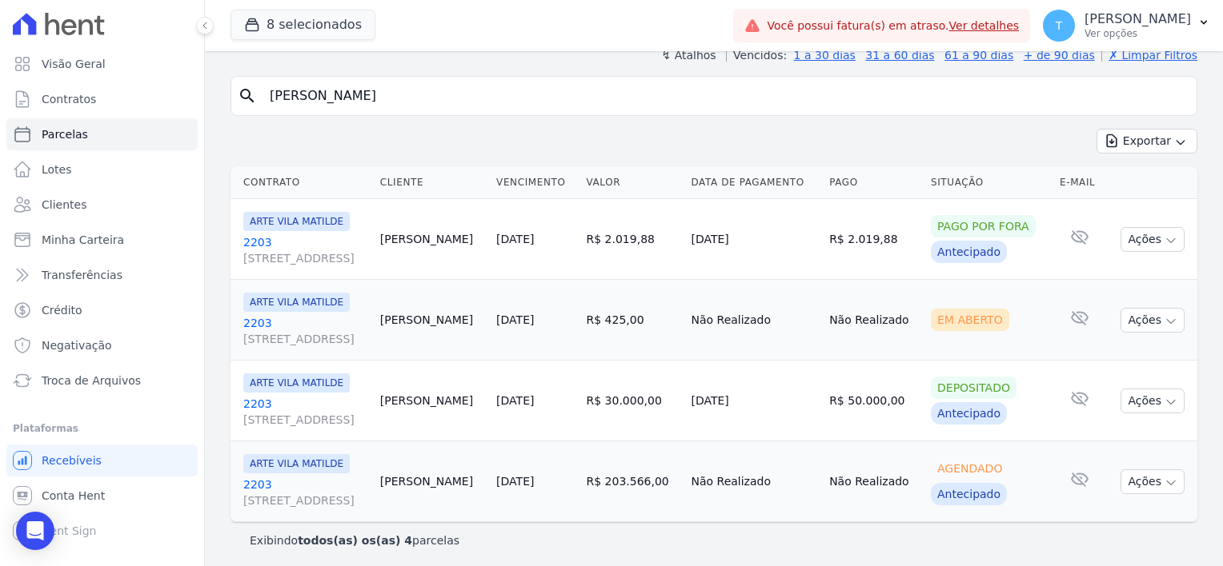
scroll to position [144, 0]
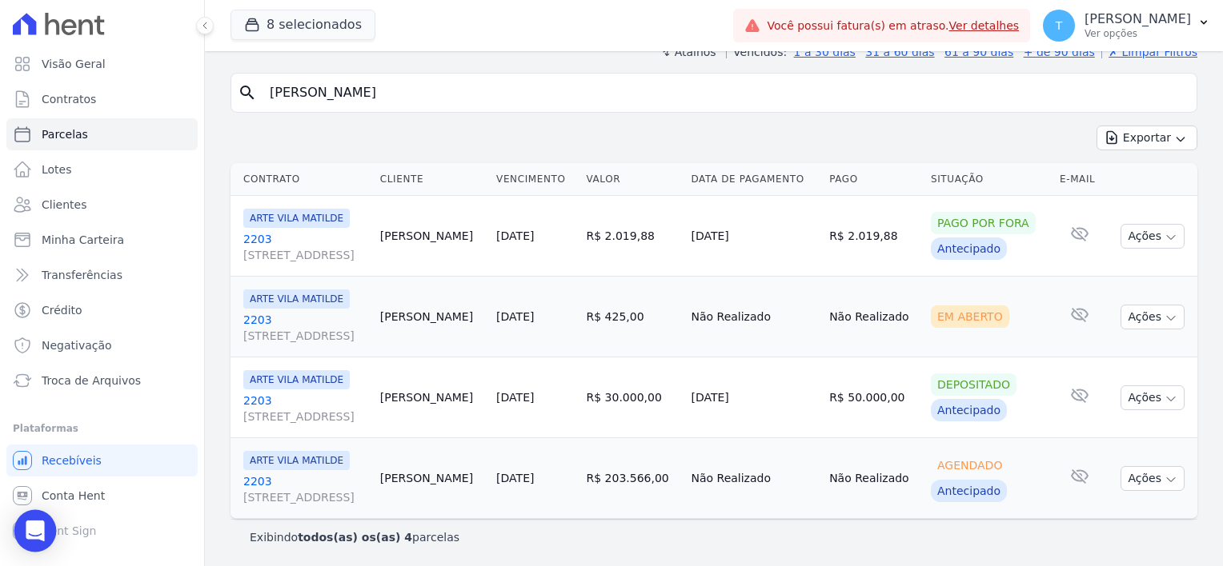
click at [36, 523] on icon "Open Intercom Messenger" at bounding box center [35, 531] width 18 height 21
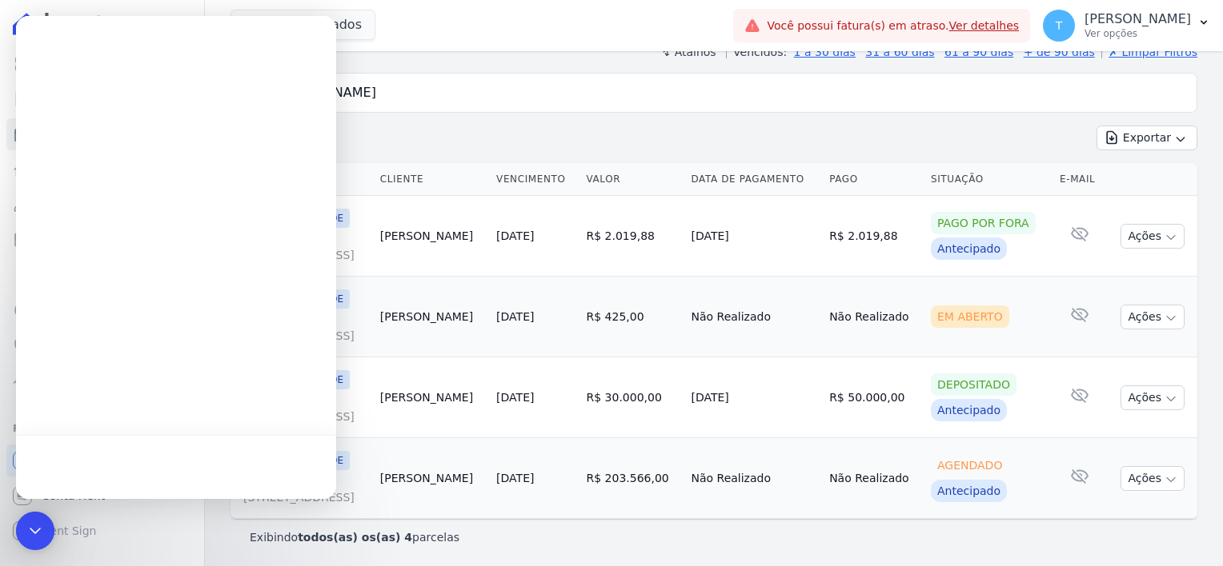
scroll to position [0, 0]
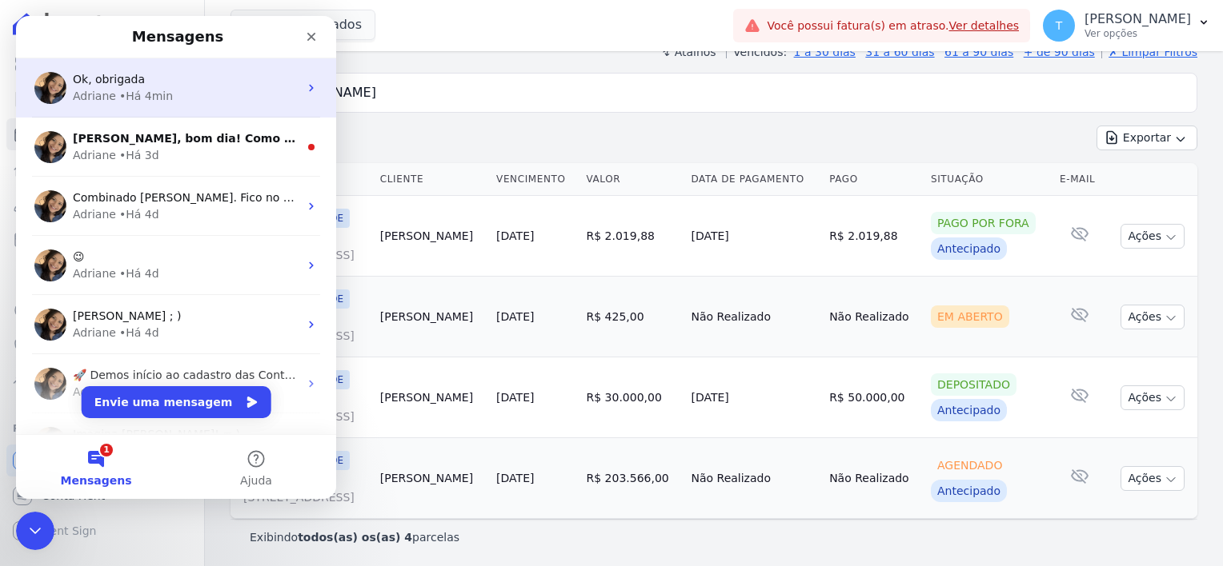
click at [150, 92] on div "• Há 4min" at bounding box center [146, 96] width 54 height 17
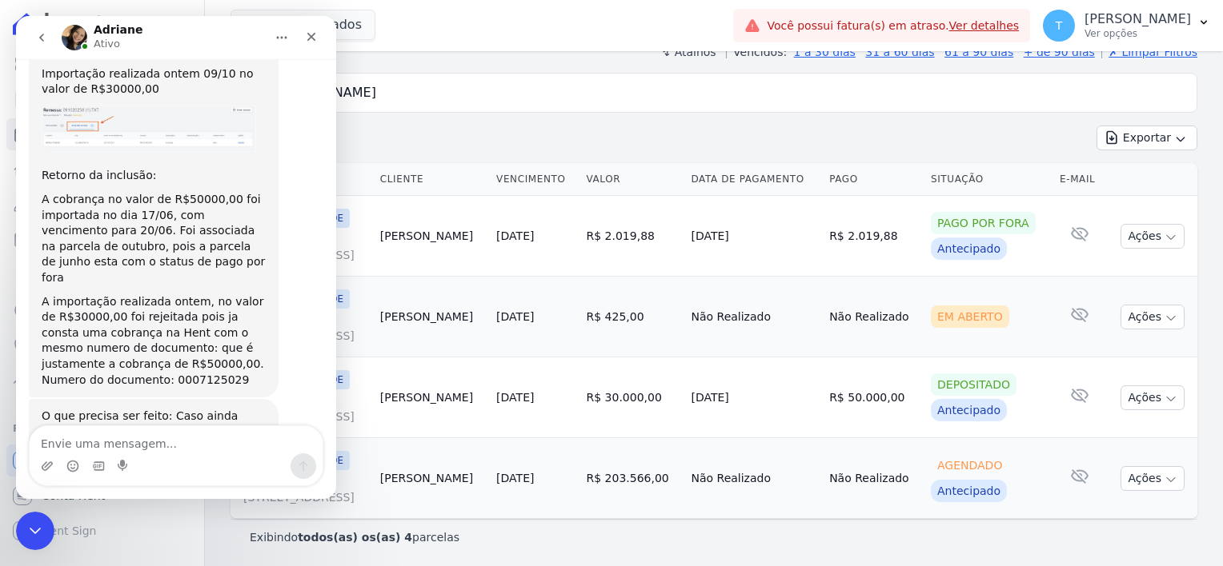
scroll to position [1794, 0]
click at [137, 440] on textarea "Envie uma mensagem..." at bounding box center [176, 439] width 293 height 27
type textarea "Não gerou"
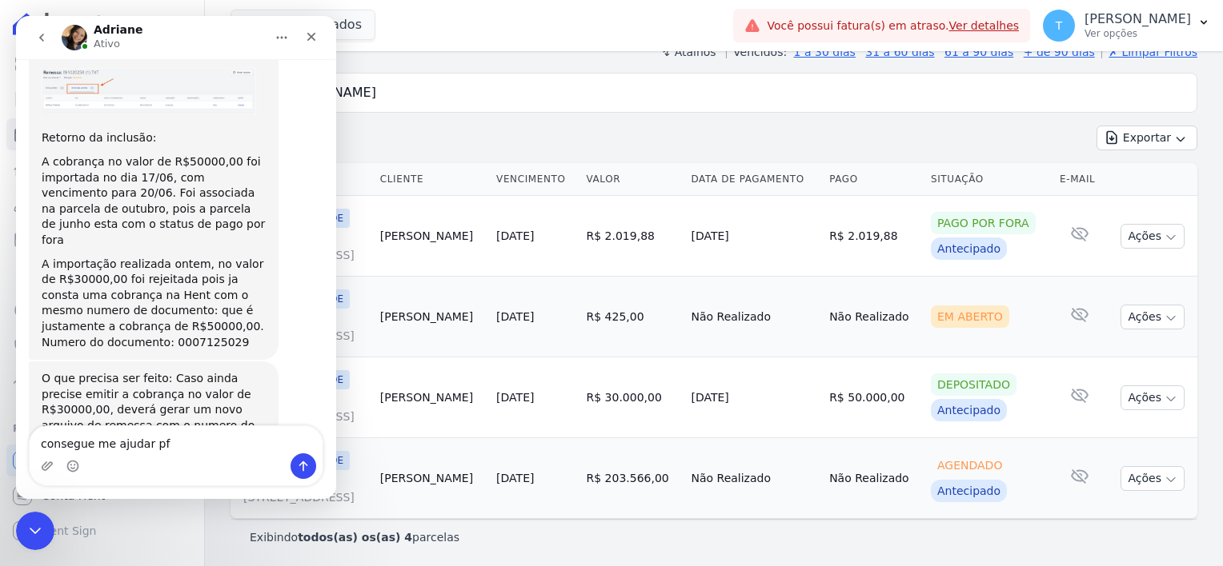
type textarea "consegue me ajudar pf?"
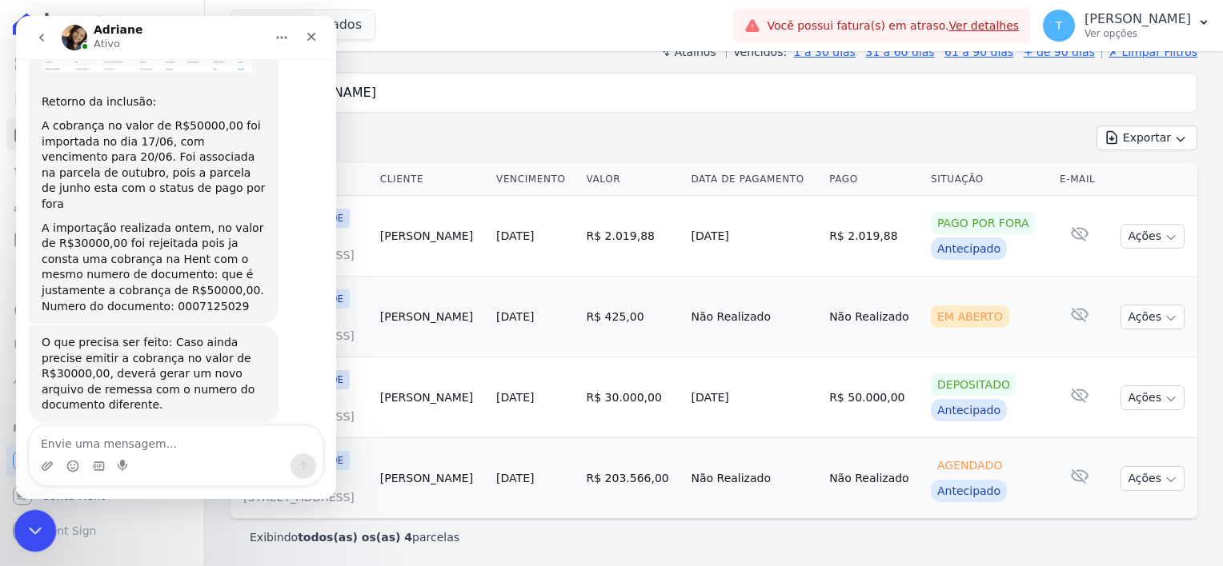
click at [42, 515] on div "Encerramento do Messenger da Intercom" at bounding box center [33, 529] width 38 height 38
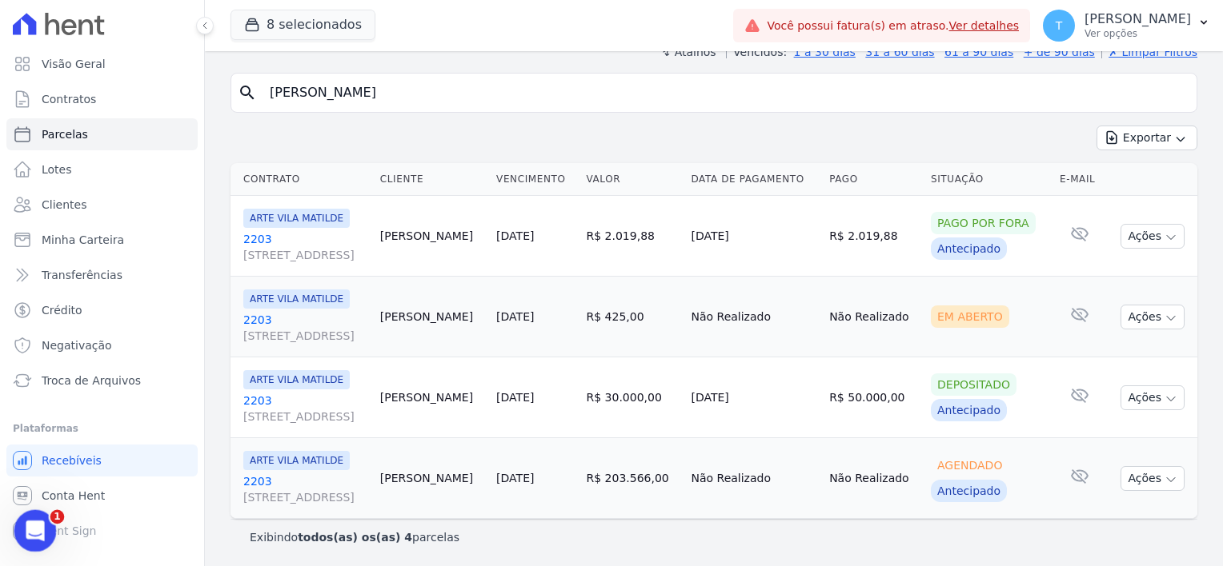
scroll to position [1866, 0]
click at [37, 537] on div "Abertura do Messenger da Intercom" at bounding box center [32, 528] width 53 height 53
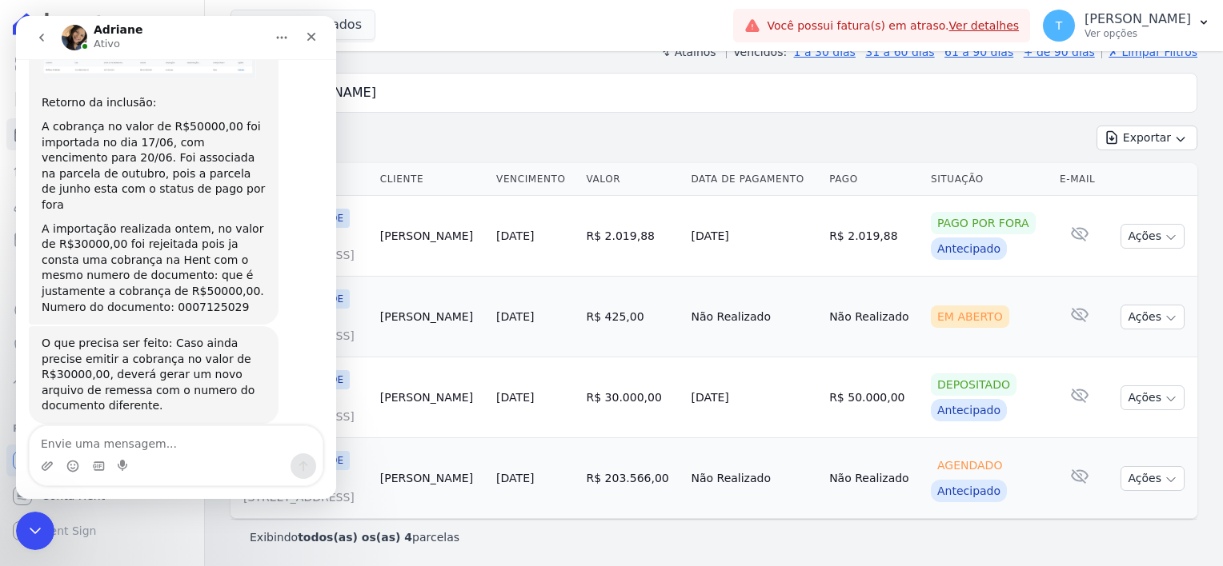
click at [38, 36] on icon "go back" at bounding box center [41, 37] width 13 height 13
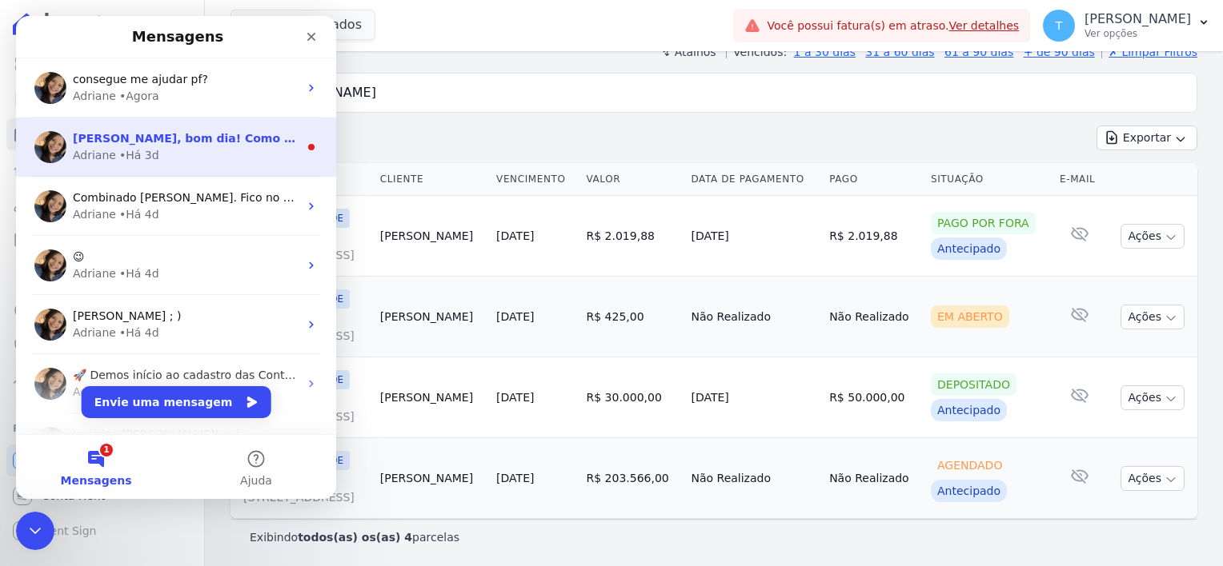
click at [129, 138] on span "[PERSON_NAME], bom dia! Como vai? [PERSON_NAME], esse é um comprovante de rejei…" at bounding box center [816, 138] width 1487 height 13
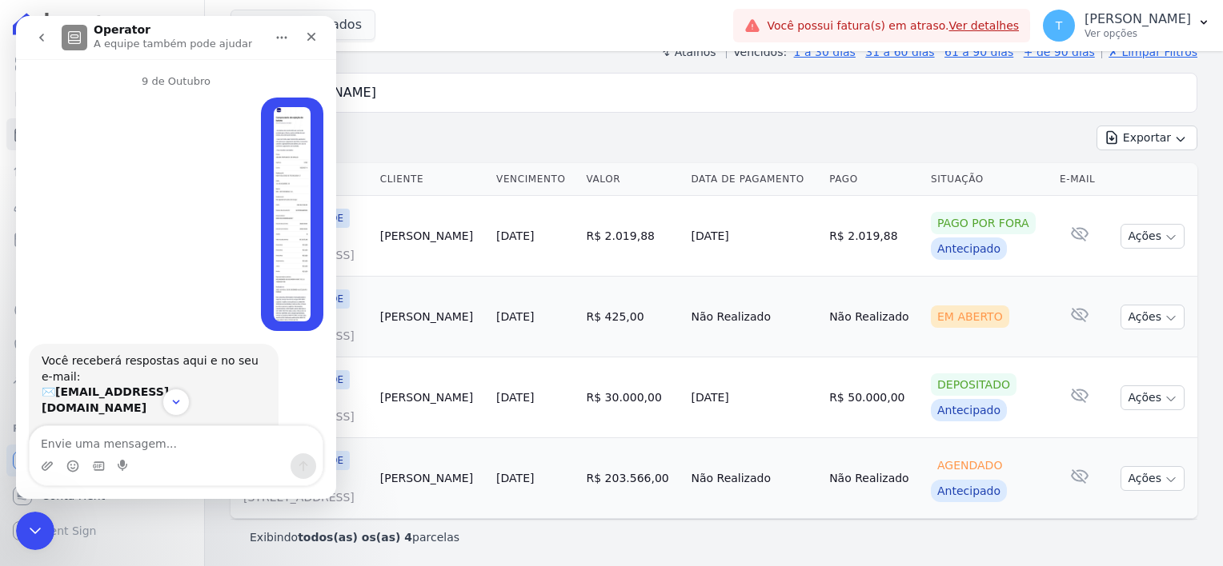
click at [274, 192] on img "Thayna diz…" at bounding box center [292, 214] width 37 height 214
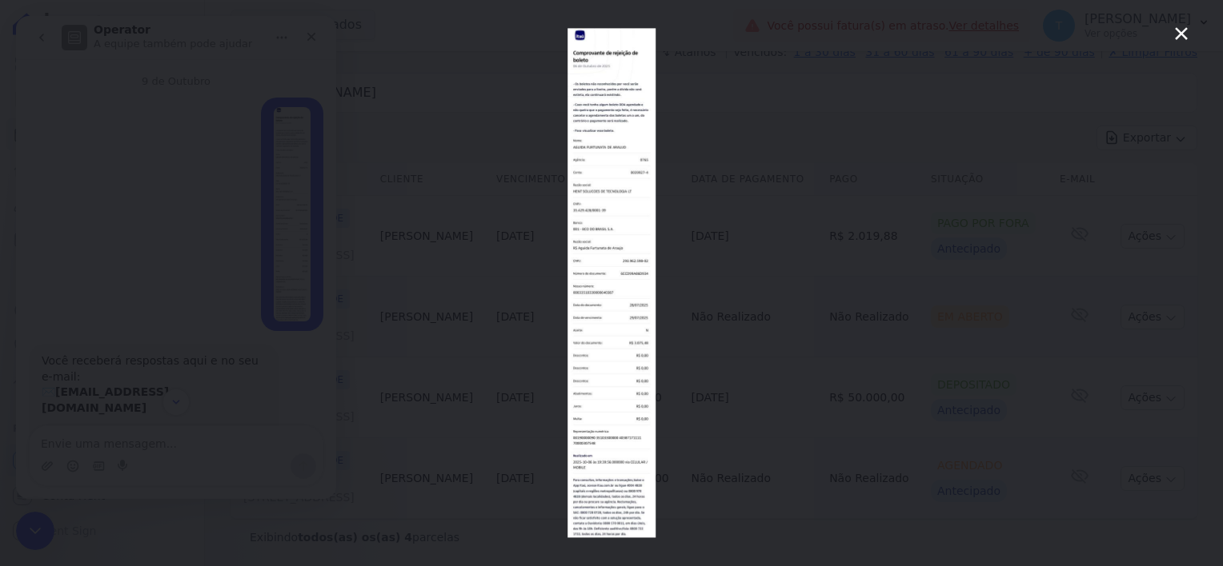
click at [1179, 34] on icon "Fechar" at bounding box center [1181, 33] width 13 height 13
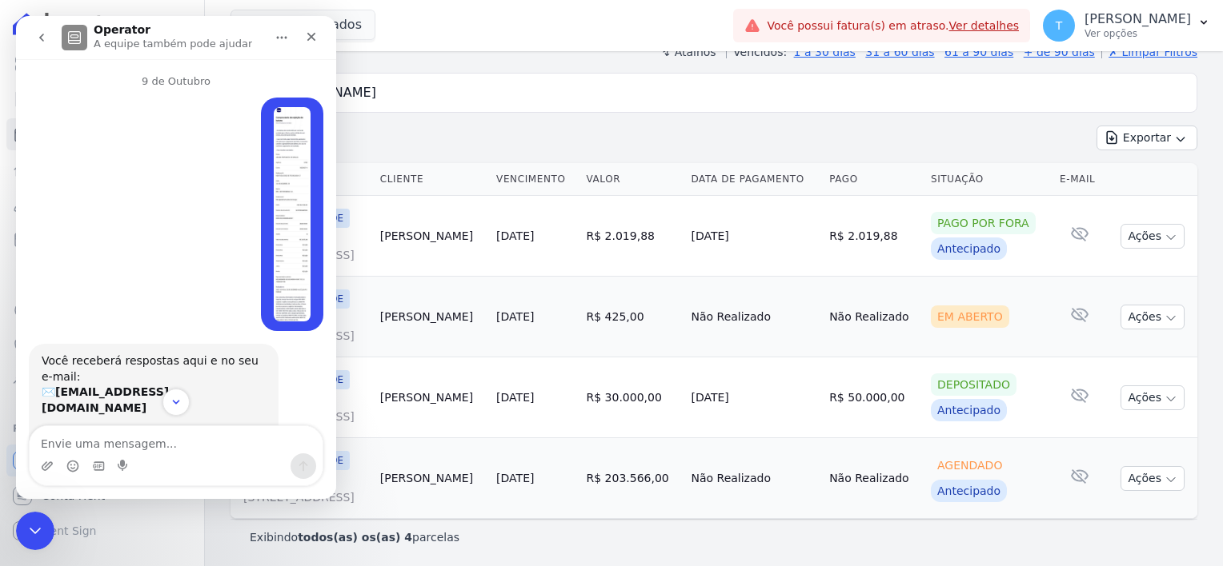
click at [40, 42] on icon "go back" at bounding box center [41, 37] width 13 height 13
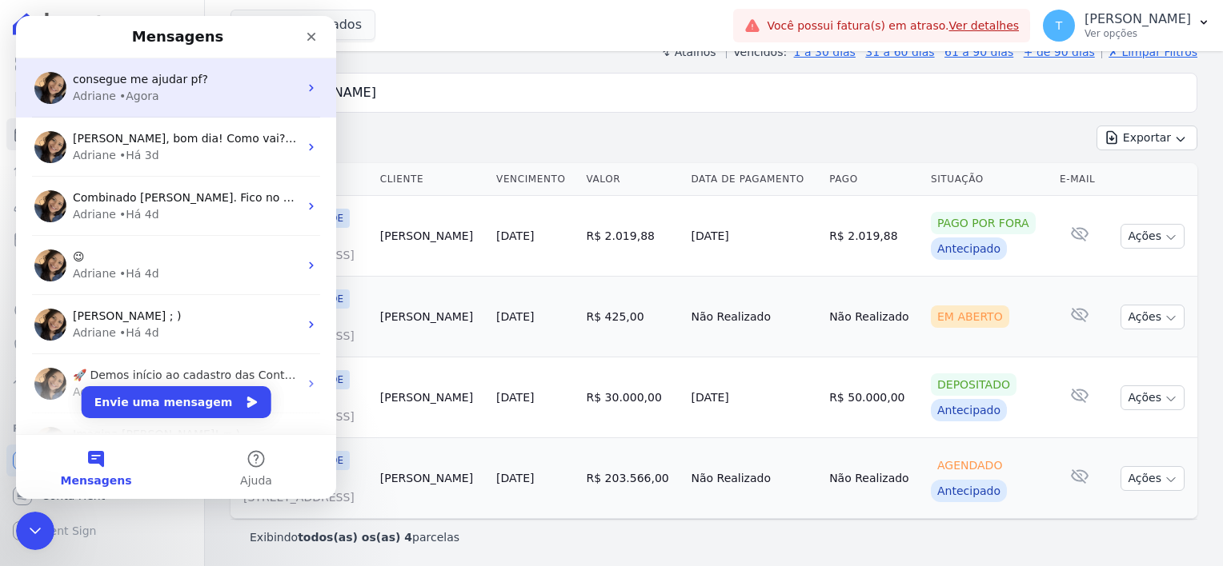
click at [177, 92] on div "Adriane • Agora" at bounding box center [186, 96] width 226 height 17
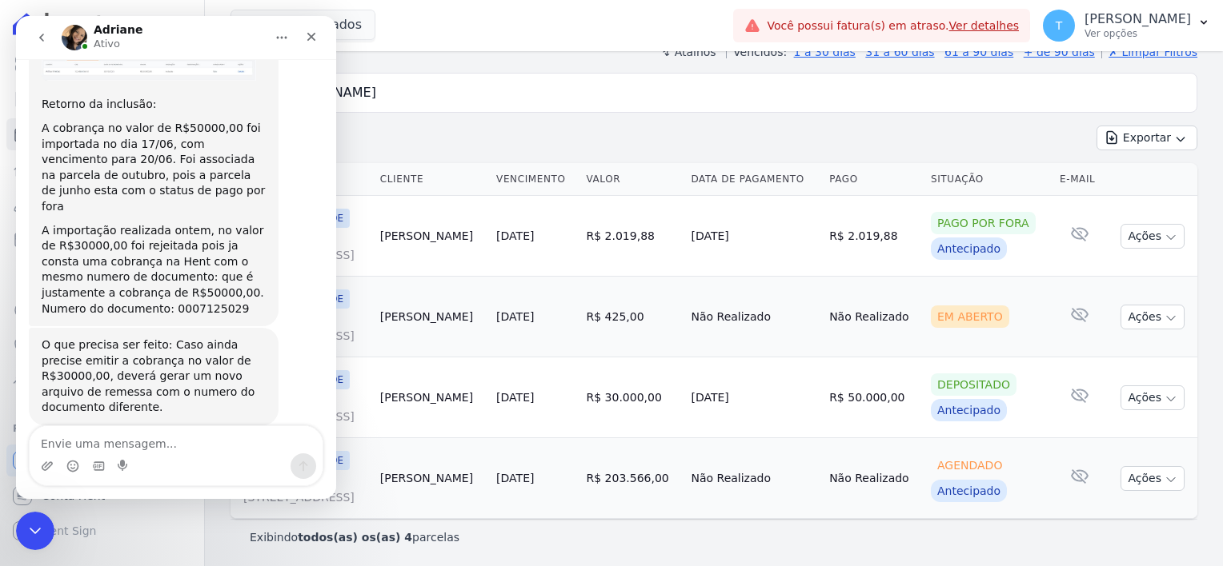
scroll to position [1867, 0]
click at [28, 533] on icon "Encerramento do Messenger da Intercom" at bounding box center [32, 528] width 19 height 19
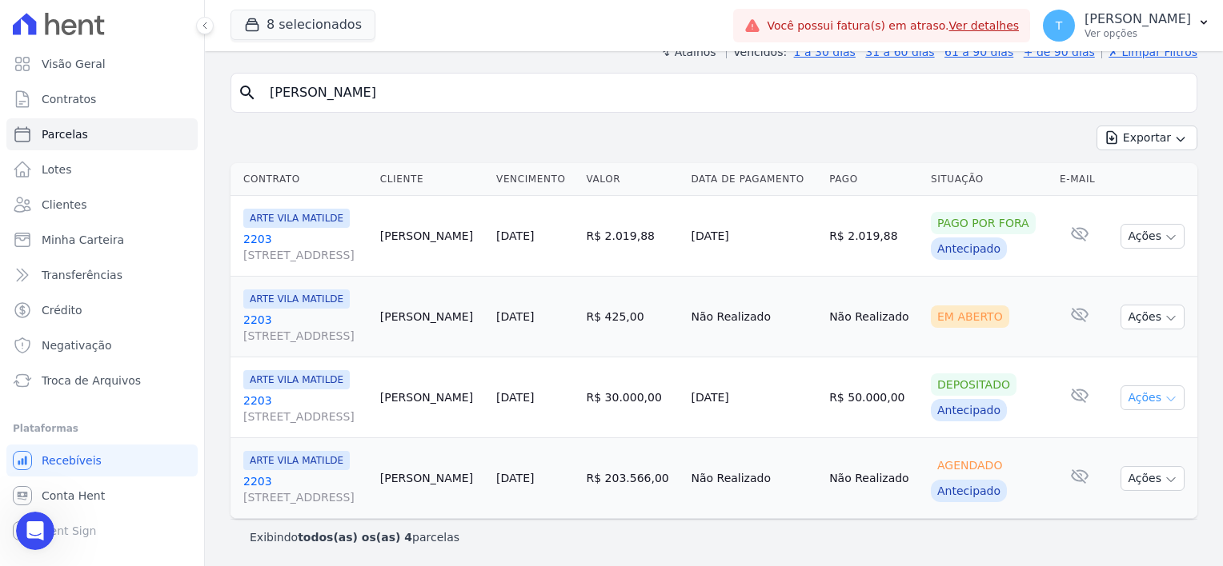
click at [1164, 403] on icon "button" at bounding box center [1170, 399] width 13 height 13
click at [858, 409] on td "R$ 50.000,00" at bounding box center [873, 398] width 102 height 81
click at [258, 382] on span "ARTE VILA MATILDE" at bounding box center [296, 379] width 106 height 19
click at [261, 377] on span "ARTE VILA MATILDE" at bounding box center [296, 379] width 106 height 19
click at [250, 419] on span "[STREET_ADDRESS]" at bounding box center [305, 417] width 124 height 16
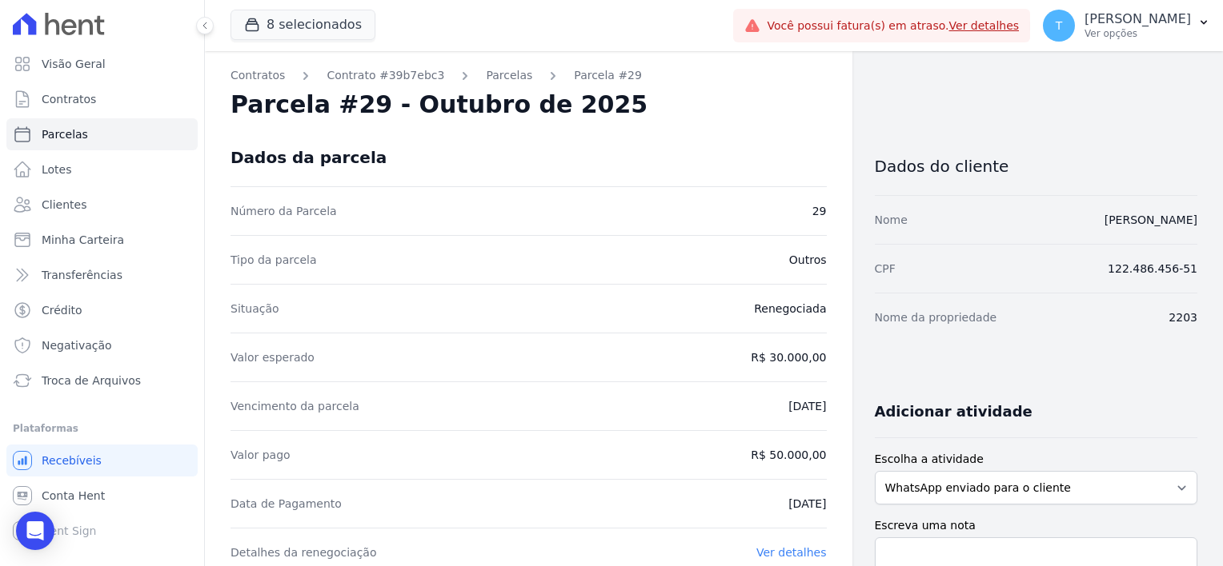
select select
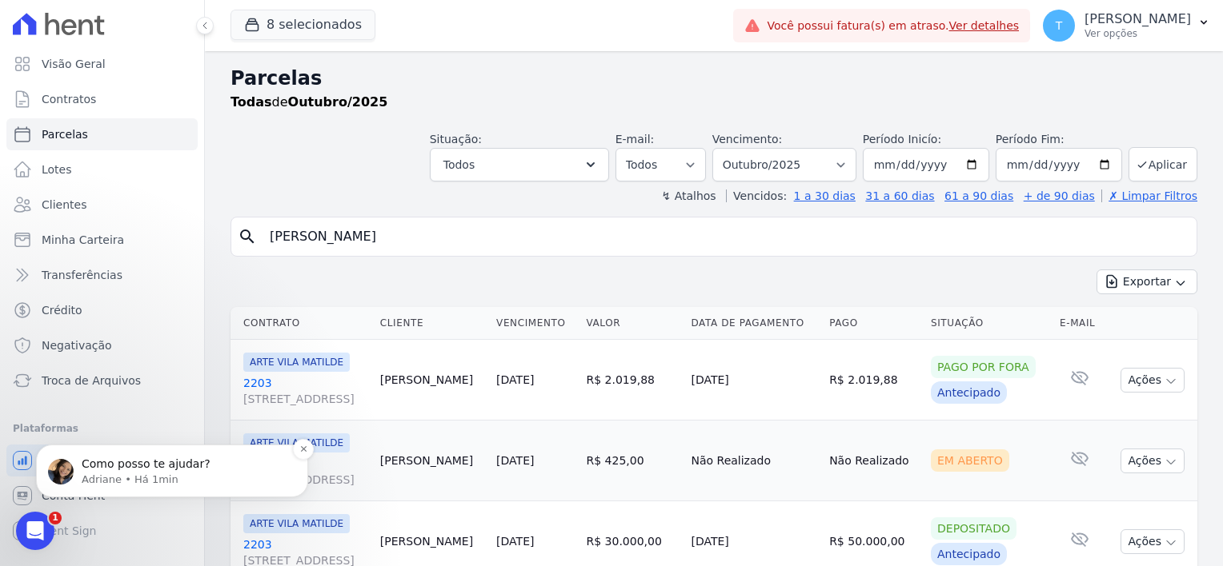
click at [77, 481] on div "Como posso te ajudar? Adriane • Há 1min" at bounding box center [172, 471] width 248 height 32
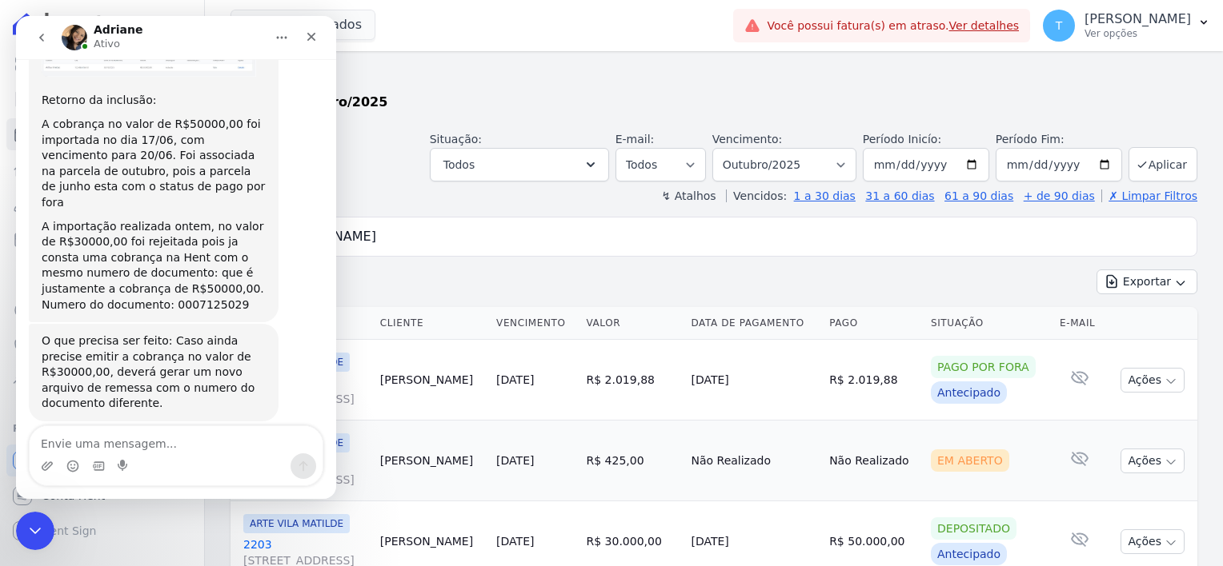
scroll to position [1977, 0]
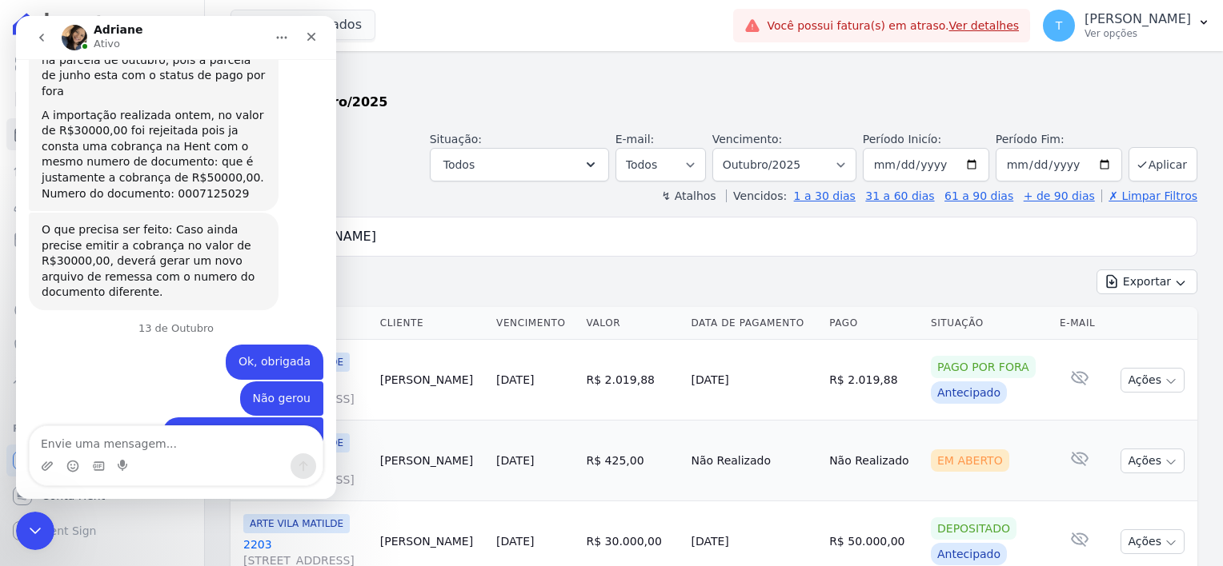
click at [121, 443] on textarea "Envie uma mensagem..." at bounding box center [176, 439] width 293 height 27
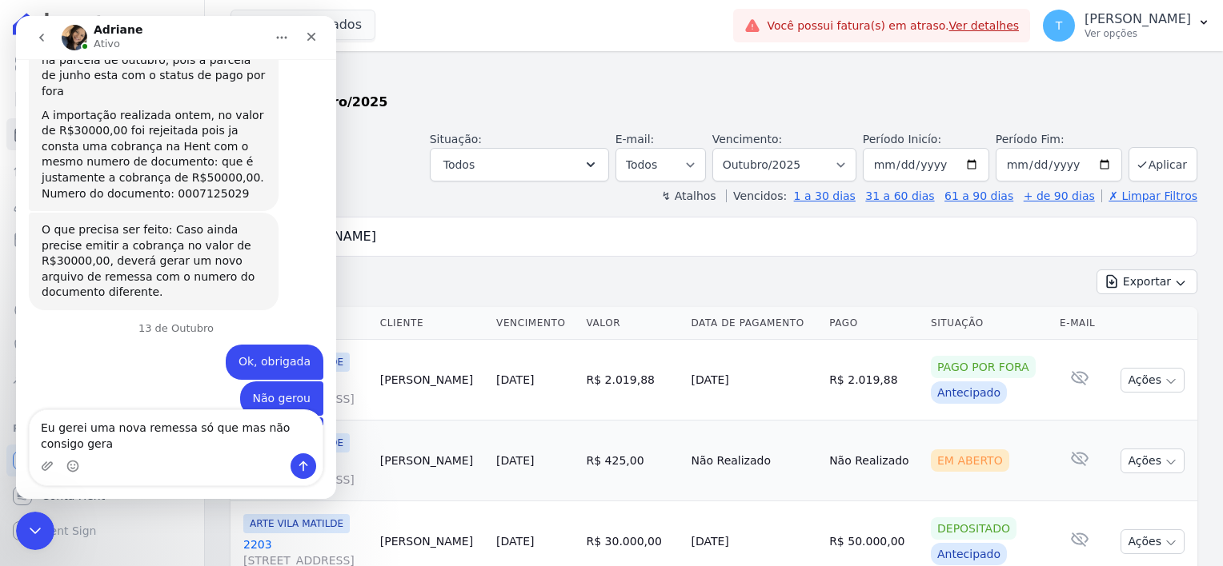
scroll to position [1993, 0]
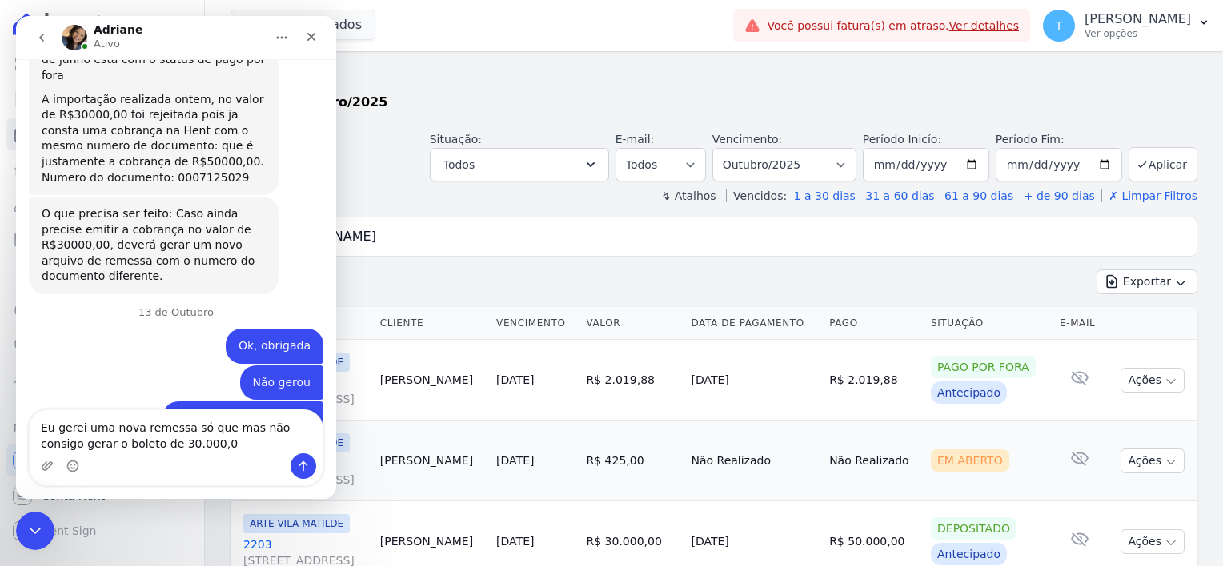
type textarea "Eu gerei uma nova remessa só que mas não consigo gerar o boleto de 30.000,00"
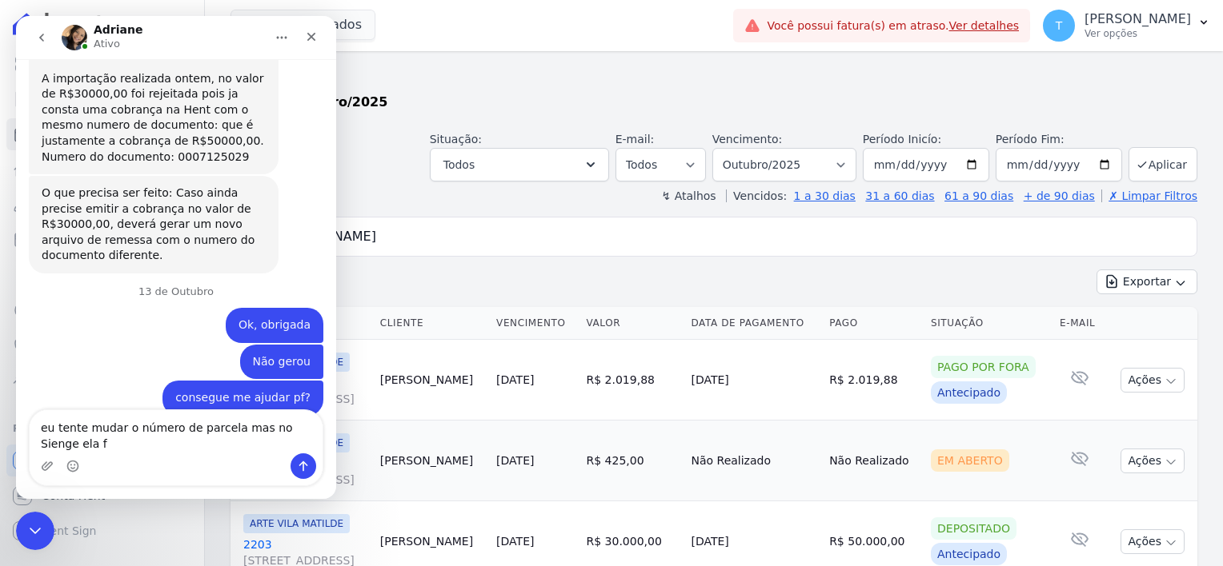
scroll to position [2030, 0]
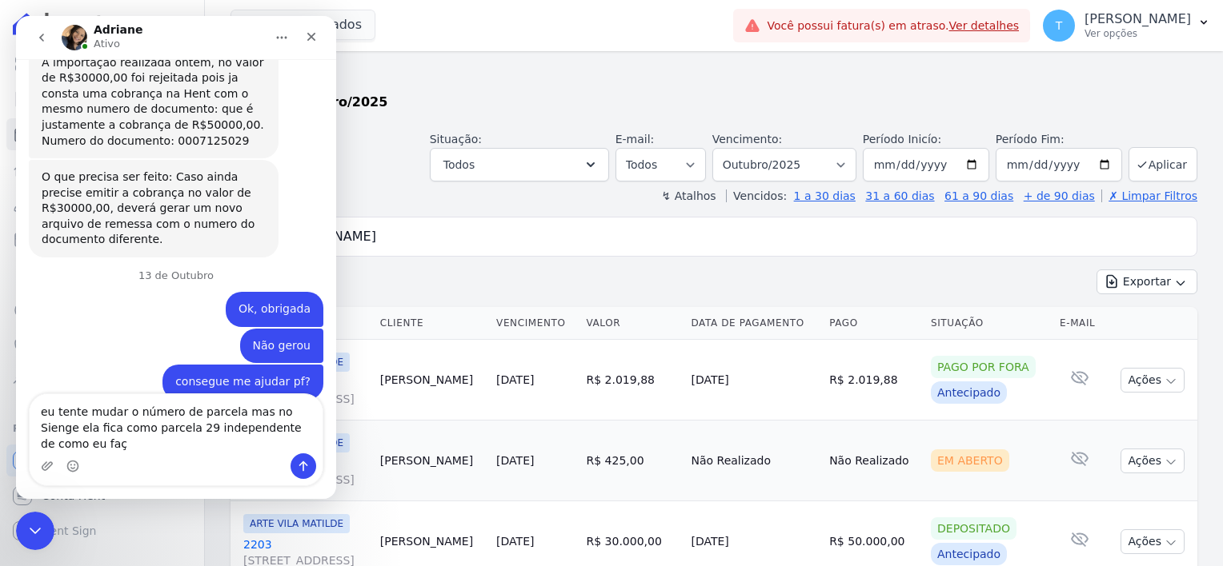
type textarea "eu tente mudar o número de parcela mas no Sienge ela fica como parcela 29 indep…"
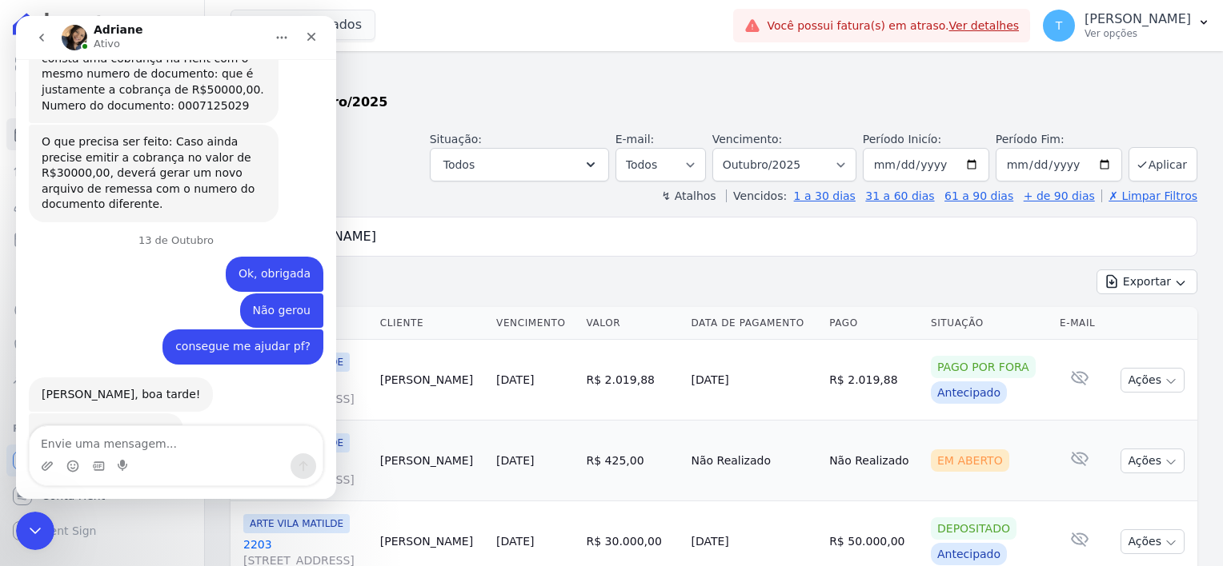
scroll to position [2082, 0]
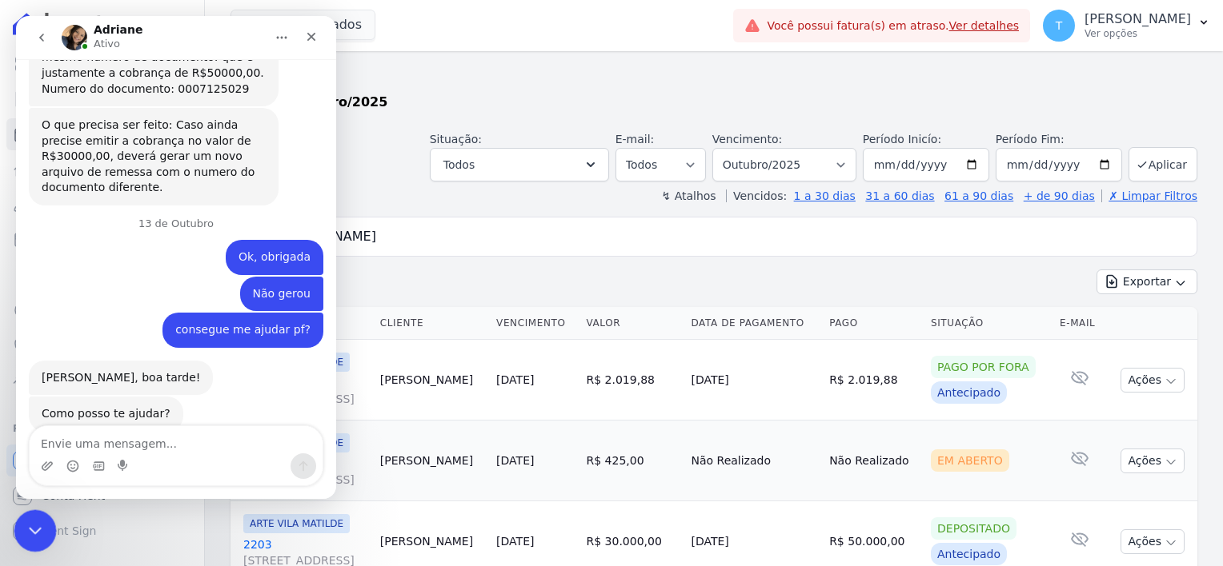
click at [30, 527] on icon "Encerramento do Messenger da Intercom" at bounding box center [32, 528] width 19 height 19
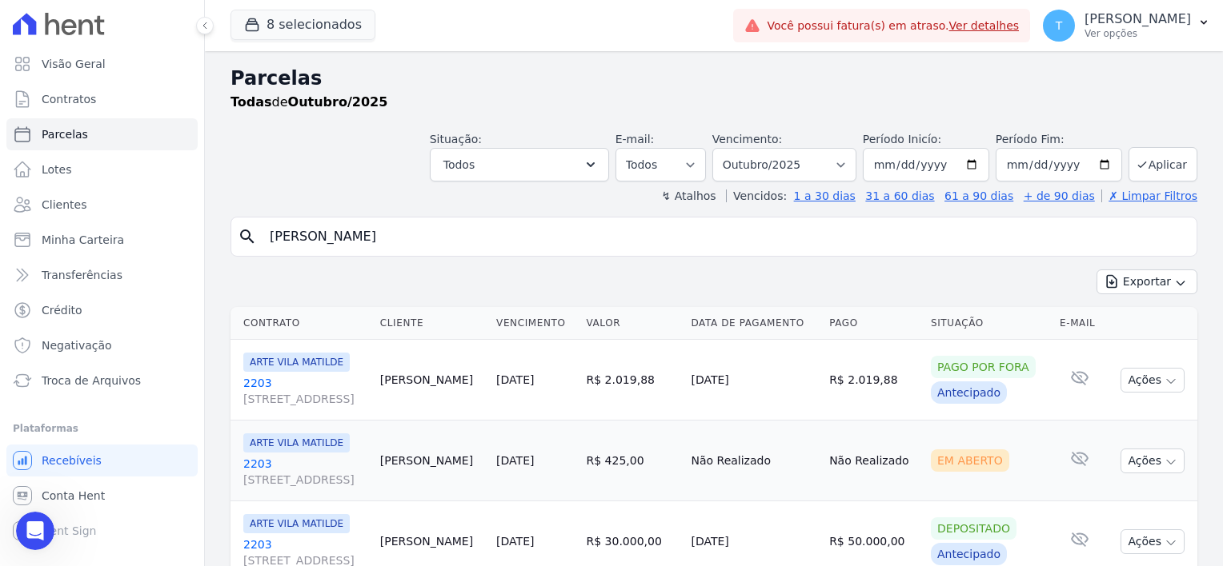
scroll to position [2143, 0]
click at [48, 527] on div "Abertura do Messenger da Intercom" at bounding box center [32, 528] width 53 height 53
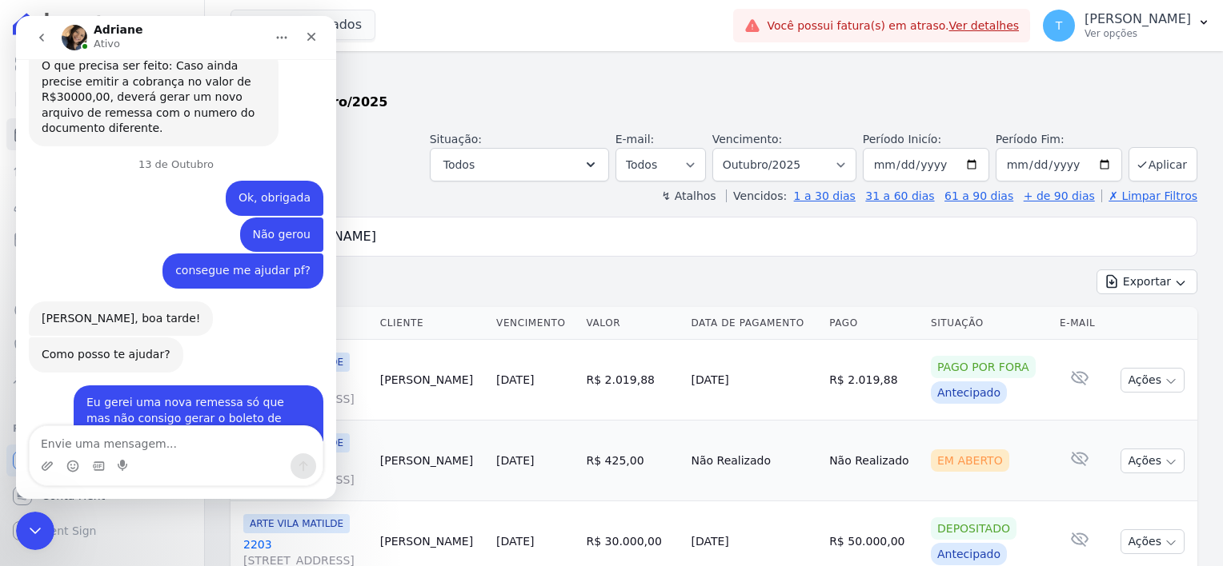
scroll to position [2161, 0]
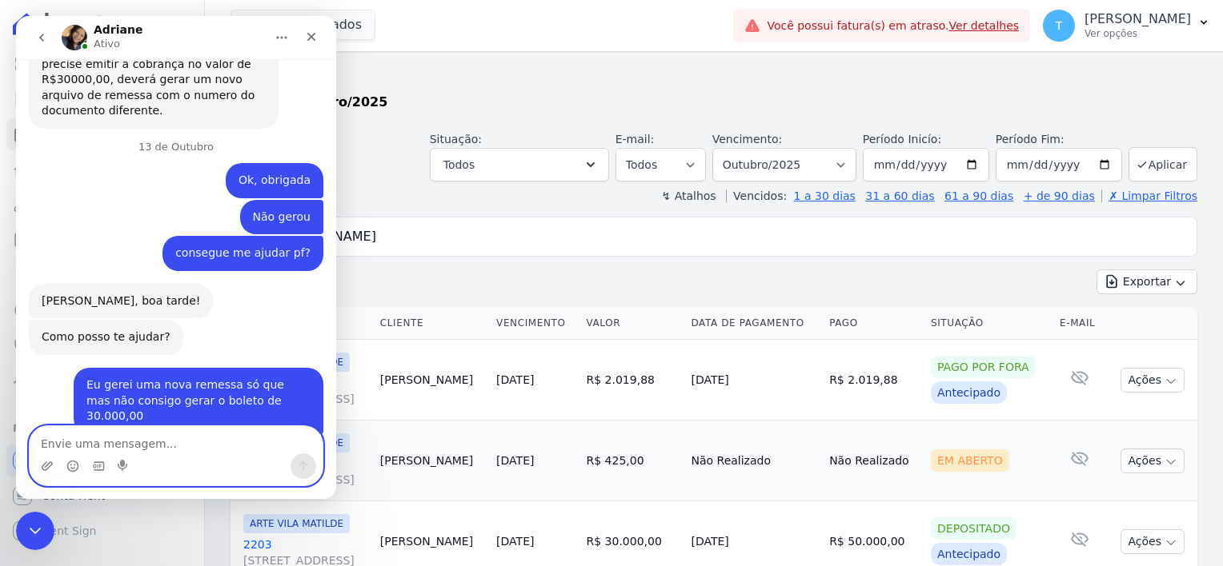
click at [155, 440] on textarea "Envie uma mensagem..." at bounding box center [176, 439] width 293 height 27
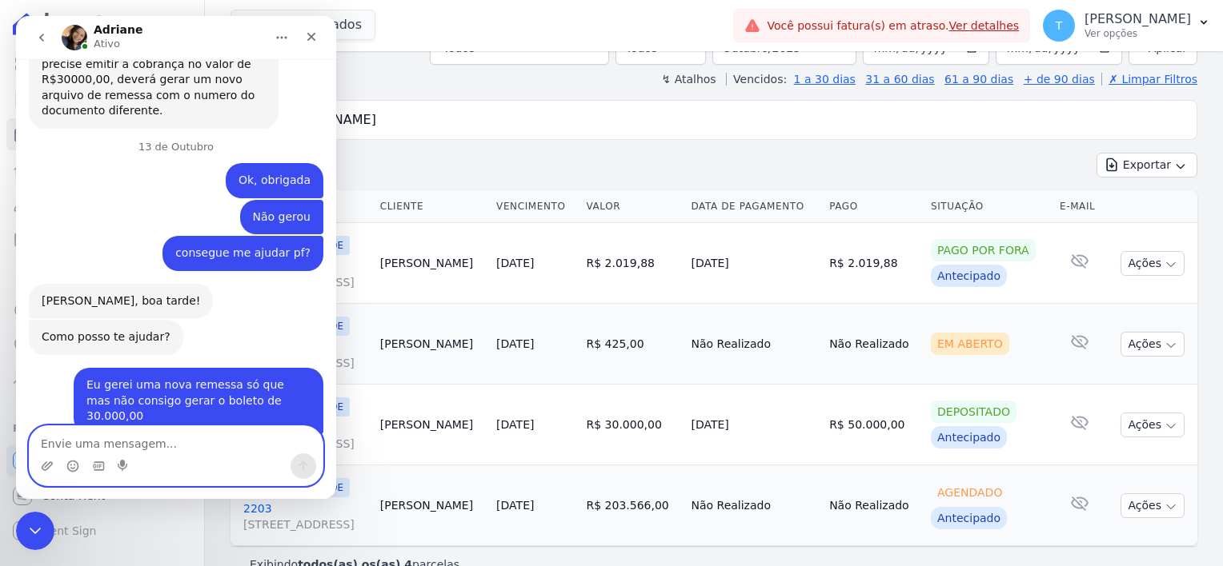
scroll to position [144, 0]
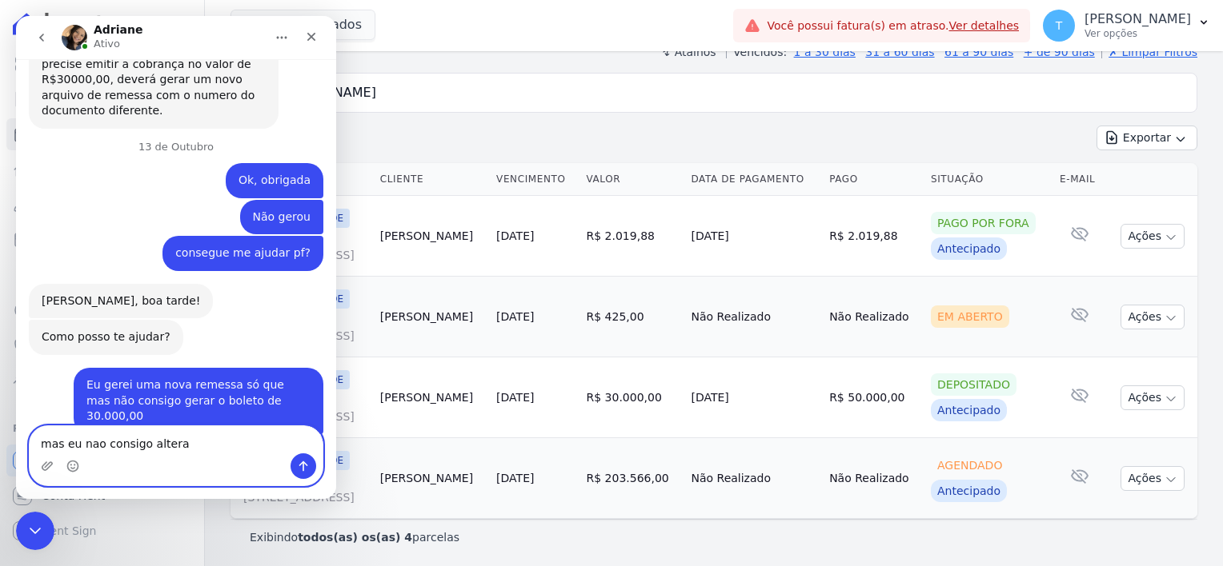
type textarea "mas eu nao consigo alterar"
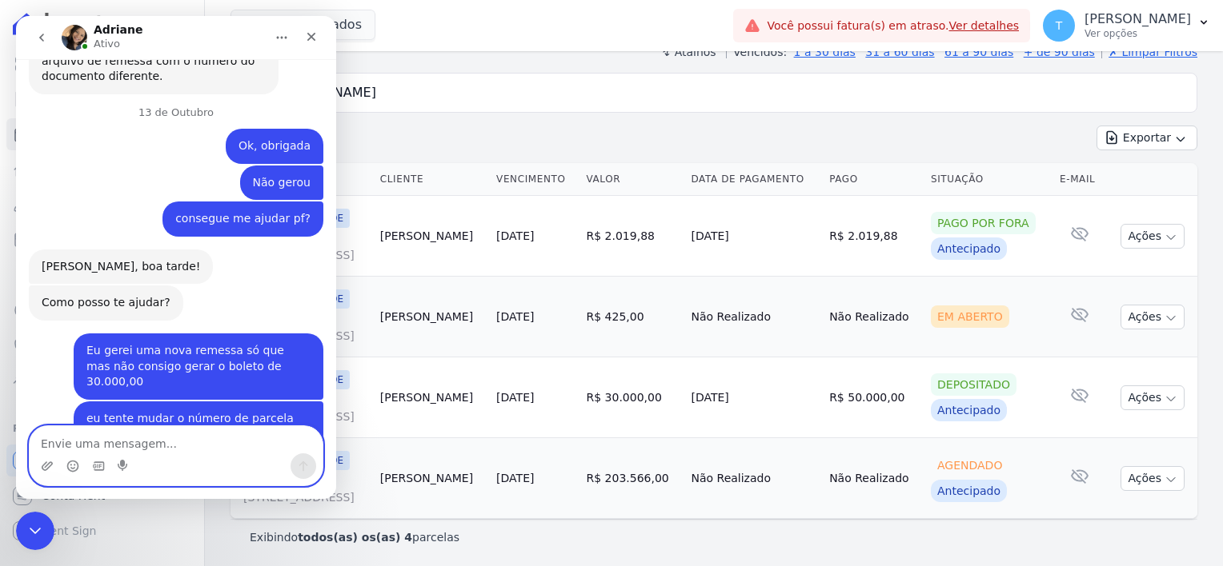
scroll to position [2208, 0]
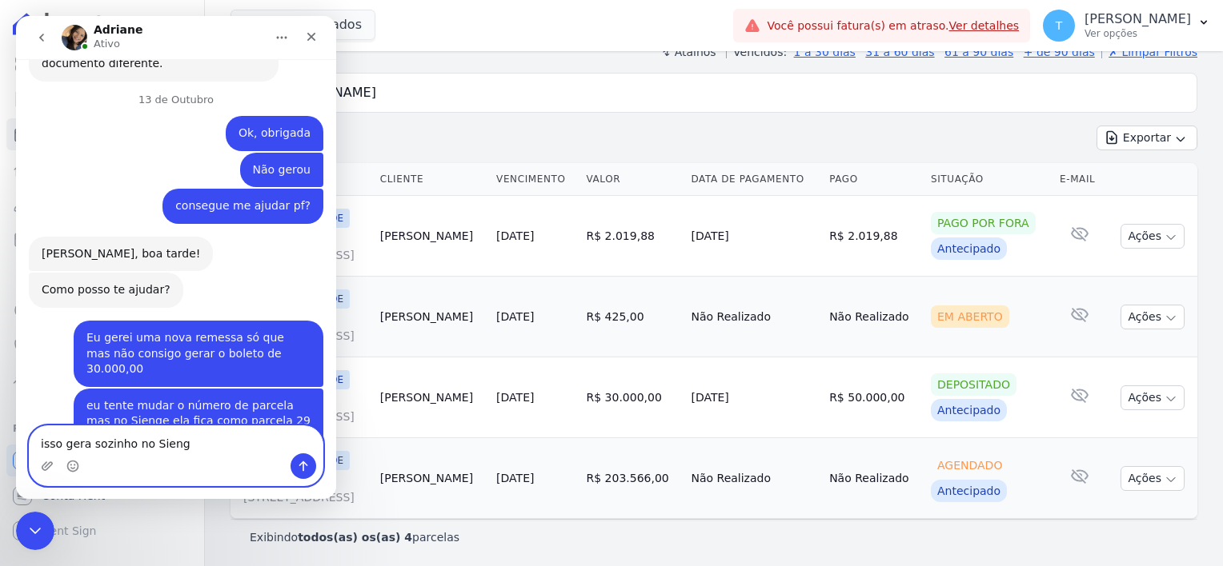
type textarea "isso gera sozinho no Sienge"
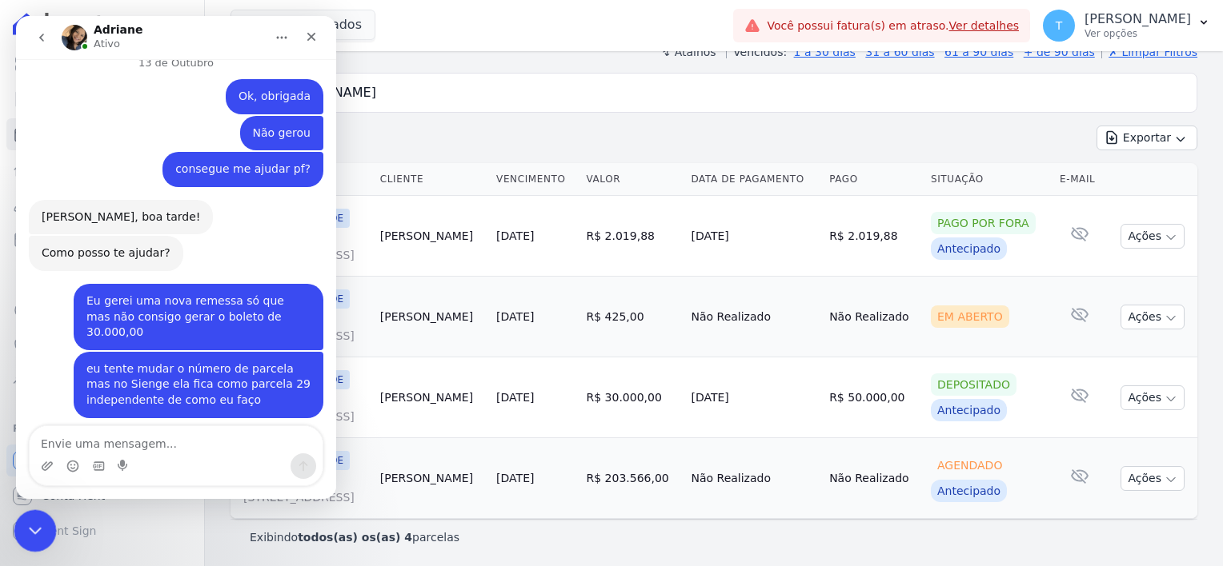
click at [37, 526] on icon "Encerramento do Messenger da Intercom" at bounding box center [32, 528] width 19 height 19
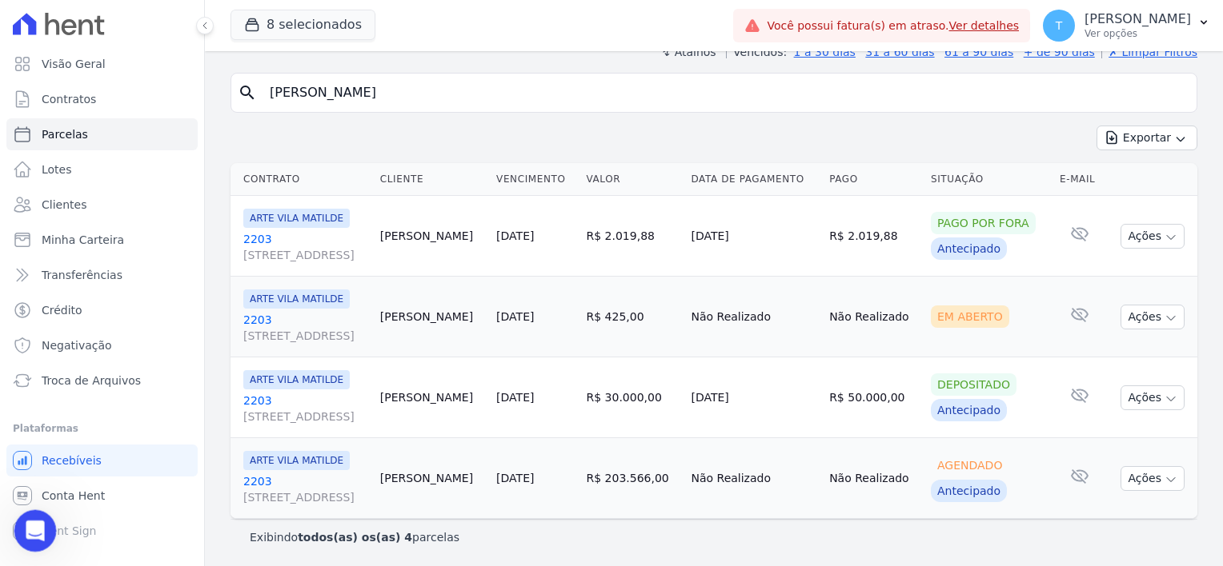
click at [25, 523] on icon "Abertura do Messenger da Intercom" at bounding box center [33, 529] width 26 height 26
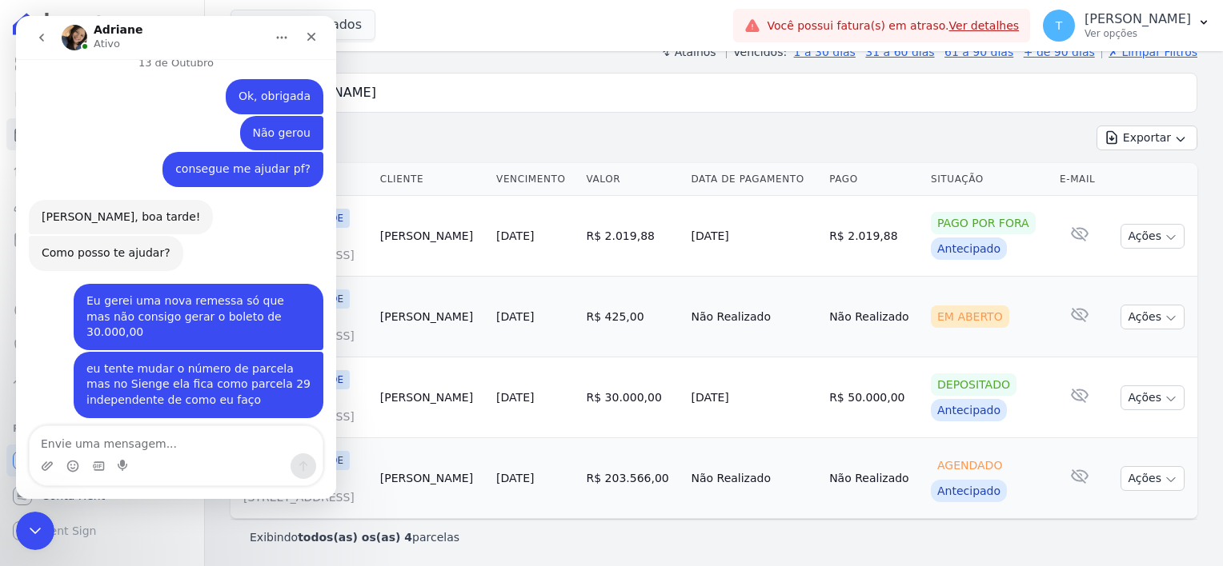
scroll to position [2307, 0]
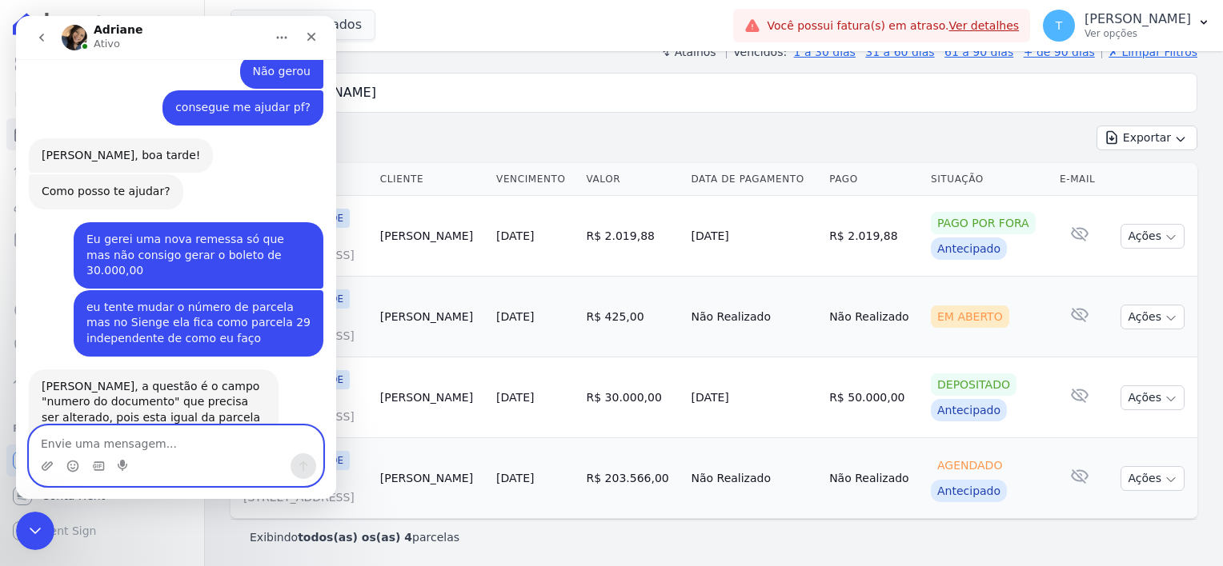
click at [142, 445] on textarea "Envie uma mensagem..." at bounding box center [176, 439] width 293 height 27
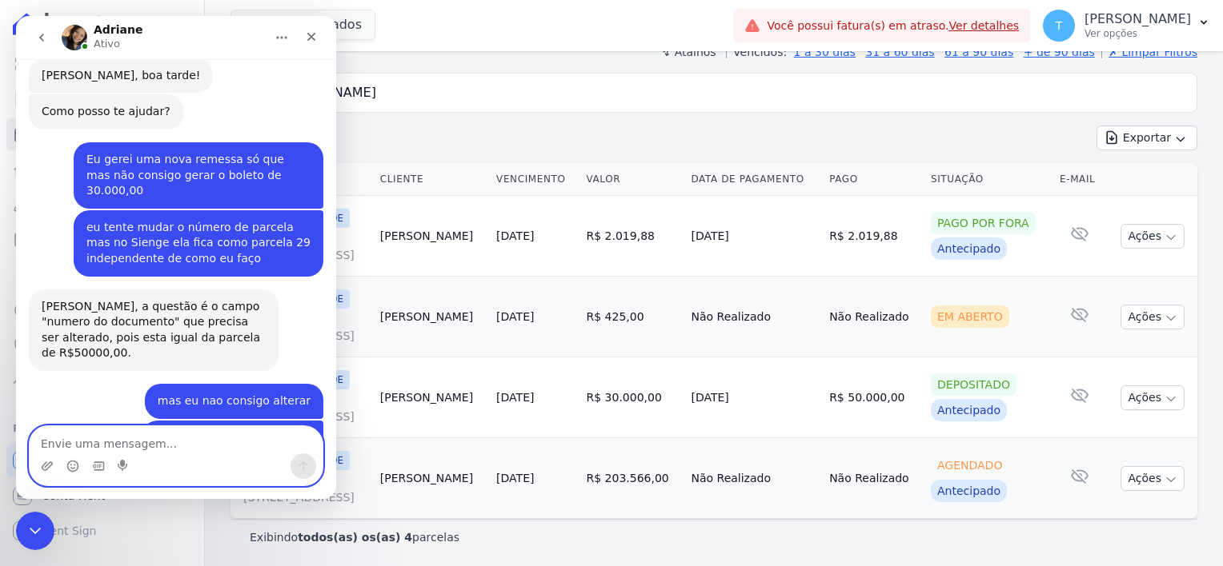
scroll to position [2387, 0]
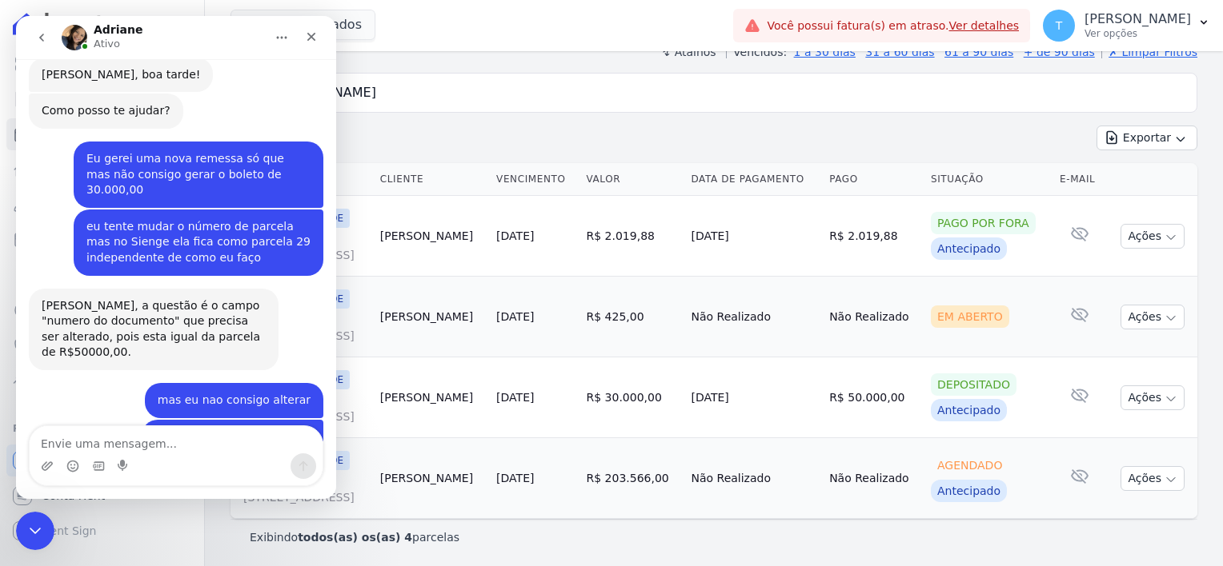
click at [112, 467] on div "[PERSON_NAME], mas esta em duplicidade com a outra parcela, por isso o sistema …" at bounding box center [176, 557] width 294 height 180
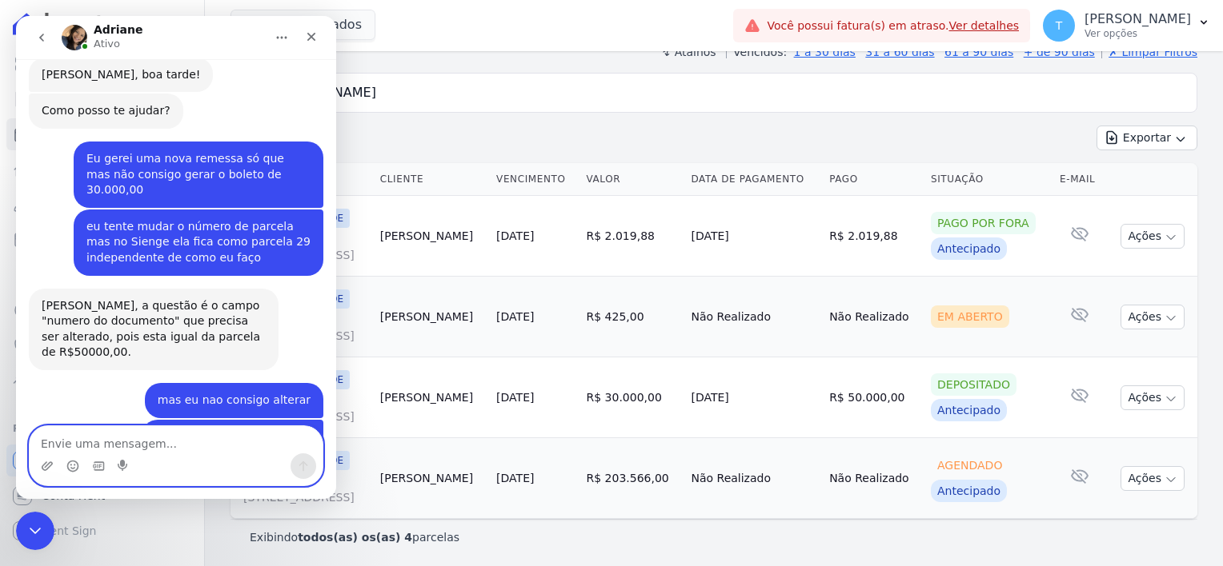
click at [160, 443] on textarea "Envie uma mensagem..." at bounding box center [176, 439] width 293 height 27
type textarea "Vou verificar"
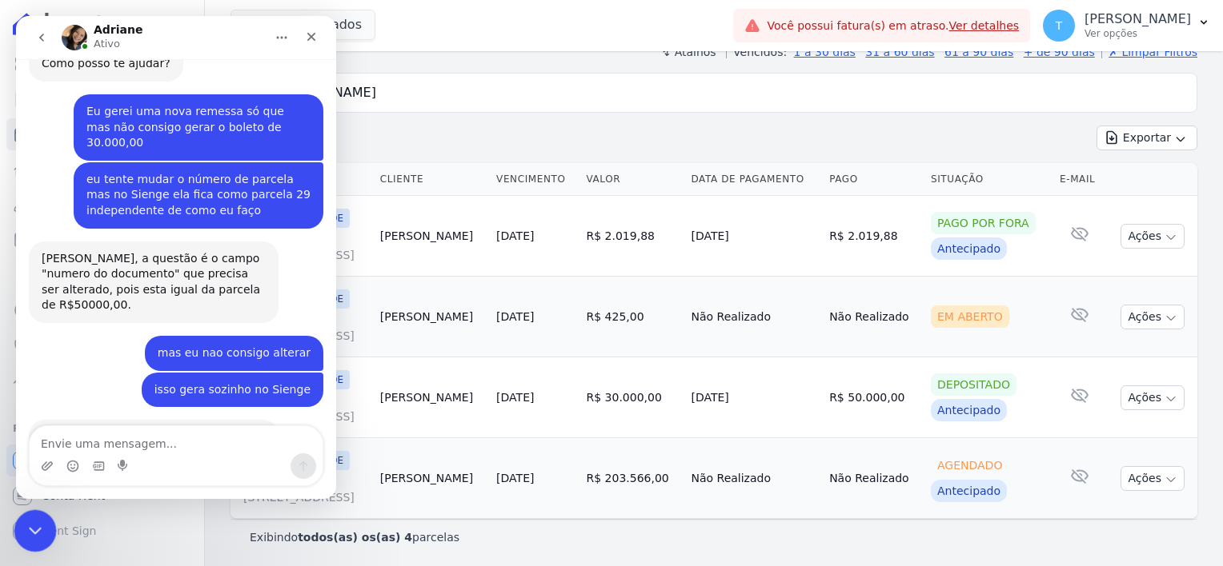
click at [35, 528] on icon "Encerramento do Messenger da Intercom" at bounding box center [32, 529] width 11 height 6
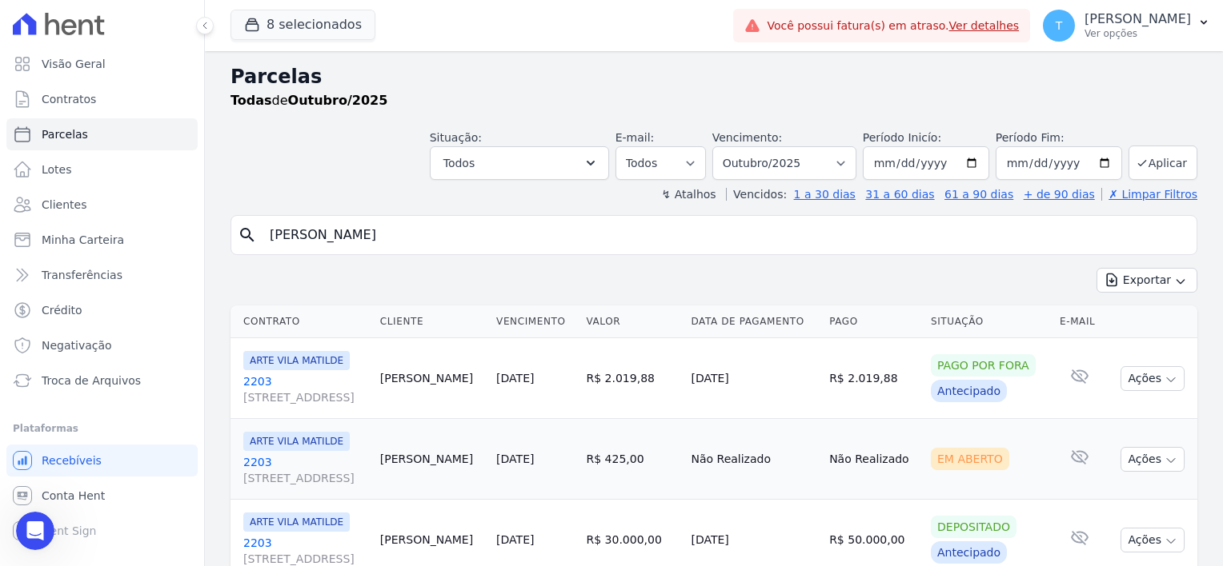
scroll to position [0, 0]
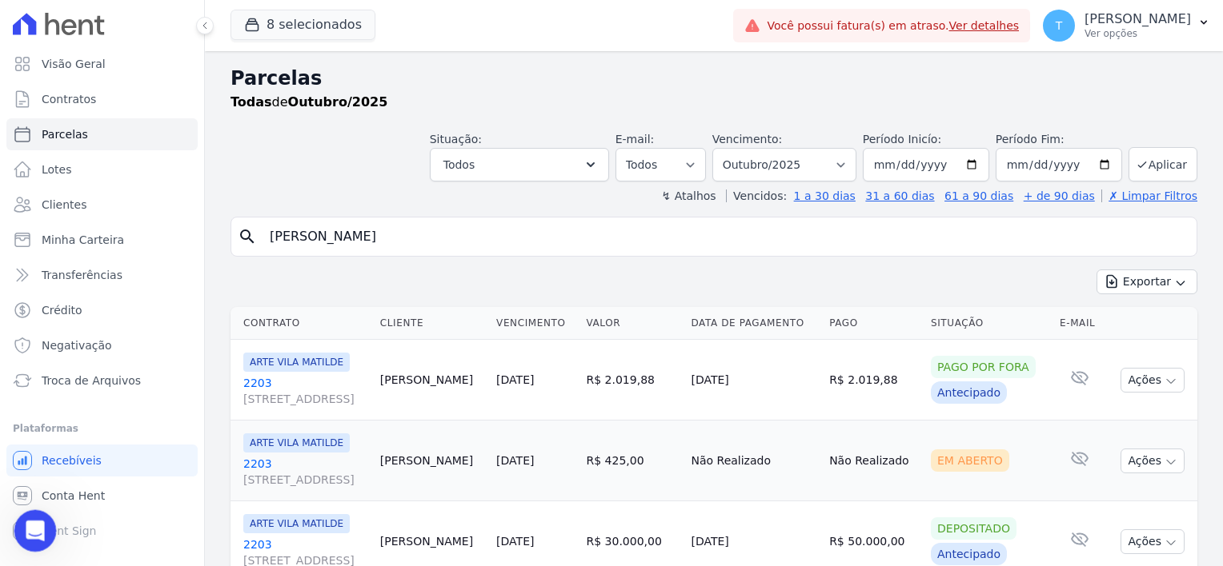
click at [38, 519] on icon "Abertura do Messenger da Intercom" at bounding box center [33, 529] width 26 height 26
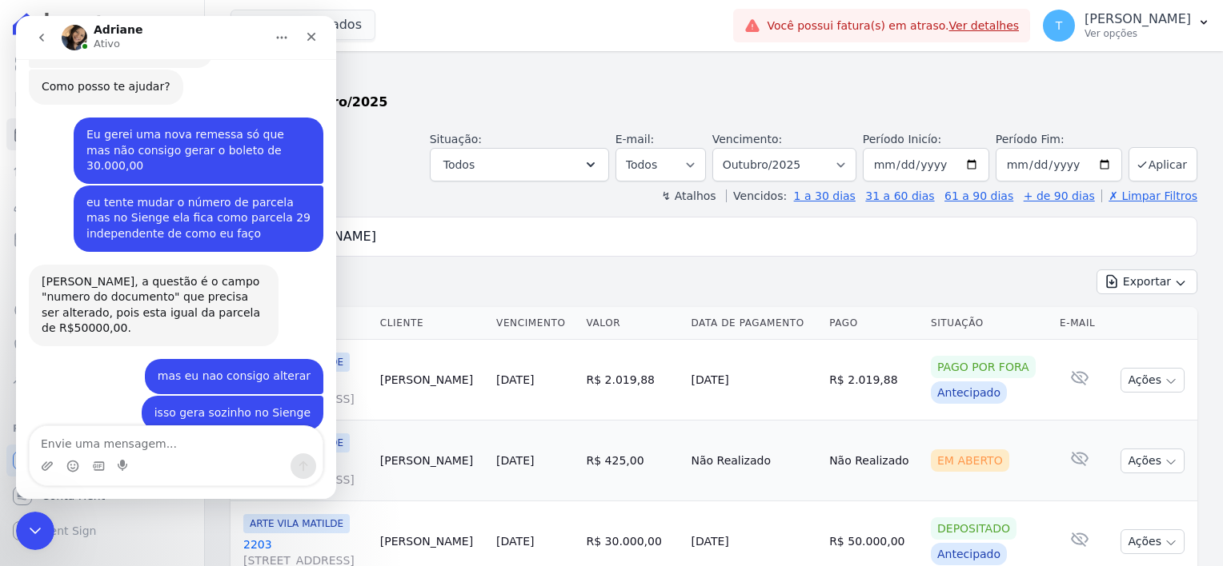
scroll to position [2435, 0]
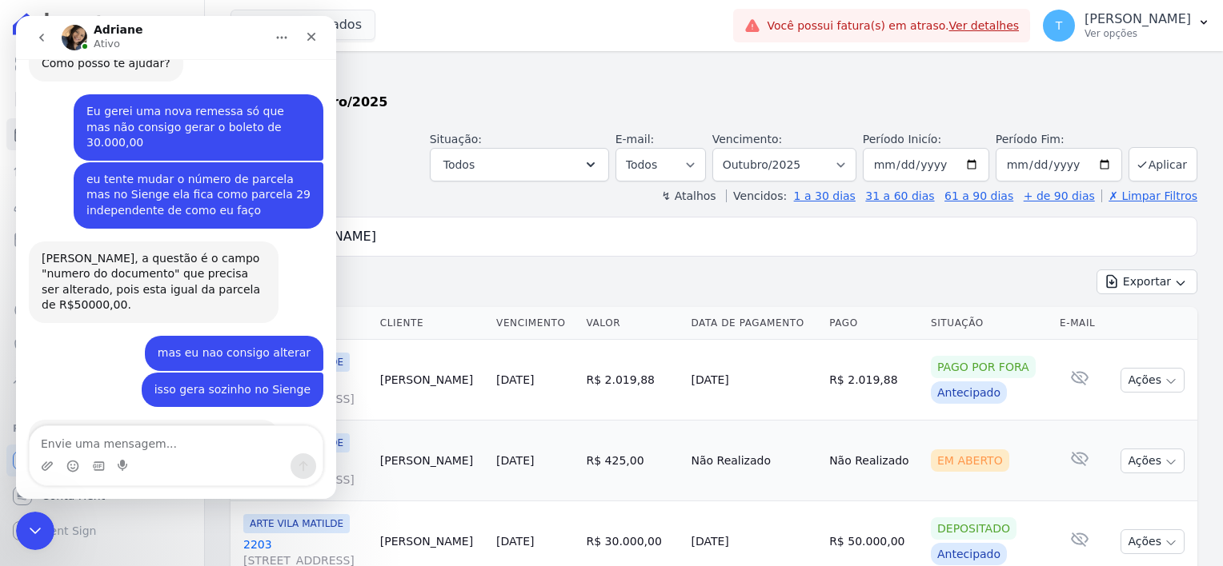
click at [83, 430] on div "[PERSON_NAME], mas esta em duplicidade com a outra parcela, por isso o sistema …" at bounding box center [154, 493] width 224 height 126
drag, startPoint x: 105, startPoint y: 232, endPoint x: 216, endPoint y: 289, distance: 124.9
click at [216, 430] on div "[PERSON_NAME], mas esta em duplicidade com a outra parcela, por isso o sistema …" at bounding box center [154, 493] width 224 height 126
copy div "esta em duplicidade com a outra parcela, por isso o sistema não esta permitindo…"
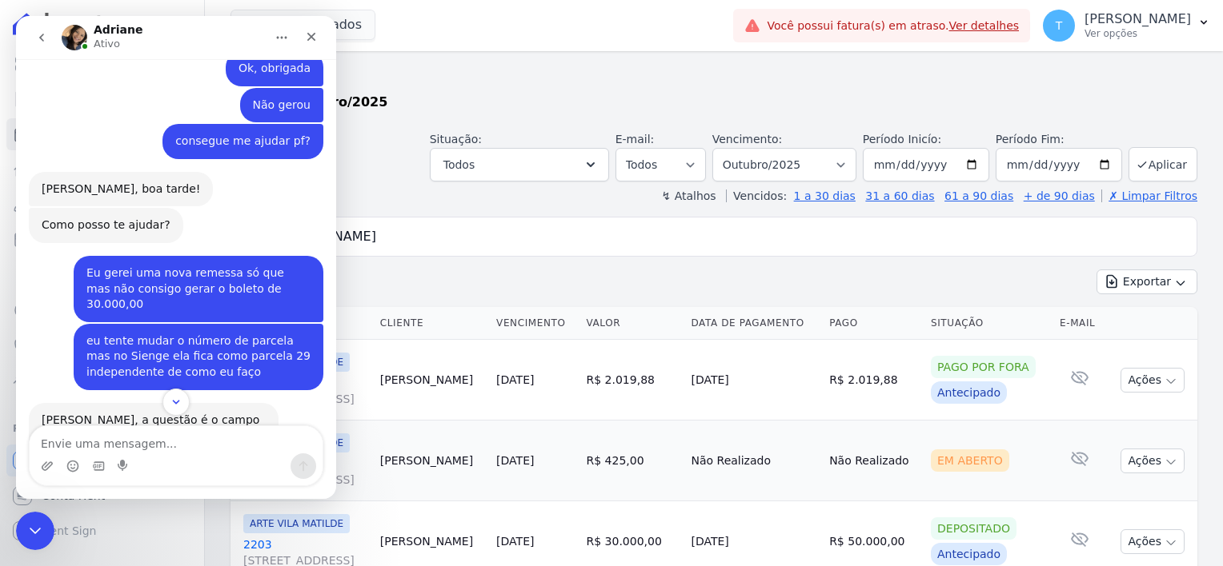
scroll to position [2275, 0]
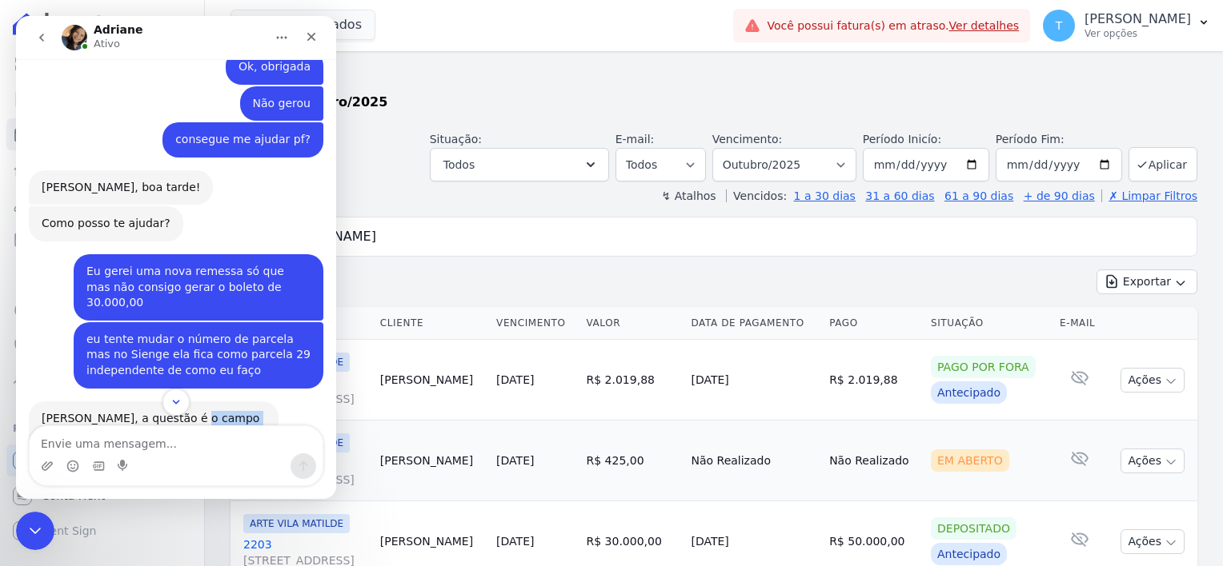
drag, startPoint x: 187, startPoint y: 228, endPoint x: 222, endPoint y: 253, distance: 43.1
click at [222, 411] on div "[PERSON_NAME], a questão é o campo "numero do documento" que precisa ser altera…" at bounding box center [154, 442] width 224 height 62
copy div ""numero do documento" que precisa ser alterado"
click at [125, 402] on div "[PERSON_NAME], a questão é o campo "numero do documento" que precisa ser altera…" at bounding box center [176, 457] width 294 height 110
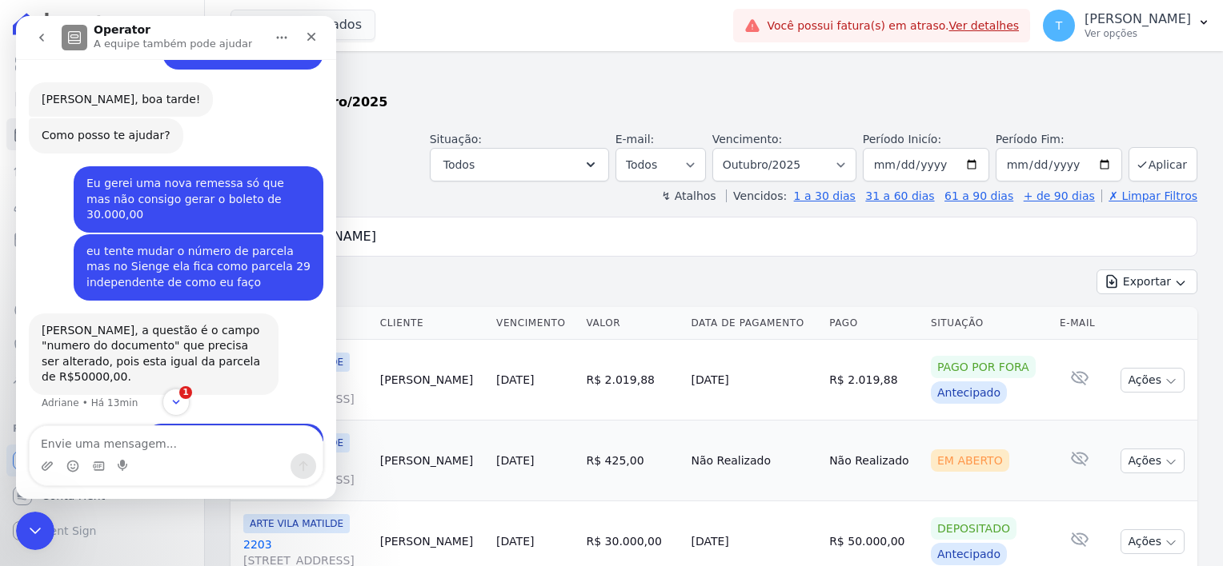
scroll to position [2515, 0]
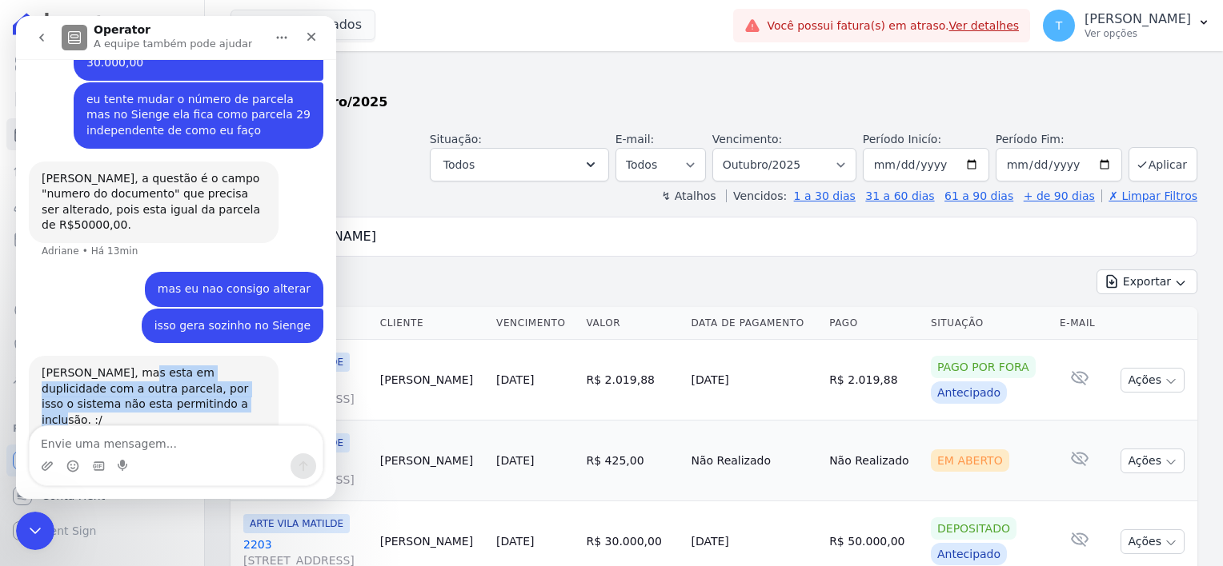
drag, startPoint x: 130, startPoint y: 169, endPoint x: 199, endPoint y: 197, distance: 75.0
click at [199, 366] on div "[PERSON_NAME], mas esta em duplicidade com a outra parcela, por isso o sistema …" at bounding box center [154, 429] width 224 height 126
copy div "em duplicidade com a outra parcela, por isso o sistema não esta permitindo a in…"
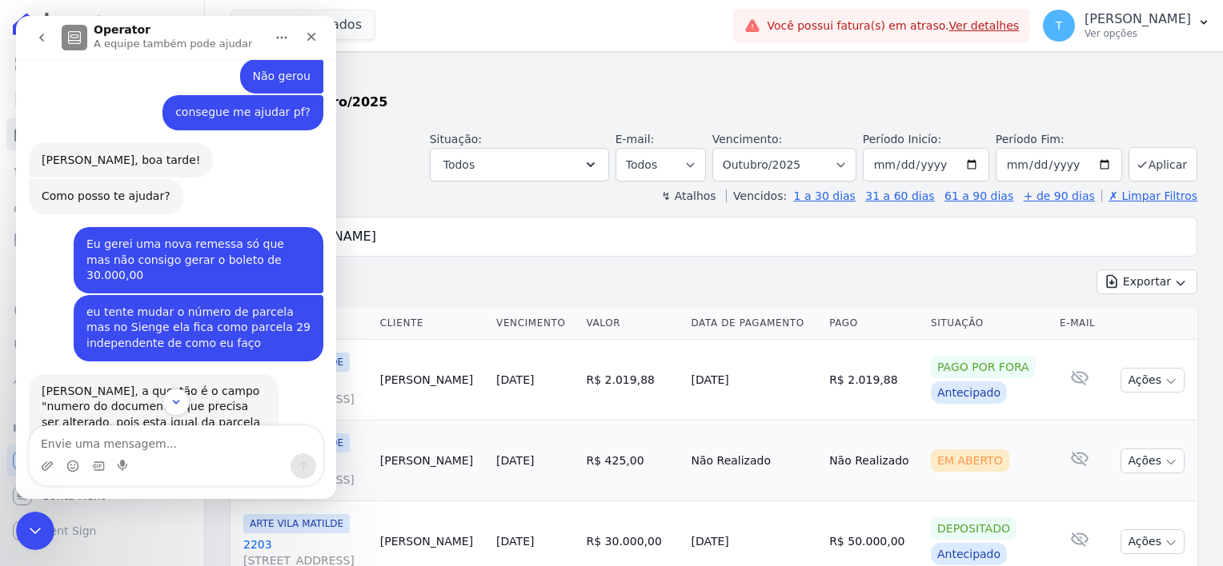
scroll to position [2301, 0]
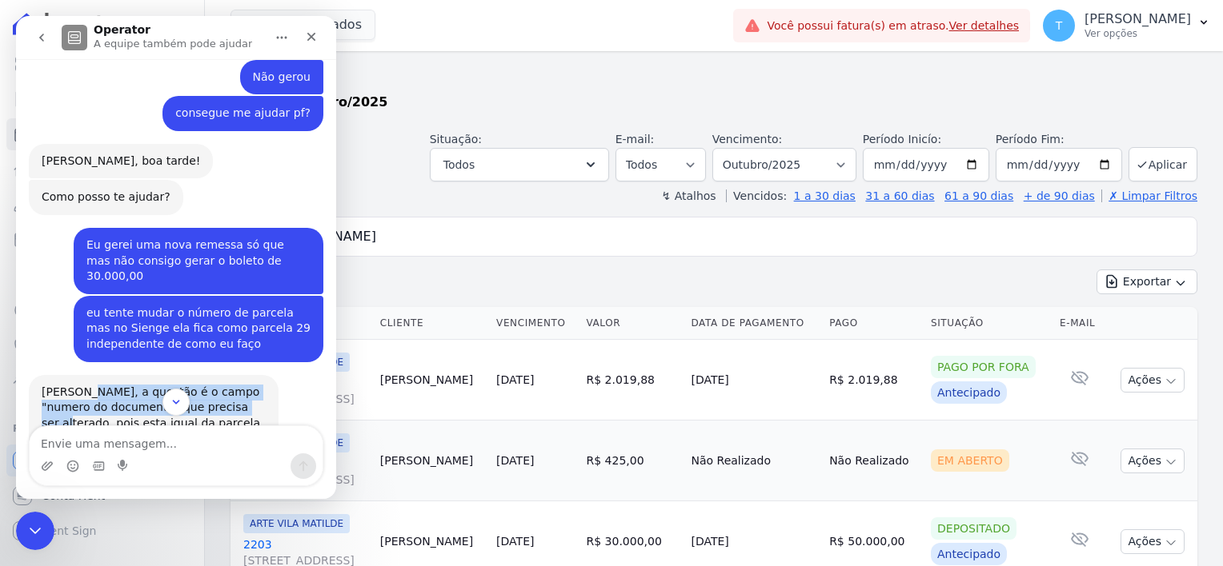
drag, startPoint x: 85, startPoint y: 202, endPoint x: 225, endPoint y: 214, distance: 140.6
click at [225, 385] on div "[PERSON_NAME], a questão é o campo "numero do documento" que precisa ser altera…" at bounding box center [154, 416] width 224 height 62
copy div "a questão é o campo "numero do documento" que precisa ser alterado,"
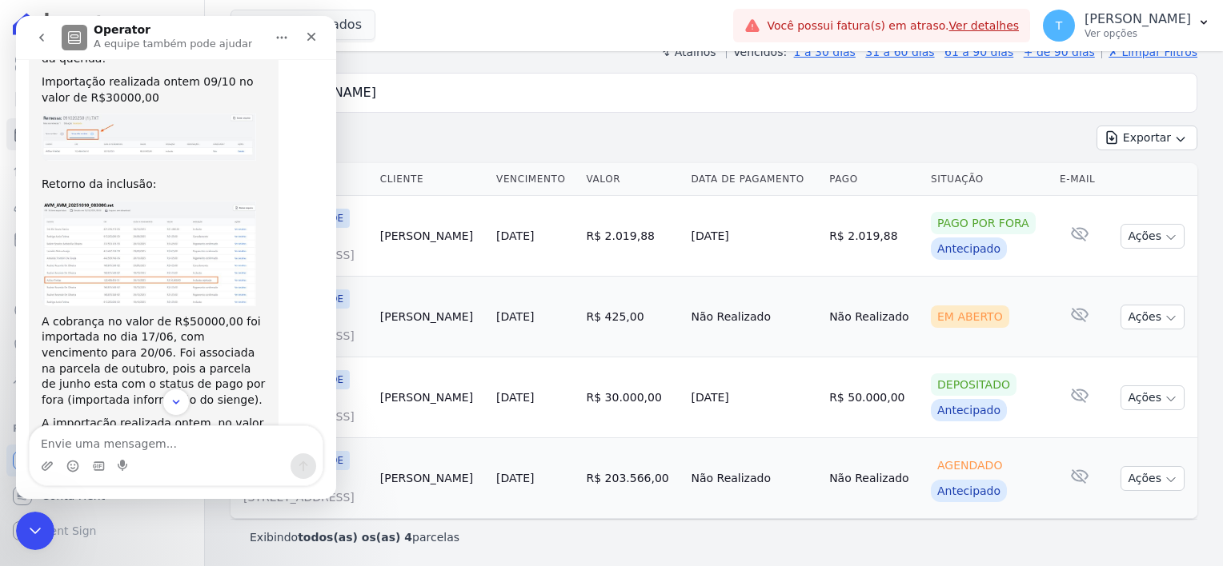
scroll to position [1324, 0]
click at [175, 202] on img "imagem" at bounding box center [149, 255] width 214 height 106
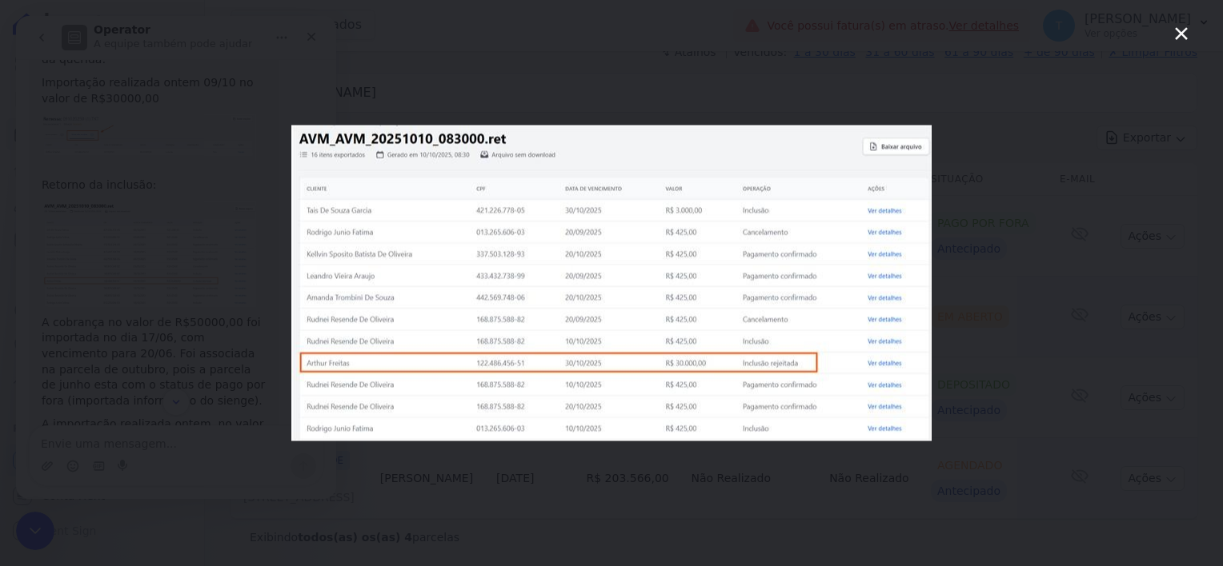
scroll to position [0, 0]
click at [1179, 31] on icon "Fechar" at bounding box center [1181, 33] width 13 height 13
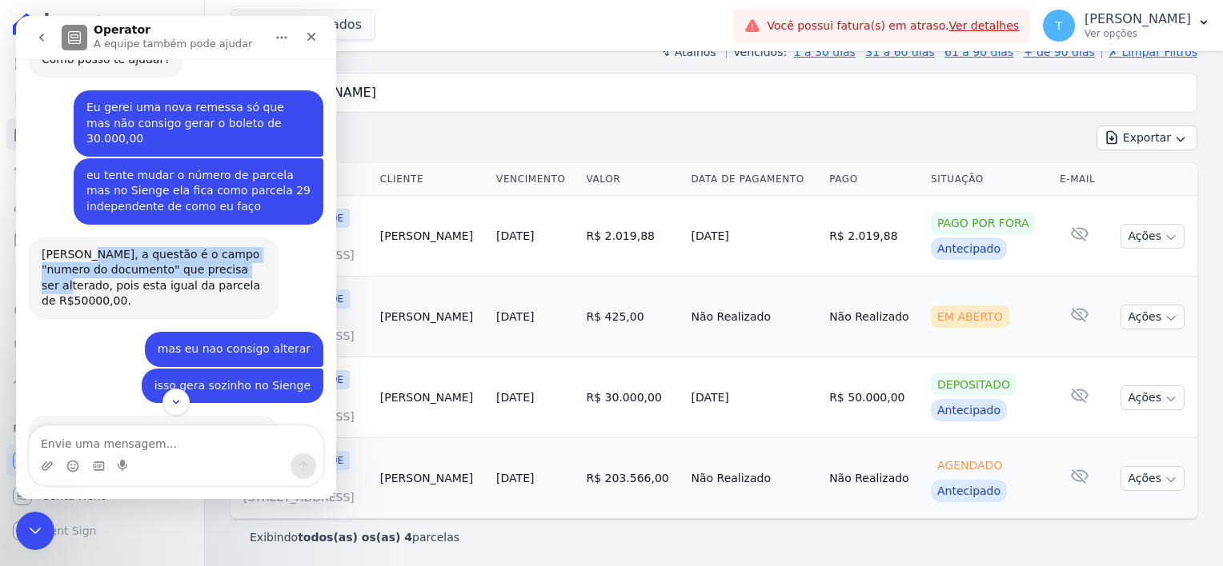
scroll to position [2524, 0]
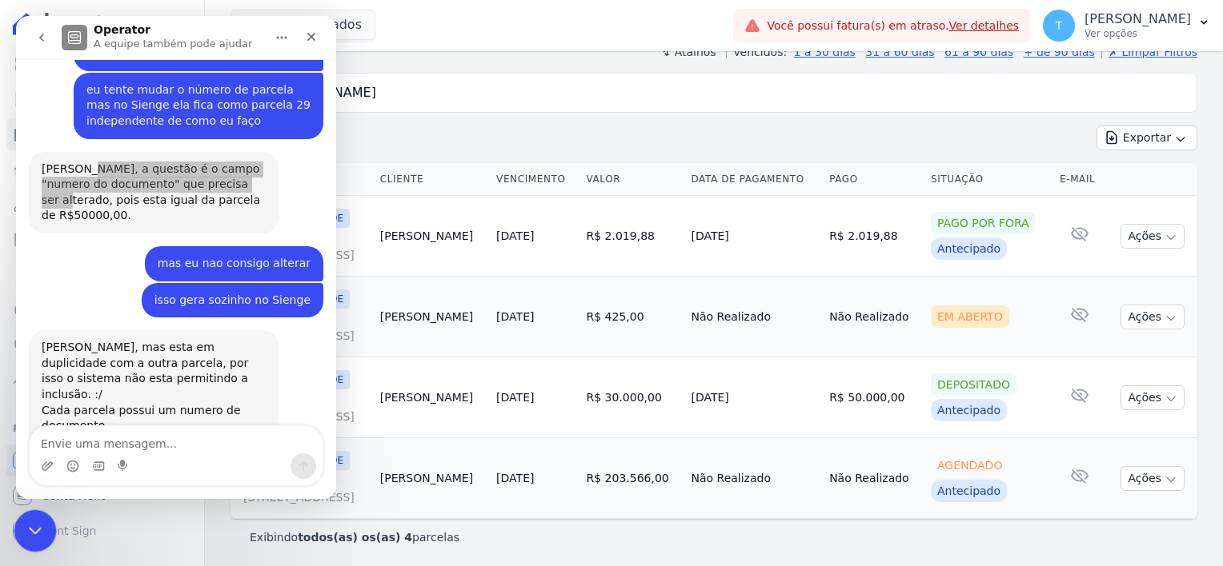
click at [34, 528] on icon "Encerramento do Messenger da Intercom" at bounding box center [32, 528] width 19 height 19
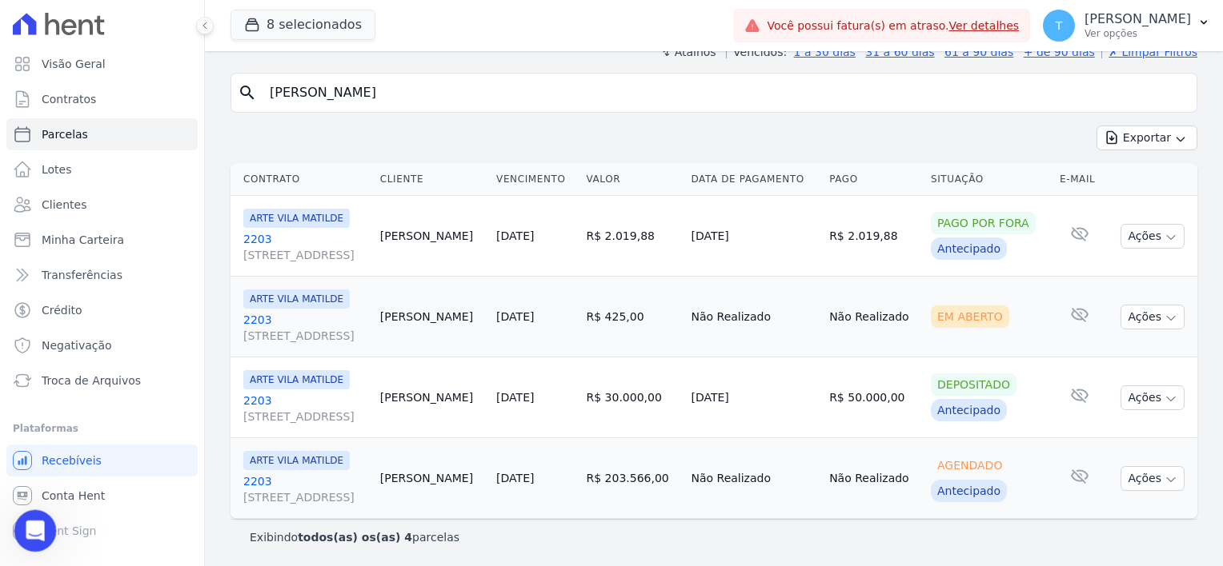
click at [28, 534] on icon "Abertura do Messenger da Intercom" at bounding box center [33, 529] width 26 height 26
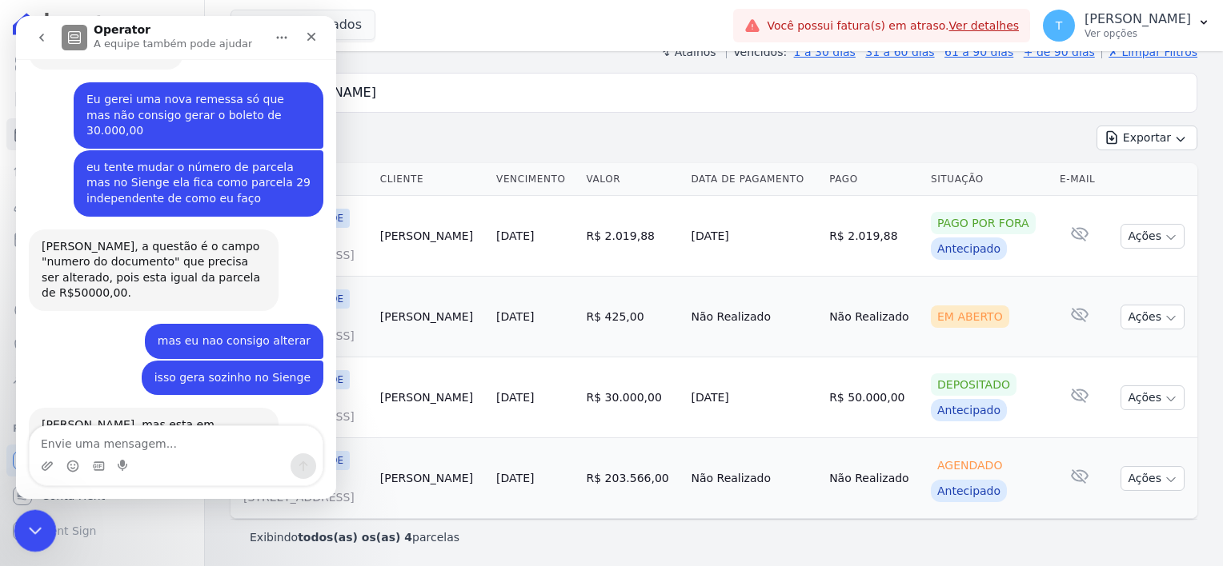
scroll to position [2483, 0]
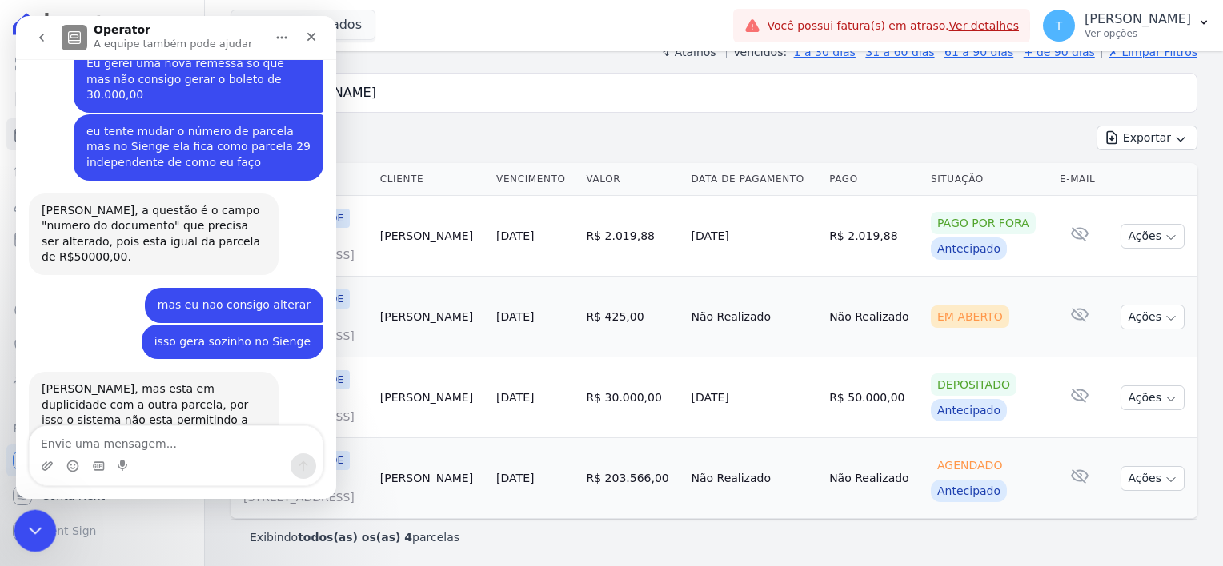
click at [28, 534] on icon "Encerramento do Messenger da Intercom" at bounding box center [32, 528] width 19 height 19
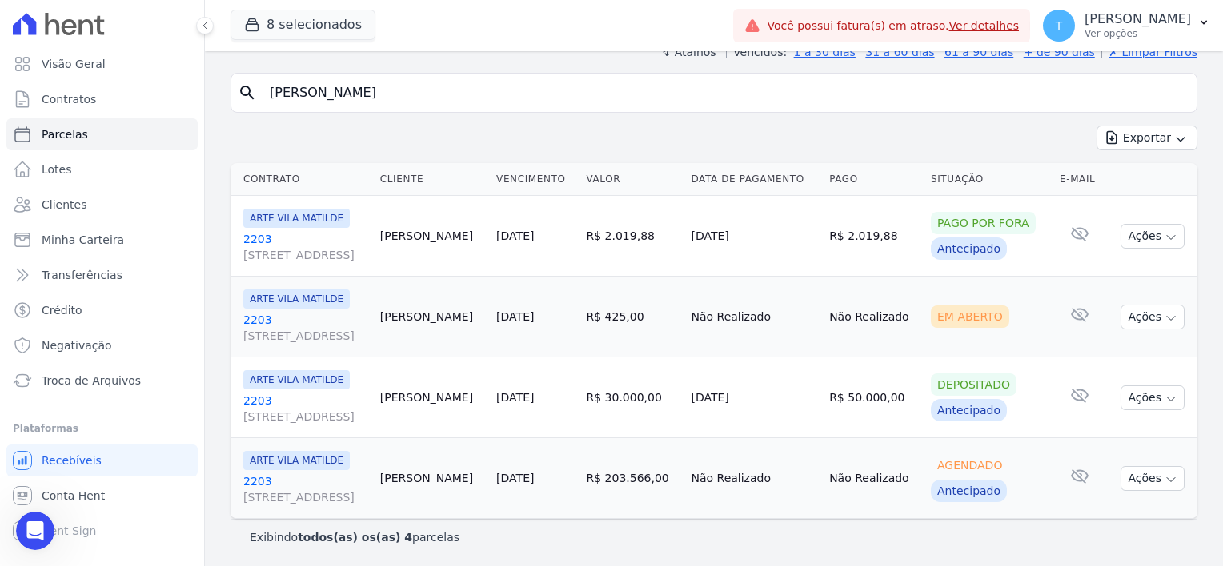
scroll to position [0, 0]
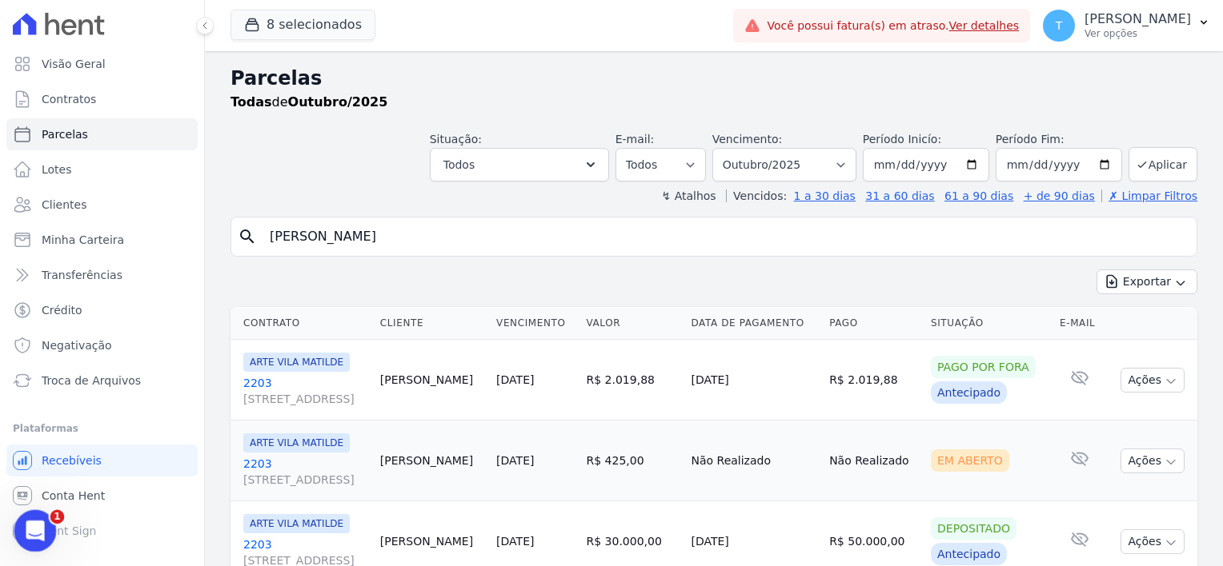
click at [36, 518] on div "Abertura do Messenger da Intercom" at bounding box center [32, 528] width 53 height 53
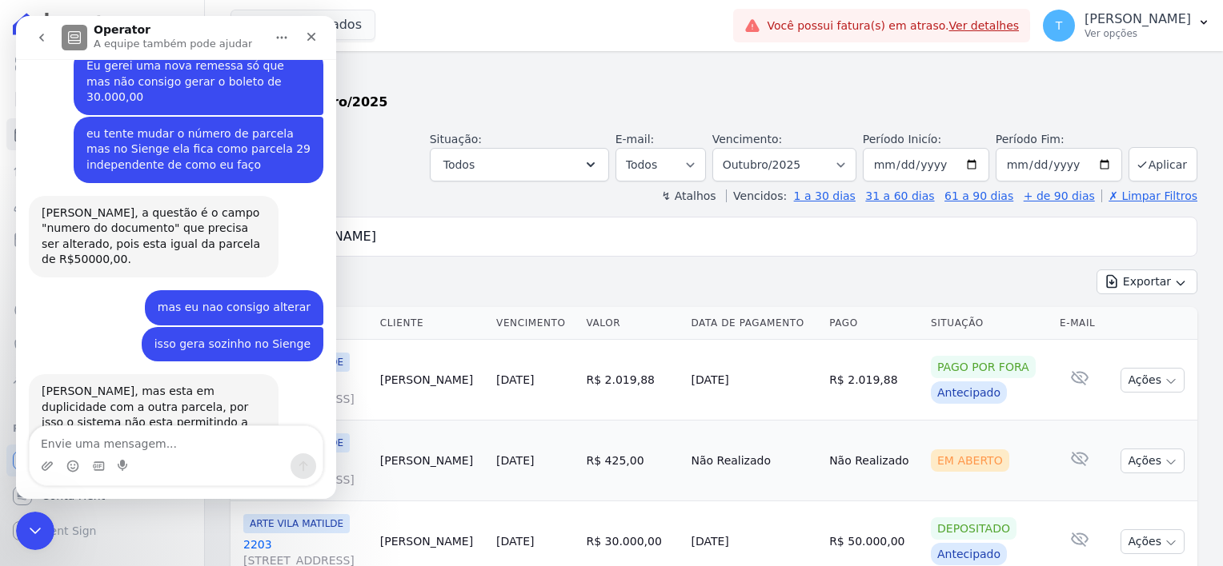
scroll to position [2483, 0]
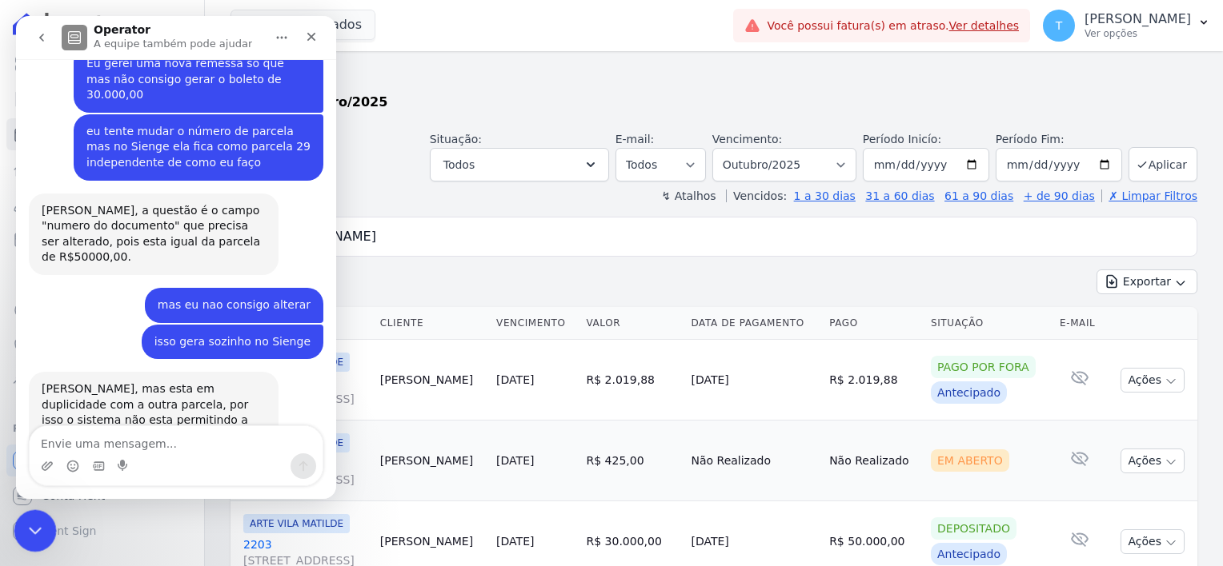
click at [26, 523] on icon "Encerramento do Messenger da Intercom" at bounding box center [32, 528] width 19 height 19
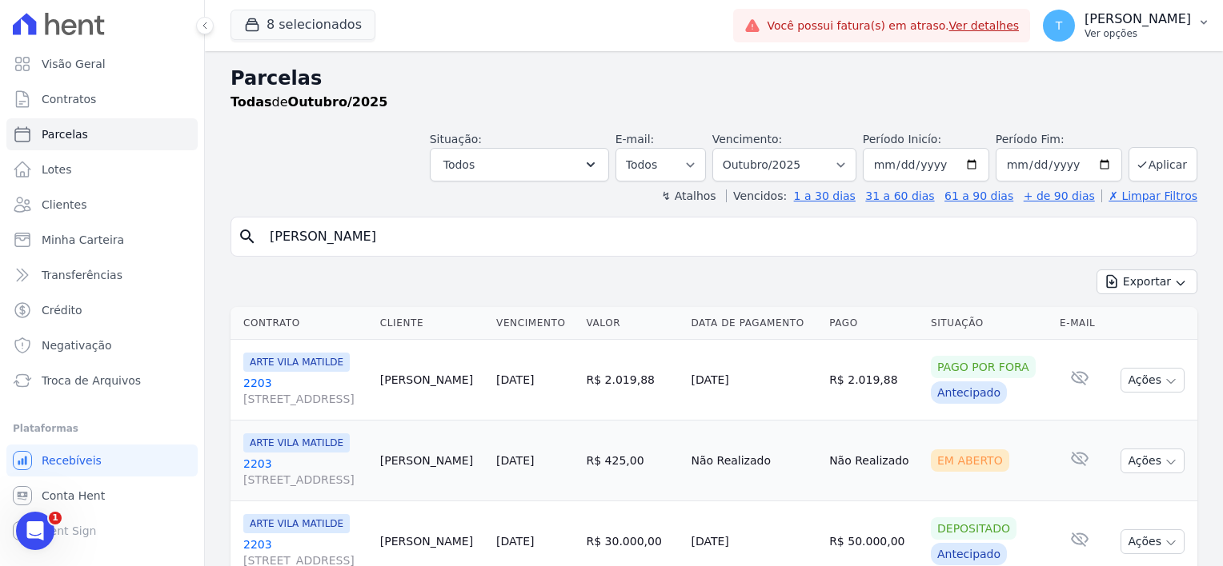
click at [1195, 22] on button "T [PERSON_NAME] Ver opções" at bounding box center [1126, 25] width 193 height 45
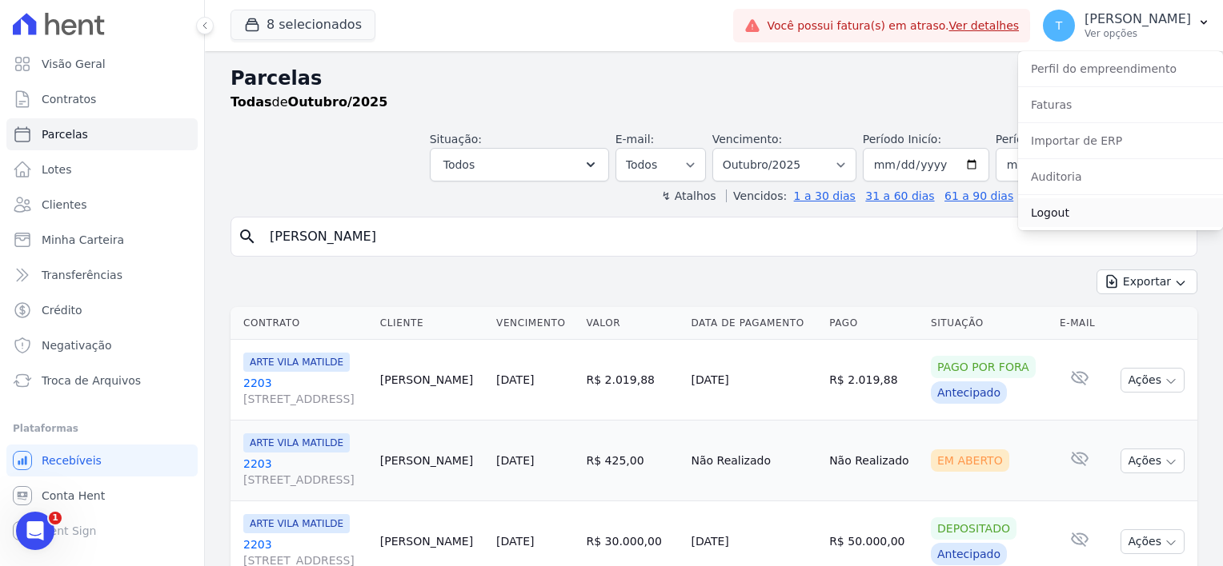
click at [1064, 214] on link "Logout" at bounding box center [1120, 212] width 205 height 29
